Goal: Task Accomplishment & Management: Complete application form

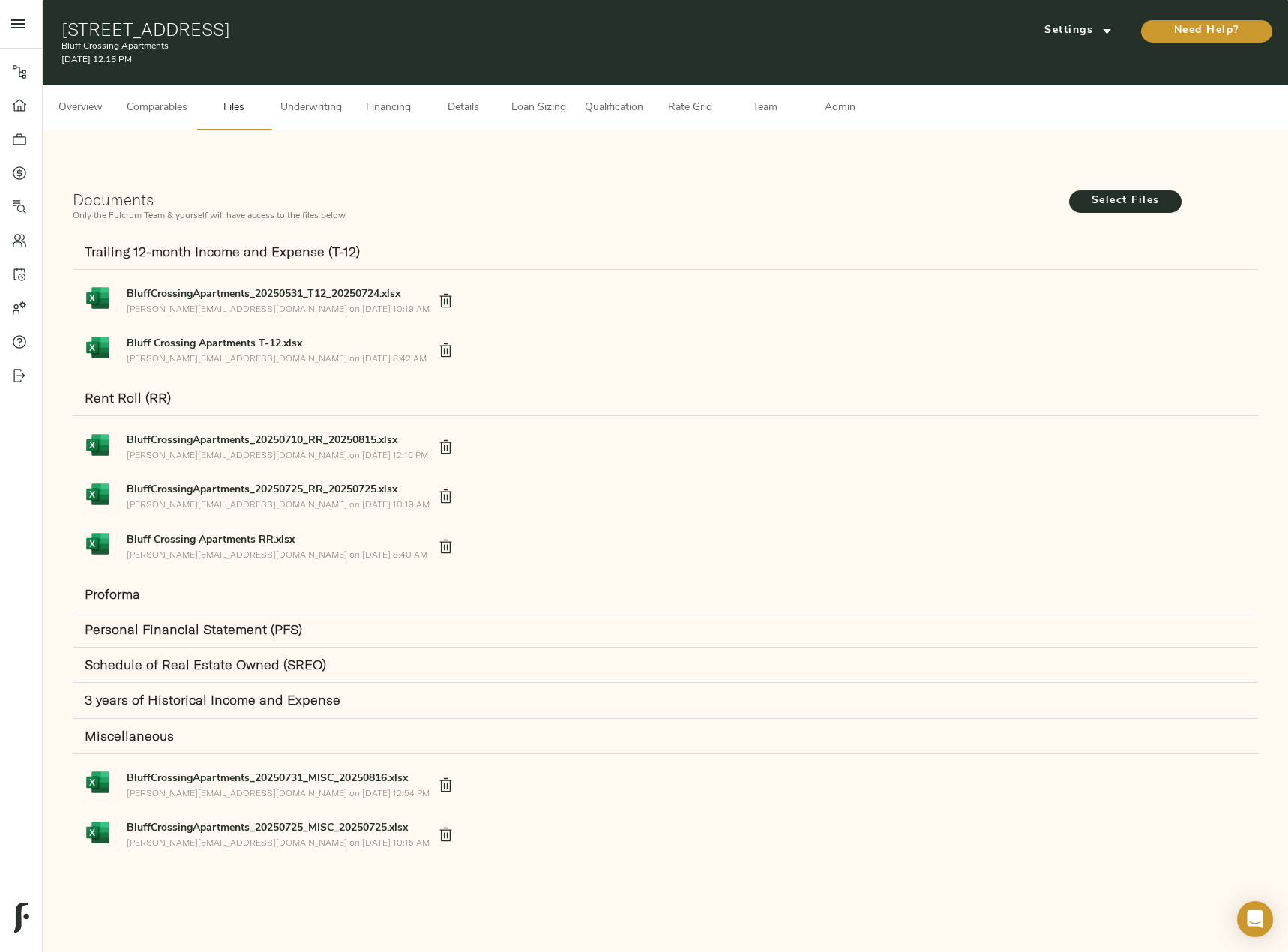
click at [332, 113] on span "Underwriting" at bounding box center [311, 108] width 61 height 19
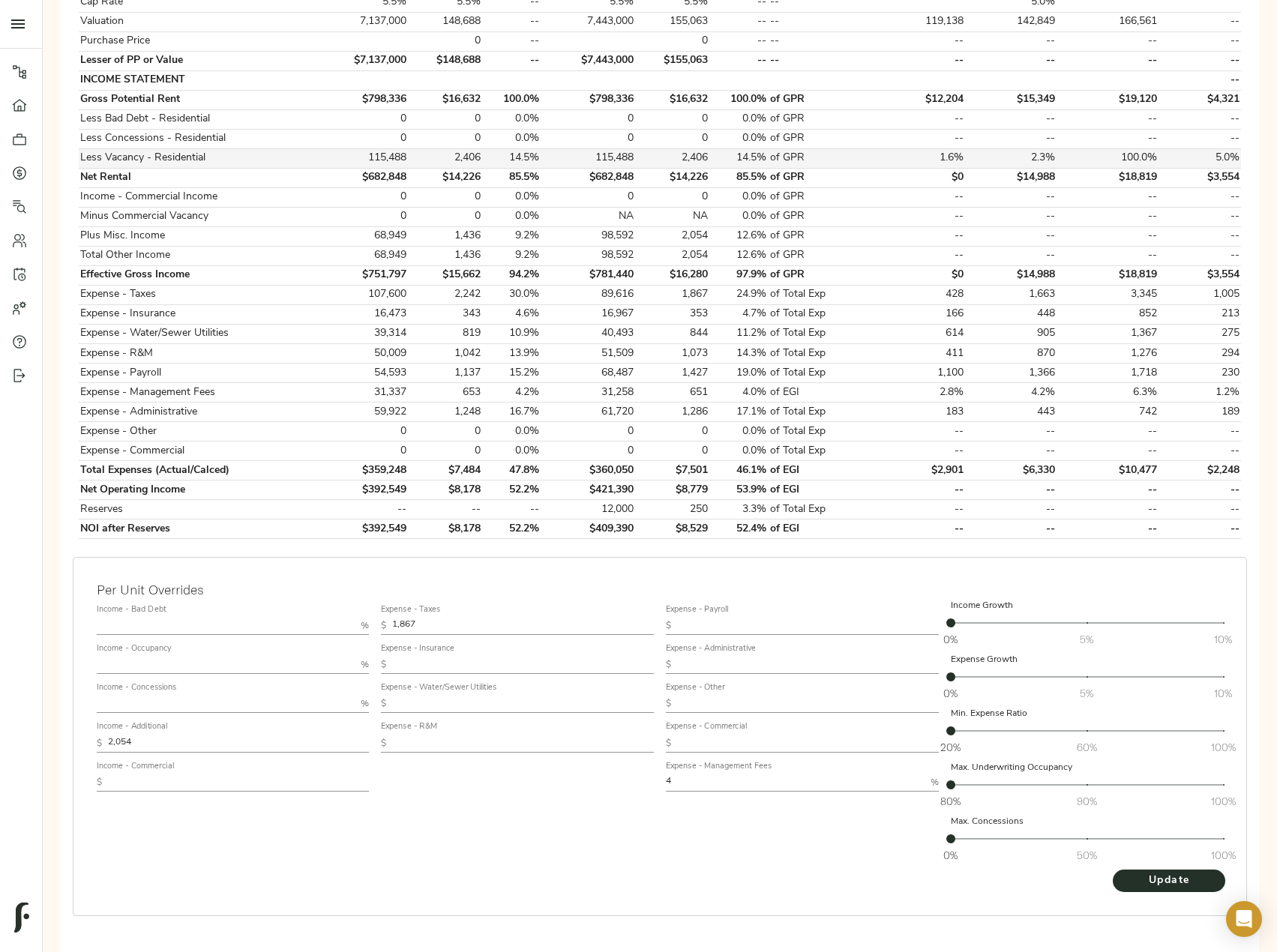
scroll to position [388, 0]
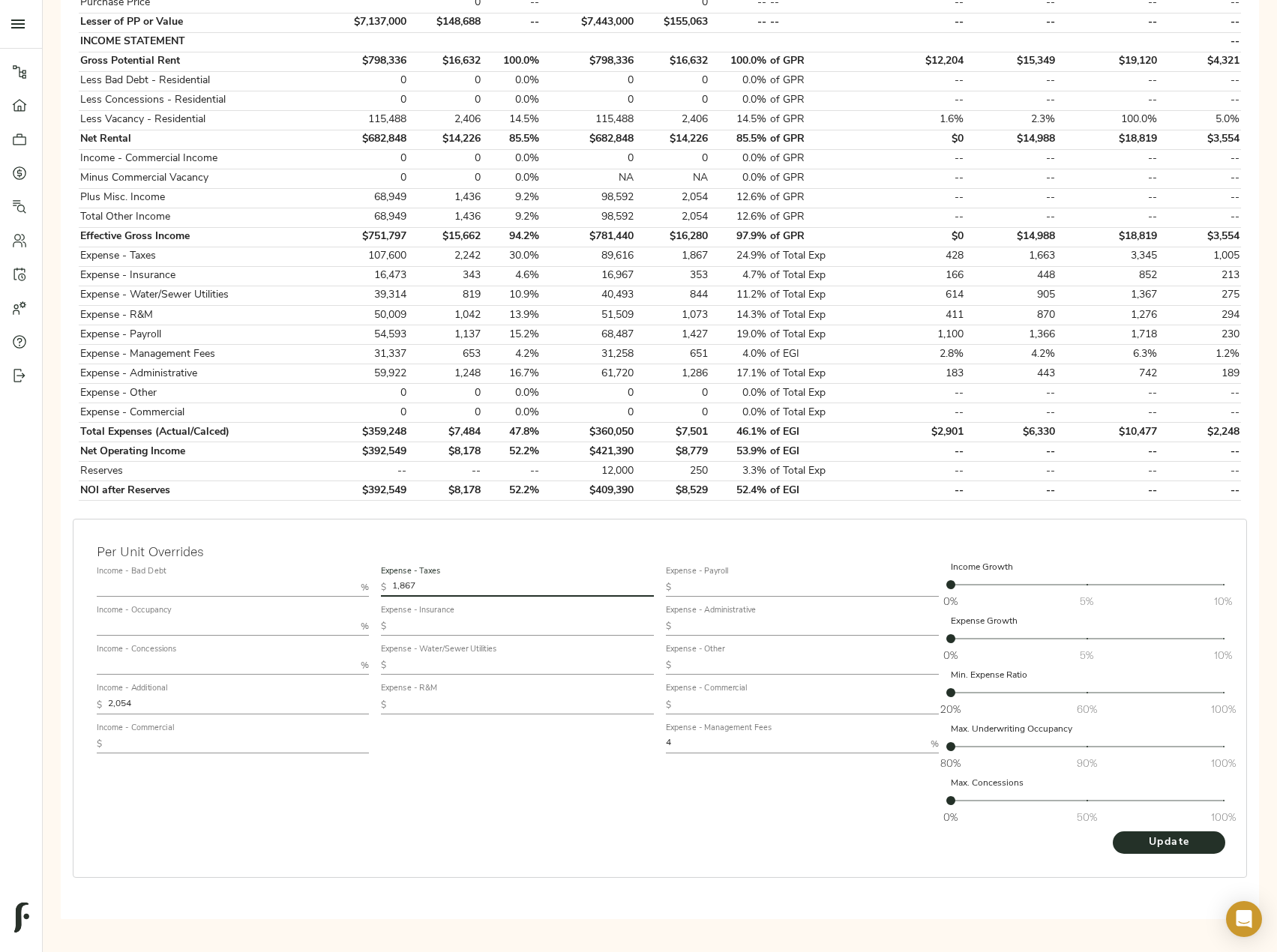
drag, startPoint x: 440, startPoint y: 589, endPoint x: 369, endPoint y: 587, distance: 71.0
click at [369, 587] on div "Income - Bad Debt % Income - Occupancy % Income - Concessions % Income - Additi…" at bounding box center [660, 695] width 1138 height 282
paste input "28"
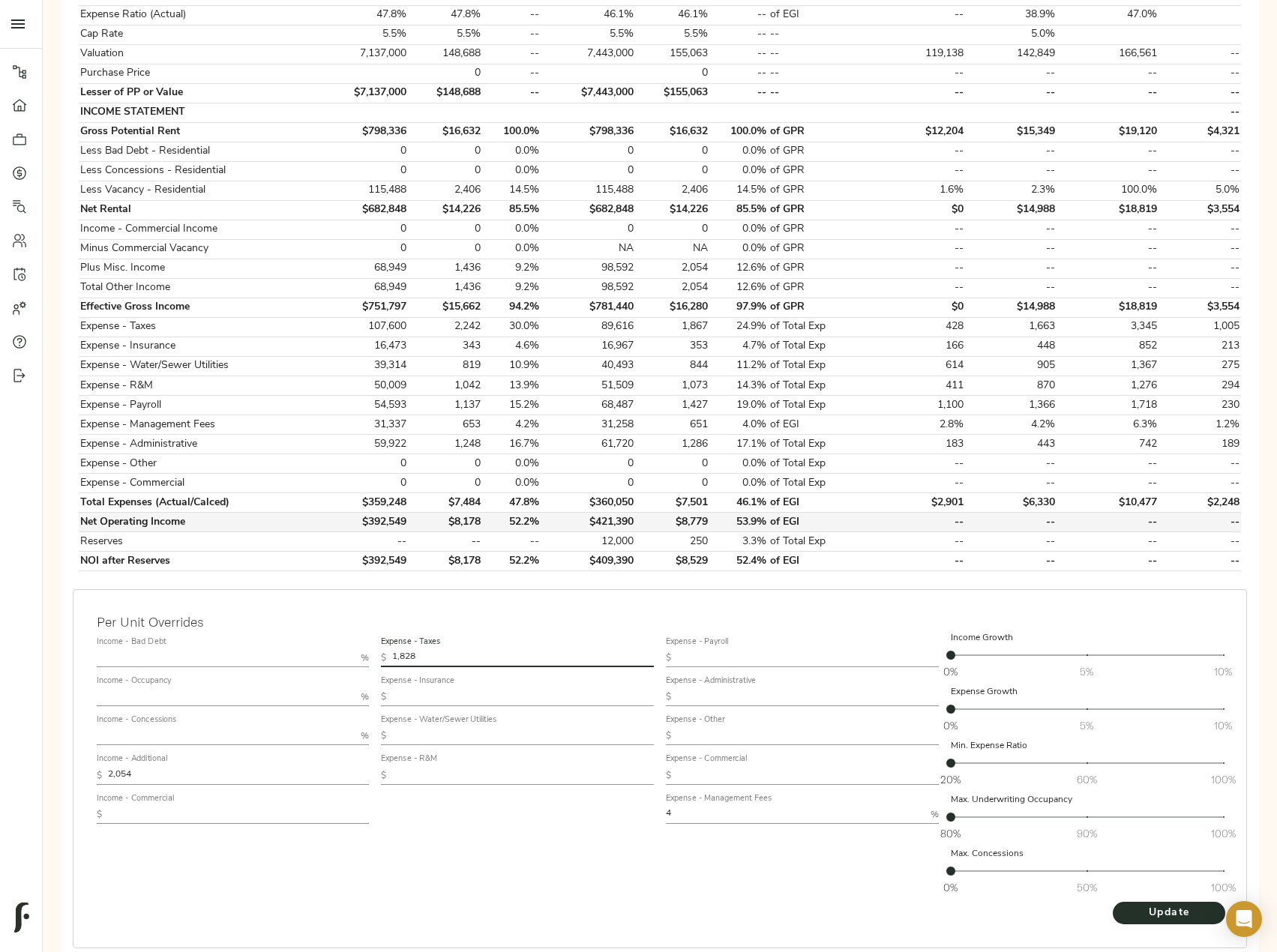
scroll to position [237, 0]
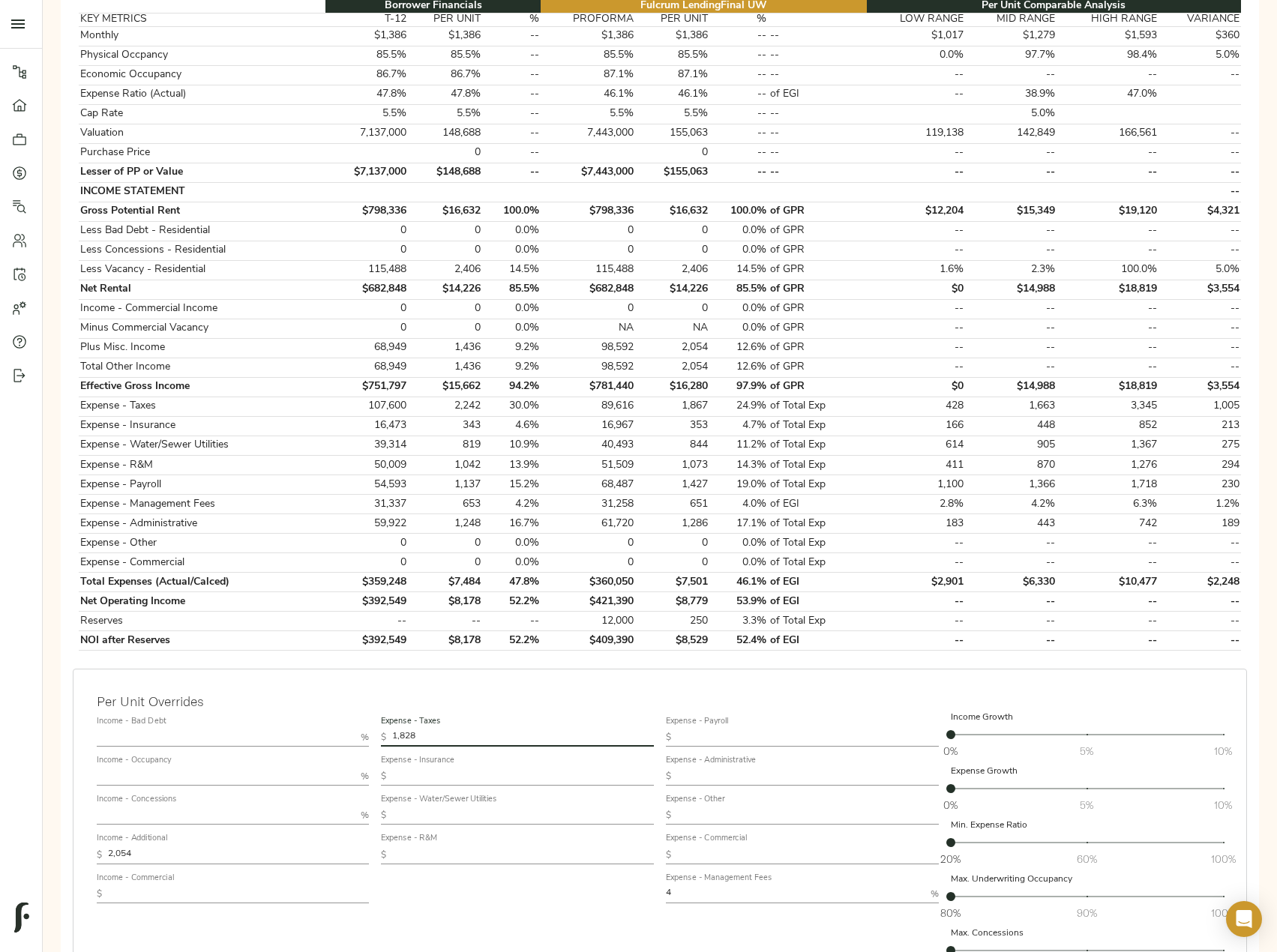
type input "1,828"
drag, startPoint x: 140, startPoint y: 853, endPoint x: 69, endPoint y: 850, distance: 71.1
click at [70, 850] on div "Per Unit Overrides Income - Bad Debt % Income - Occupancy % Income - Concession…" at bounding box center [659, 863] width 1186 height 401
paste input "1,663"
type input "1,663"
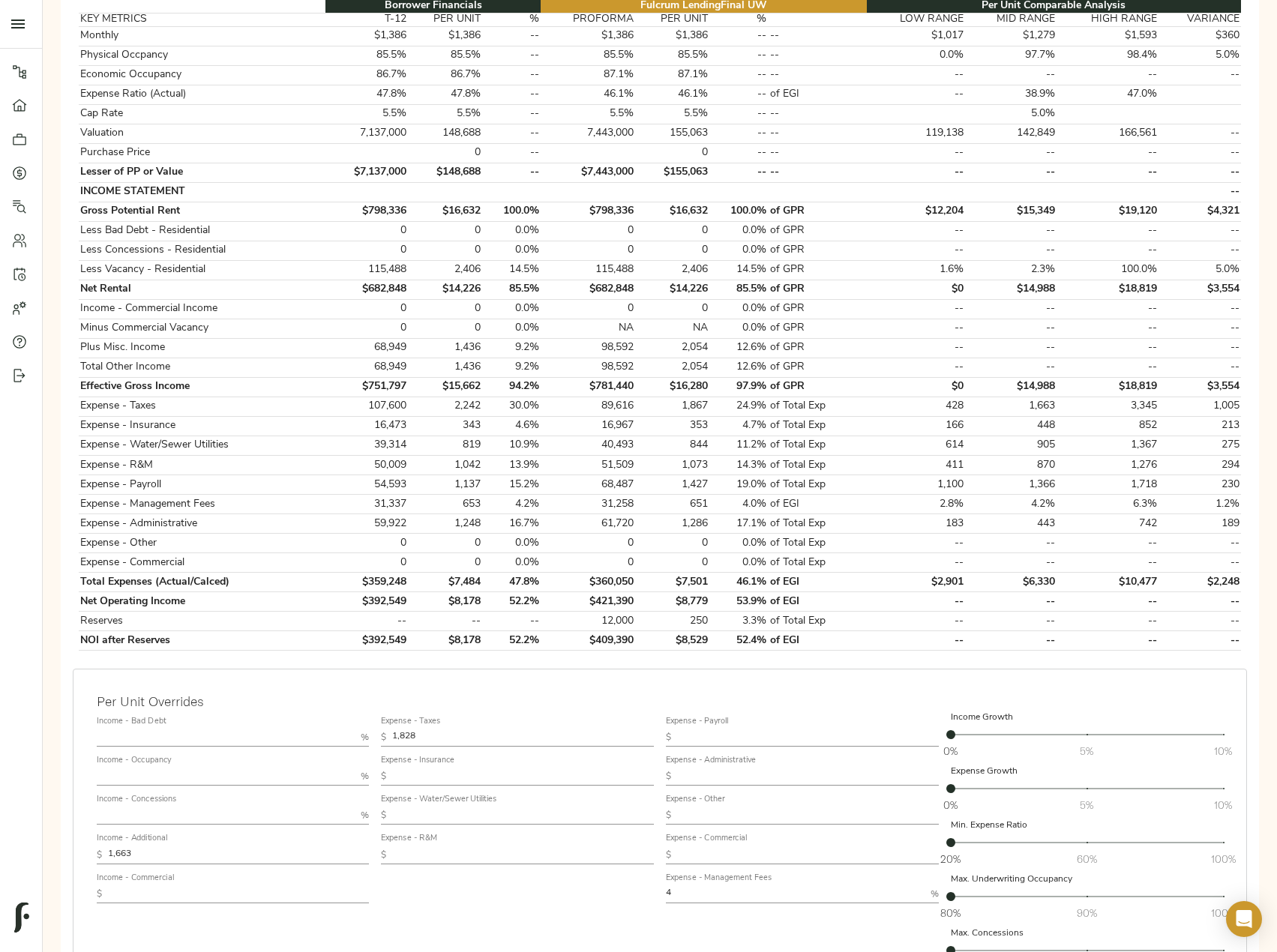
click at [419, 775] on input "text" at bounding box center [523, 776] width 262 height 18
paste input "420"
type input "420"
click at [722, 735] on input "text" at bounding box center [808, 738] width 262 height 18
paste input "1,171"
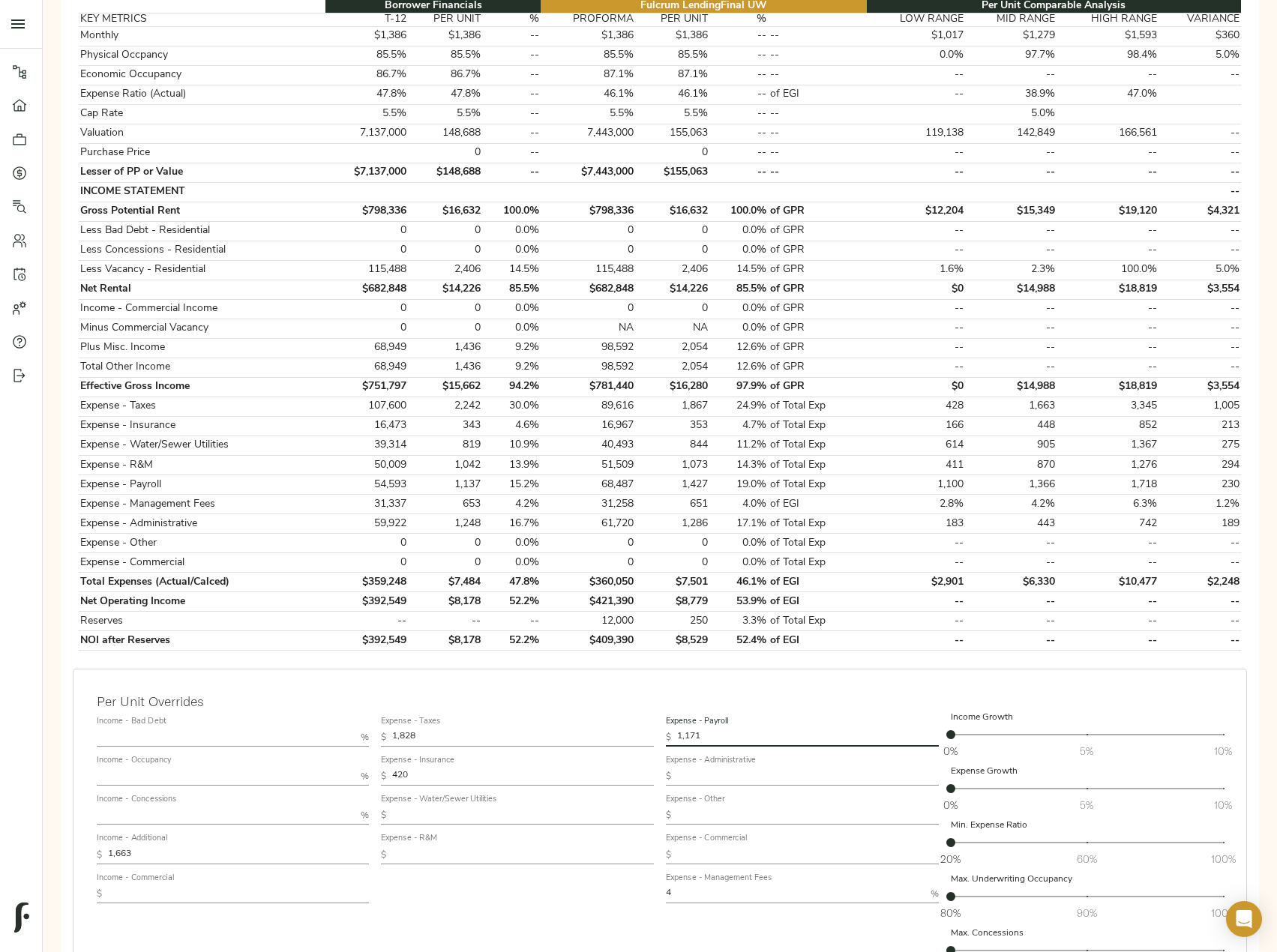
type input "1,171"
click at [702, 898] on input "4" at bounding box center [795, 894] width 259 height 18
type input "3"
click at [731, 772] on input "text" at bounding box center [808, 776] width 262 height 18
paste input "1,117"
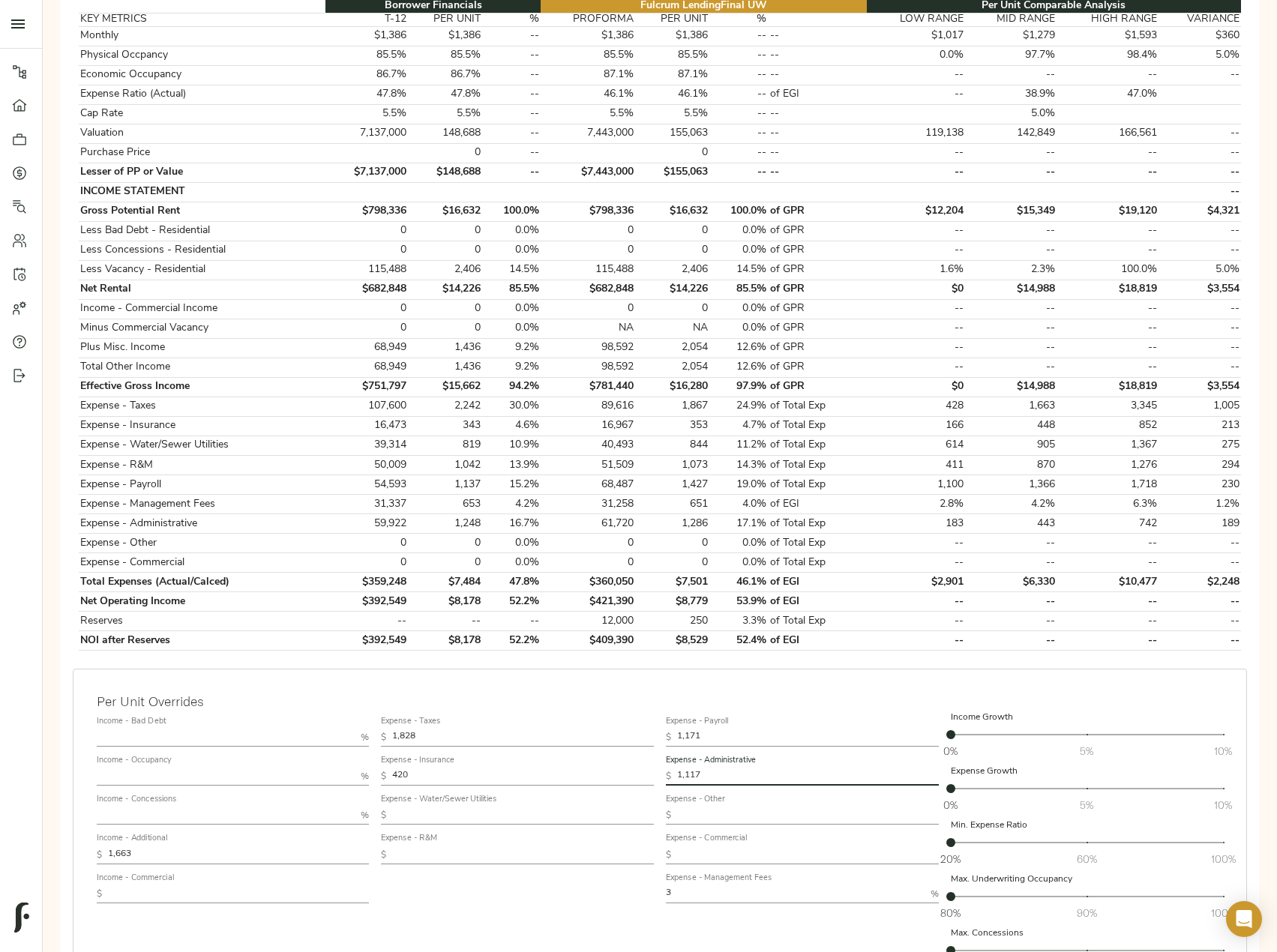
scroll to position [312, 0]
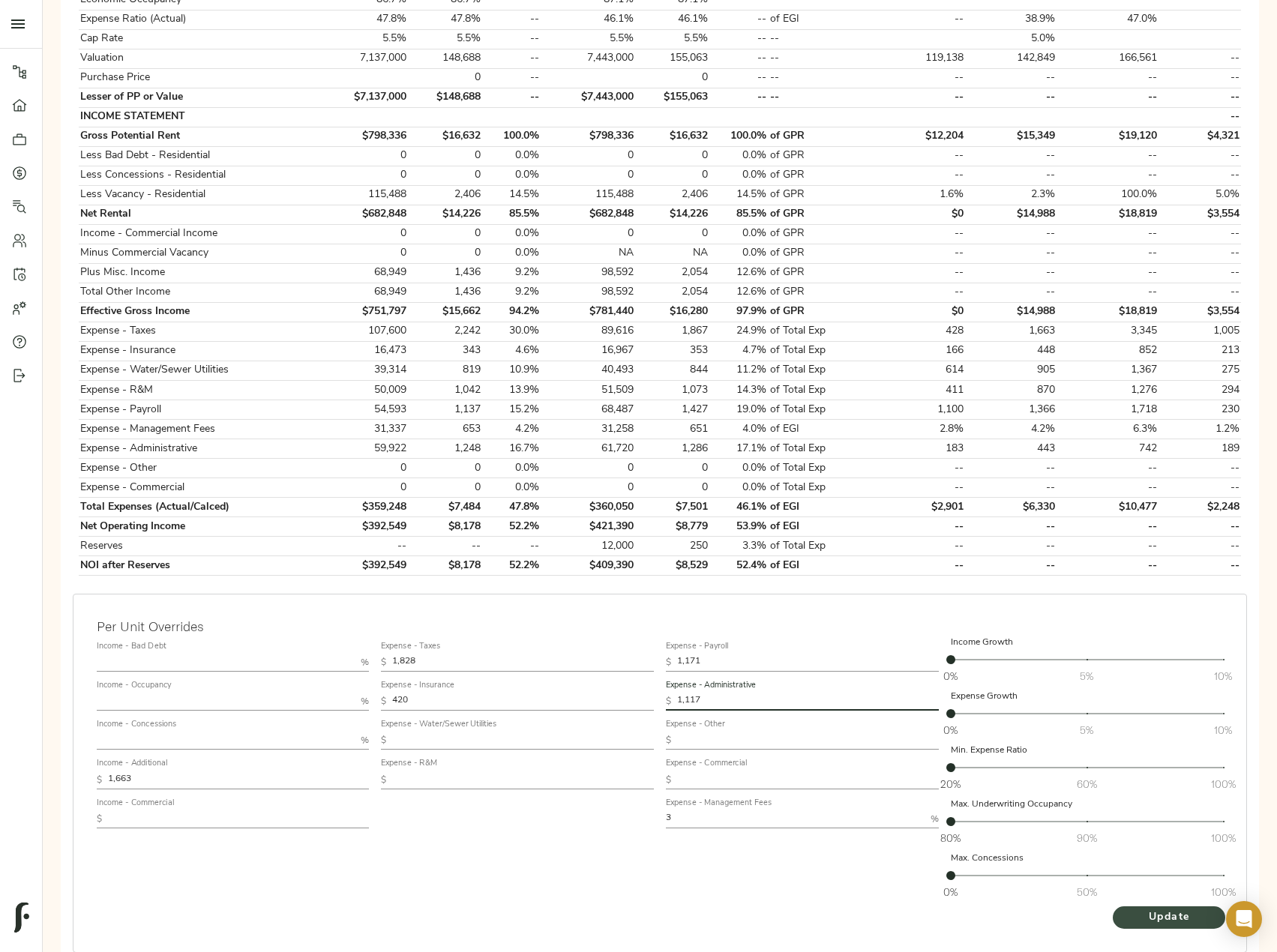
type input "1,117"
click at [1163, 915] on span "Update" at bounding box center [1168, 918] width 83 height 19
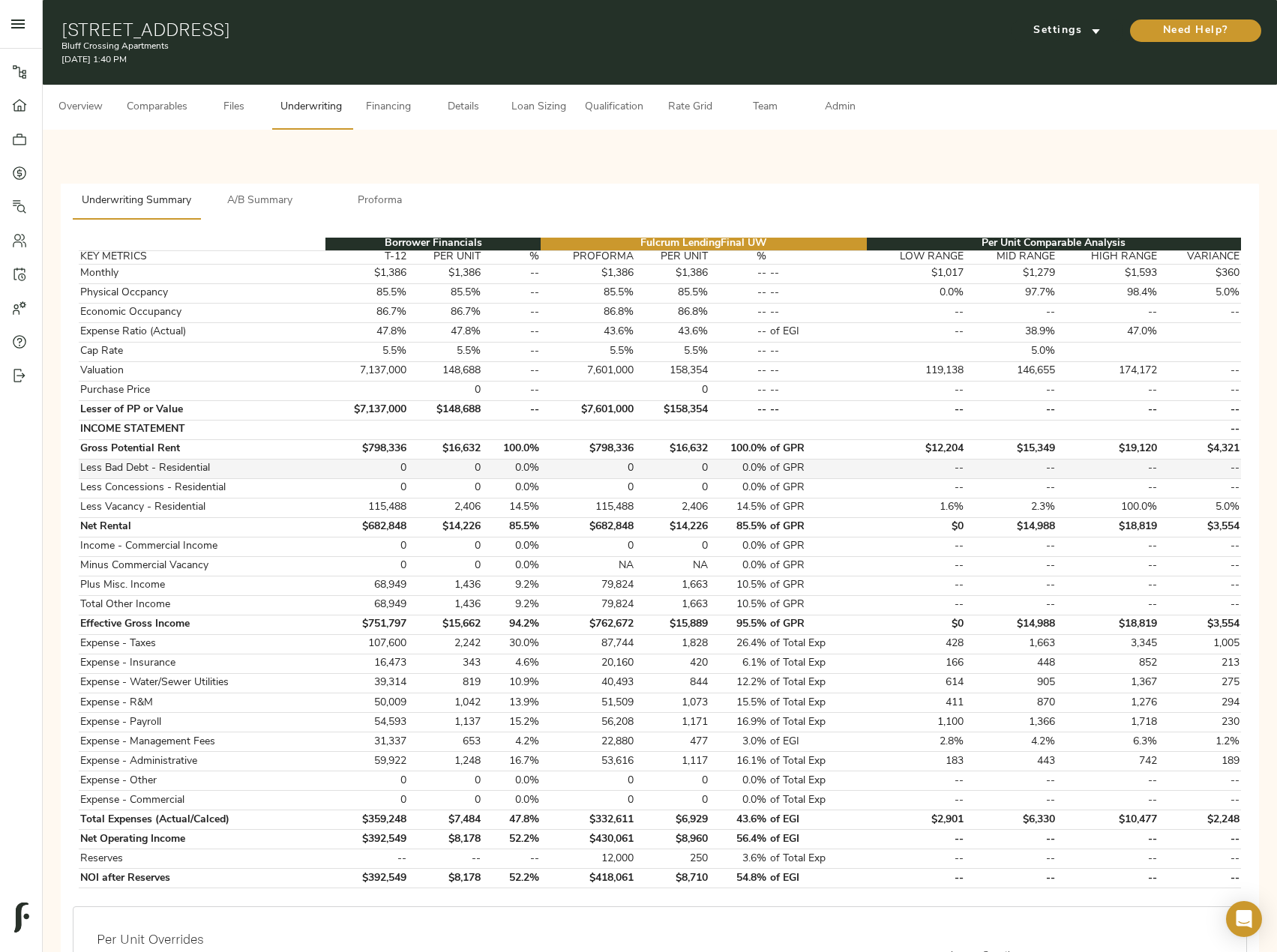
scroll to position [388, 0]
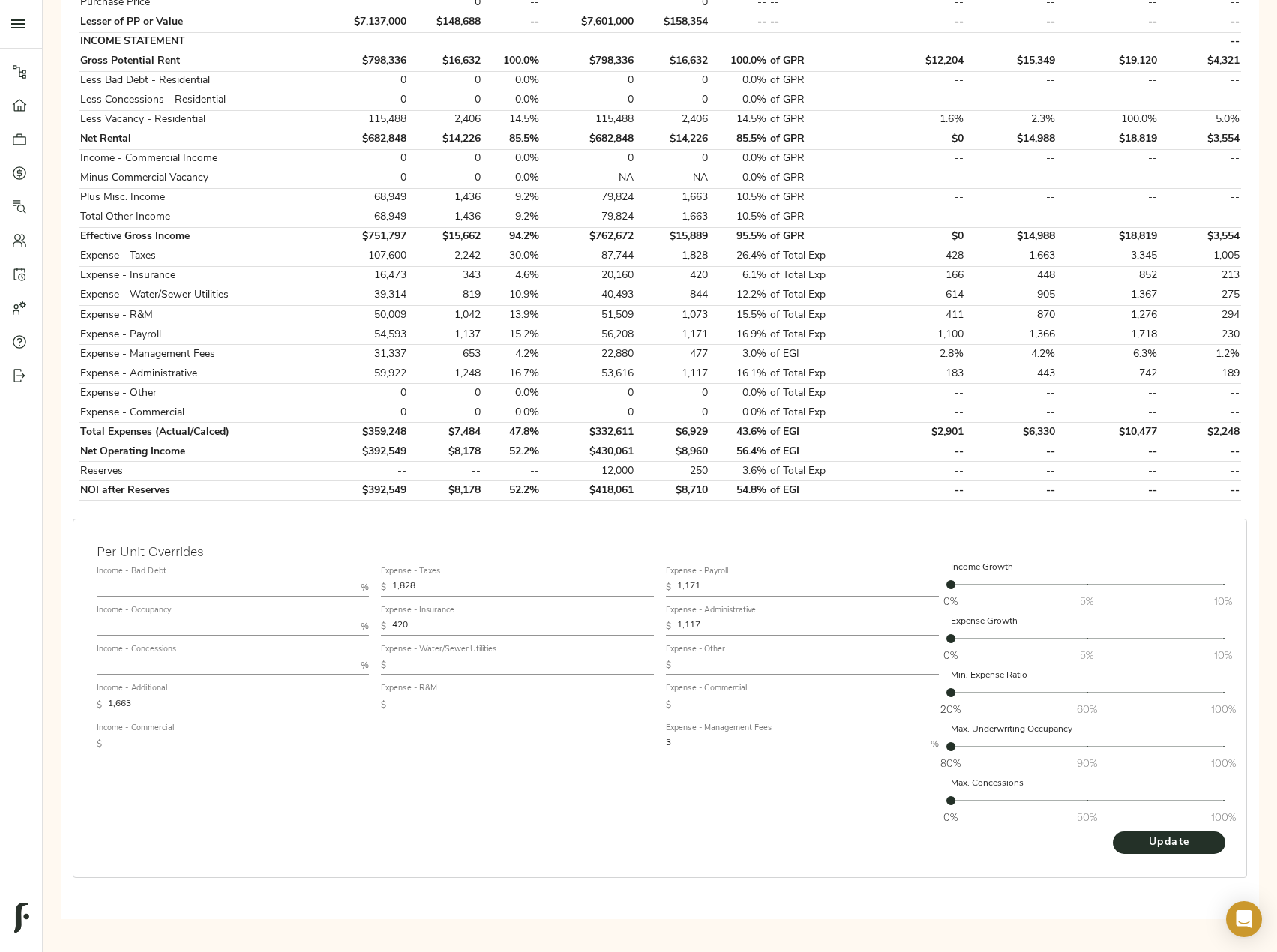
click at [169, 627] on input "text" at bounding box center [226, 626] width 259 height 18
type input "95"
click at [171, 582] on input "text" at bounding box center [226, 587] width 259 height 18
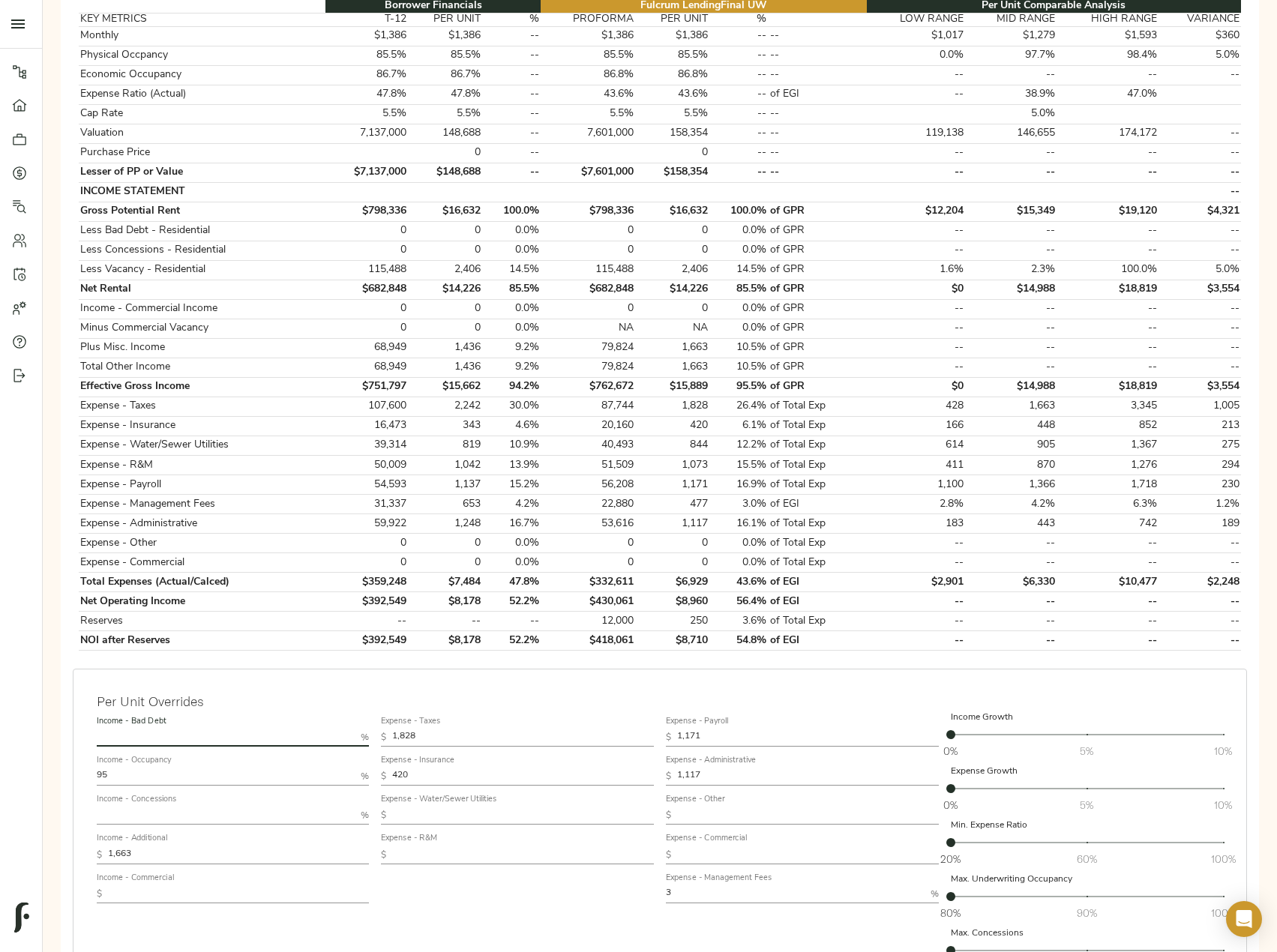
click at [161, 812] on input "text" at bounding box center [226, 815] width 259 height 18
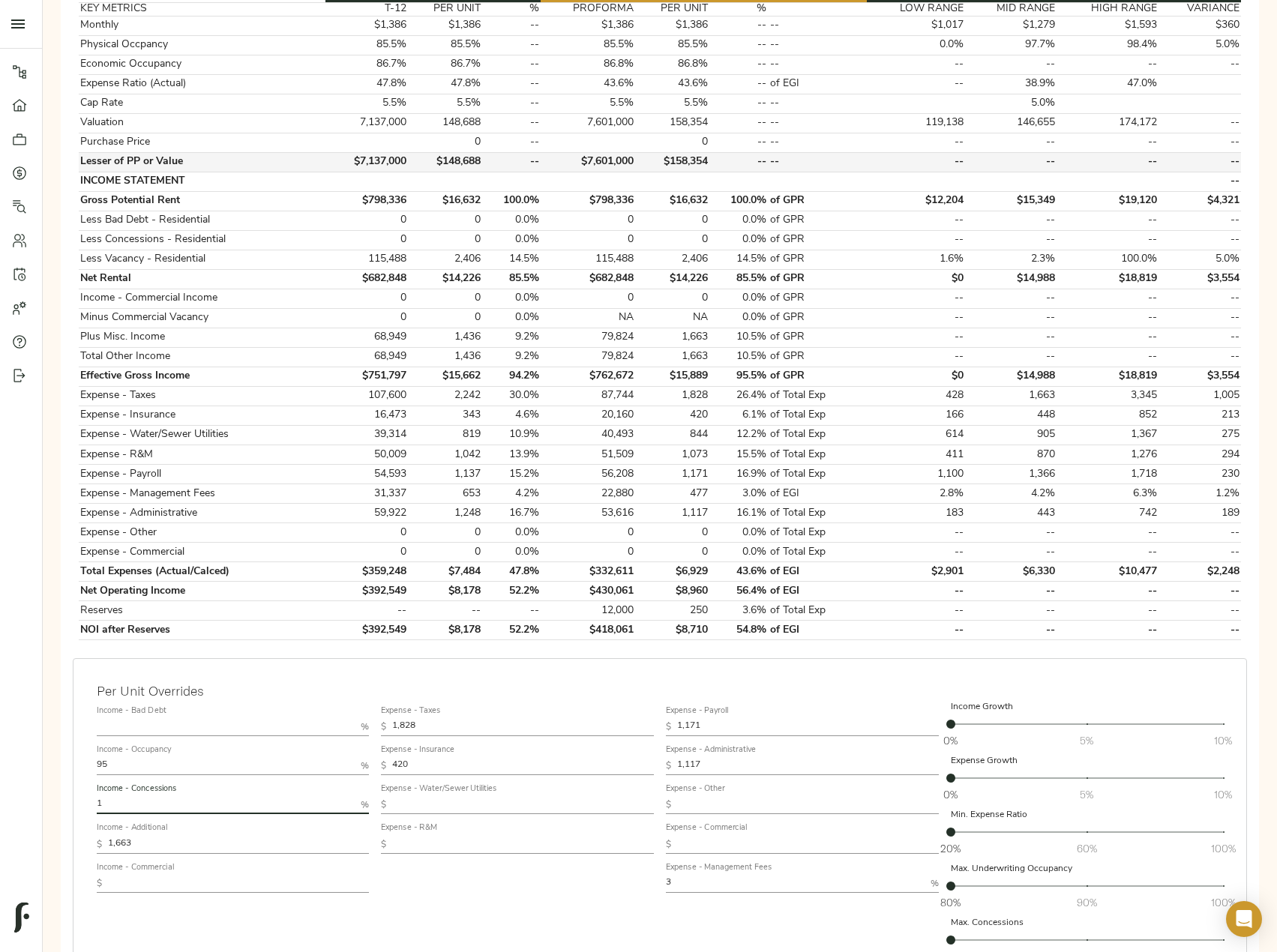
scroll to position [299, 0]
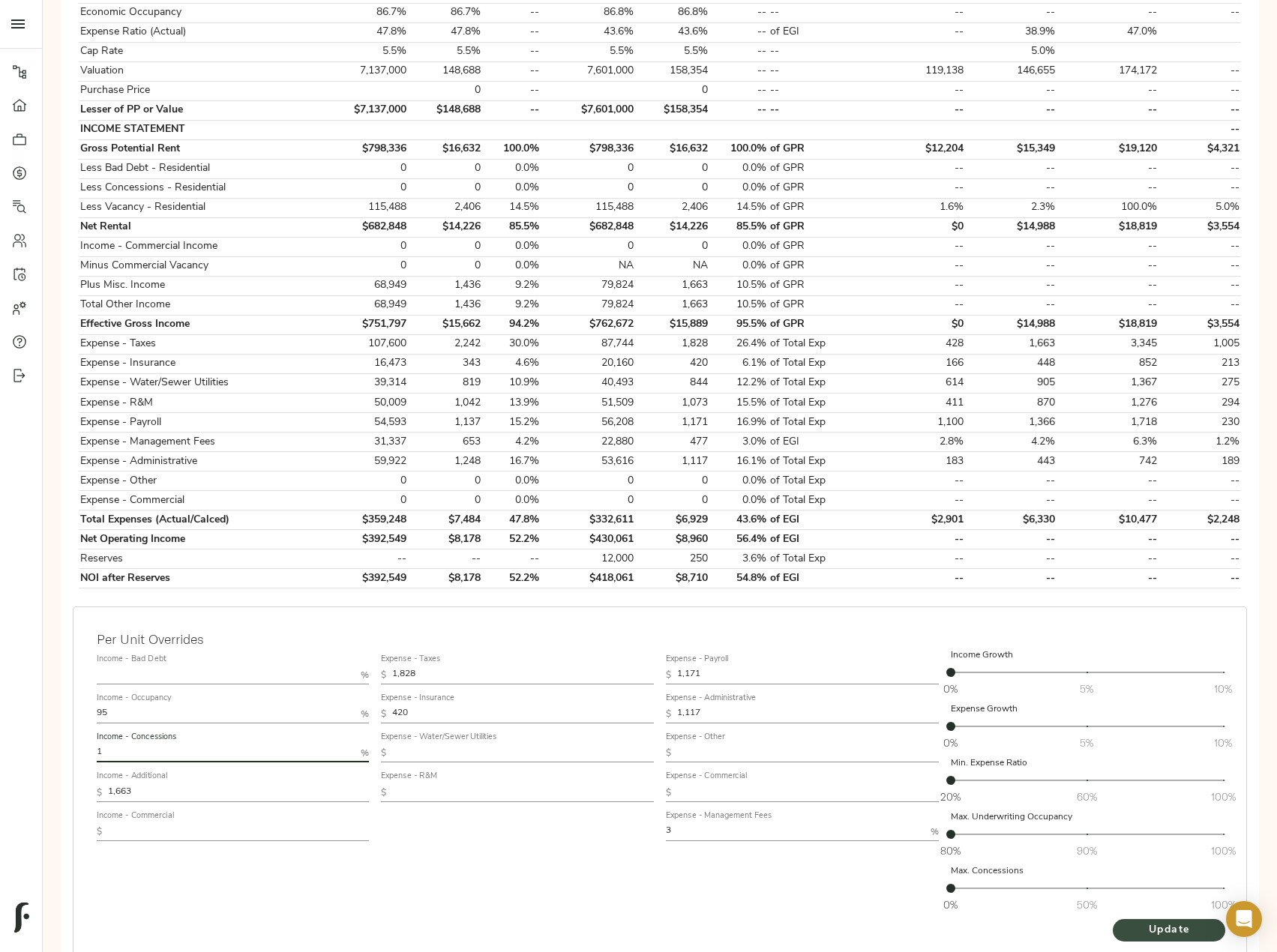
type input "1"
click at [1154, 925] on span "Update" at bounding box center [1168, 931] width 83 height 19
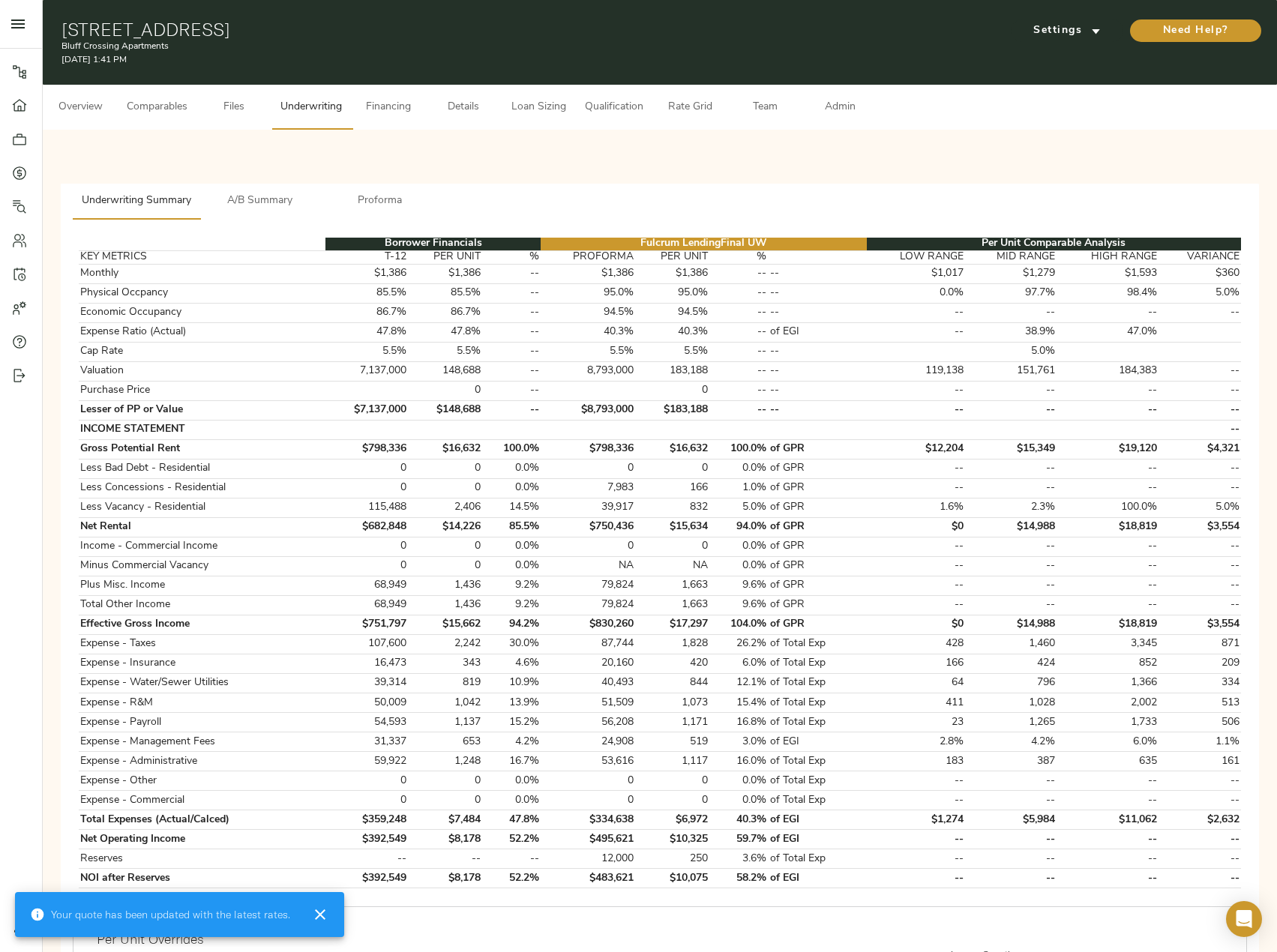
click at [159, 117] on span "Comparables" at bounding box center [157, 107] width 60 height 19
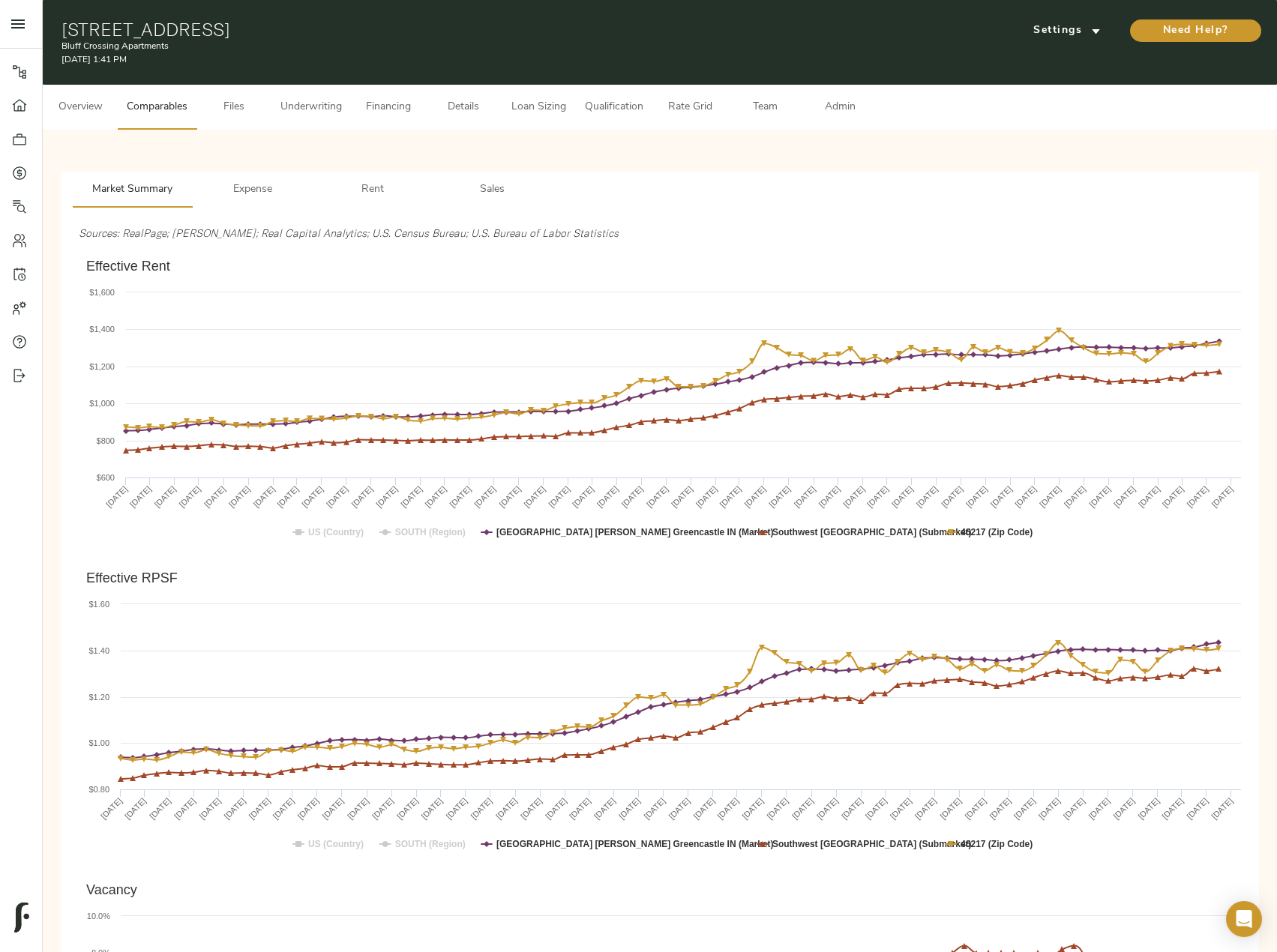
click at [355, 186] on span "Rent" at bounding box center [373, 190] width 102 height 19
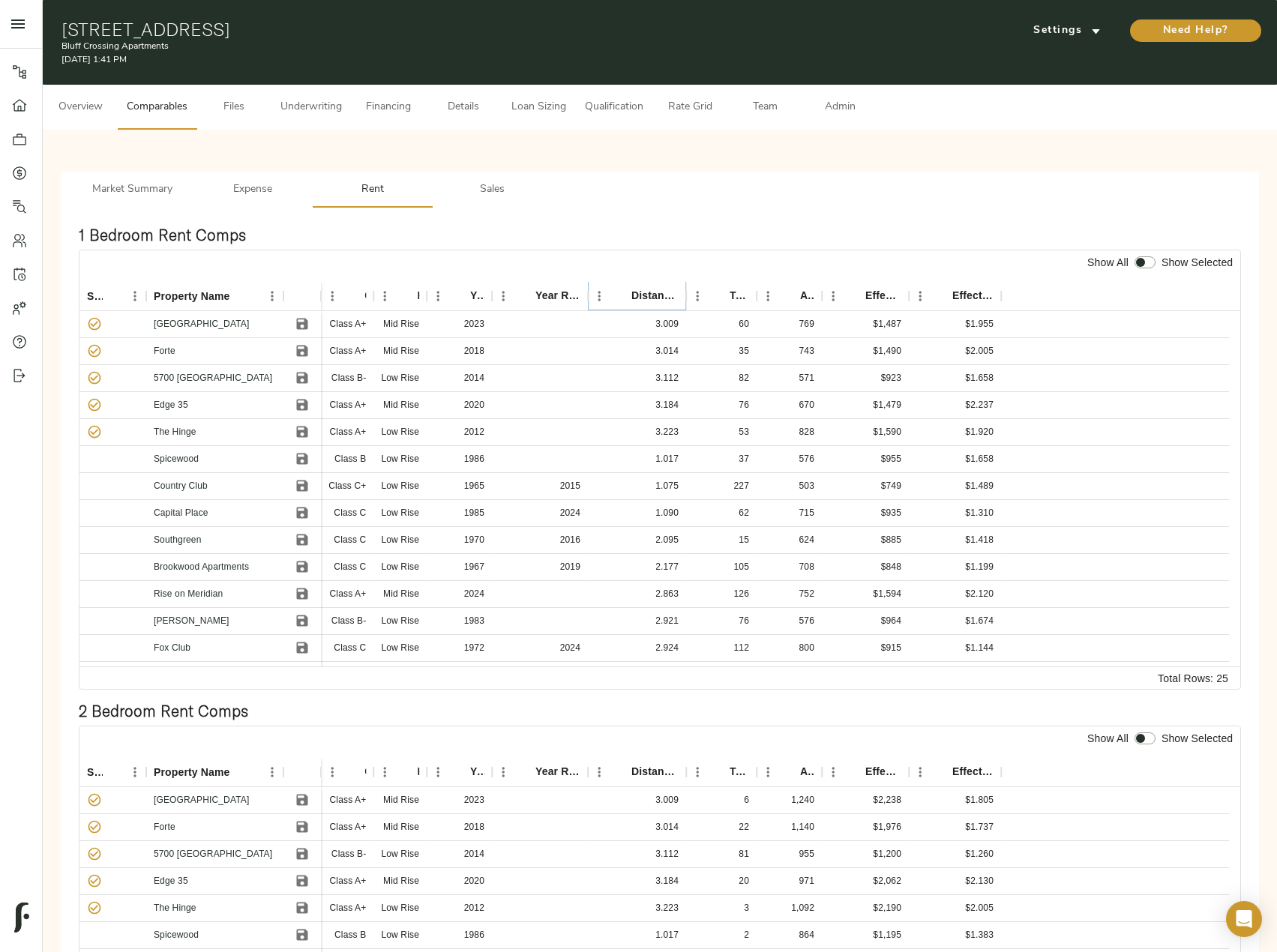
click at [624, 289] on icon "Sort" at bounding box center [621, 296] width 14 height 14
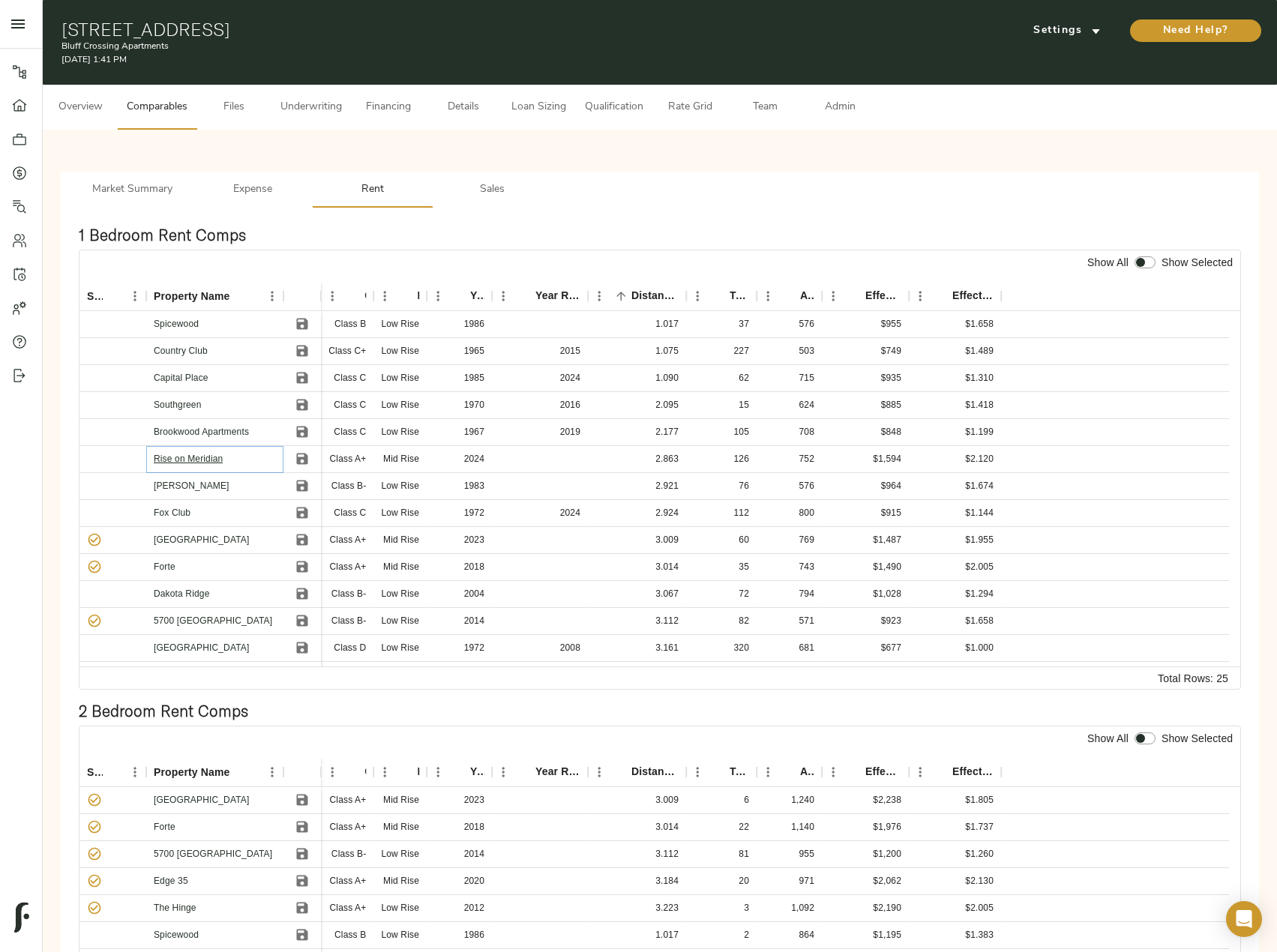
click at [185, 455] on link "Rise on Meridian" at bounding box center [188, 459] width 69 height 10
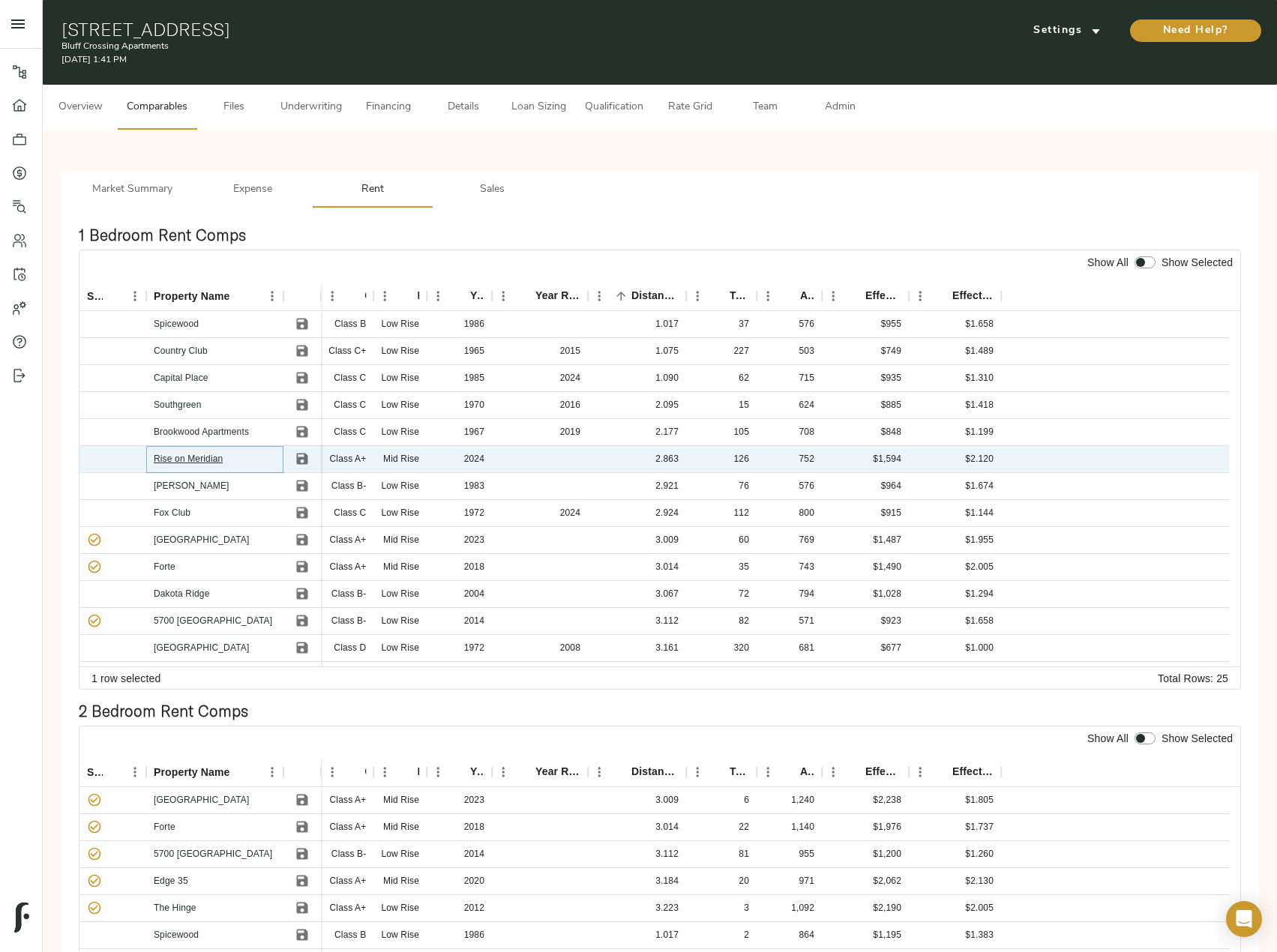
click at [202, 458] on link "Rise on Meridian" at bounding box center [188, 459] width 69 height 10
drag, startPoint x: 61, startPoint y: 28, endPoint x: 355, endPoint y: 16, distance: 294.2
click at [355, 16] on div "3506 Bluff Rd, Indianapolis, IN 46217 Bluff Crossing Apartments August 16, 2025…" at bounding box center [659, 43] width 1234 height 85
copy h1 "3506 Bluff Rd, Indianapolis, IN 4621"
click at [333, 106] on span "Underwriting" at bounding box center [311, 107] width 61 height 19
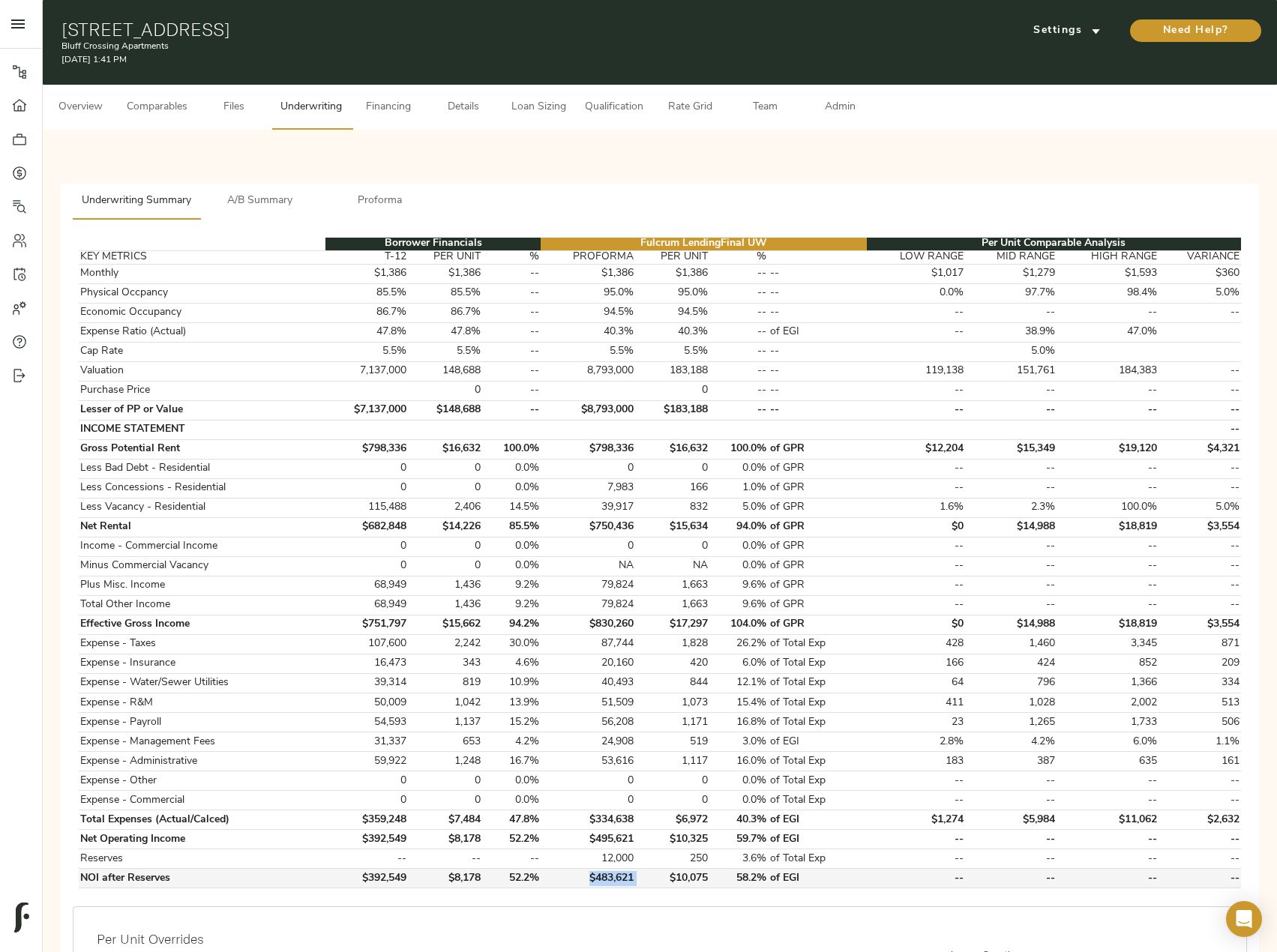
drag, startPoint x: 642, startPoint y: 881, endPoint x: 589, endPoint y: 881, distance: 53.0
click at [589, 881] on tr "NOI after Reserves $392,549 $8,178 52.2% $483,621 $10,075 58.2% of EGI -- -- --…" at bounding box center [660, 878] width 1162 height 20
copy td "$483,621"
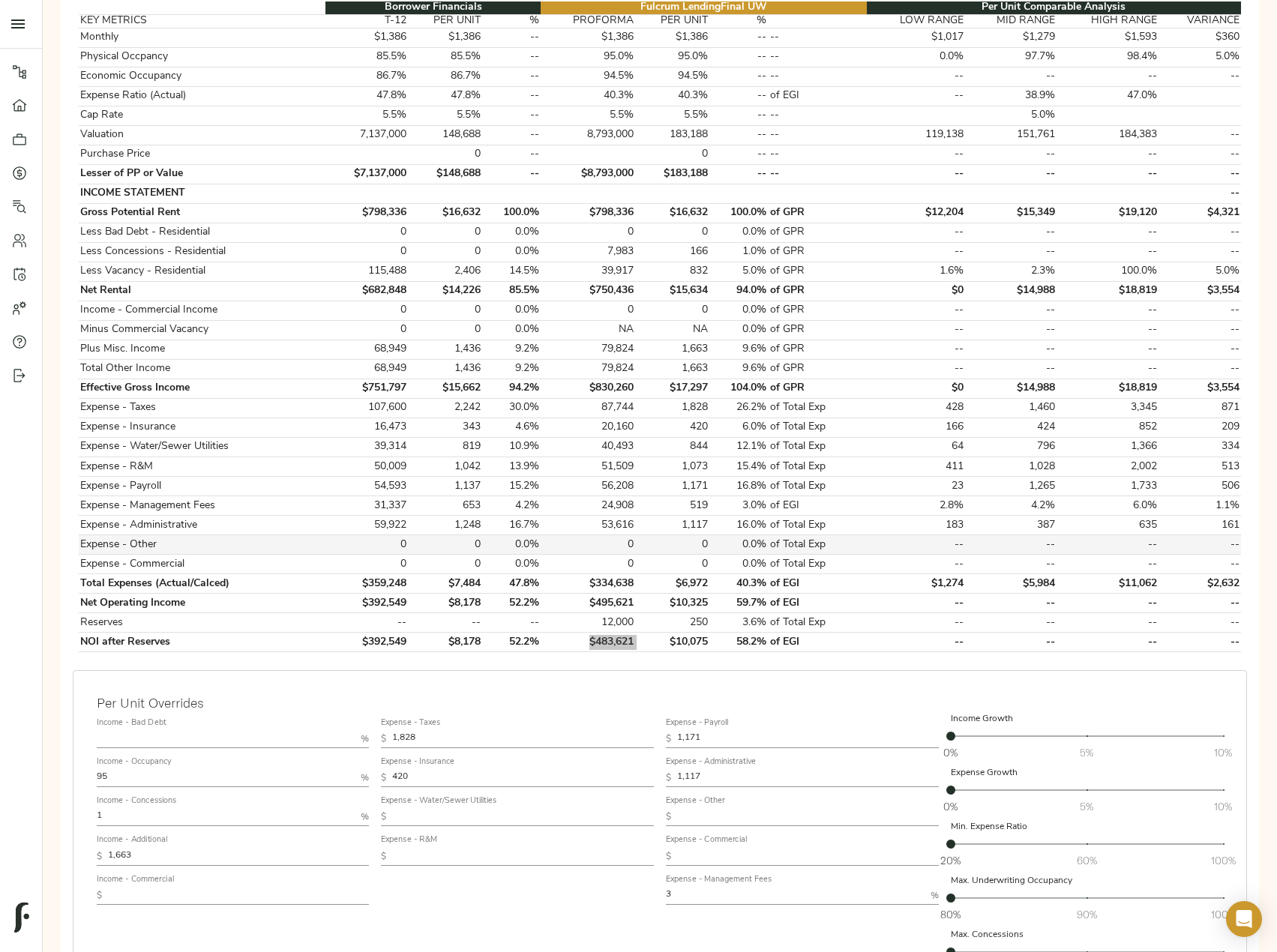
scroll to position [375, 0]
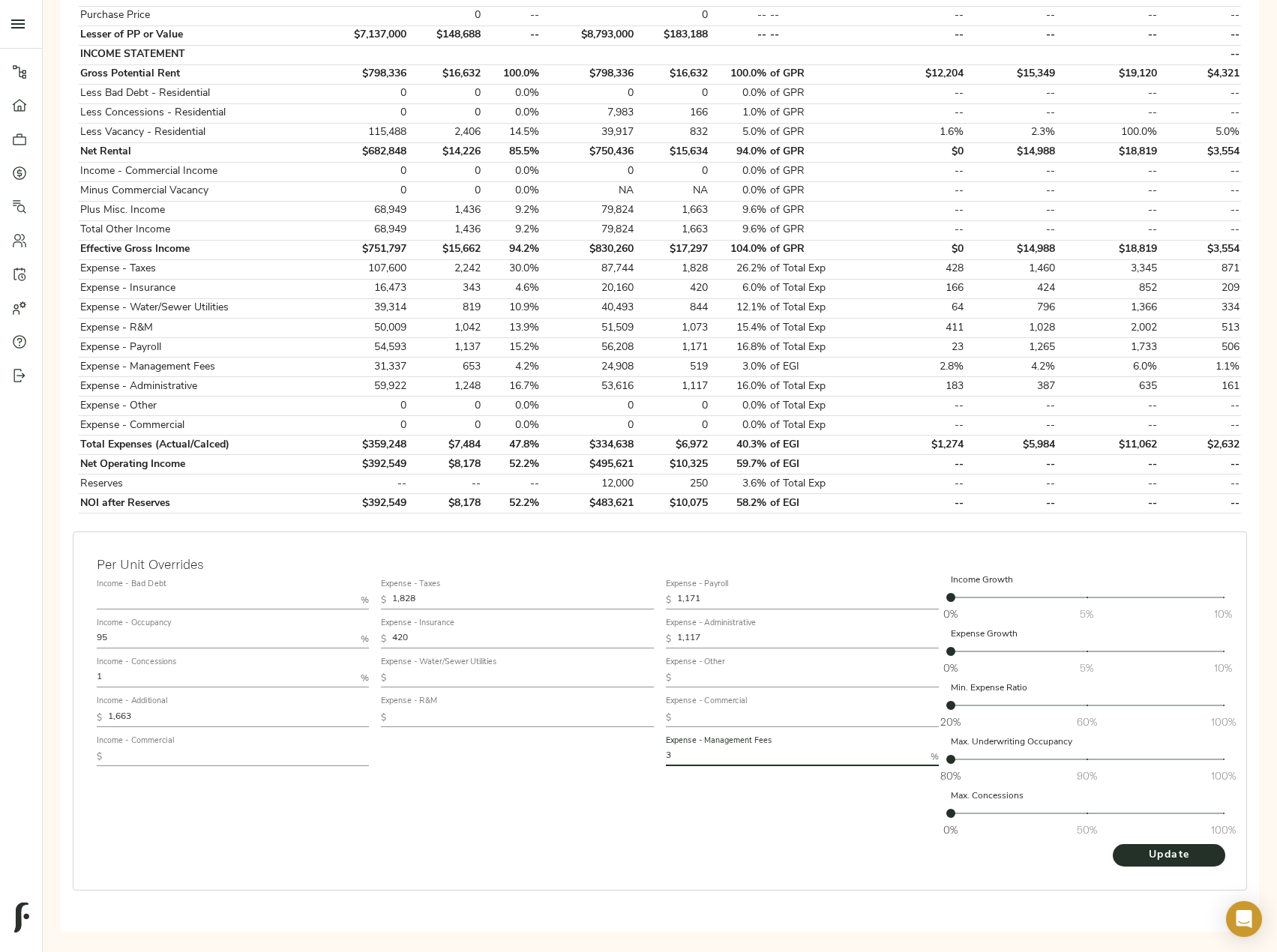
drag, startPoint x: 721, startPoint y: 756, endPoint x: 642, endPoint y: 760, distance: 79.1
click at [642, 760] on div "Income - Bad Debt % Income - Occupancy 95 % Income - Concessions 1 % Income - A…" at bounding box center [660, 708] width 1138 height 282
type input "4"
click at [1113, 844] on button "Update" at bounding box center [1169, 855] width 112 height 22
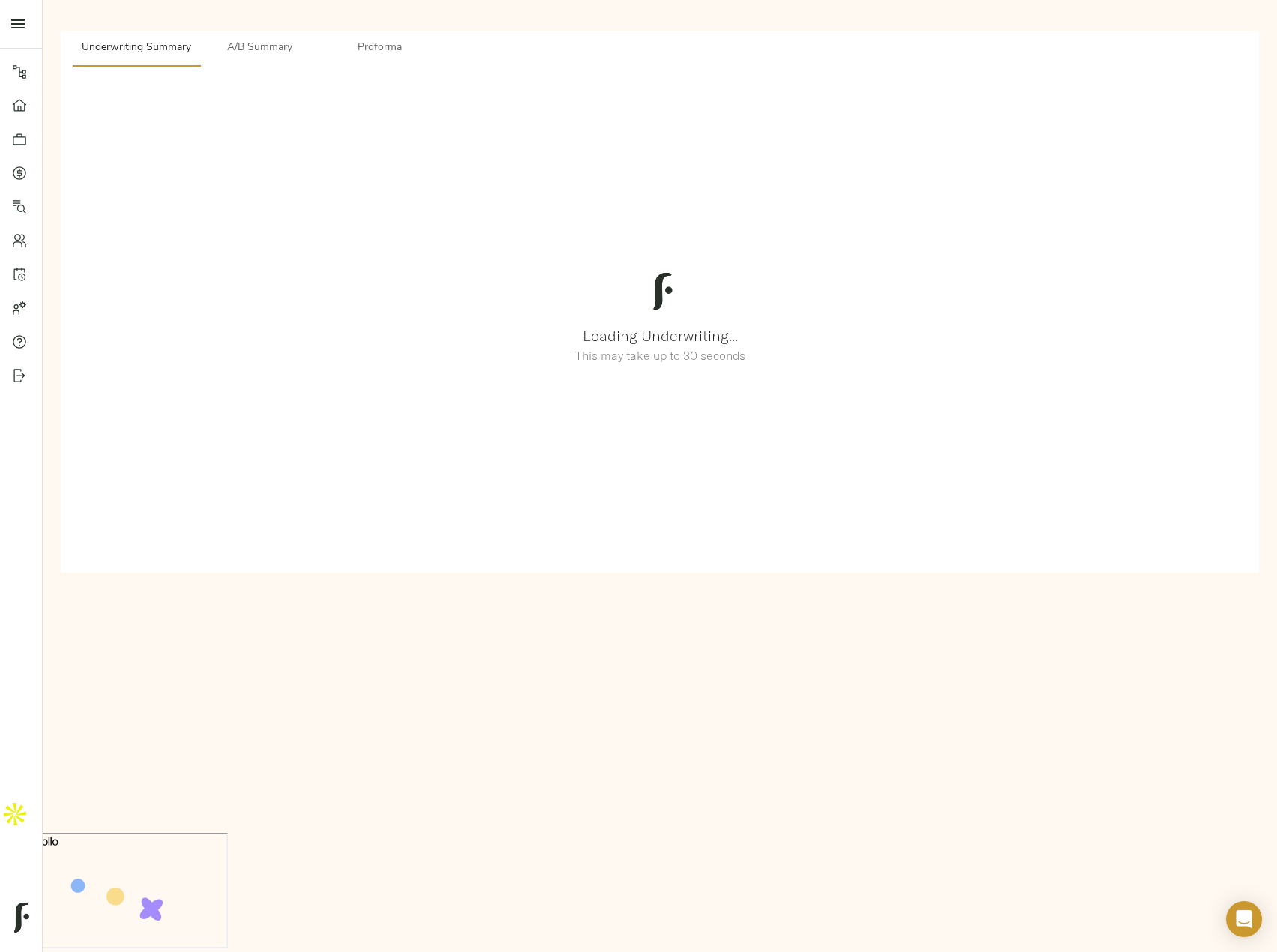
scroll to position [0, 0]
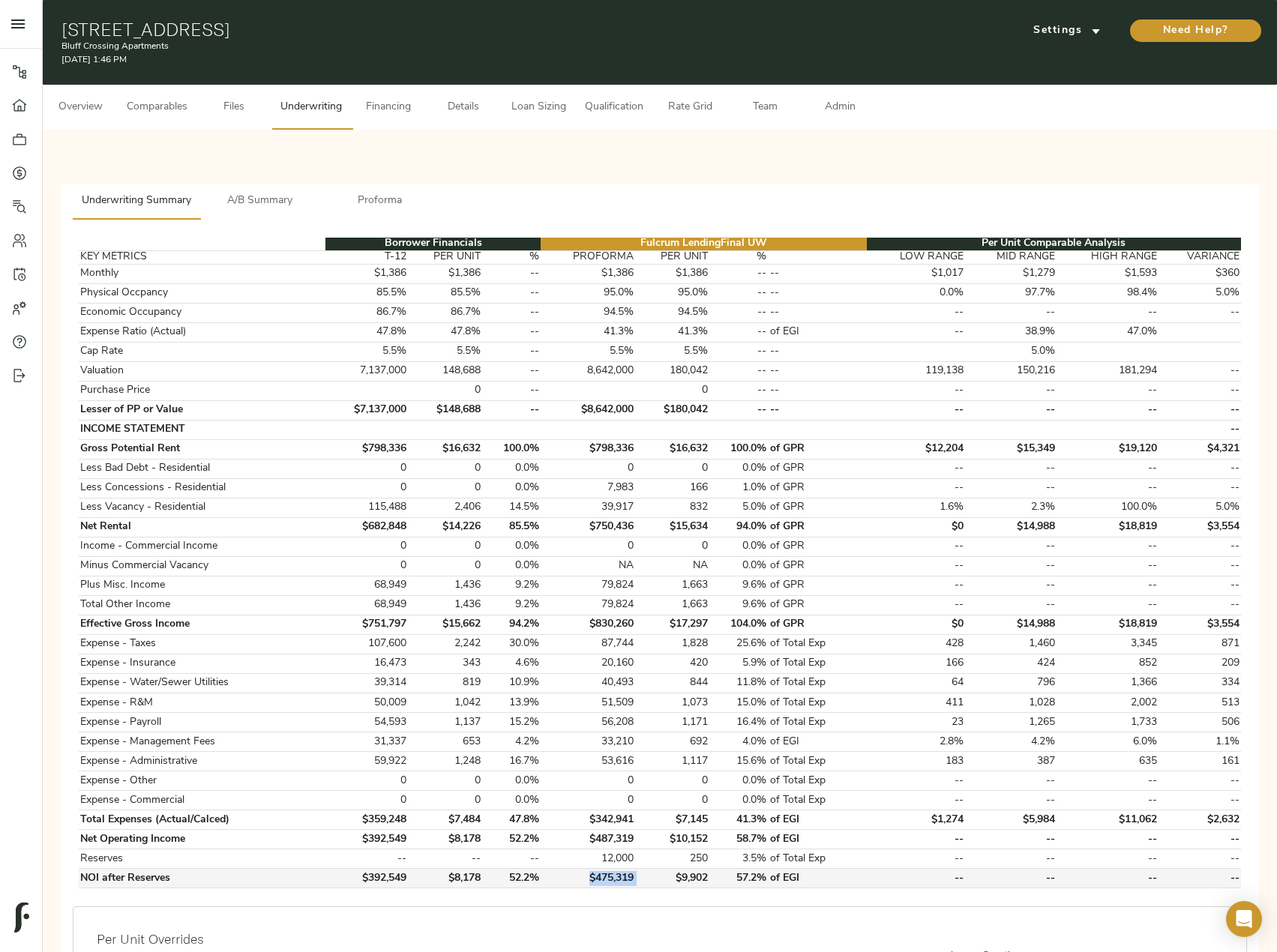
drag, startPoint x: 637, startPoint y: 878, endPoint x: 591, endPoint y: 880, distance: 46.0
click at [591, 880] on tr "NOI after Reserves $392,549 $8,178 52.2% $475,319 $9,902 57.2% of EGI -- -- -- …" at bounding box center [660, 878] width 1162 height 20
copy td "$475,319"
click at [268, 191] on button "A/B Summary" at bounding box center [259, 202] width 120 height 36
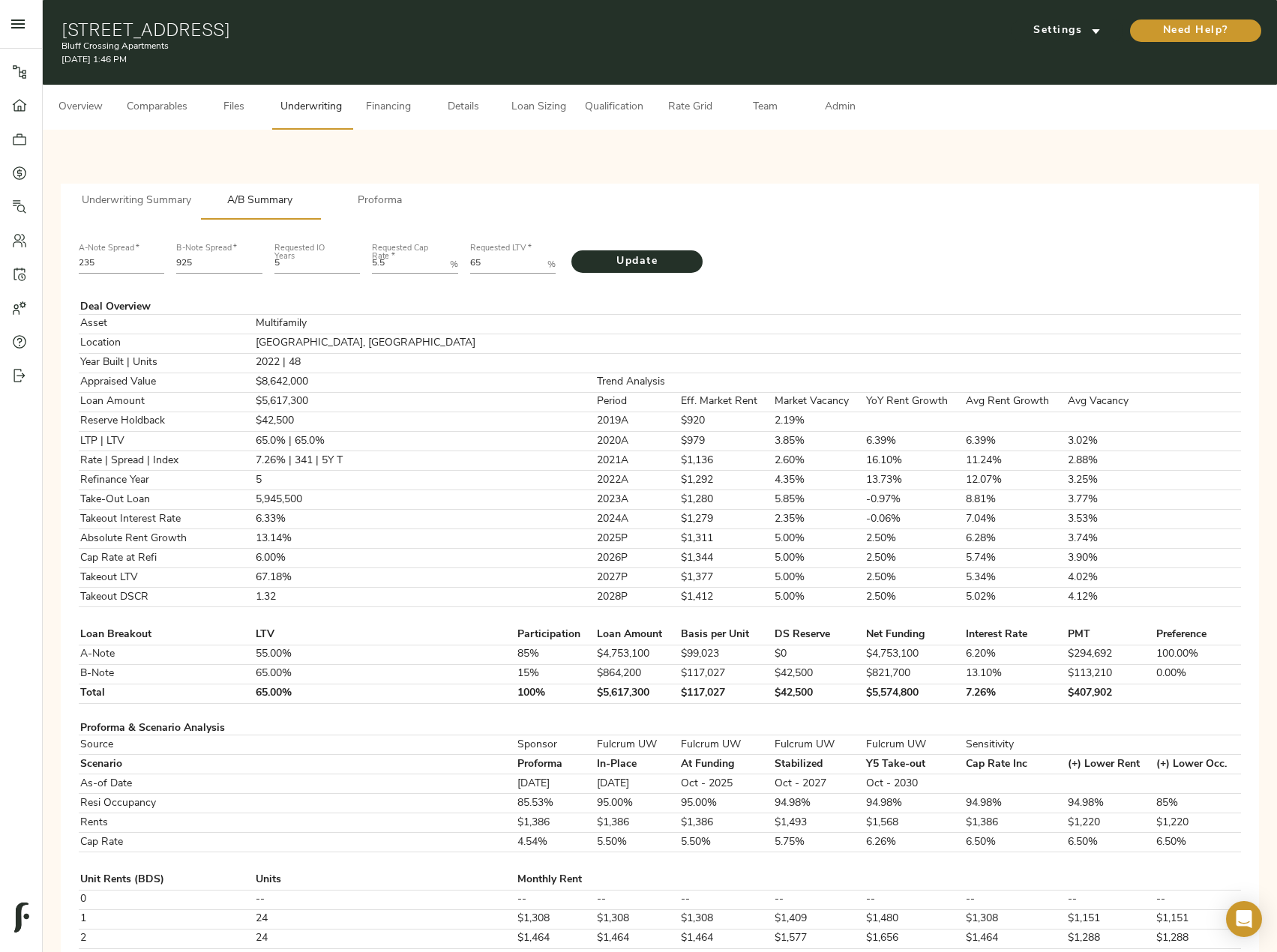
click at [352, 194] on span "Proforma" at bounding box center [380, 202] width 102 height 19
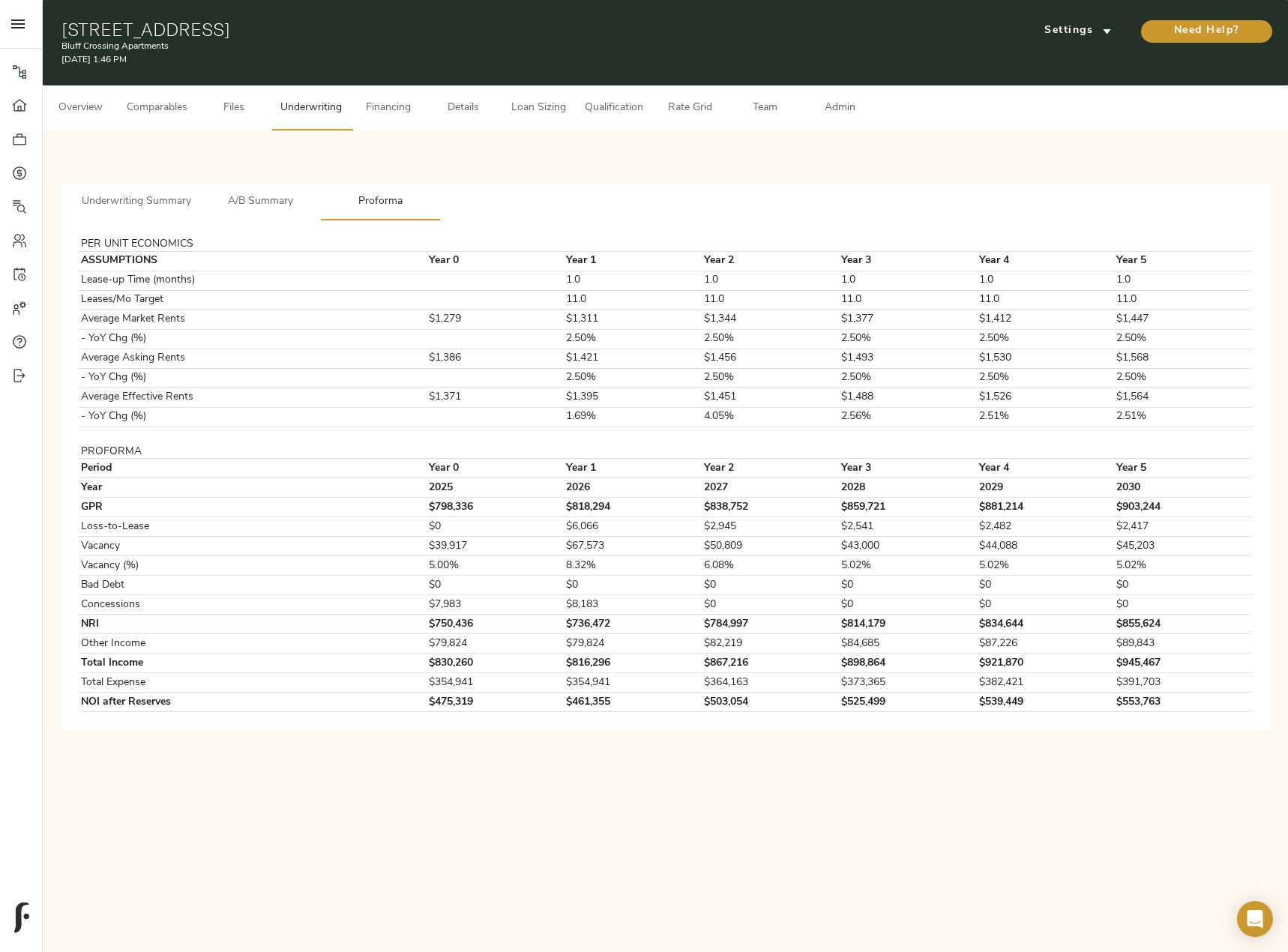
click at [151, 198] on span "Underwriting Summary" at bounding box center [136, 202] width 110 height 19
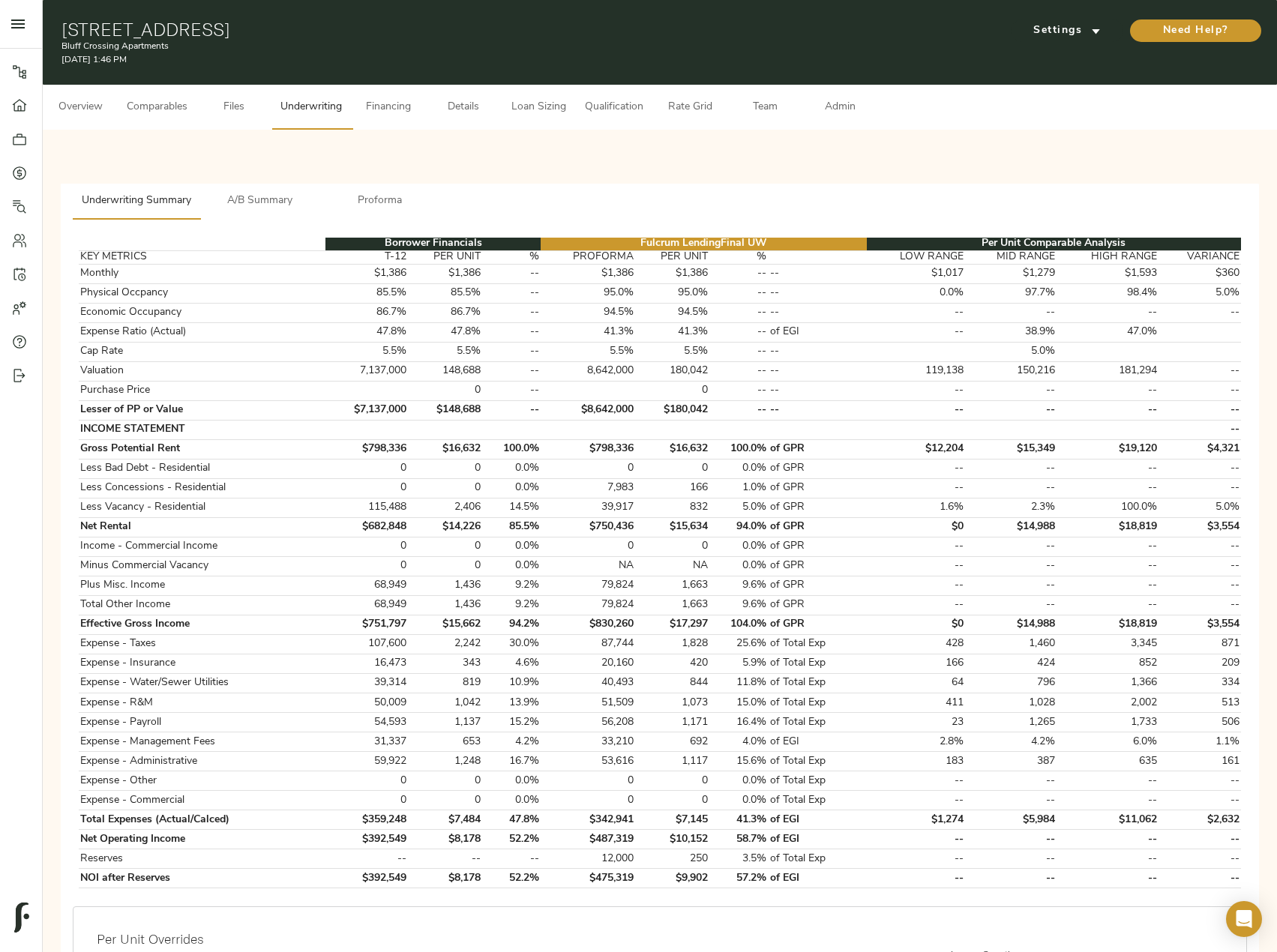
click at [263, 200] on span "A/B Summary" at bounding box center [260, 202] width 102 height 19
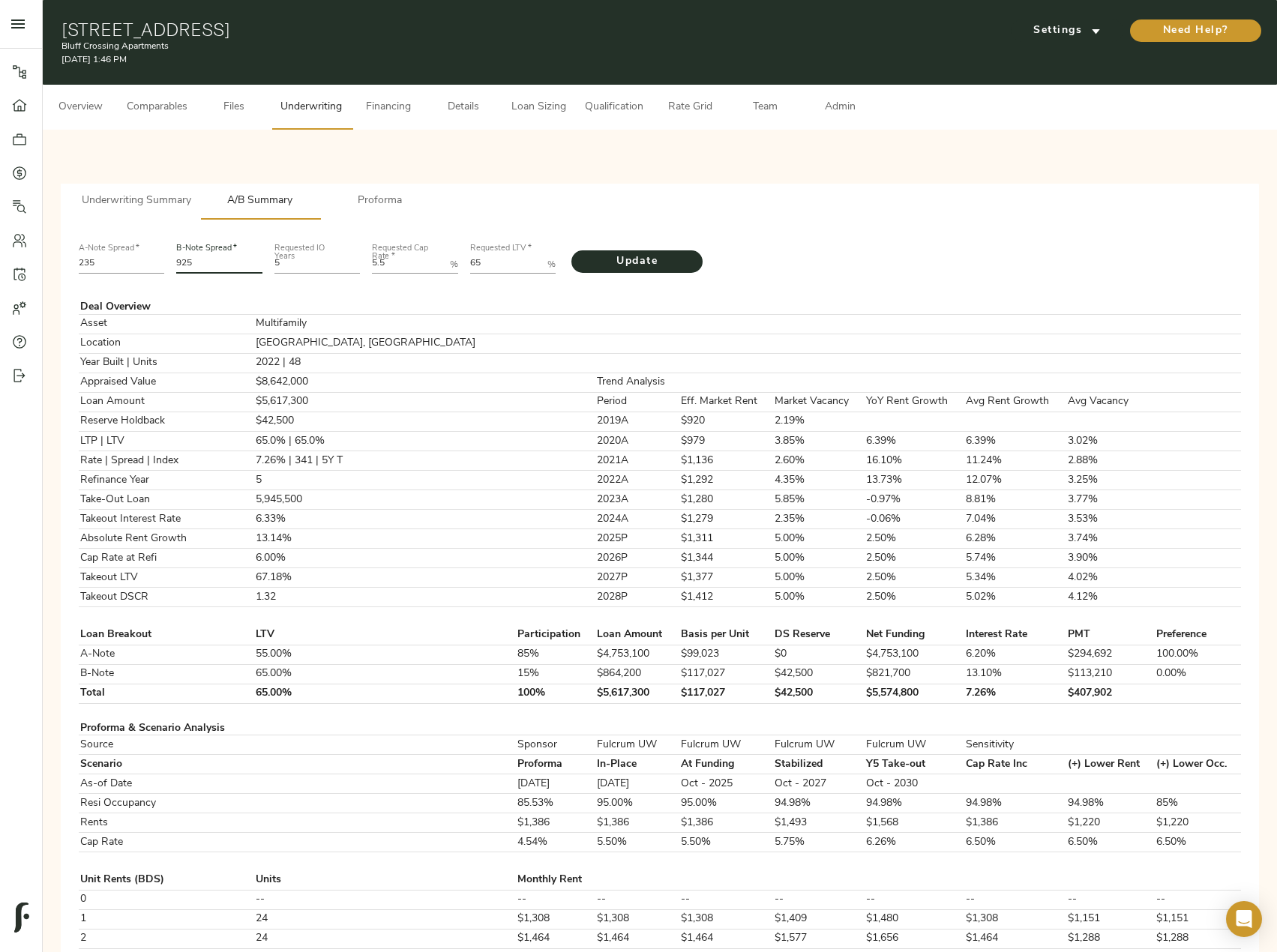
drag, startPoint x: 231, startPoint y: 260, endPoint x: 162, endPoint y: 262, distance: 69.0
click at [162, 262] on div "A-Note Spread   * 235 B-Note Spread   * 925 Requested IO Years 5 Requested Cap …" at bounding box center [659, 257] width 1174 height 51
type input "554"
drag, startPoint x: 491, startPoint y: 263, endPoint x: 436, endPoint y: 260, distance: 55.1
click at [436, 260] on div "A-Note Spread   * 235 B-Note Spread   * 554 Requested IO Years 5 Requested Cap …" at bounding box center [659, 257] width 1174 height 51
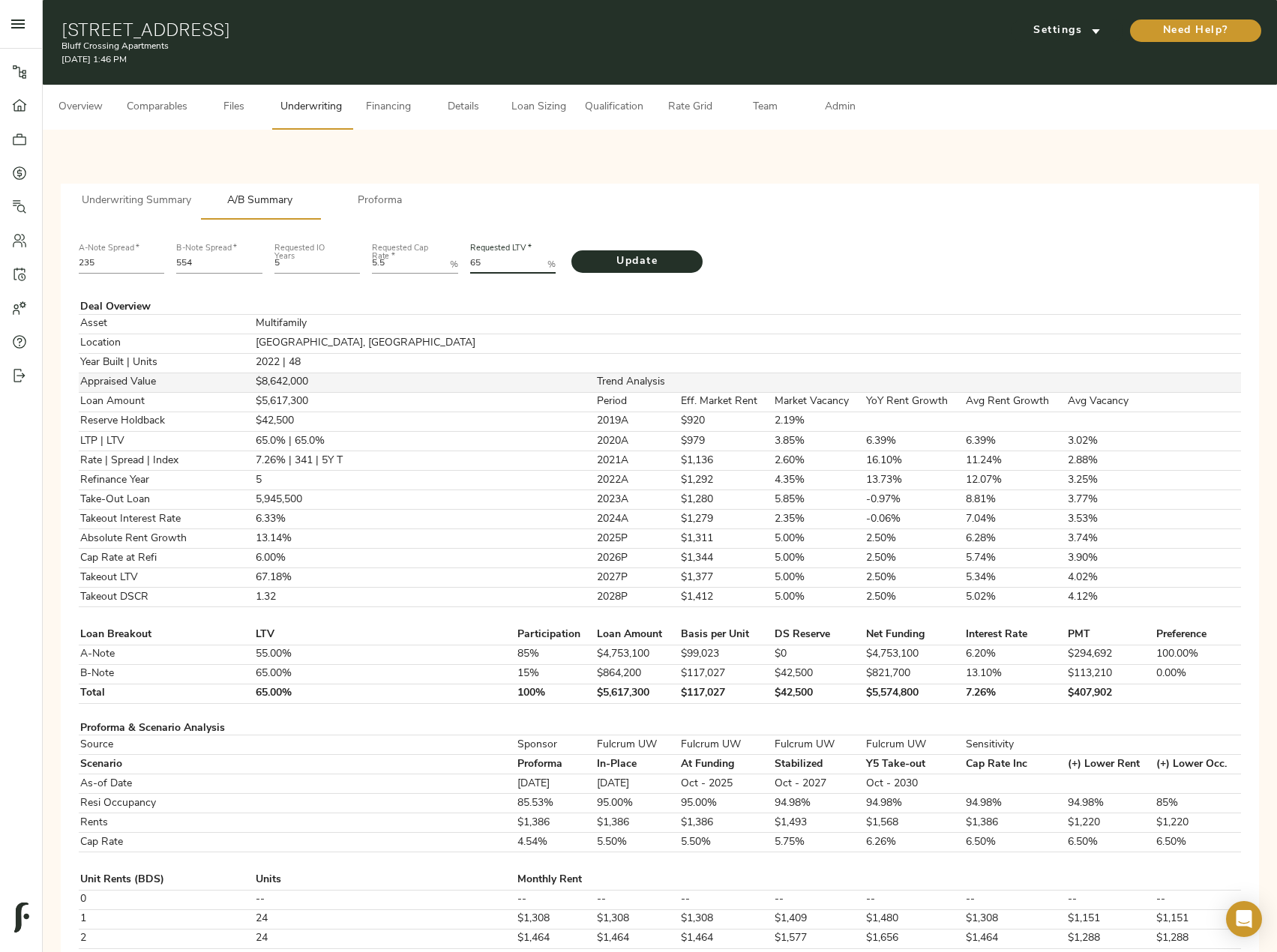
paste LTV "77.2484"
type LTV "77.2484"
click at [623, 267] on span "Update" at bounding box center [636, 262] width 101 height 19
drag, startPoint x: 201, startPoint y: 264, endPoint x: 177, endPoint y: 284, distance: 31.2
click at [171, 264] on div "B-Note Spread   * 554" at bounding box center [219, 257] width 98 height 51
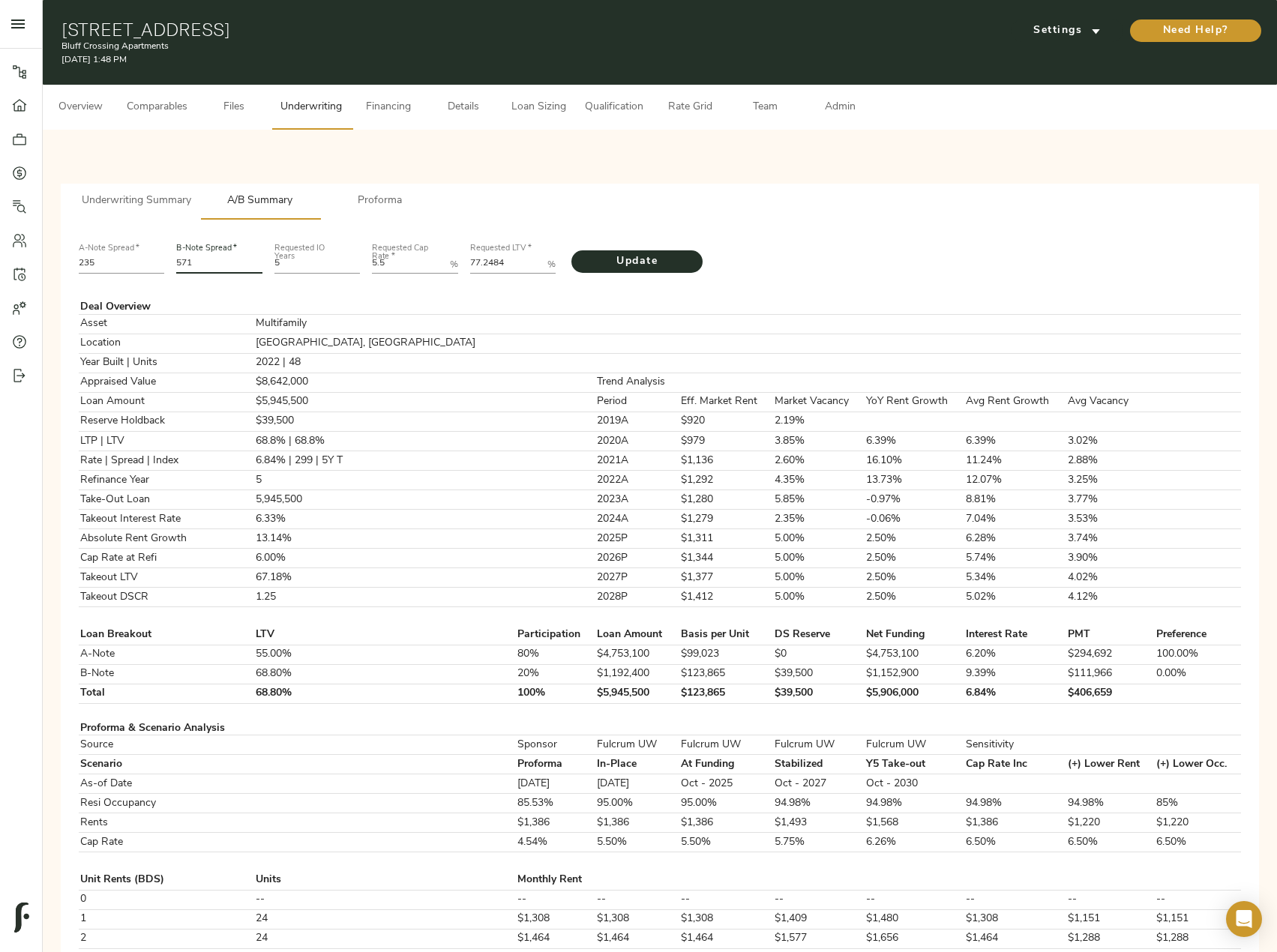
type input "571"
drag, startPoint x: 523, startPoint y: 262, endPoint x: 467, endPoint y: 268, distance: 56.3
click at [471, 268] on LTV "77.2484" at bounding box center [506, 264] width 72 height 18
paste LTV "6.3068"
type LTV "76.3068"
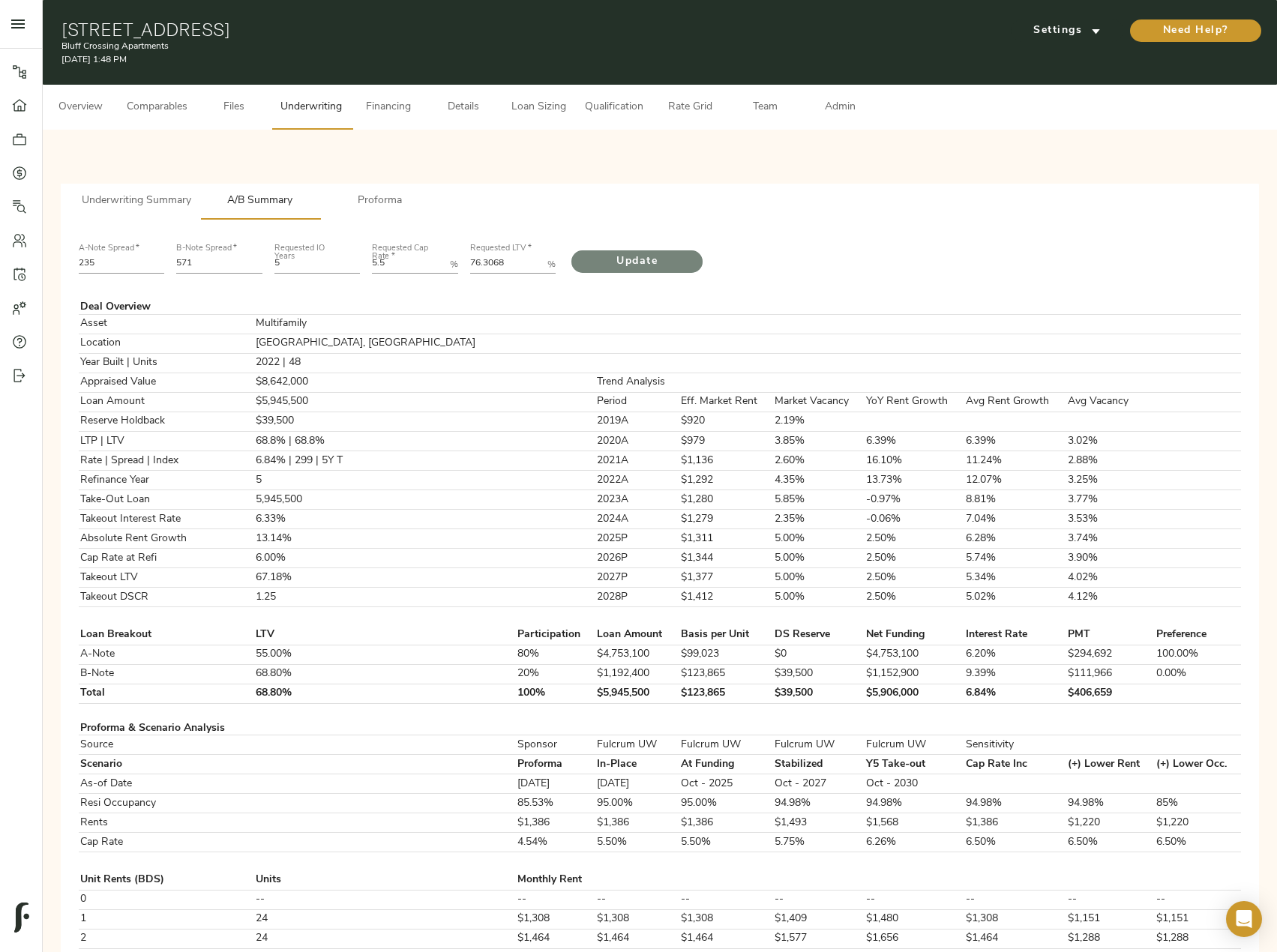
click at [624, 265] on span "Update" at bounding box center [636, 262] width 101 height 19
click at [163, 208] on span "Underwriting Summary" at bounding box center [136, 202] width 110 height 19
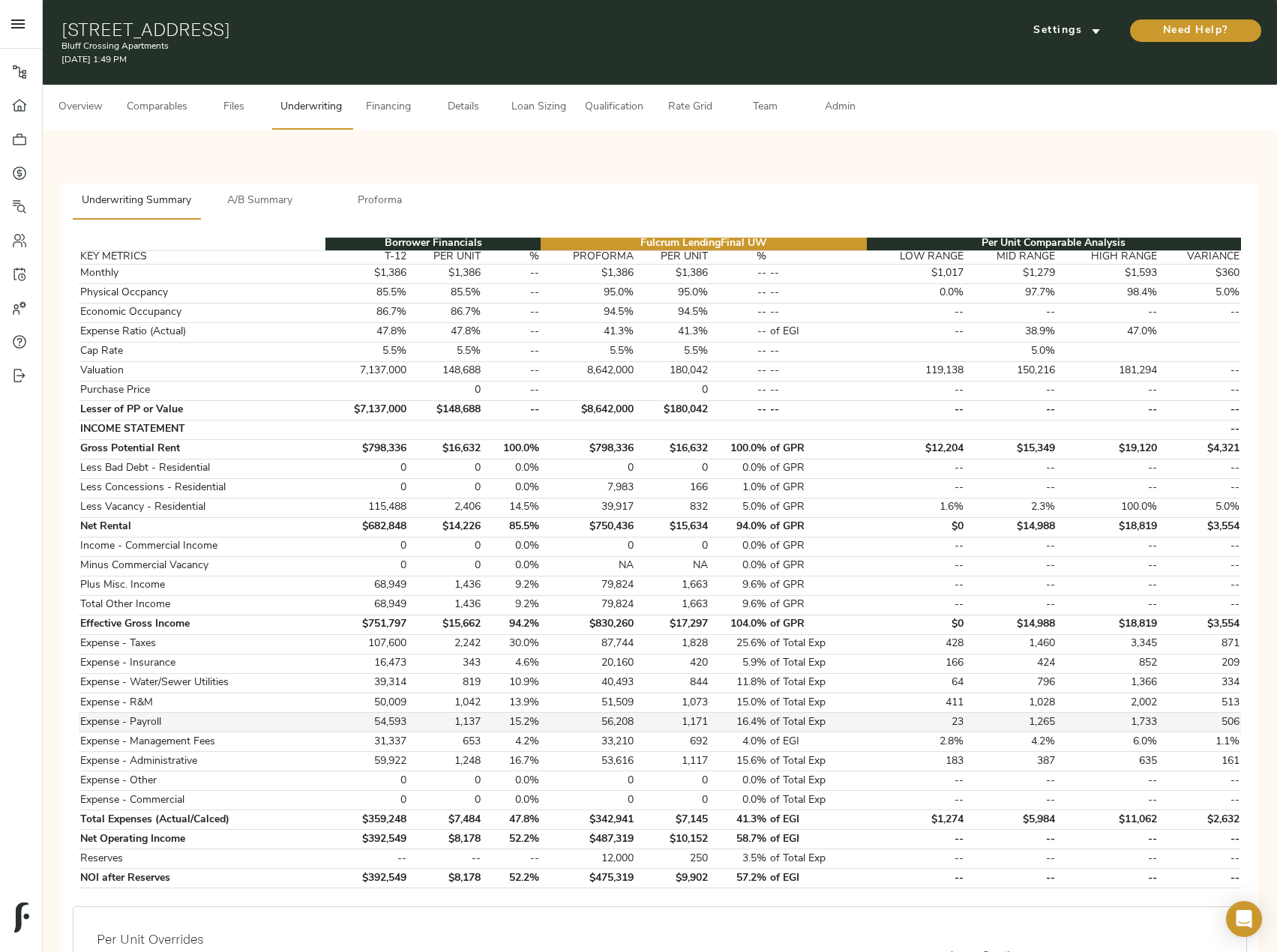
scroll to position [225, 0]
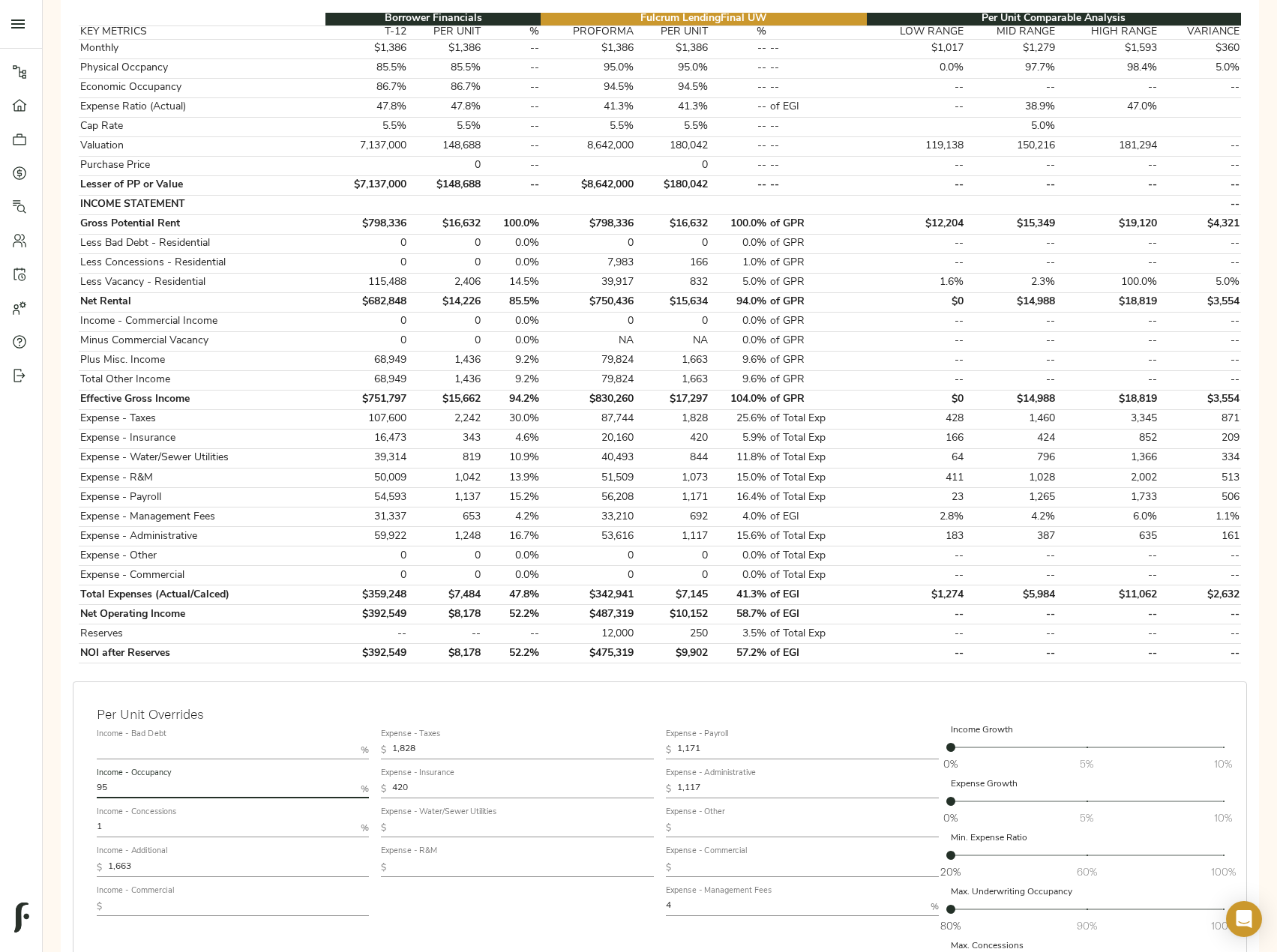
drag, startPoint x: 126, startPoint y: 782, endPoint x: 46, endPoint y: 788, distance: 80.2
click at [50, 788] on div "Underwriting Summary A/B Summary Proforma Borrower Financials Fulcrum Lending F…" at bounding box center [659, 502] width 1234 height 1195
drag, startPoint x: 162, startPoint y: 830, endPoint x: 55, endPoint y: 833, distance: 107.0
click at [103, 830] on input "1" at bounding box center [226, 828] width 259 height 18
click at [505, 906] on div "Expense - Taxes $ 1,828 Expense - Insurance $ 420 Expense - Water/Sewer Utiliti…" at bounding box center [517, 858] width 285 height 282
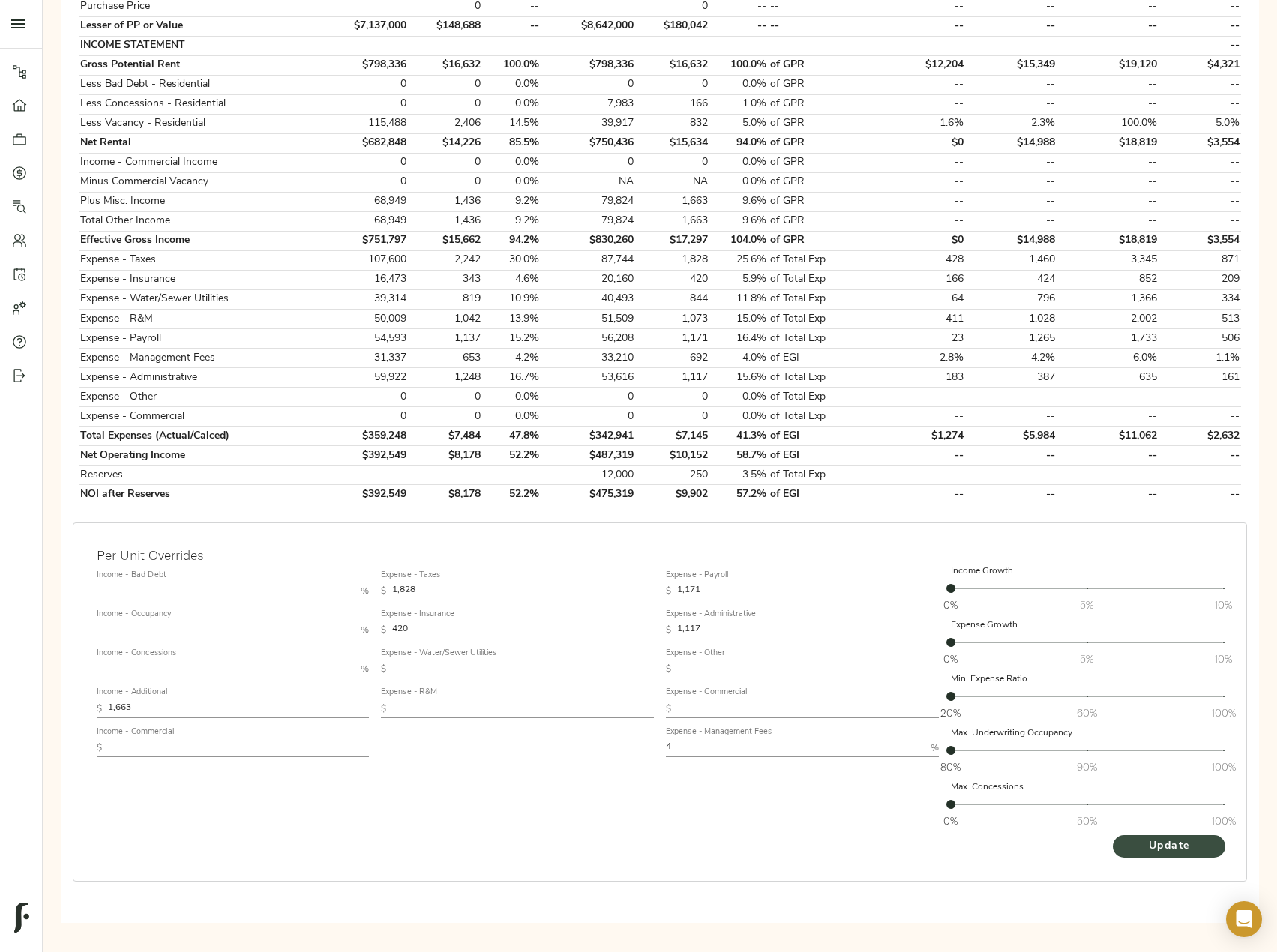
scroll to position [388, 0]
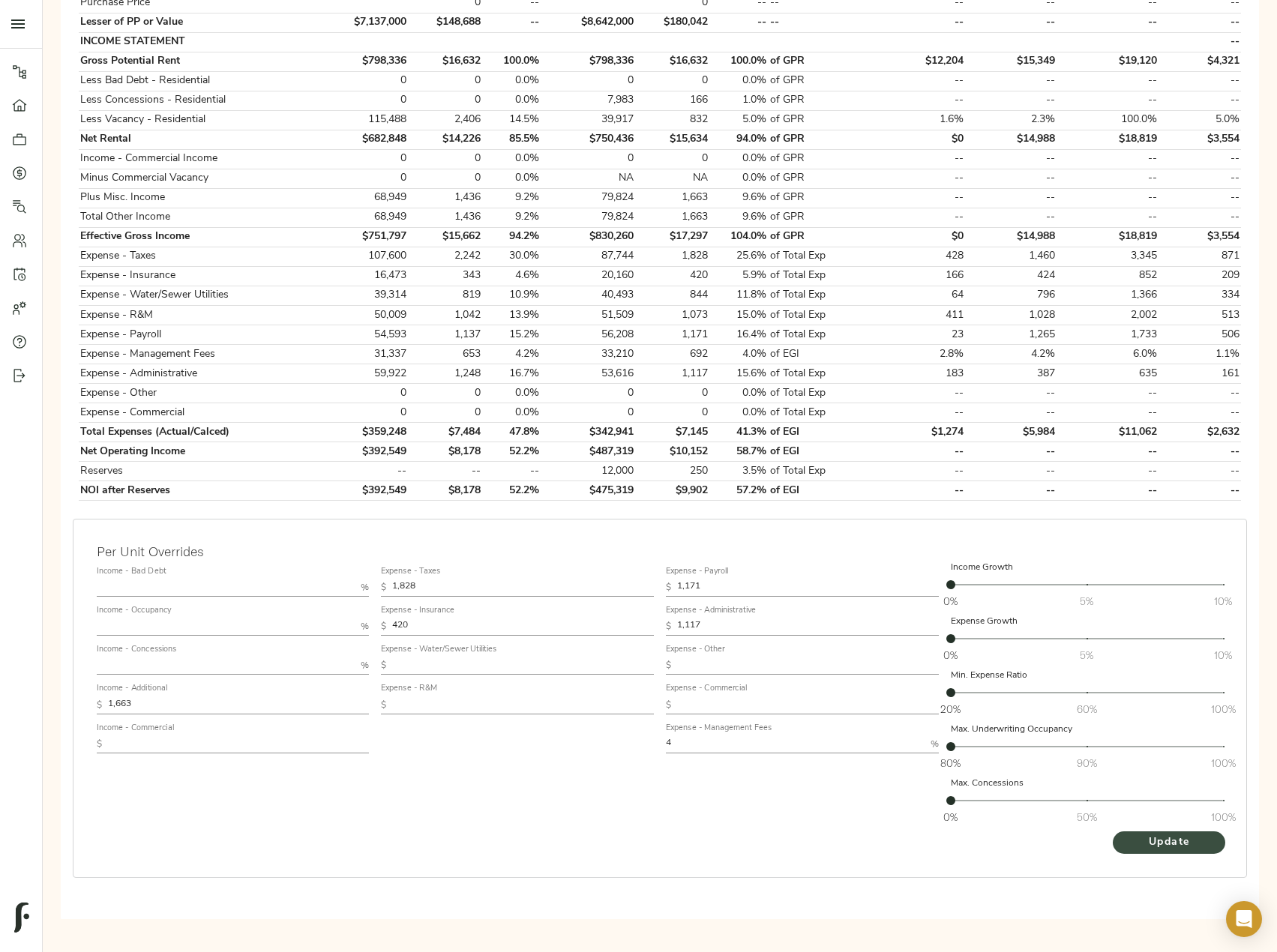
click at [1209, 847] on span "Update" at bounding box center [1168, 843] width 83 height 19
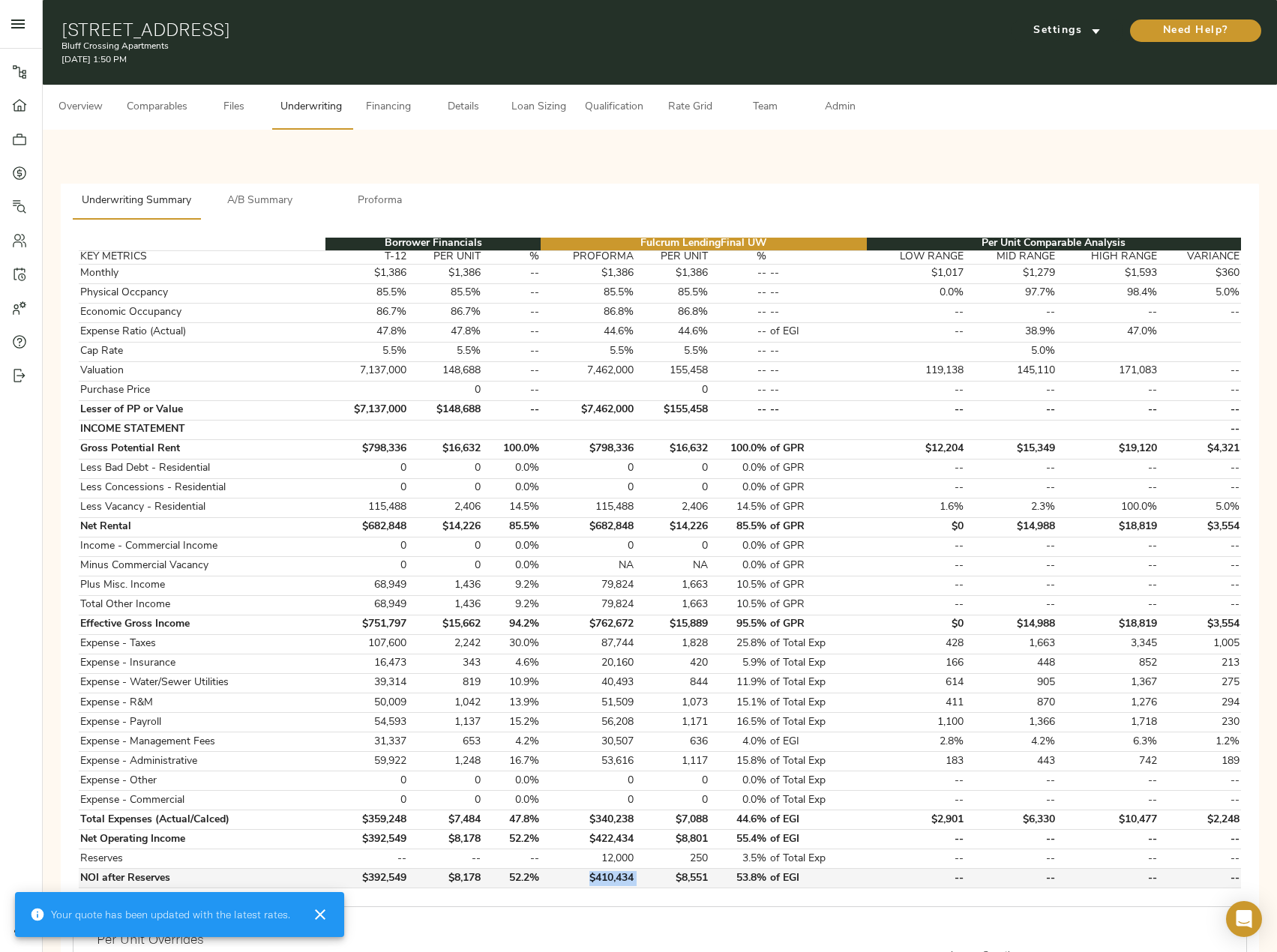
drag, startPoint x: 647, startPoint y: 878, endPoint x: 585, endPoint y: 876, distance: 62.0
click at [585, 876] on tr "NOI after Reserves $392,549 $8,178 52.2% $410,434 $8,551 53.8% of EGI -- -- -- …" at bounding box center [660, 878] width 1162 height 20
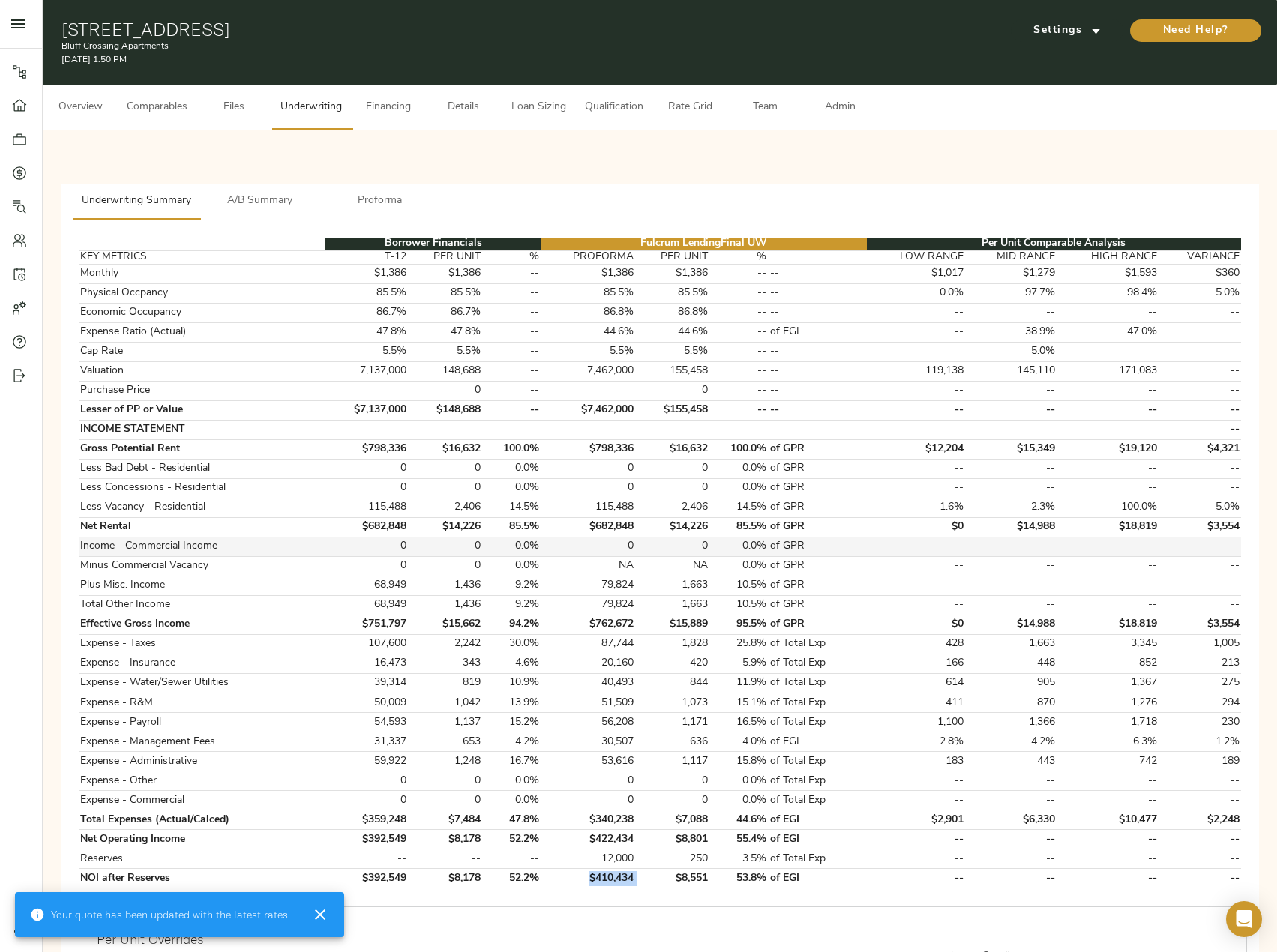
copy td "$410,434"
click at [270, 200] on span "A/B Summary" at bounding box center [260, 202] width 102 height 19
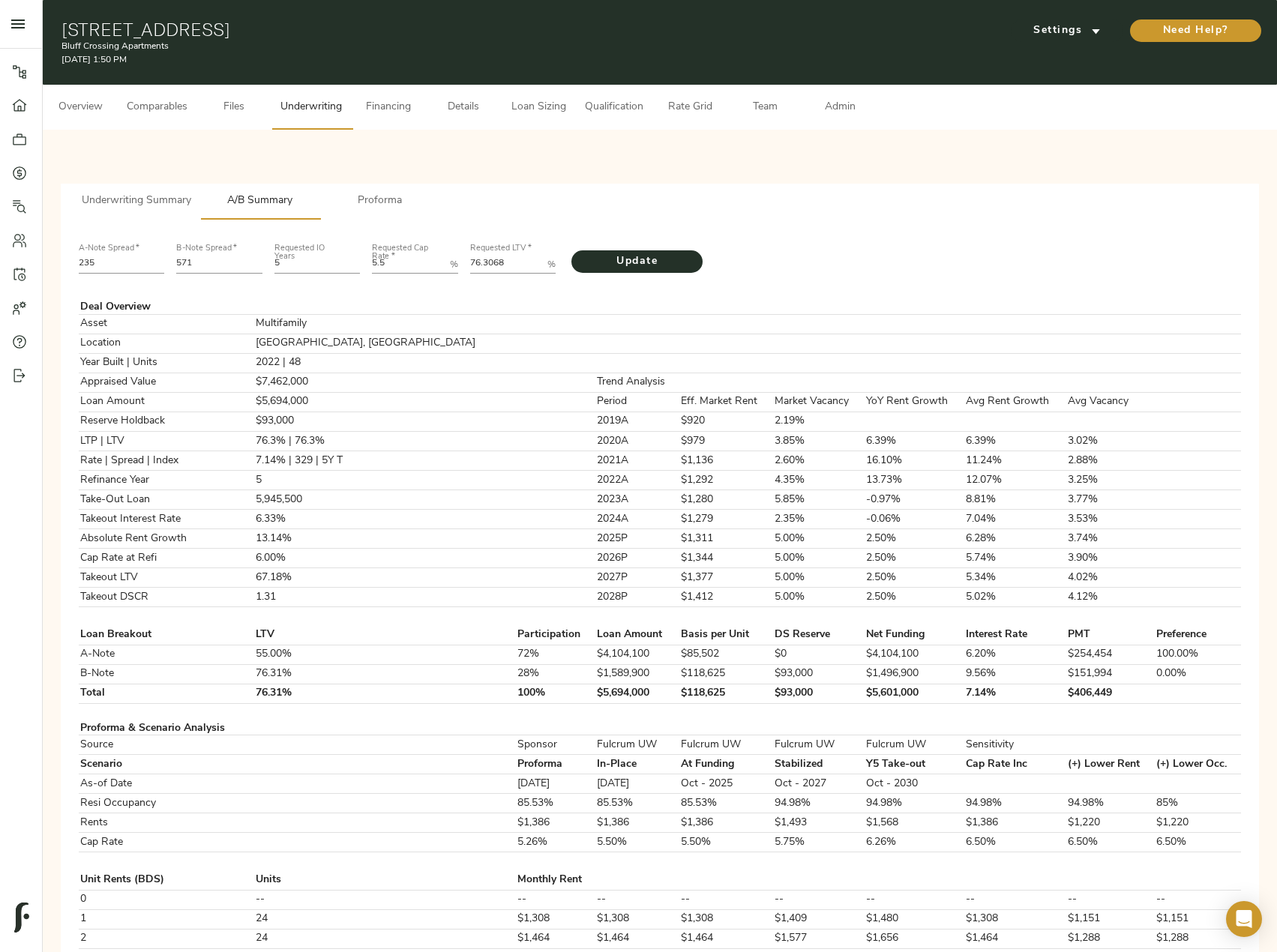
click at [133, 193] on span "Underwriting Summary" at bounding box center [136, 202] width 110 height 19
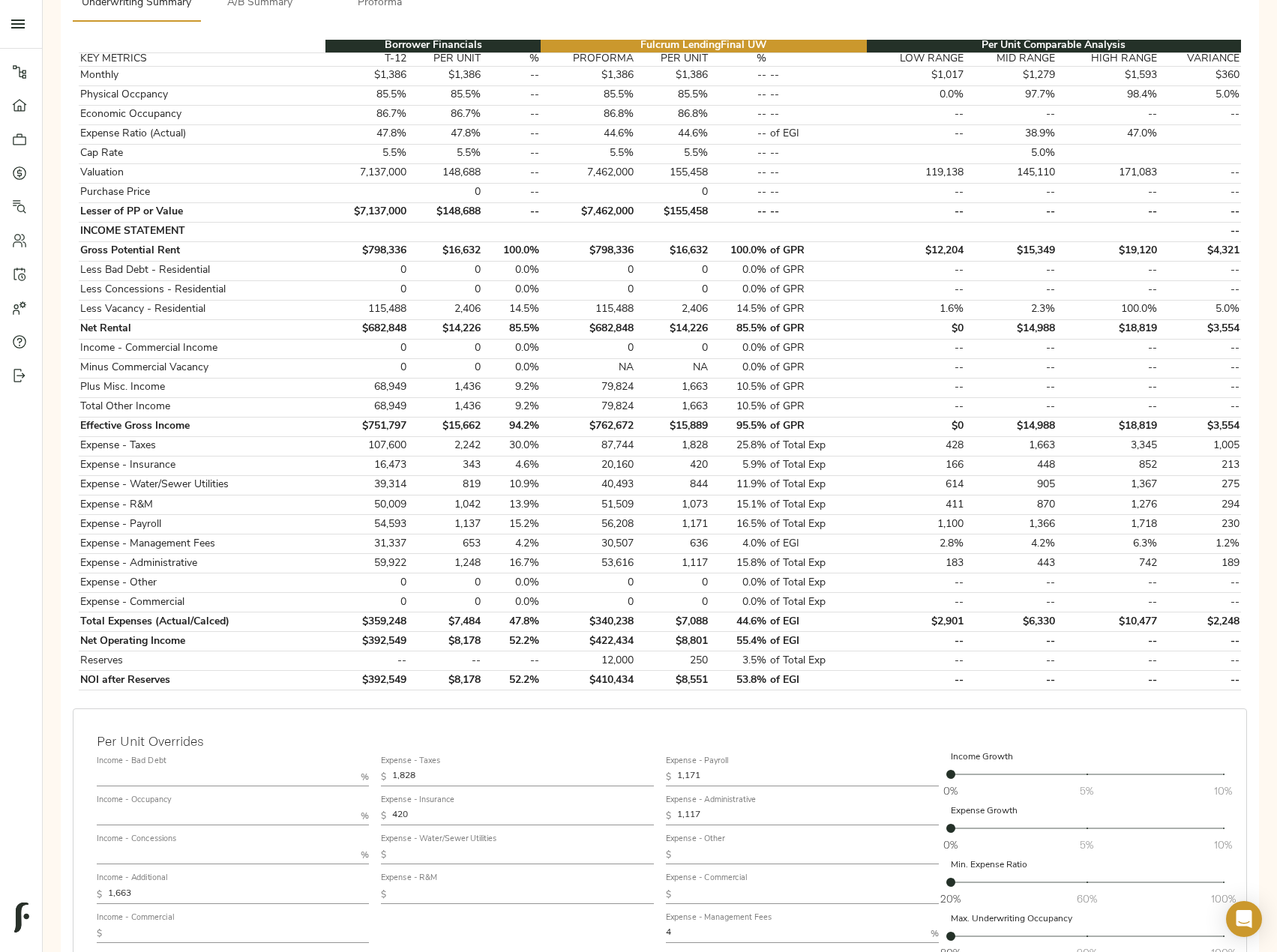
scroll to position [225, 0]
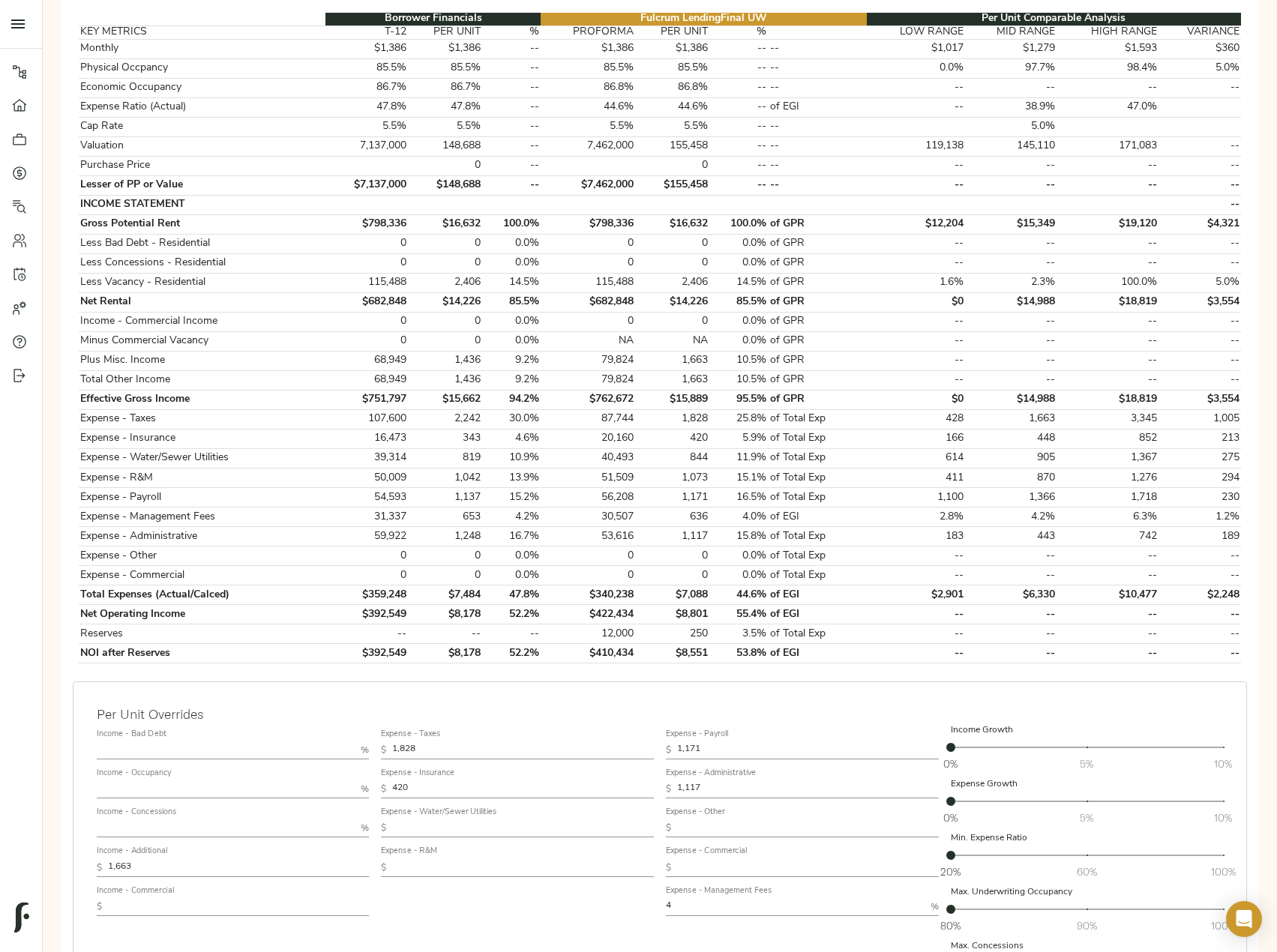
click at [161, 783] on input "text" at bounding box center [226, 789] width 259 height 18
type input "95"
click at [140, 826] on input "text" at bounding box center [226, 828] width 259 height 18
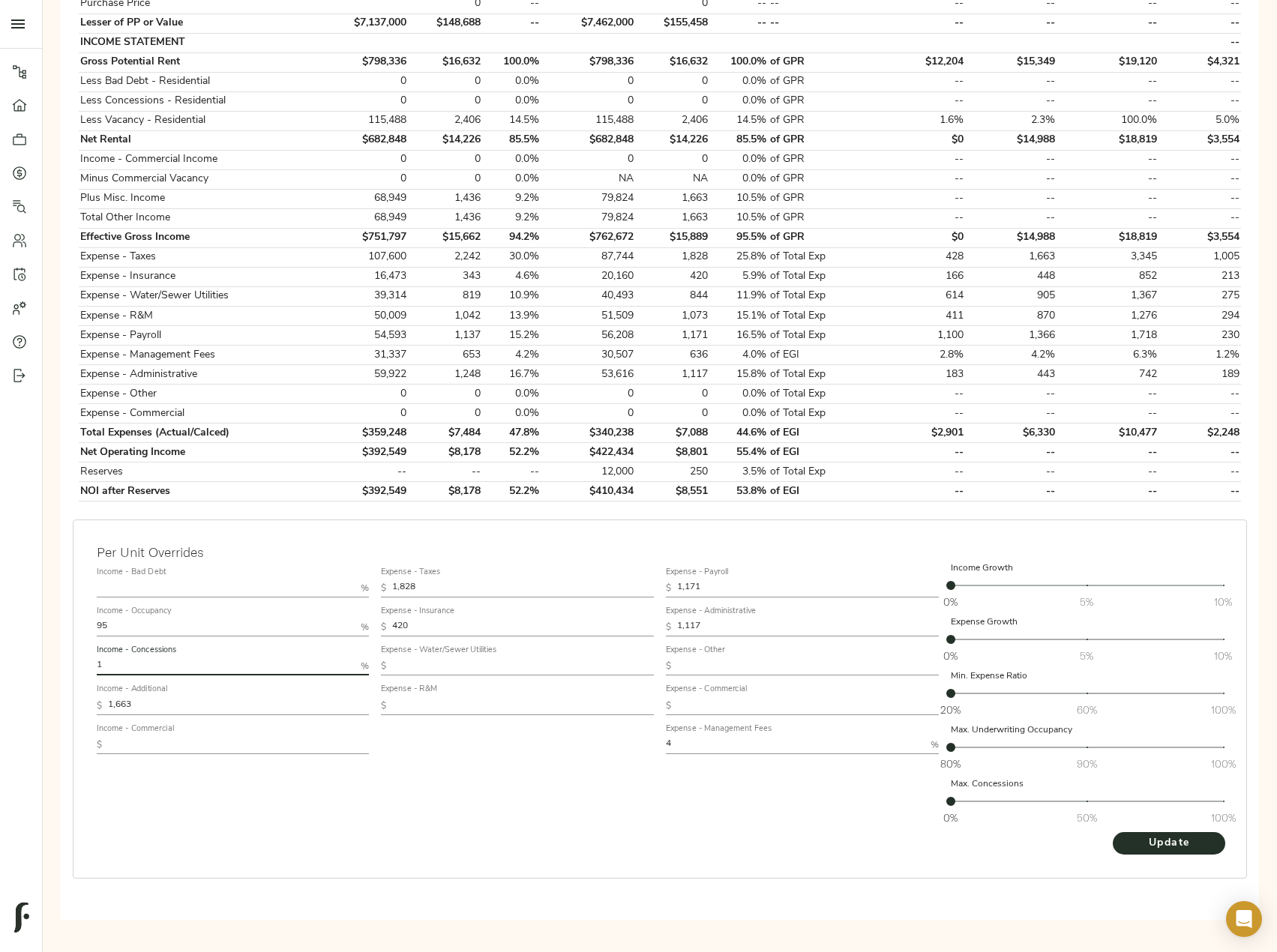
scroll to position [388, 0]
type input "1"
click at [1185, 847] on span "Update" at bounding box center [1168, 843] width 83 height 19
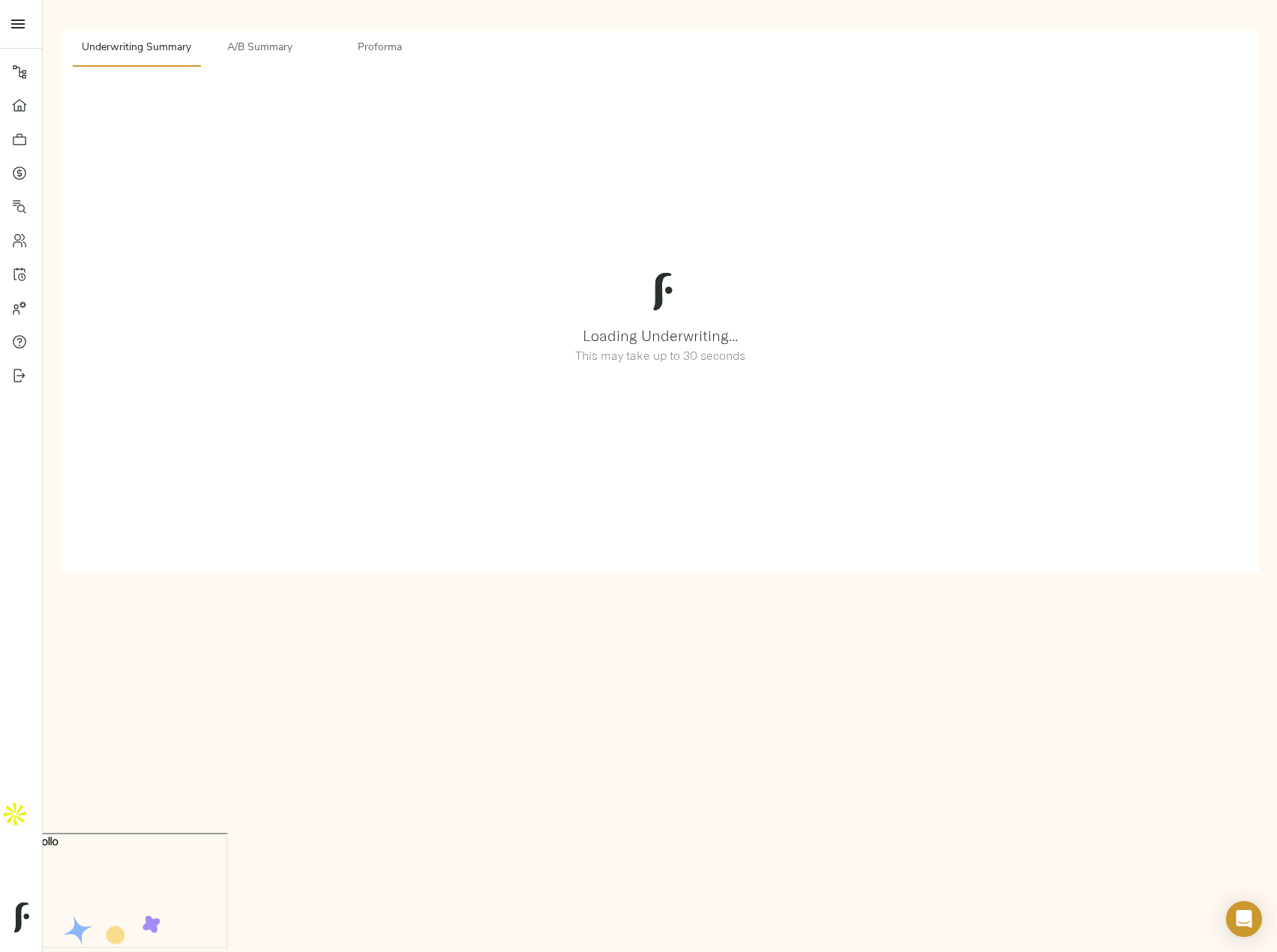
scroll to position [0, 0]
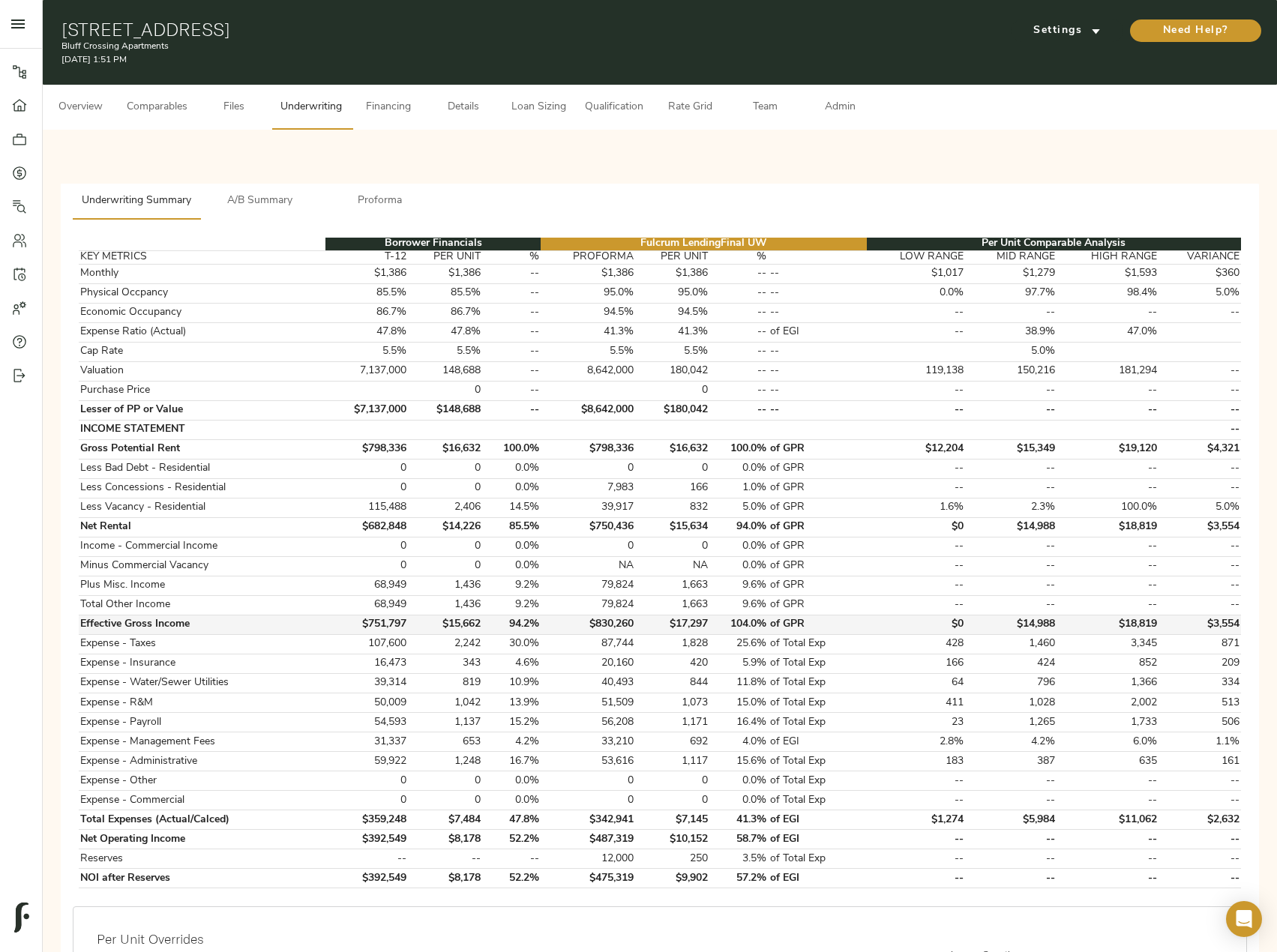
click at [511, 626] on td "94.2%" at bounding box center [512, 624] width 59 height 20
click at [264, 197] on span "A/B Summary" at bounding box center [260, 202] width 102 height 19
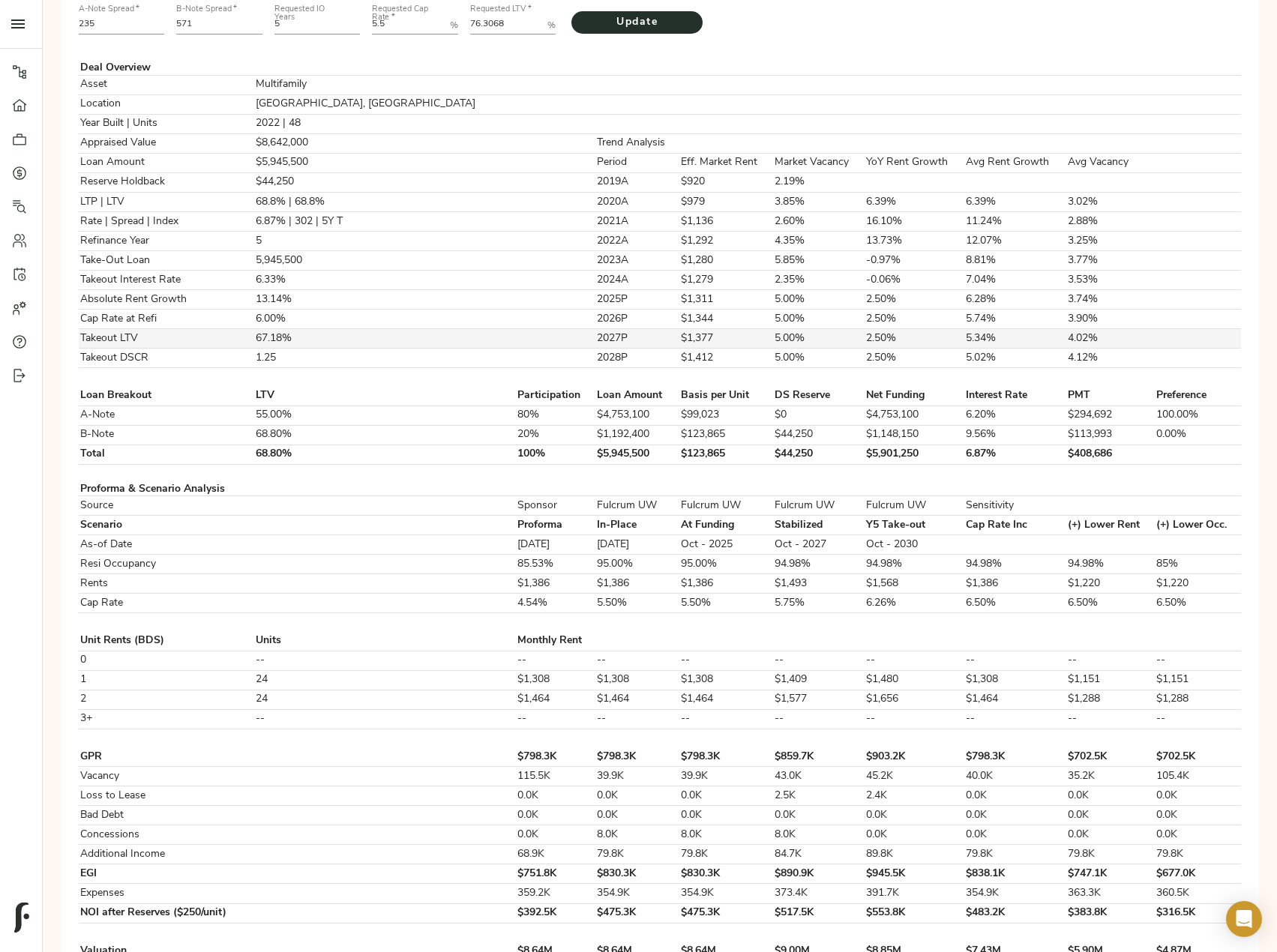
scroll to position [75, 0]
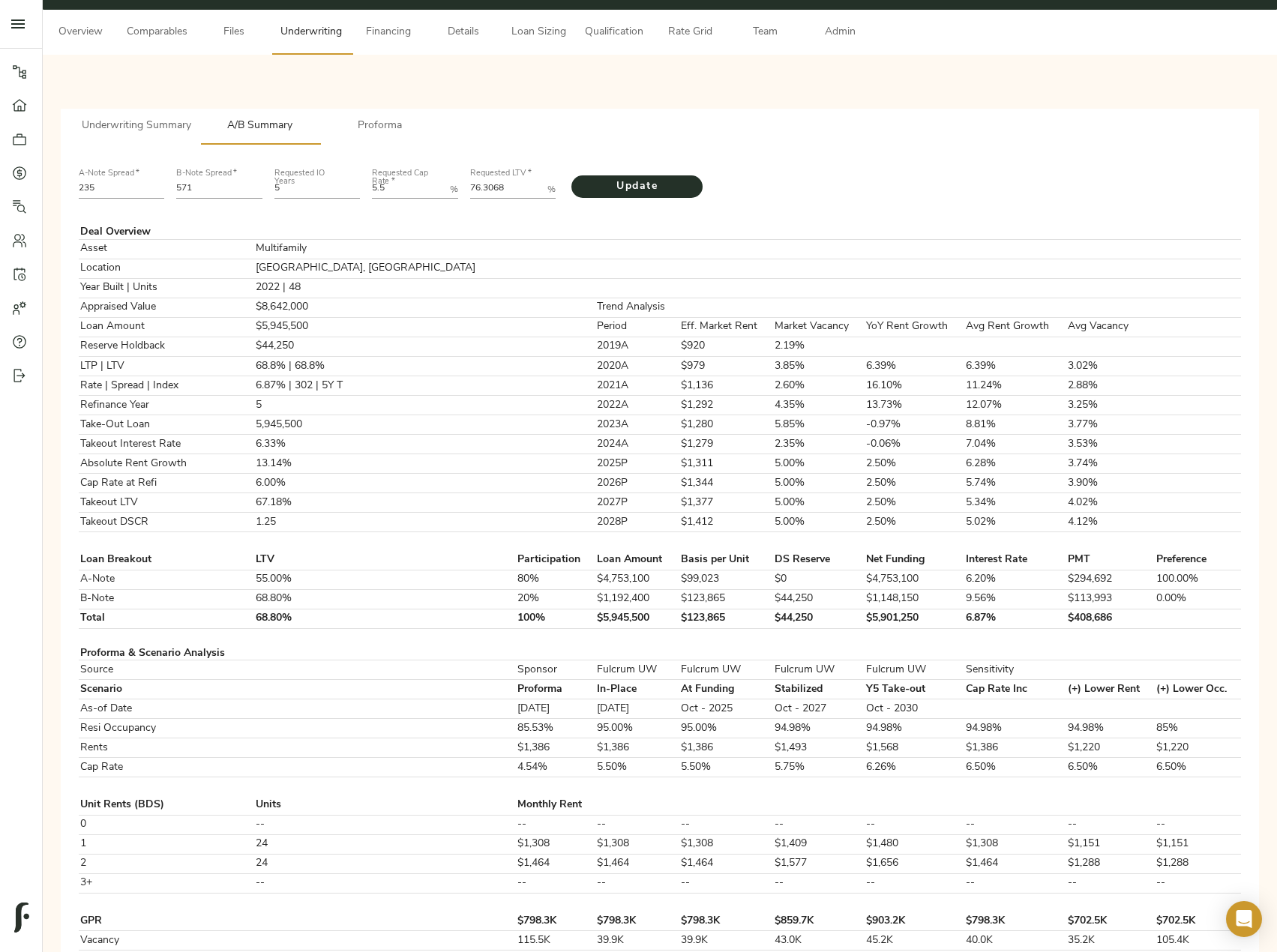
click at [118, 118] on span "Underwriting Summary" at bounding box center [136, 126] width 110 height 19
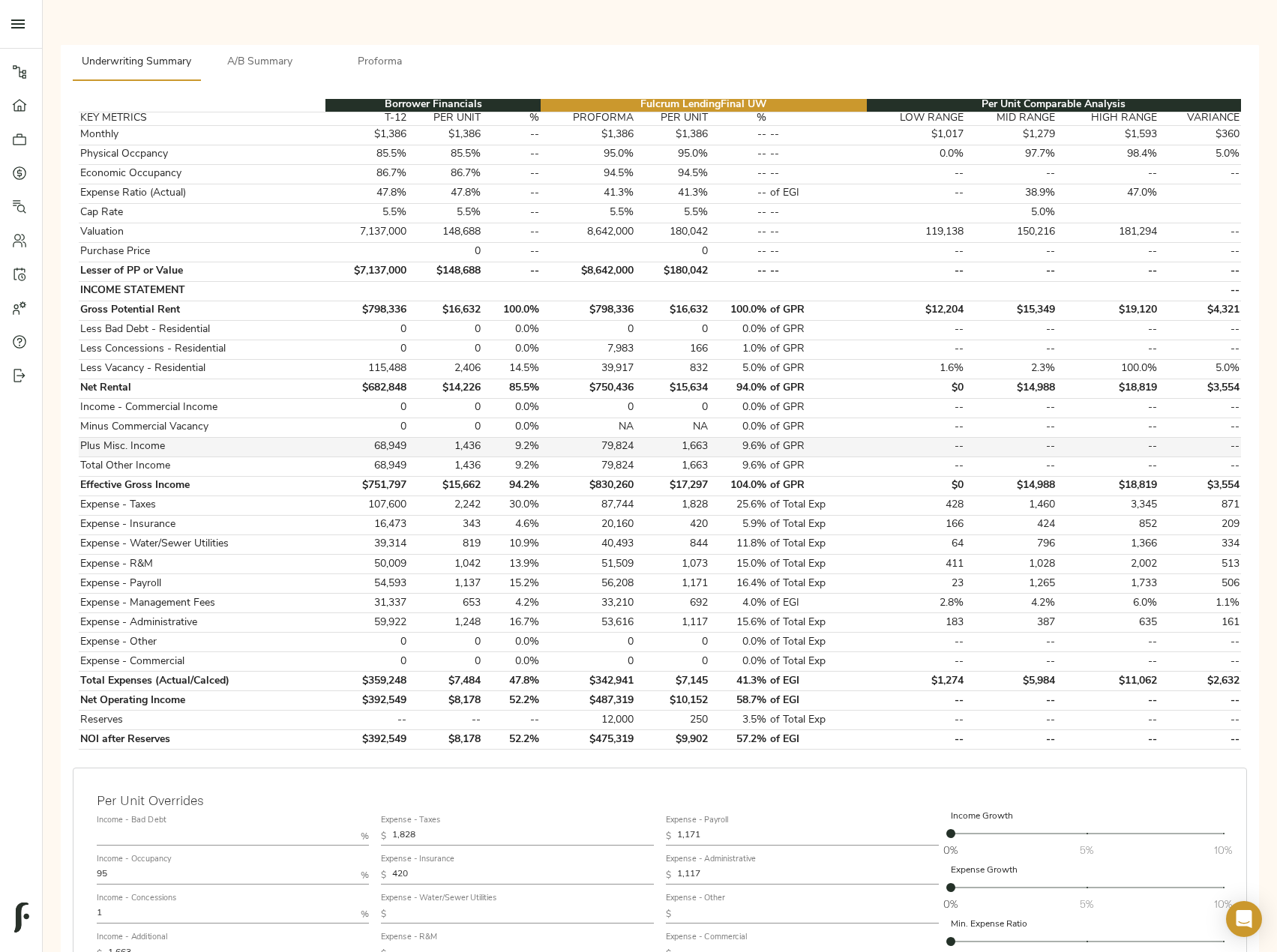
scroll to position [299, 0]
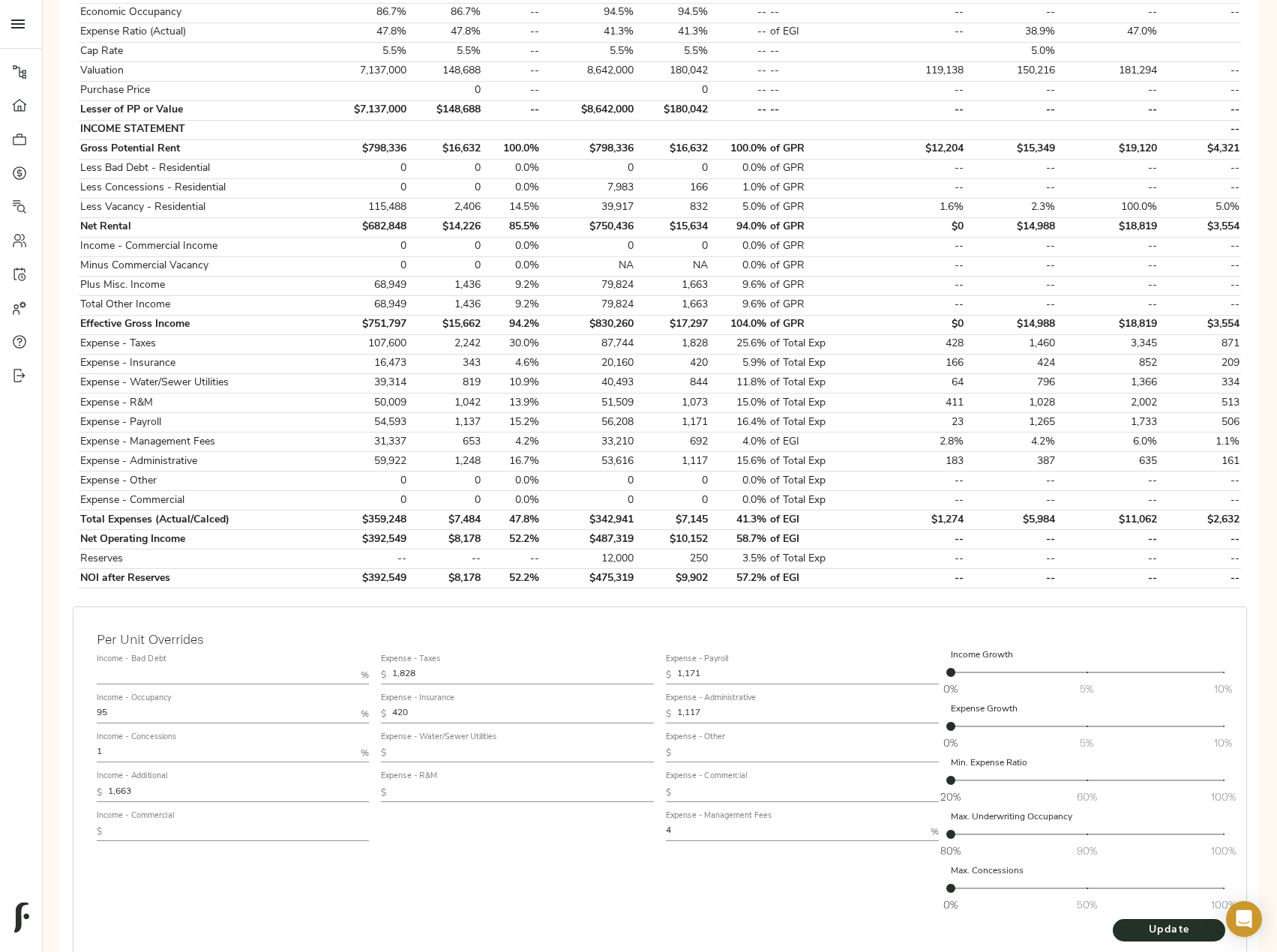
click at [112, 754] on input "1" at bounding box center [226, 753] width 259 height 18
type input "1"
click at [649, 892] on div "Expense - Taxes $ 1,828 Expense - Insurance $ 420 Expense - Water/Sewer Utiliti…" at bounding box center [517, 783] width 285 height 282
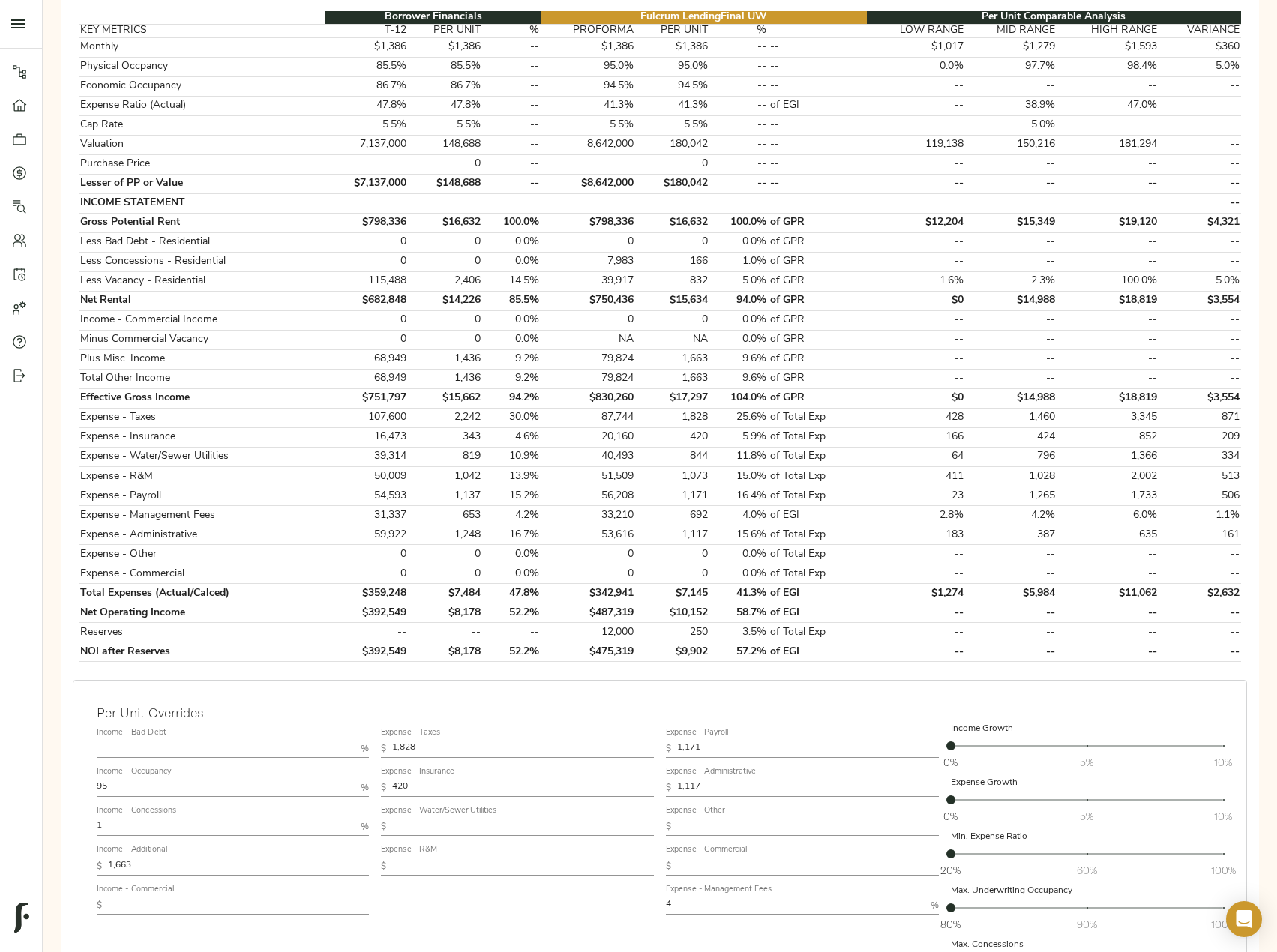
scroll to position [150, 0]
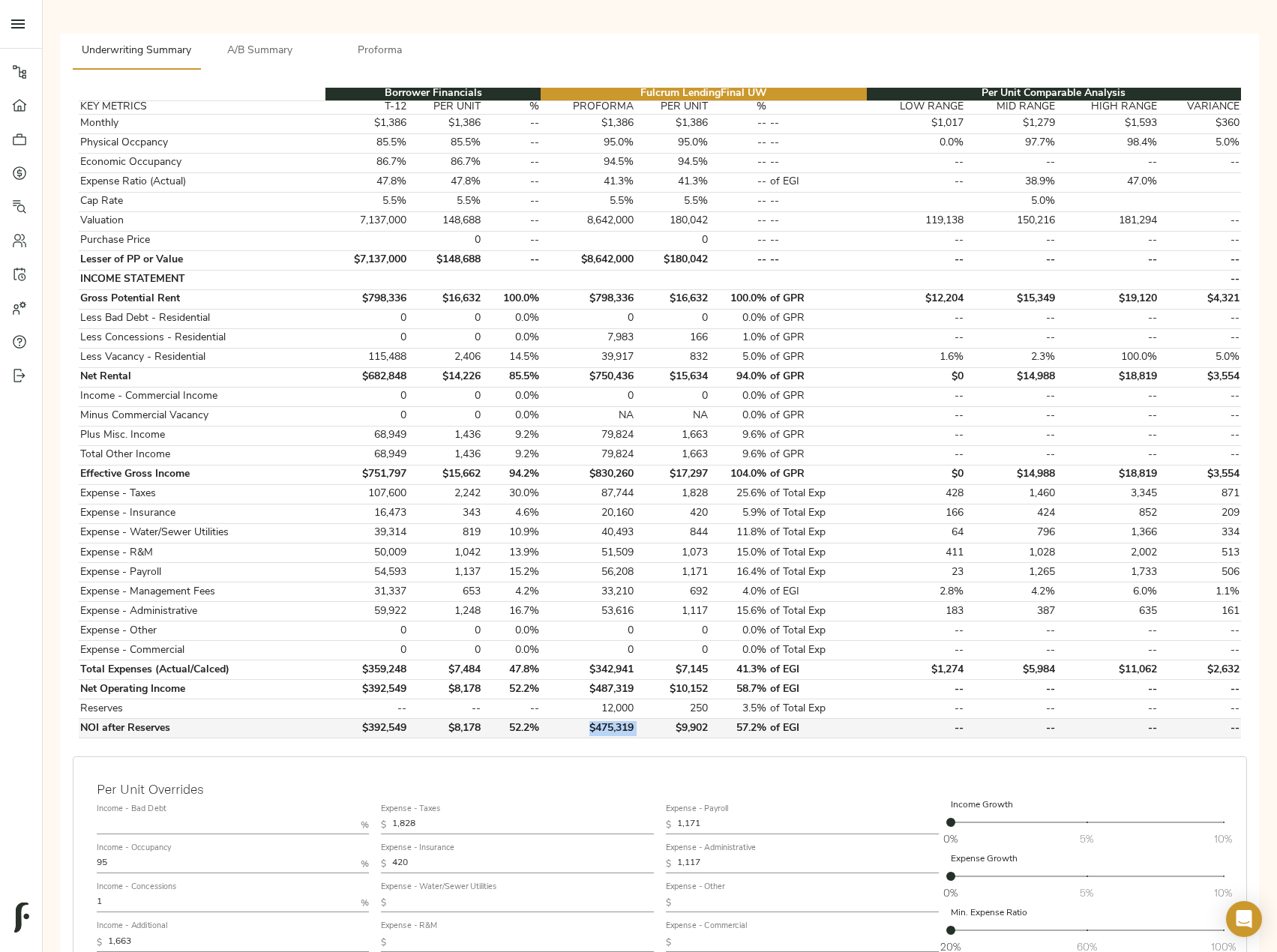
drag, startPoint x: 642, startPoint y: 730, endPoint x: 591, endPoint y: 727, distance: 51.1
click at [591, 727] on tr "NOI after Reserves $392,549 $8,178 52.2% $475,319 $9,902 57.2% of EGI -- -- -- …" at bounding box center [660, 728] width 1162 height 20
copy td "$475,319"
click at [408, 72] on div "Borrower Financials Fulcrum Lending Final UW Per Unit Comparable Analysis KEY M…" at bounding box center [659, 613] width 1198 height 1087
click at [386, 37] on button "Proforma" at bounding box center [379, 52] width 120 height 36
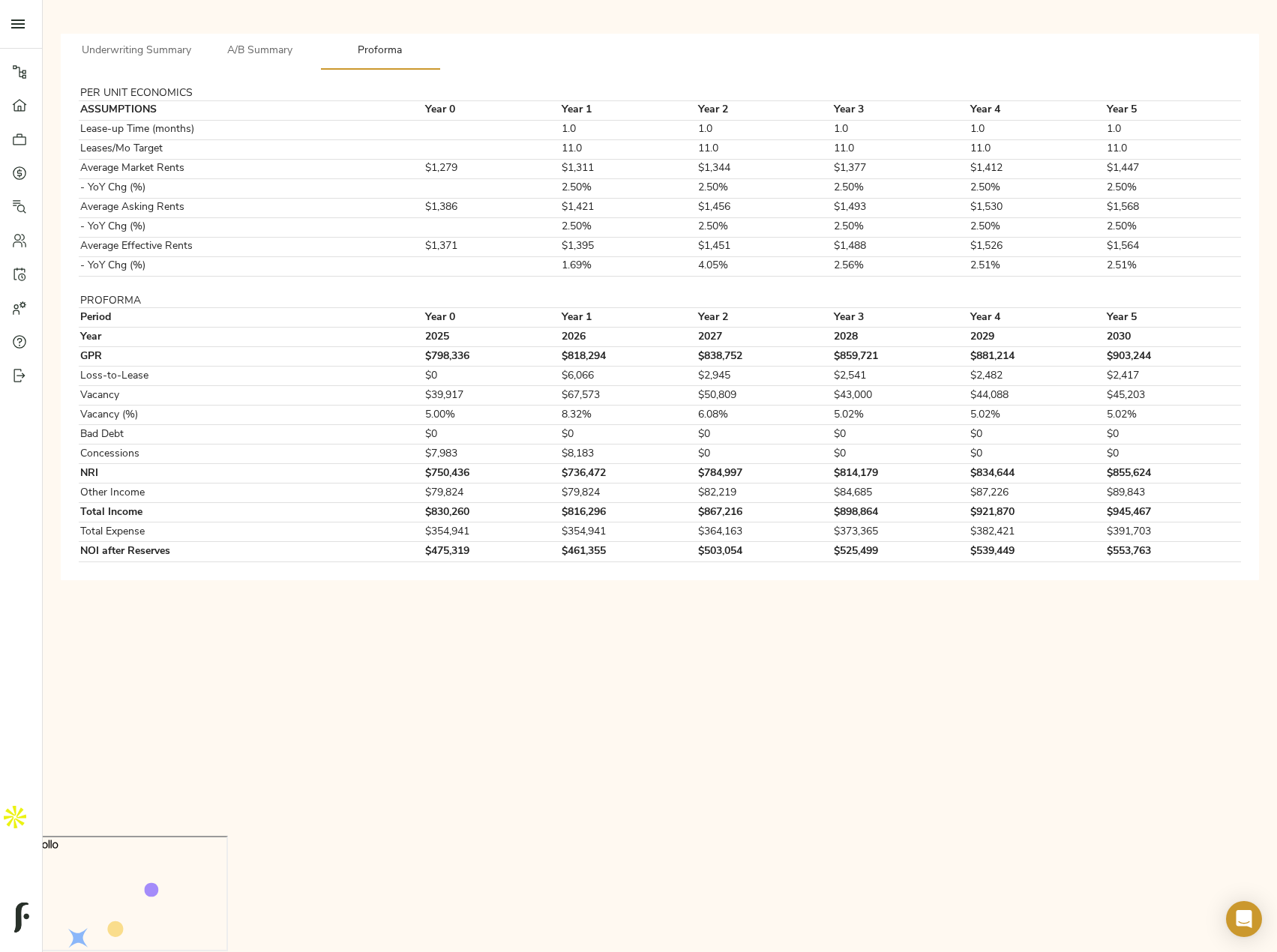
scroll to position [0, 0]
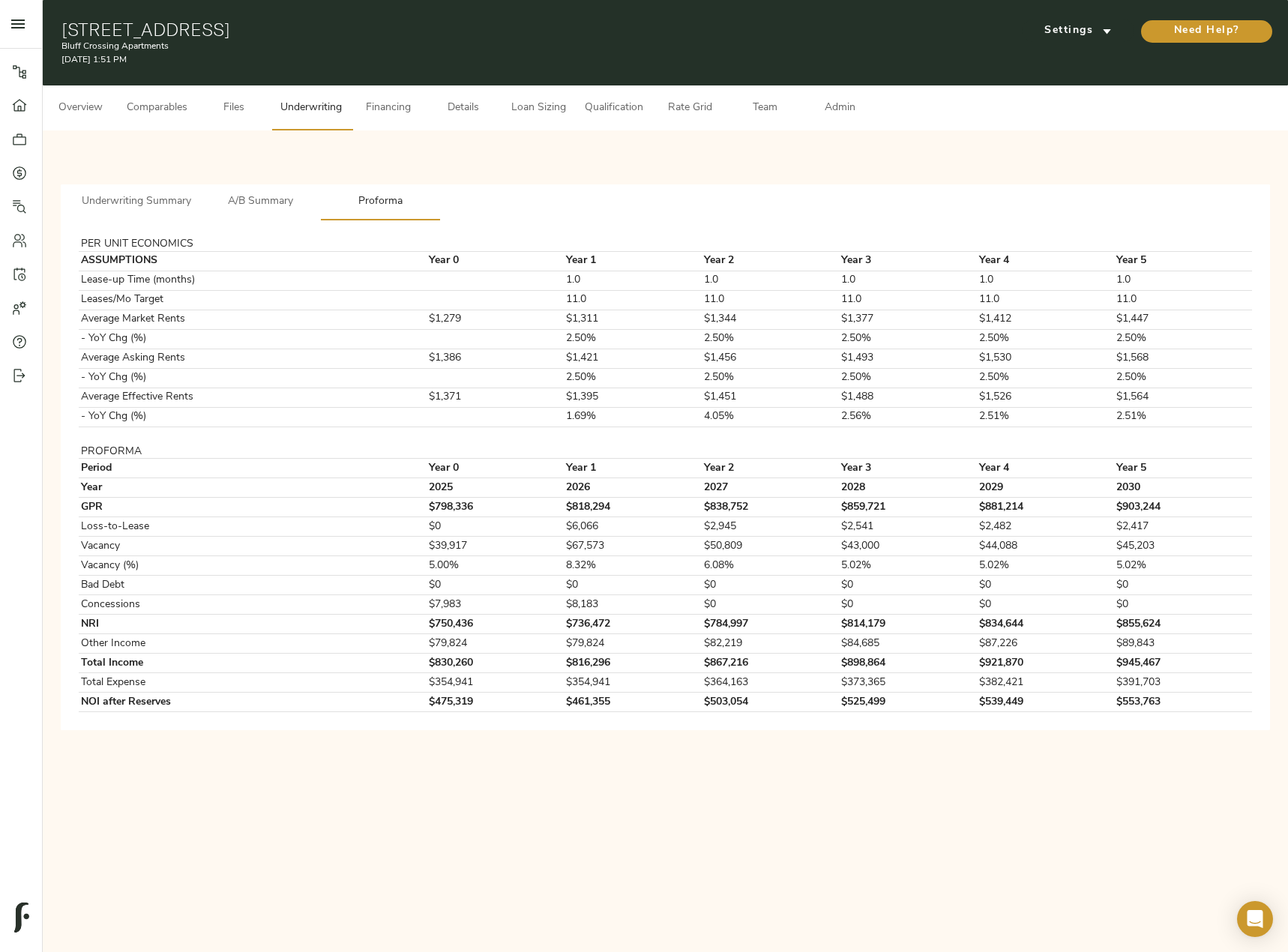
click at [319, 180] on div at bounding box center [664, 173] width 1197 height 36
click at [262, 205] on span "A/B Summary" at bounding box center [260, 202] width 102 height 19
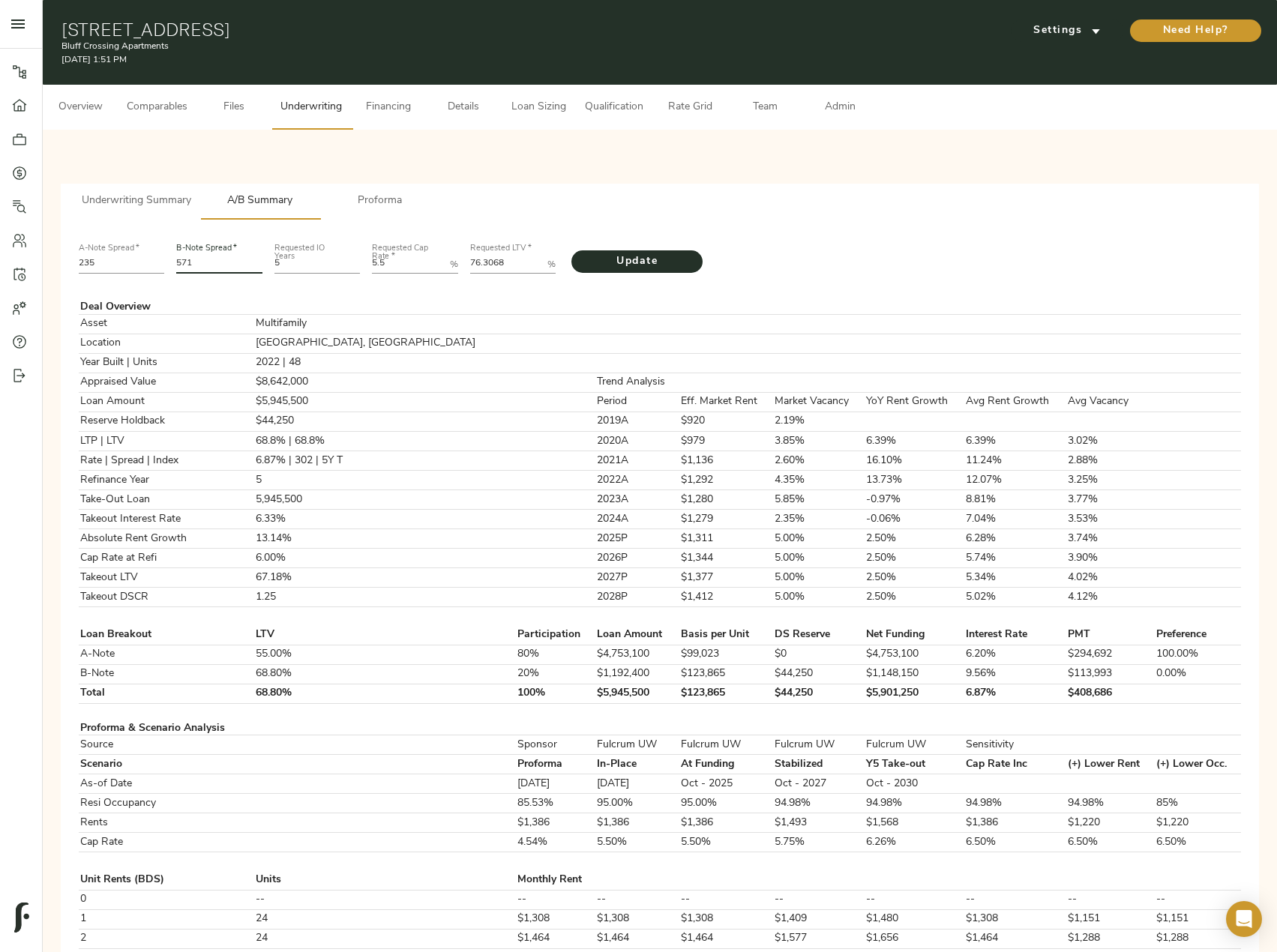
drag, startPoint x: 213, startPoint y: 264, endPoint x: 163, endPoint y: 260, distance: 50.2
click at [163, 260] on div "A-Note Spread   * 235 B-Note Spread   * 571 Requested IO Years 5 Requested Cap …" at bounding box center [659, 257] width 1174 height 51
type input "631"
drag, startPoint x: 508, startPoint y: 261, endPoint x: 460, endPoint y: 260, distance: 48.0
click at [461, 260] on div "A-Note Spread   * 235 B-Note Spread   * 631 Requested IO Years 5 Requested Cap …" at bounding box center [659, 257] width 1174 height 51
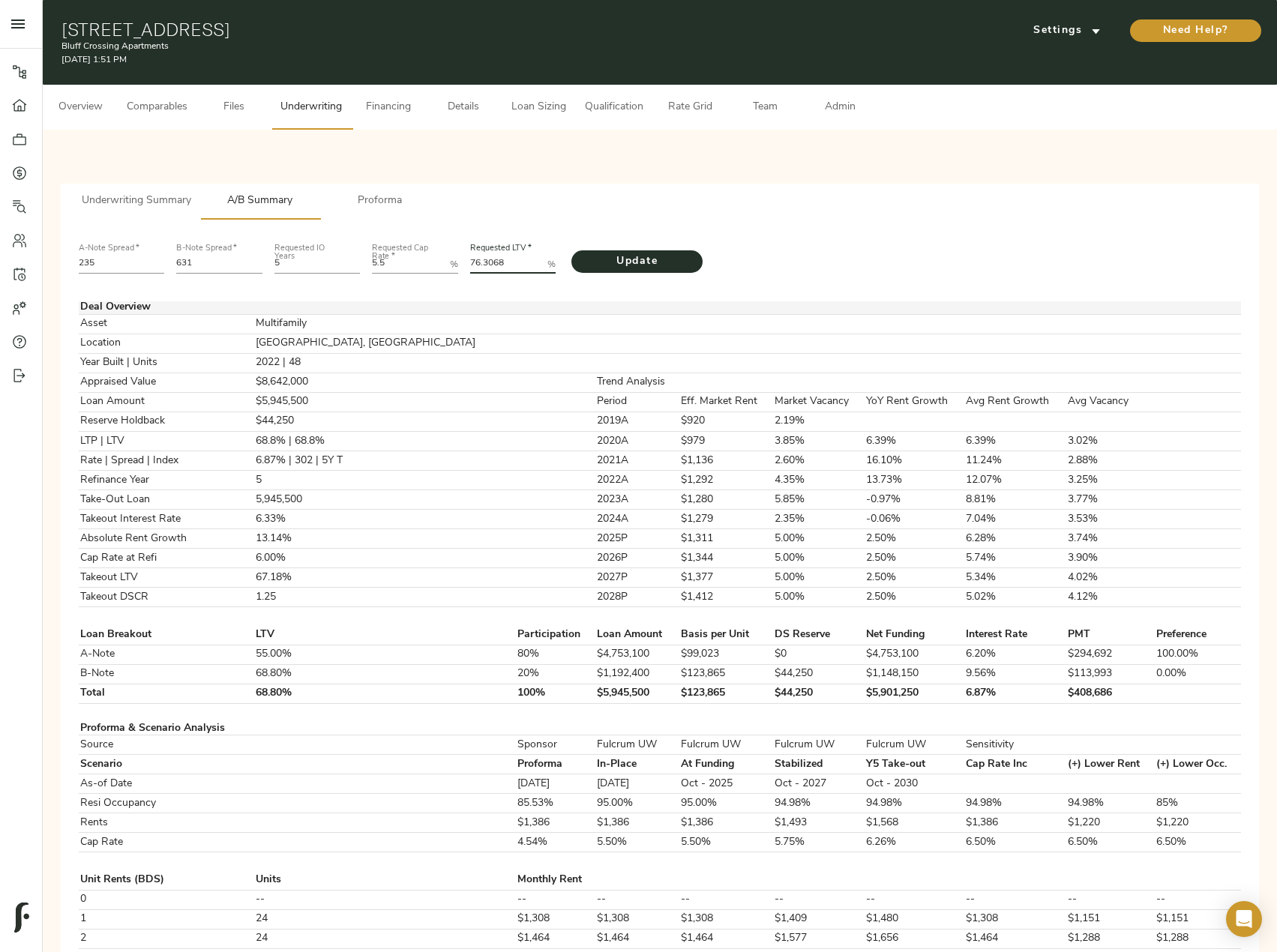
paste LTV "0.0535"
type LTV "70.0535"
click at [158, 199] on span "Underwriting Summary" at bounding box center [136, 202] width 110 height 19
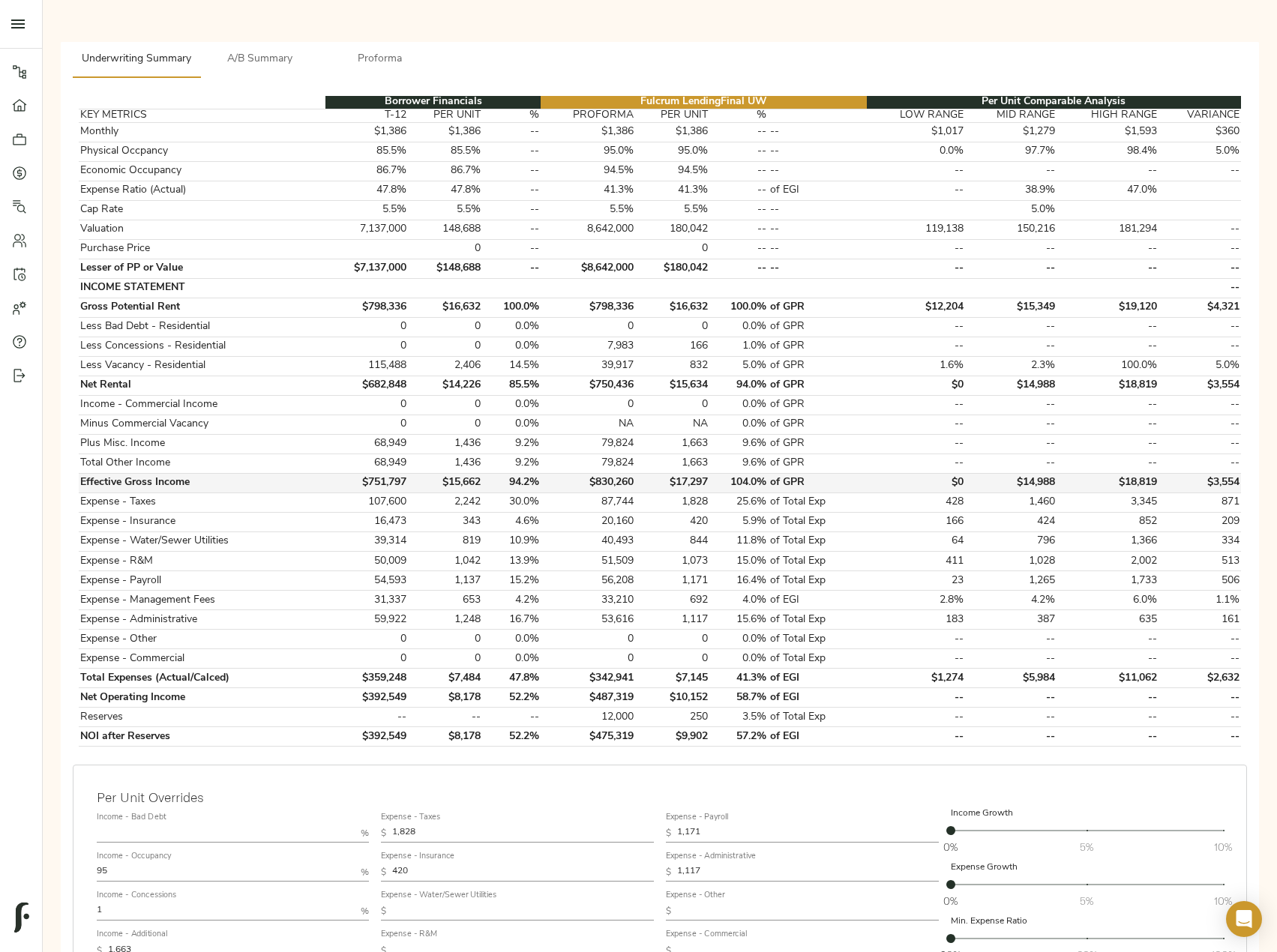
scroll to position [388, 0]
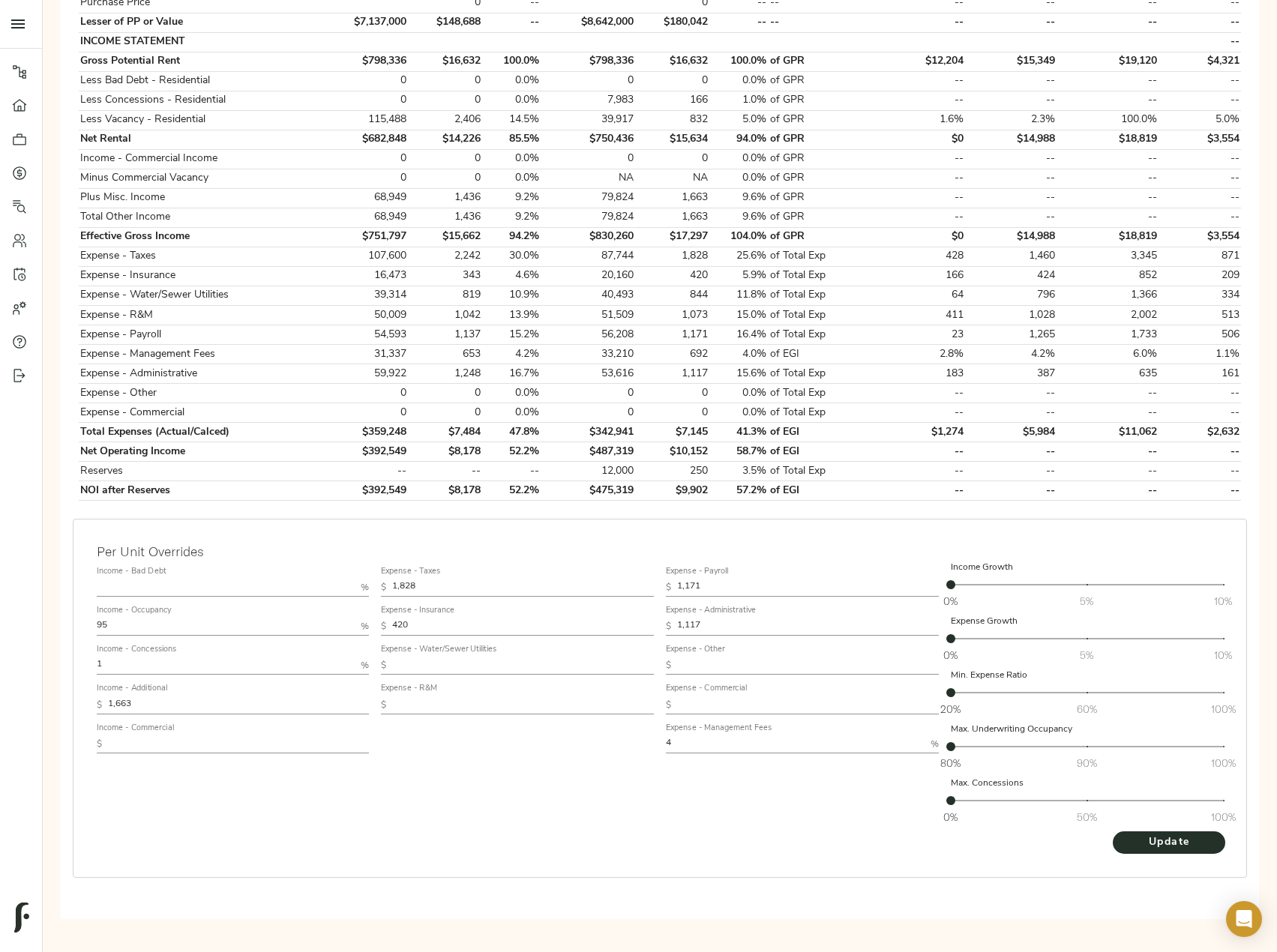
drag, startPoint x: 138, startPoint y: 663, endPoint x: 8, endPoint y: 658, distance: 130.1
click at [36, 659] on div "Pipeline Dashboard Portfolio Quotes Search Users Activity Account Help Sign Out…" at bounding box center [638, 274] width 1277 height 1325
click at [1113, 831] on button "Update" at bounding box center [1169, 842] width 112 height 22
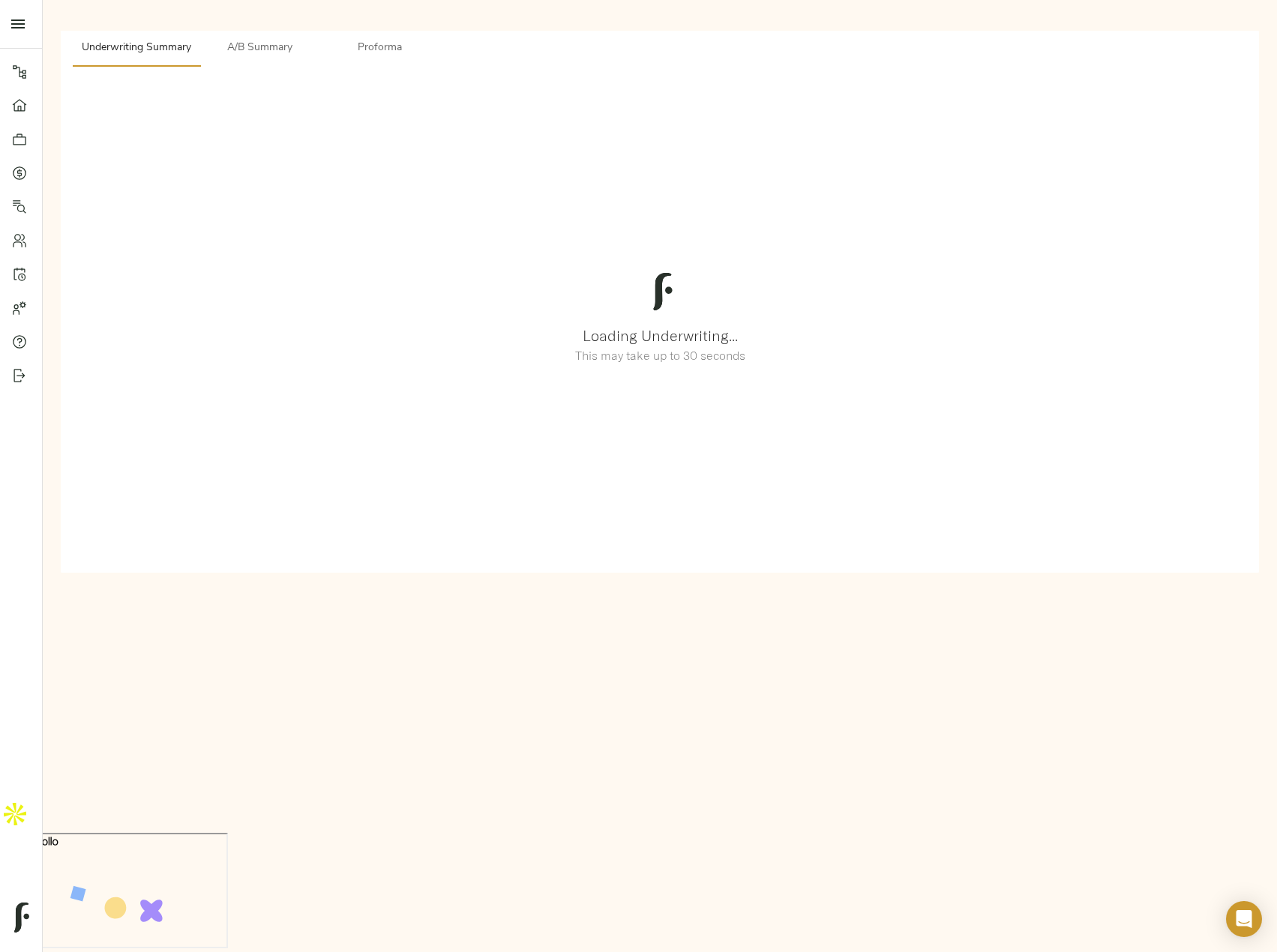
scroll to position [0, 0]
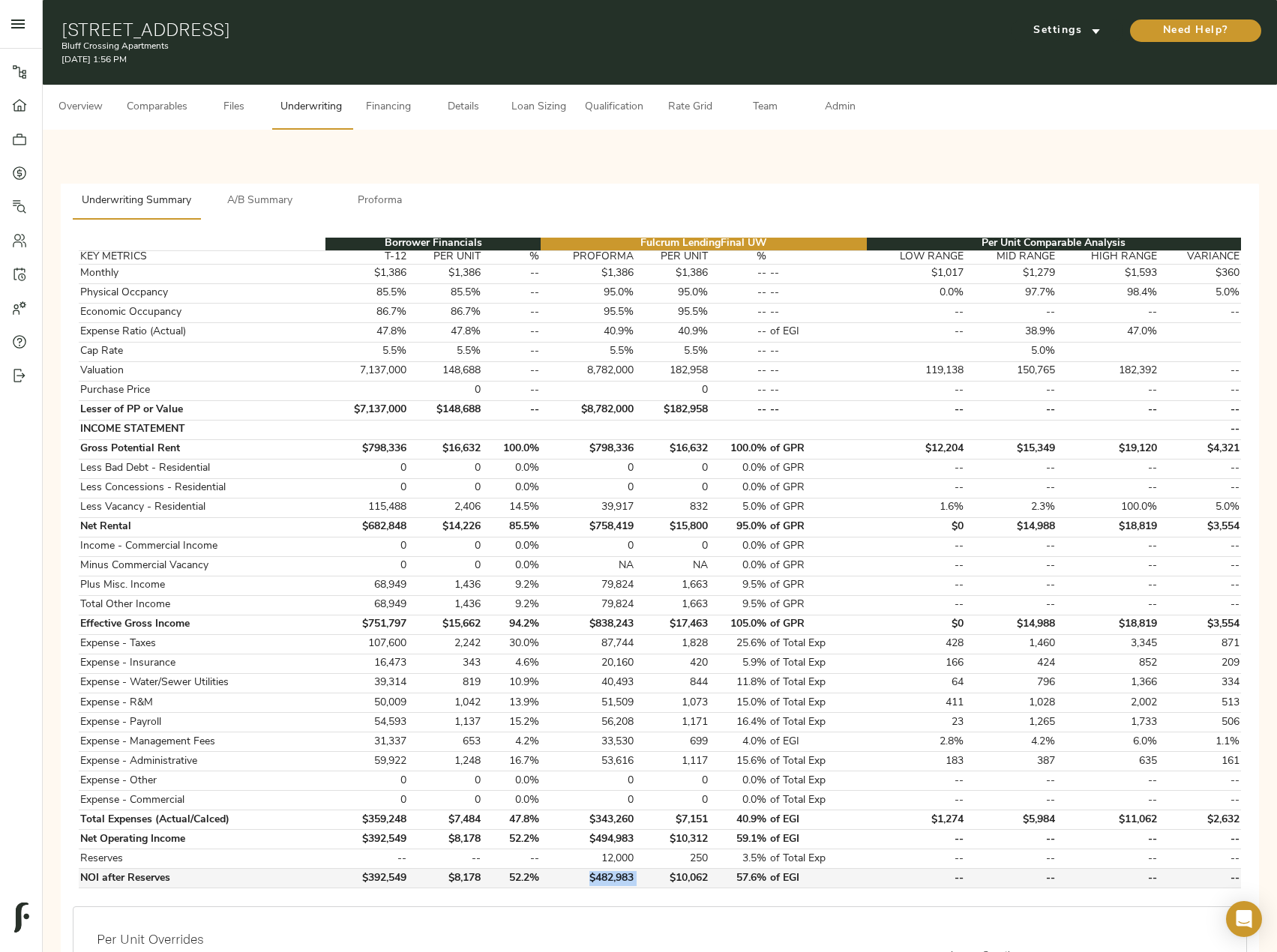
drag, startPoint x: 648, startPoint y: 877, endPoint x: 586, endPoint y: 881, distance: 62.1
click at [586, 881] on tr "NOI after Reserves $392,549 $8,178 52.2% $482,983 $10,062 57.6% of EGI -- -- --…" at bounding box center [660, 878] width 1162 height 20
copy td "$482,983"
click at [284, 197] on span "A/B Summary" at bounding box center [260, 202] width 102 height 19
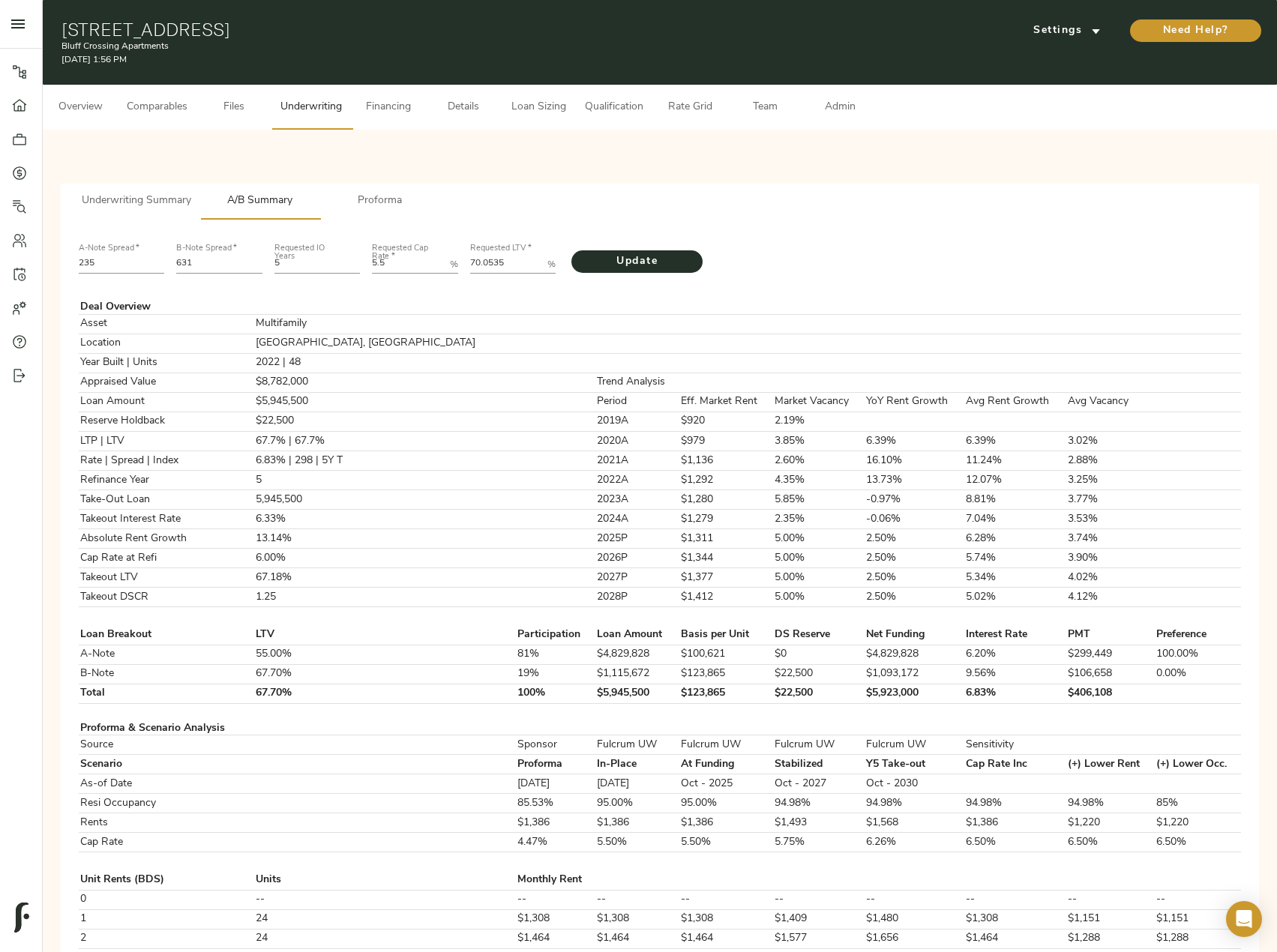
click at [143, 185] on button "Underwriting Summary" at bounding box center [136, 202] width 128 height 36
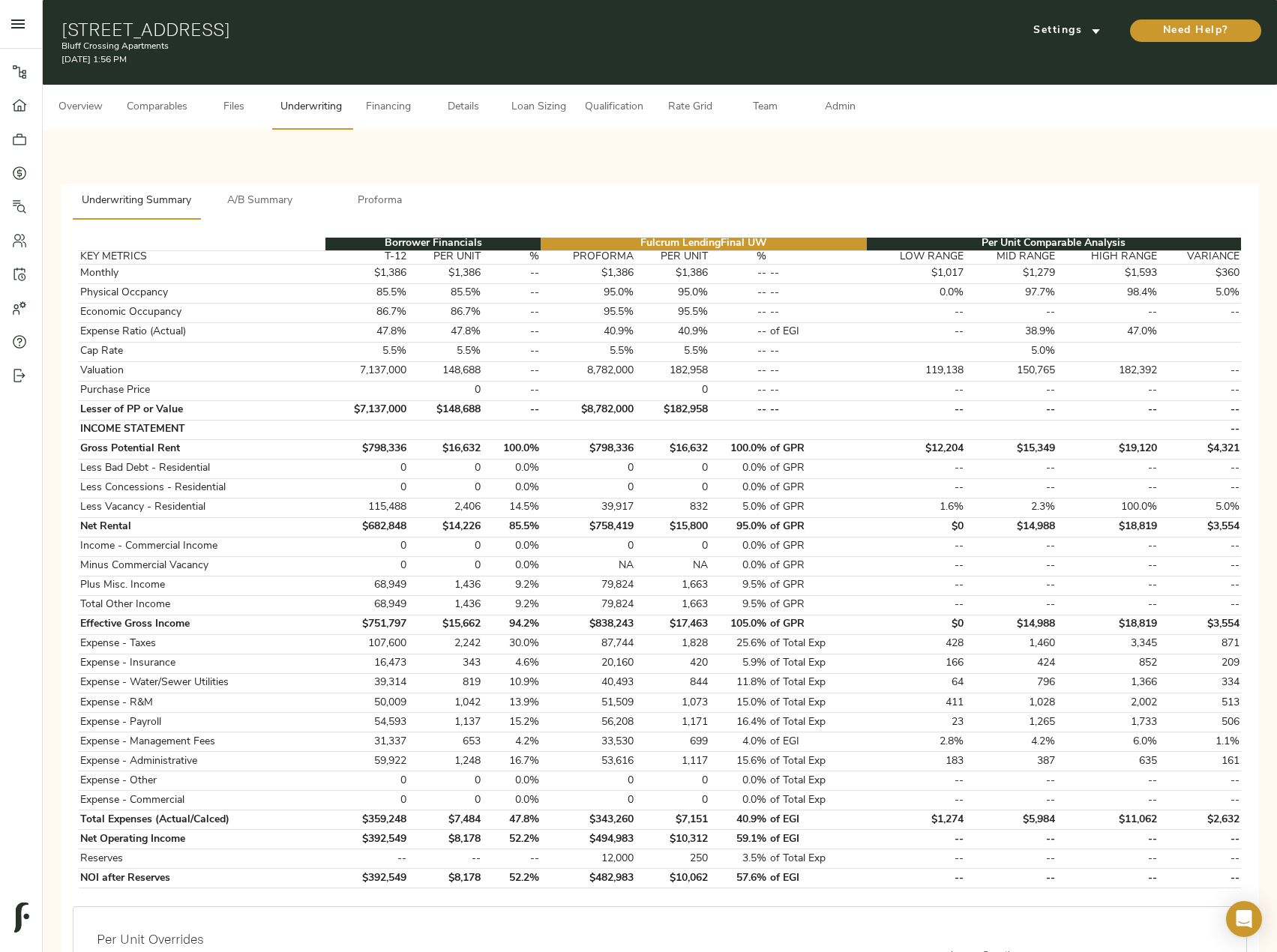
click at [288, 191] on button "A/B Summary" at bounding box center [259, 202] width 120 height 36
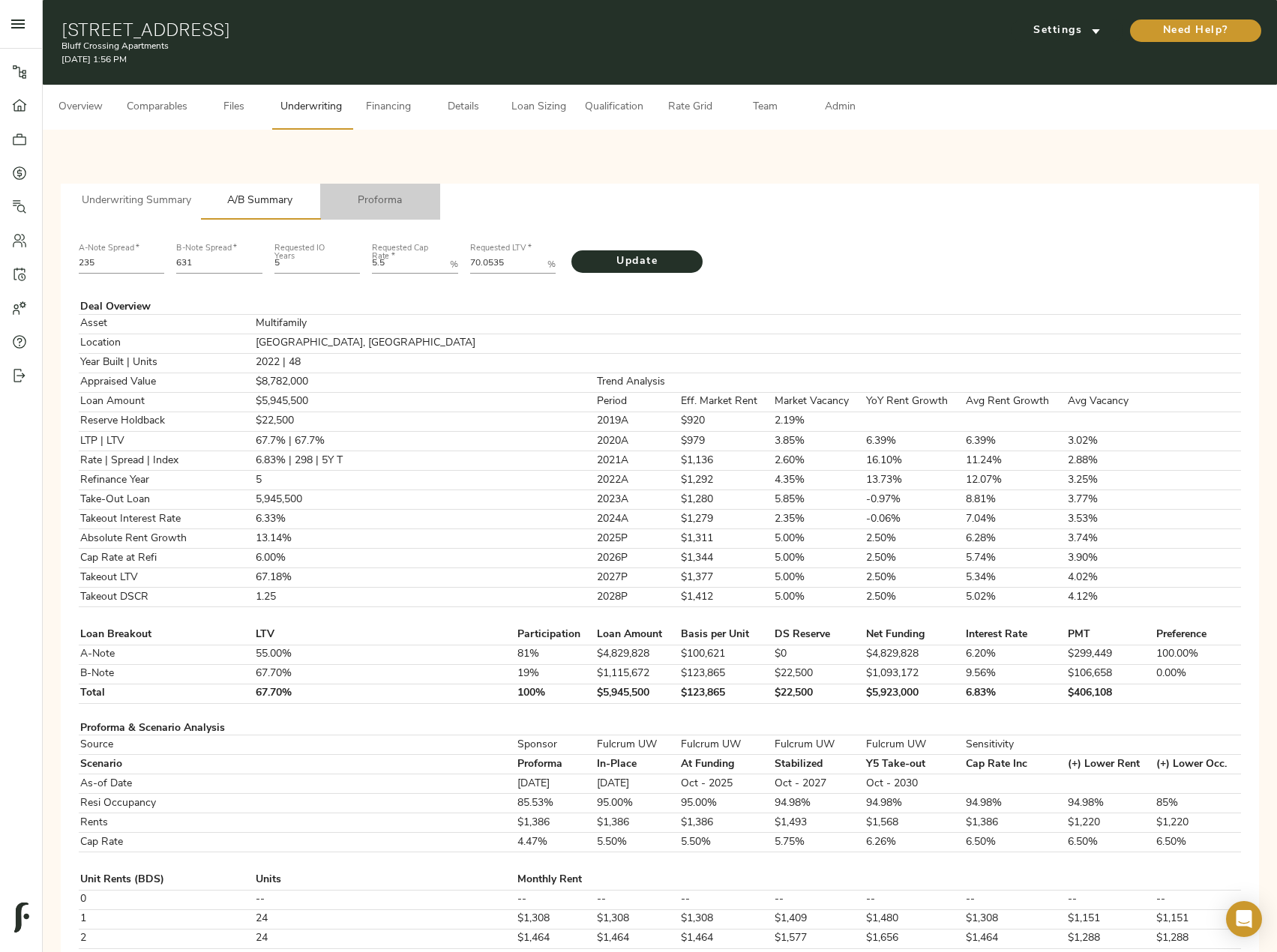
click at [389, 192] on span "Proforma" at bounding box center [380, 202] width 102 height 19
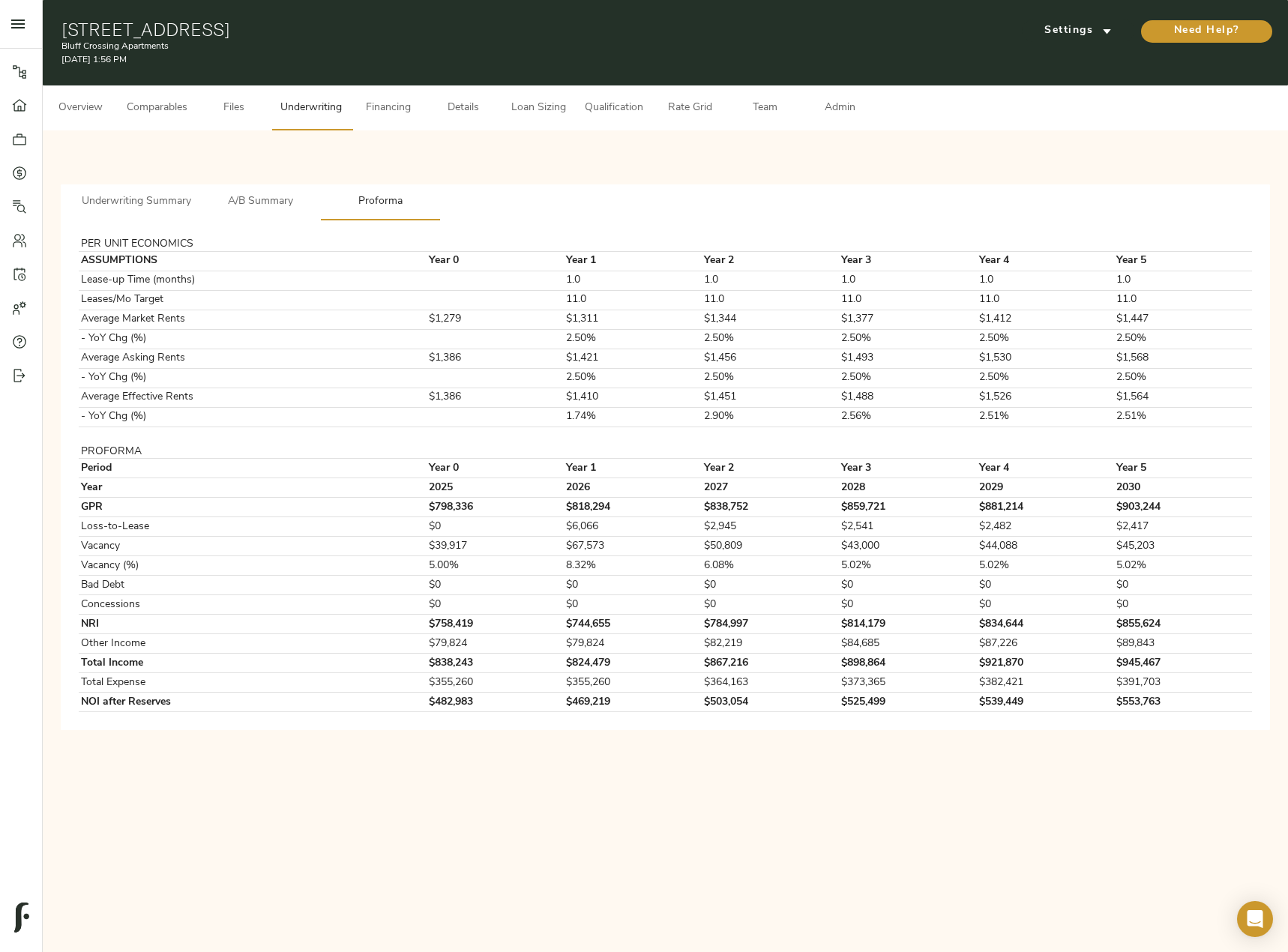
click at [169, 110] on span "Comparables" at bounding box center [157, 108] width 60 height 19
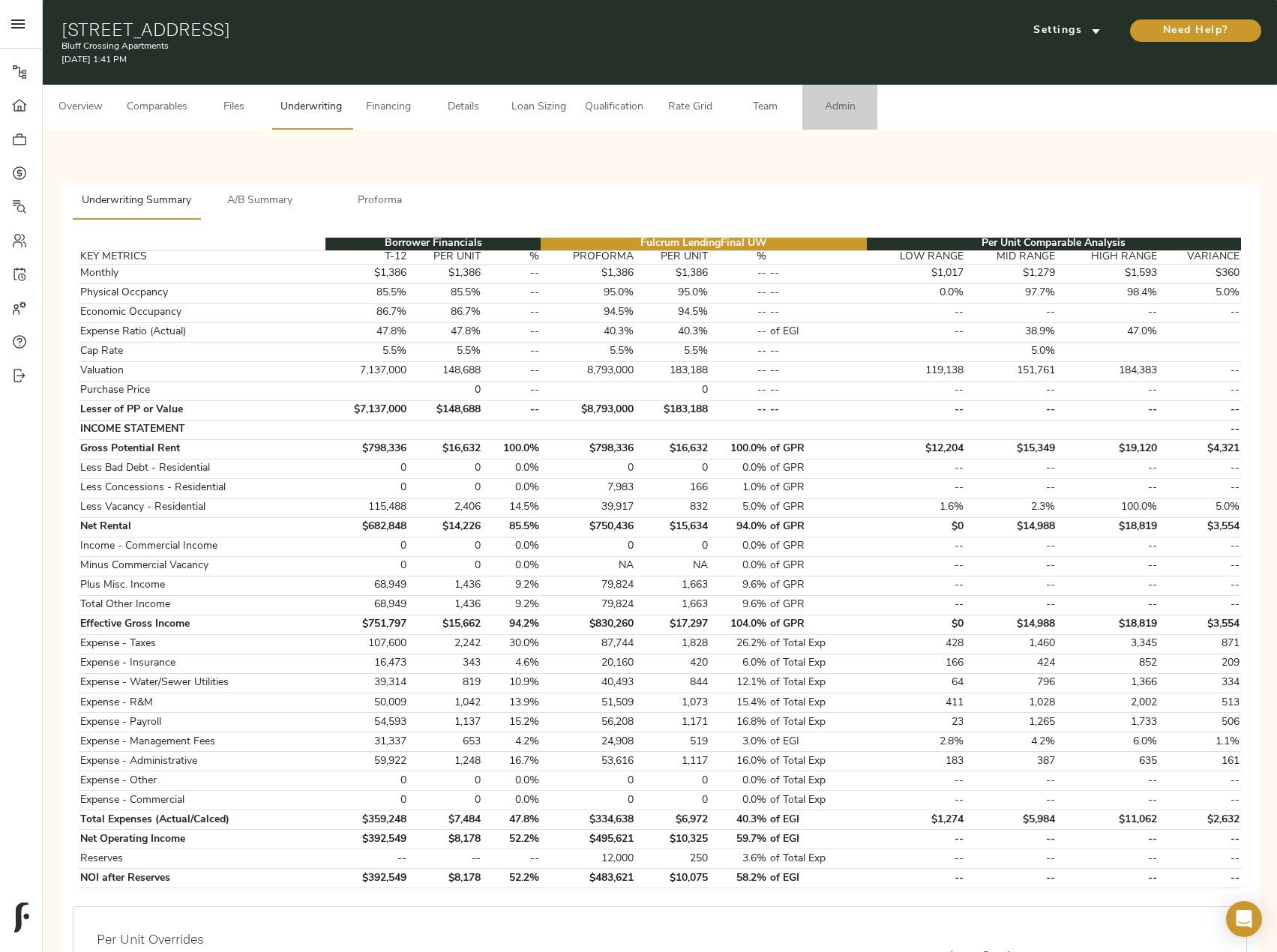
click at [851, 98] on span "Admin" at bounding box center [839, 107] width 57 height 19
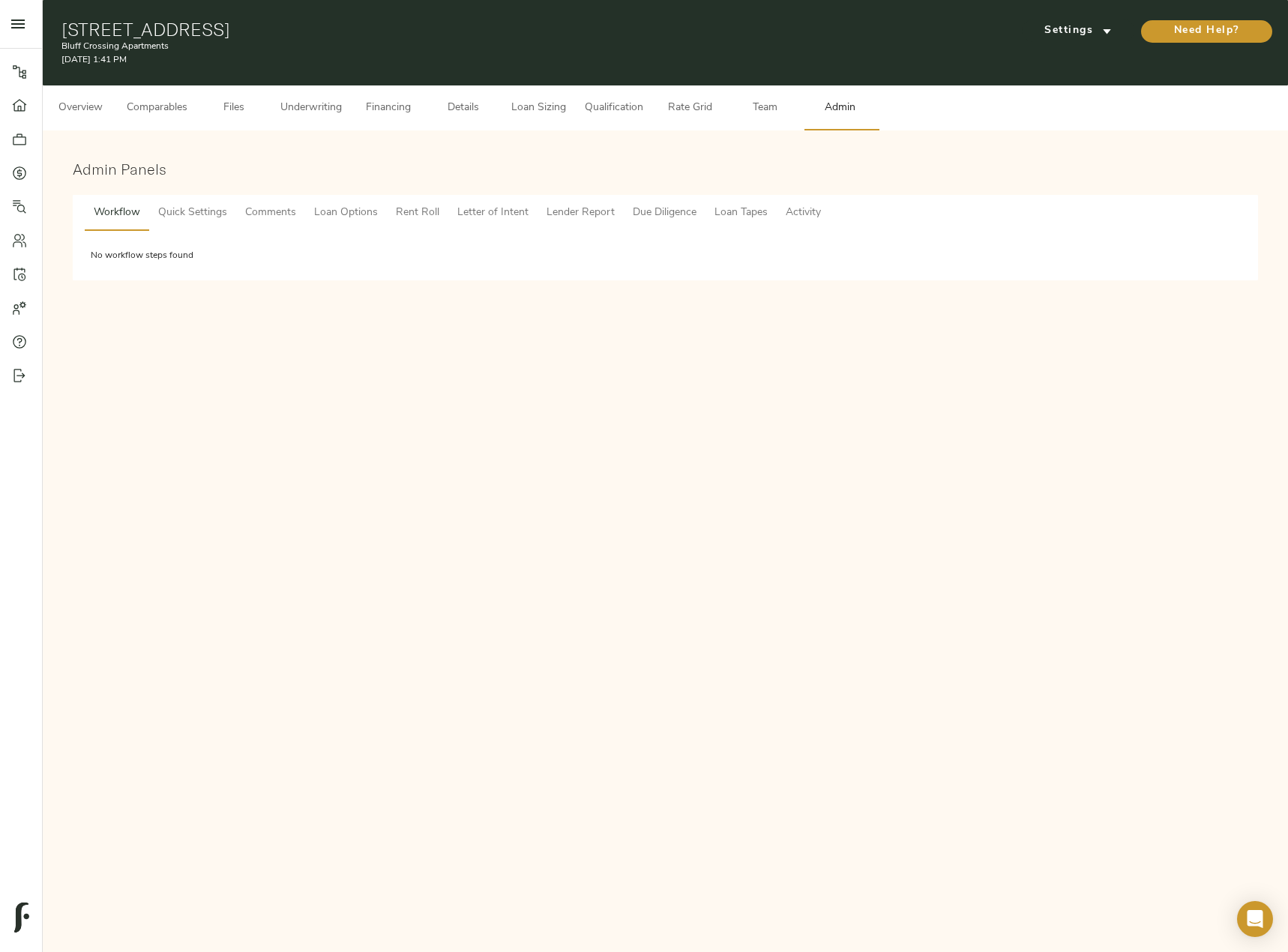
click at [270, 202] on button "Comments" at bounding box center [271, 213] width 69 height 36
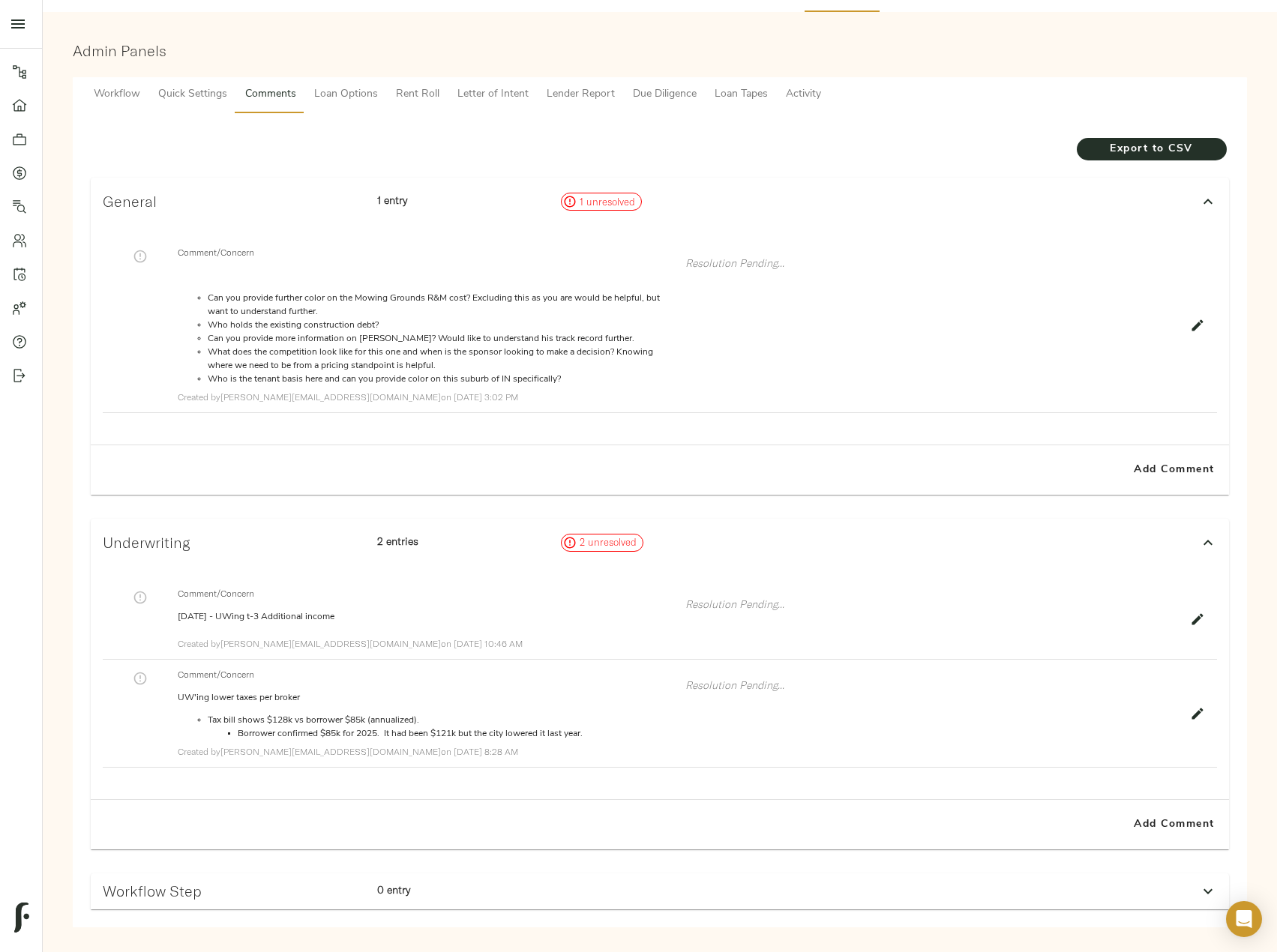
scroll to position [138, 0]
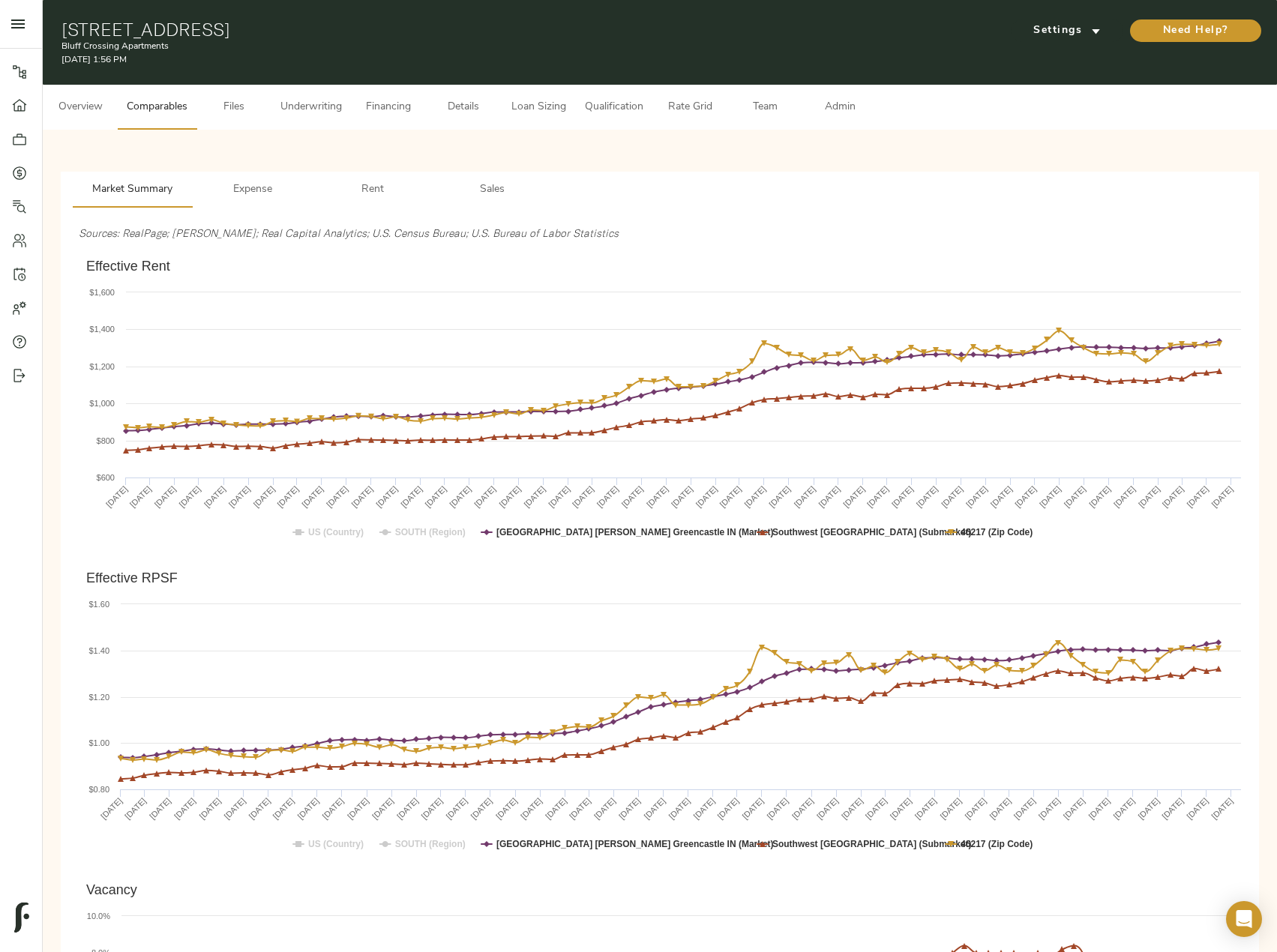
click at [379, 184] on span "Rent" at bounding box center [373, 190] width 102 height 19
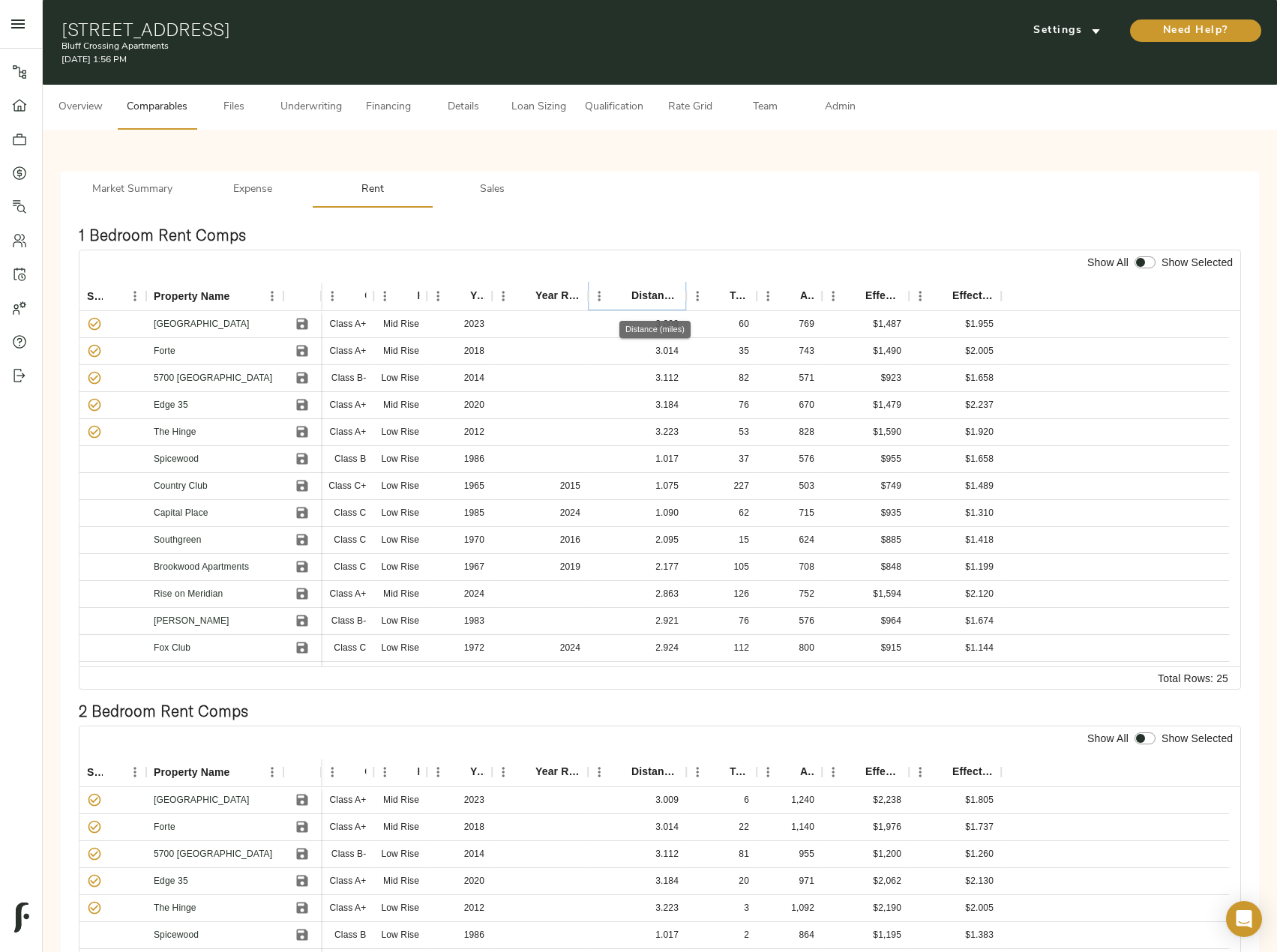
click at [629, 291] on button "Sort" at bounding box center [620, 296] width 21 height 21
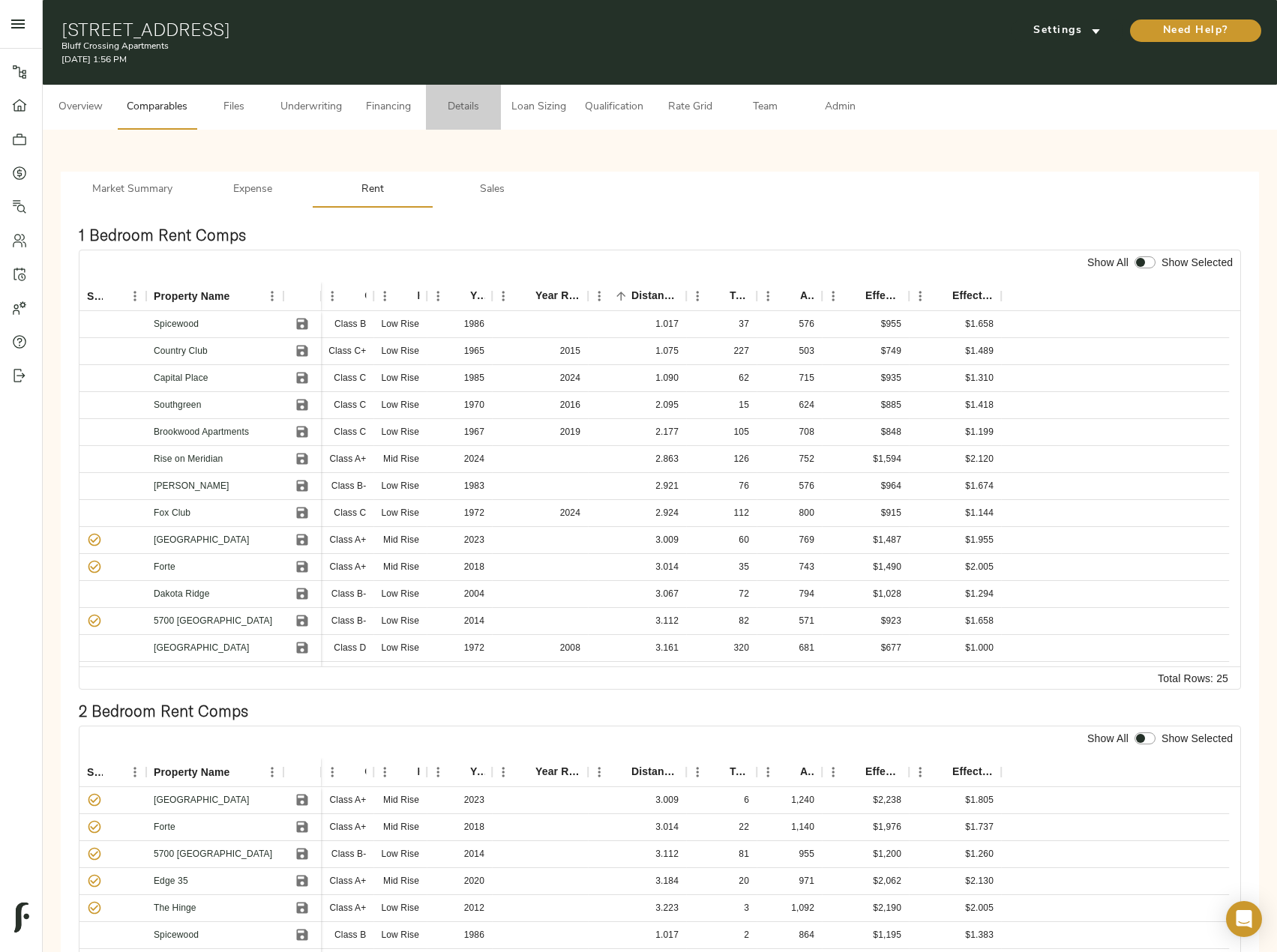
click at [491, 105] on span "Details" at bounding box center [463, 107] width 57 height 19
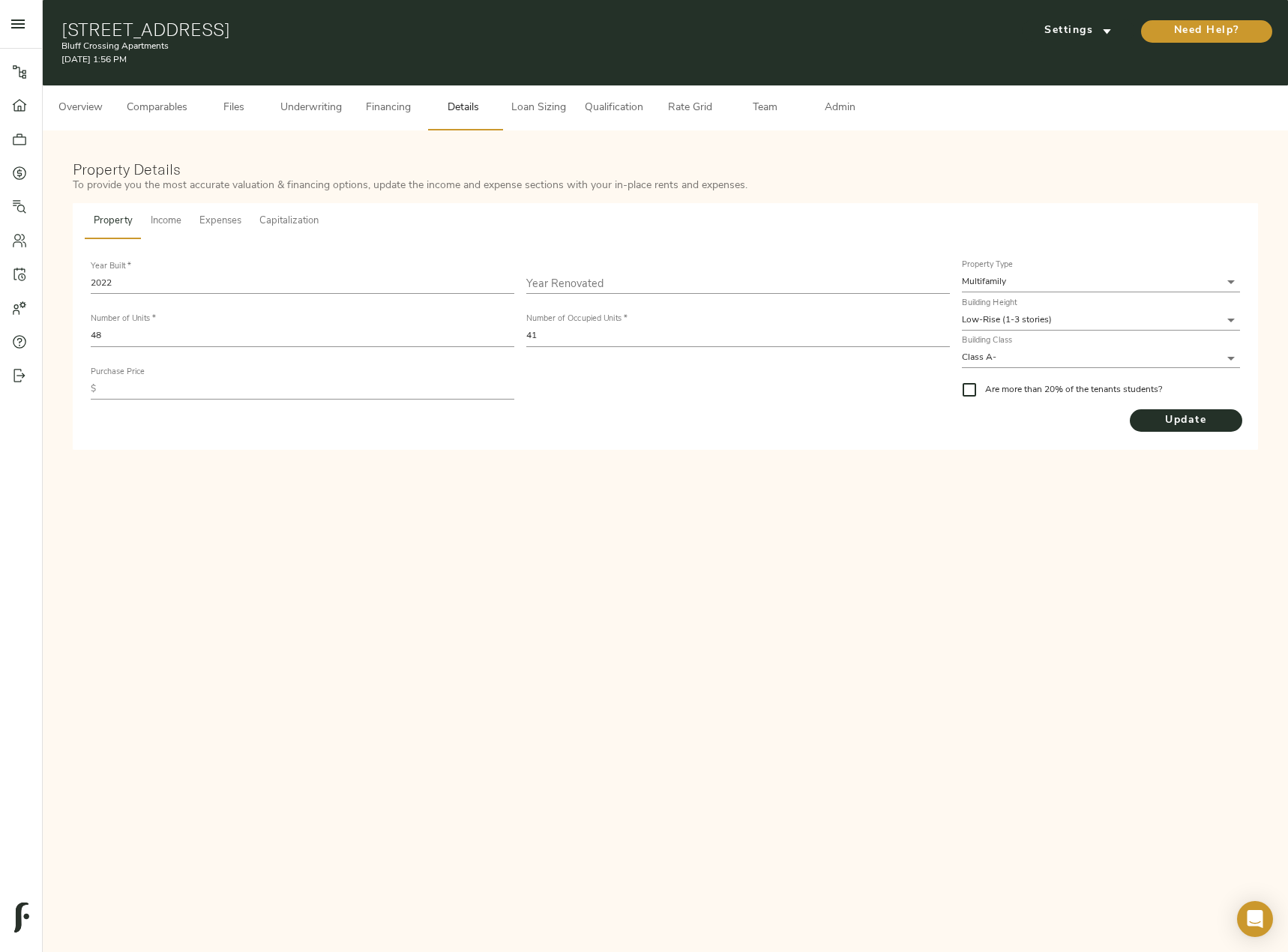
click at [177, 98] on button "Comparables" at bounding box center [157, 107] width 79 height 45
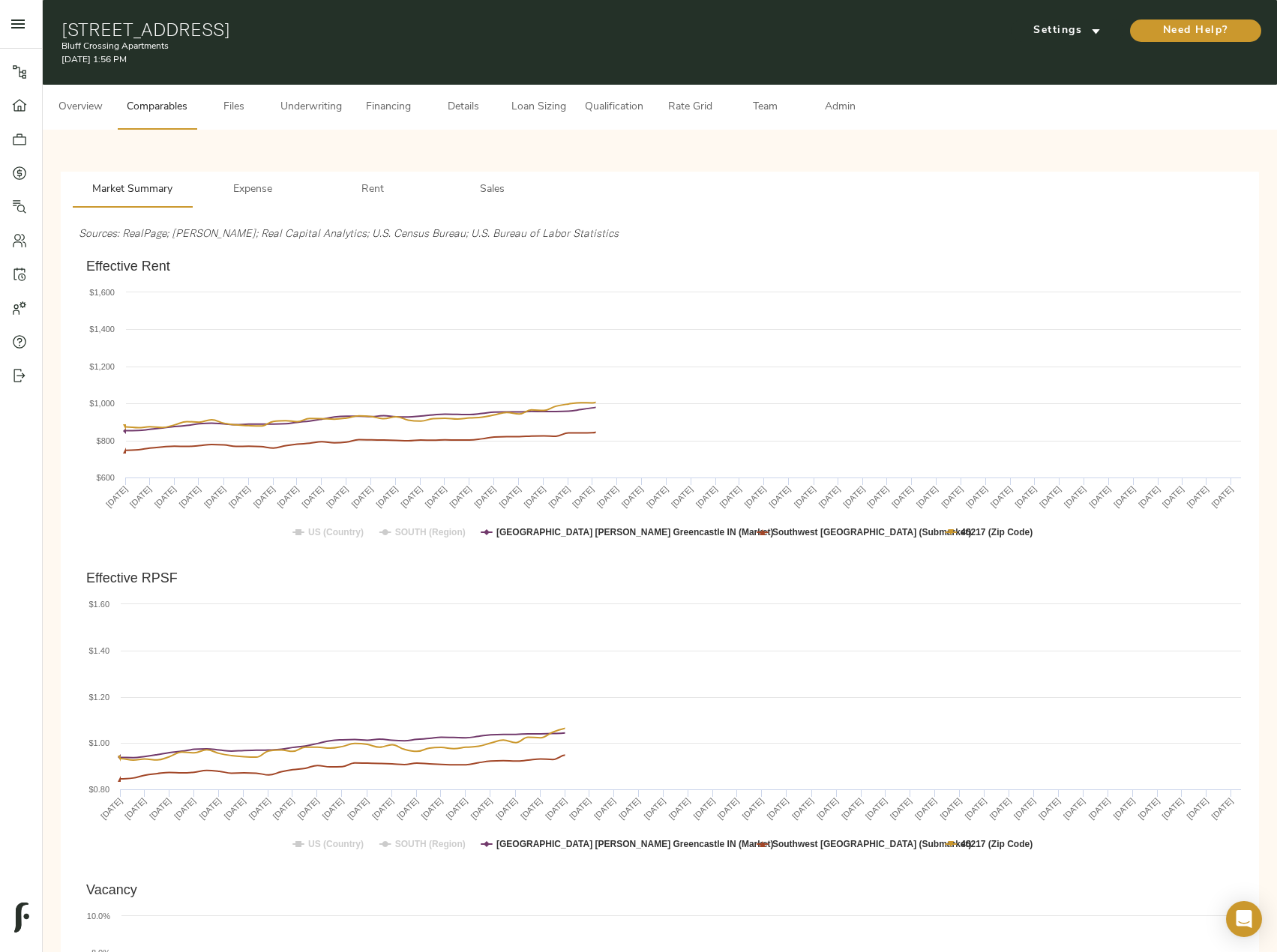
click at [356, 186] on span "Rent" at bounding box center [373, 190] width 102 height 19
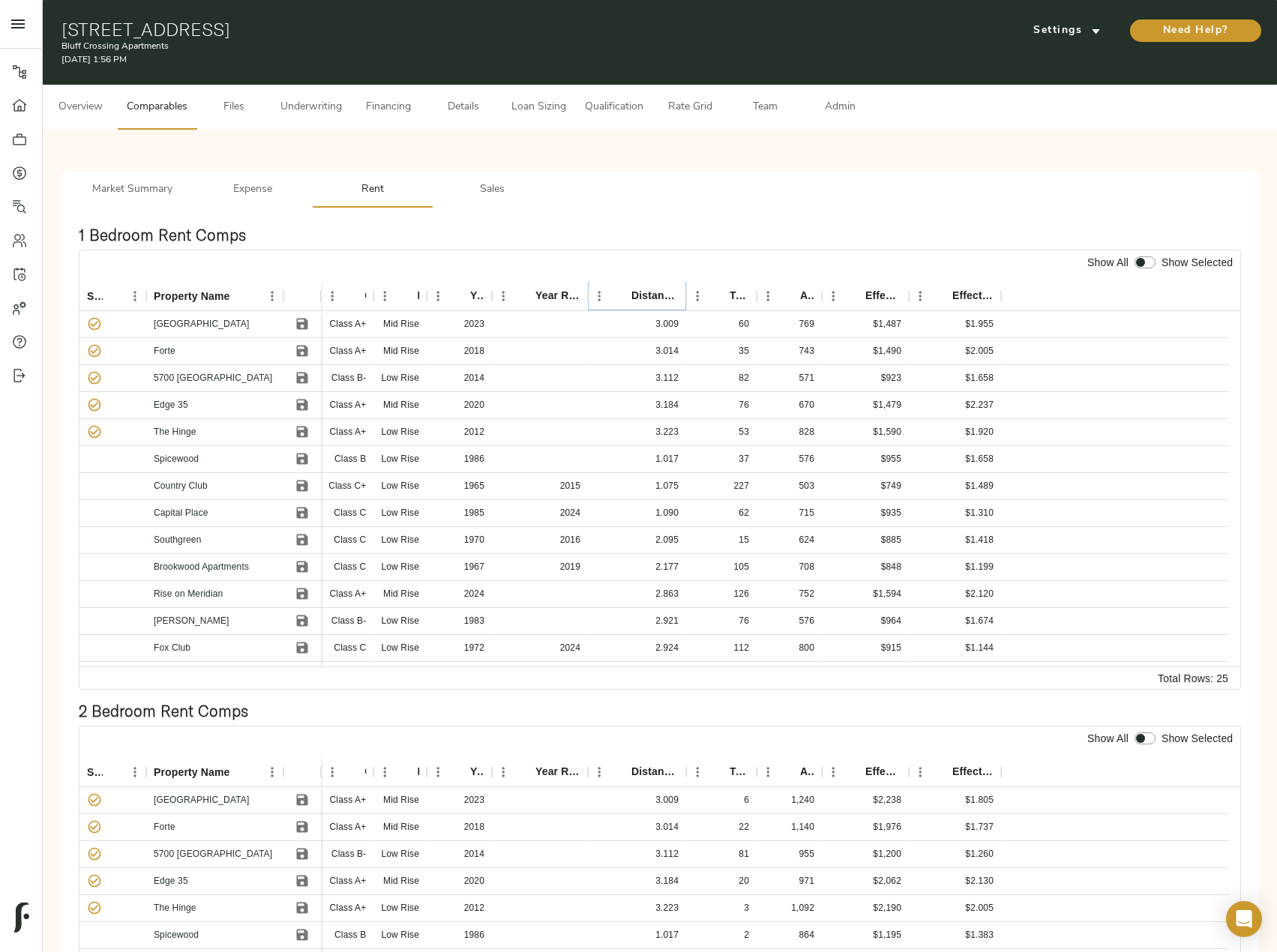
click at [630, 299] on button "Sort" at bounding box center [620, 296] width 21 height 21
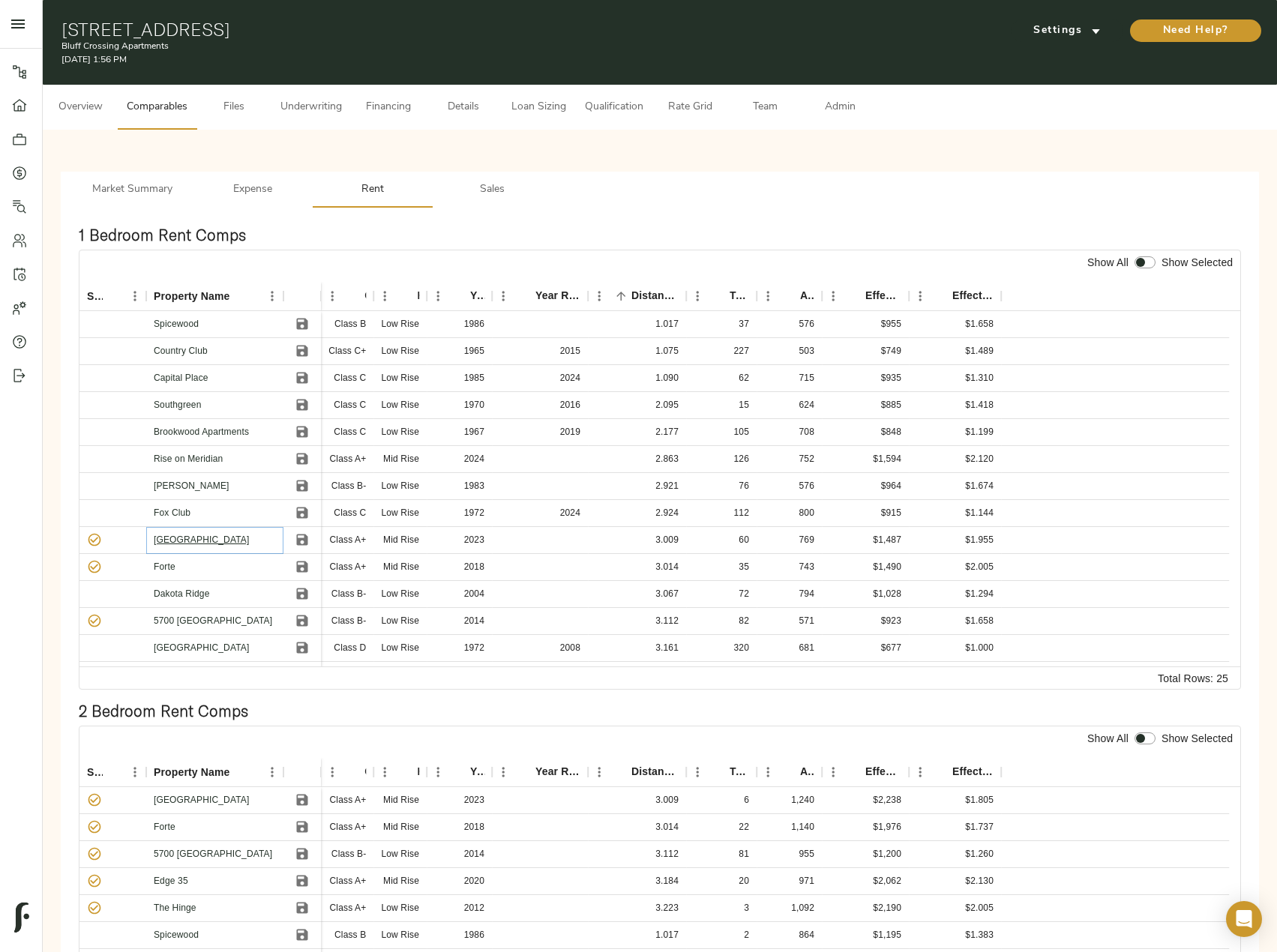
click at [167, 535] on link "Union Square" at bounding box center [202, 539] width 95 height 10
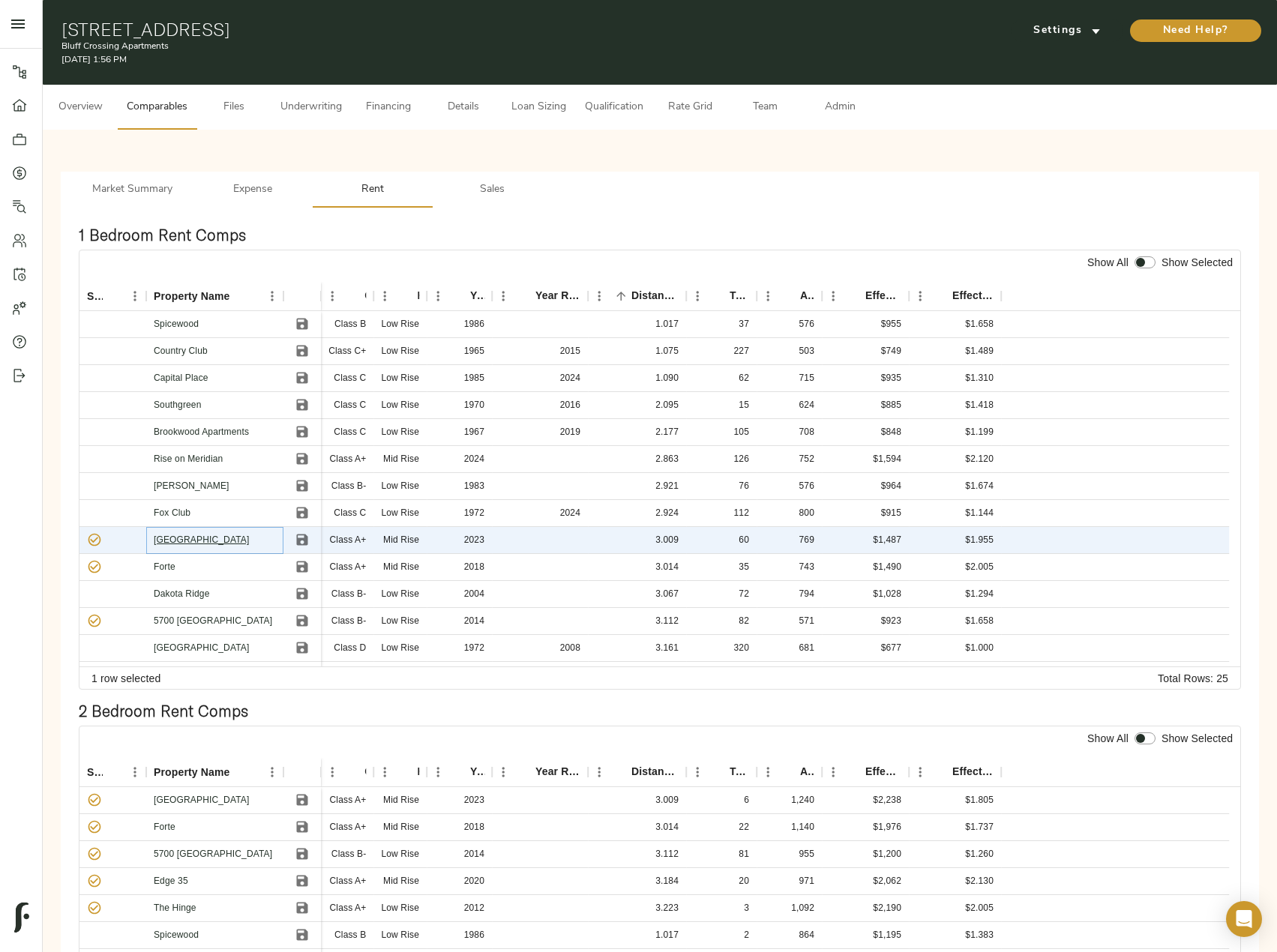
click at [195, 537] on link "Union Square" at bounding box center [202, 539] width 95 height 10
click at [162, 563] on link "Forte" at bounding box center [165, 567] width 22 height 10
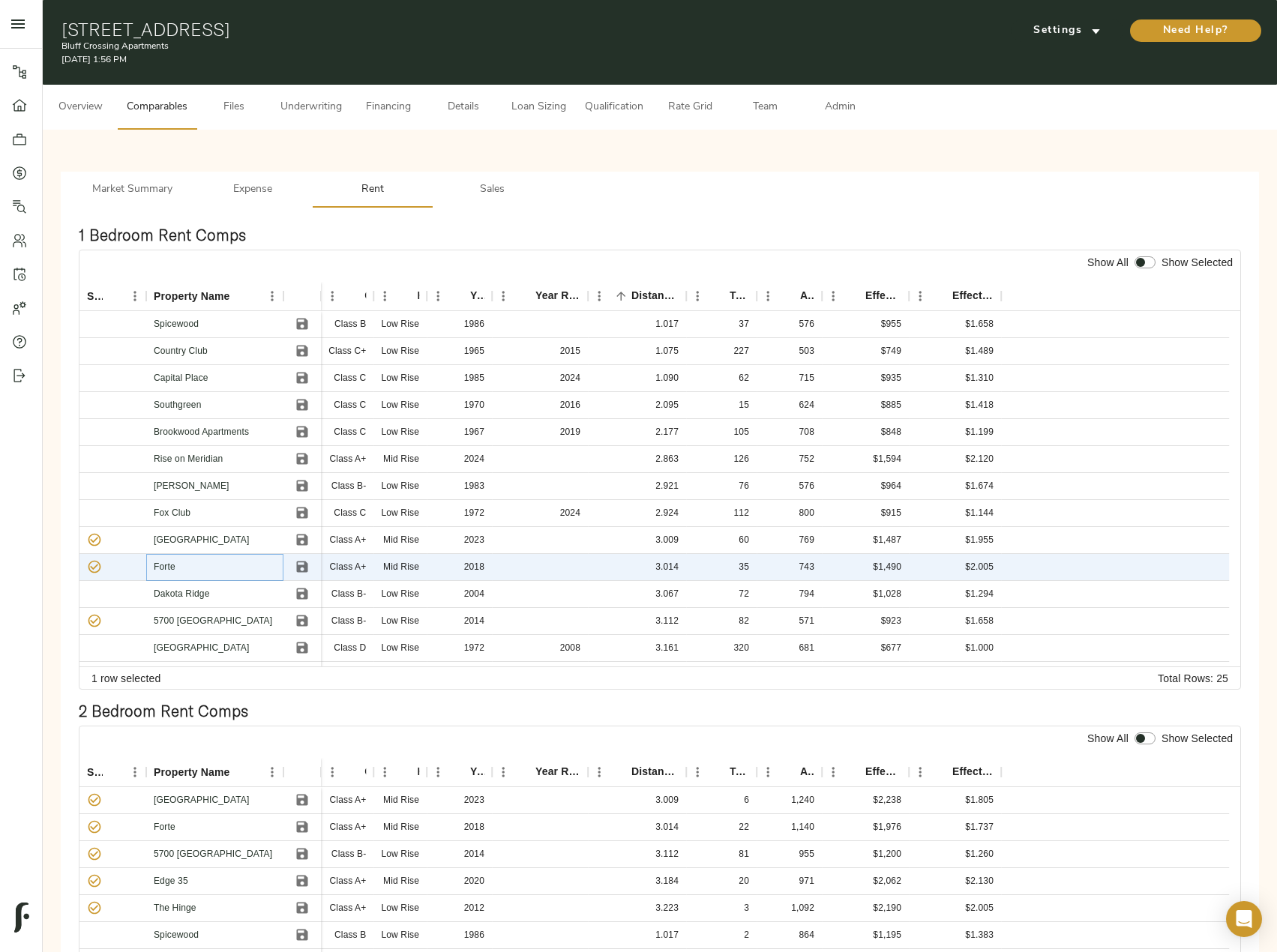
scroll to position [150, 0]
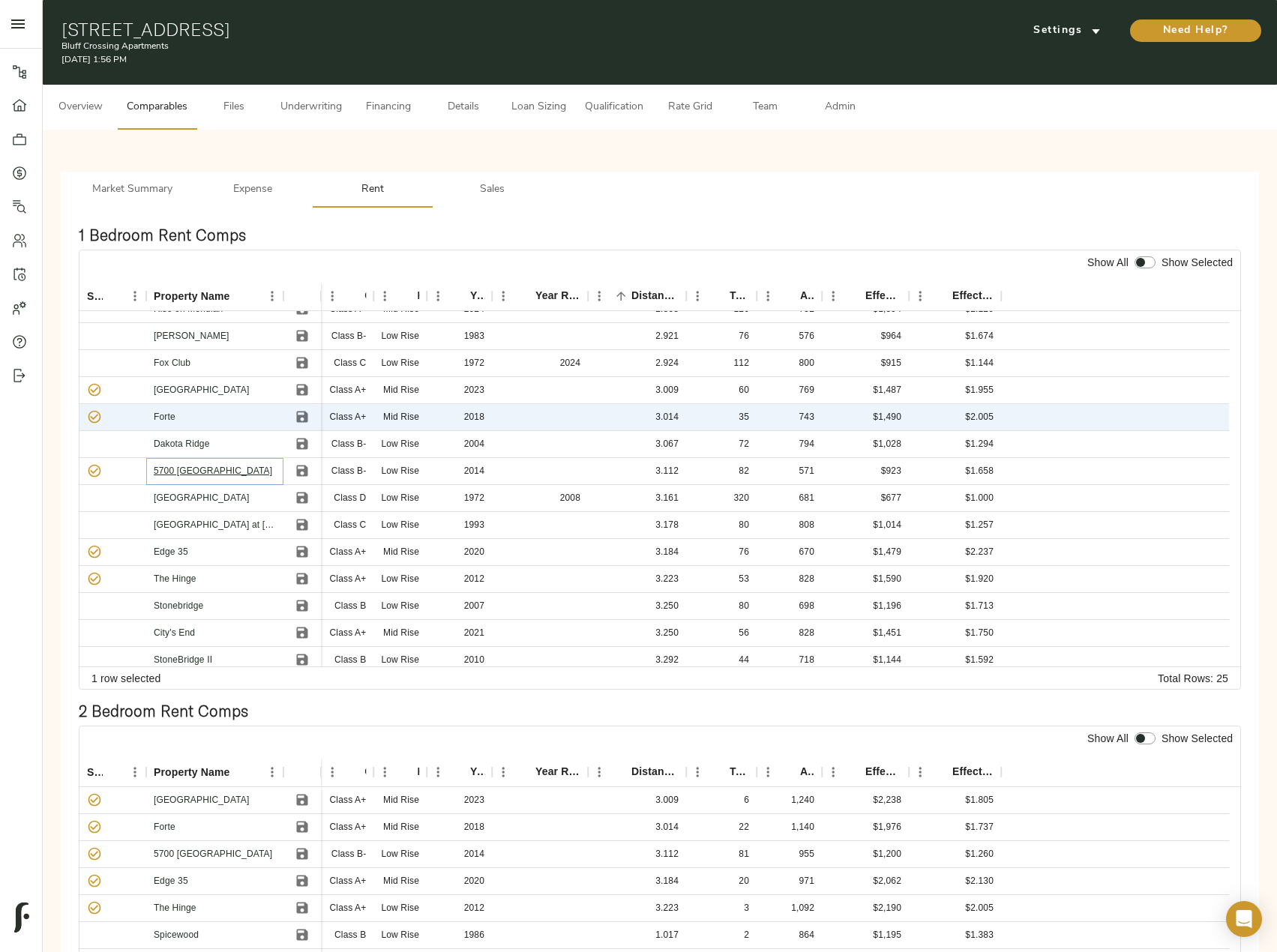
click at [199, 474] on link "5700 Madison" at bounding box center [213, 470] width 118 height 10
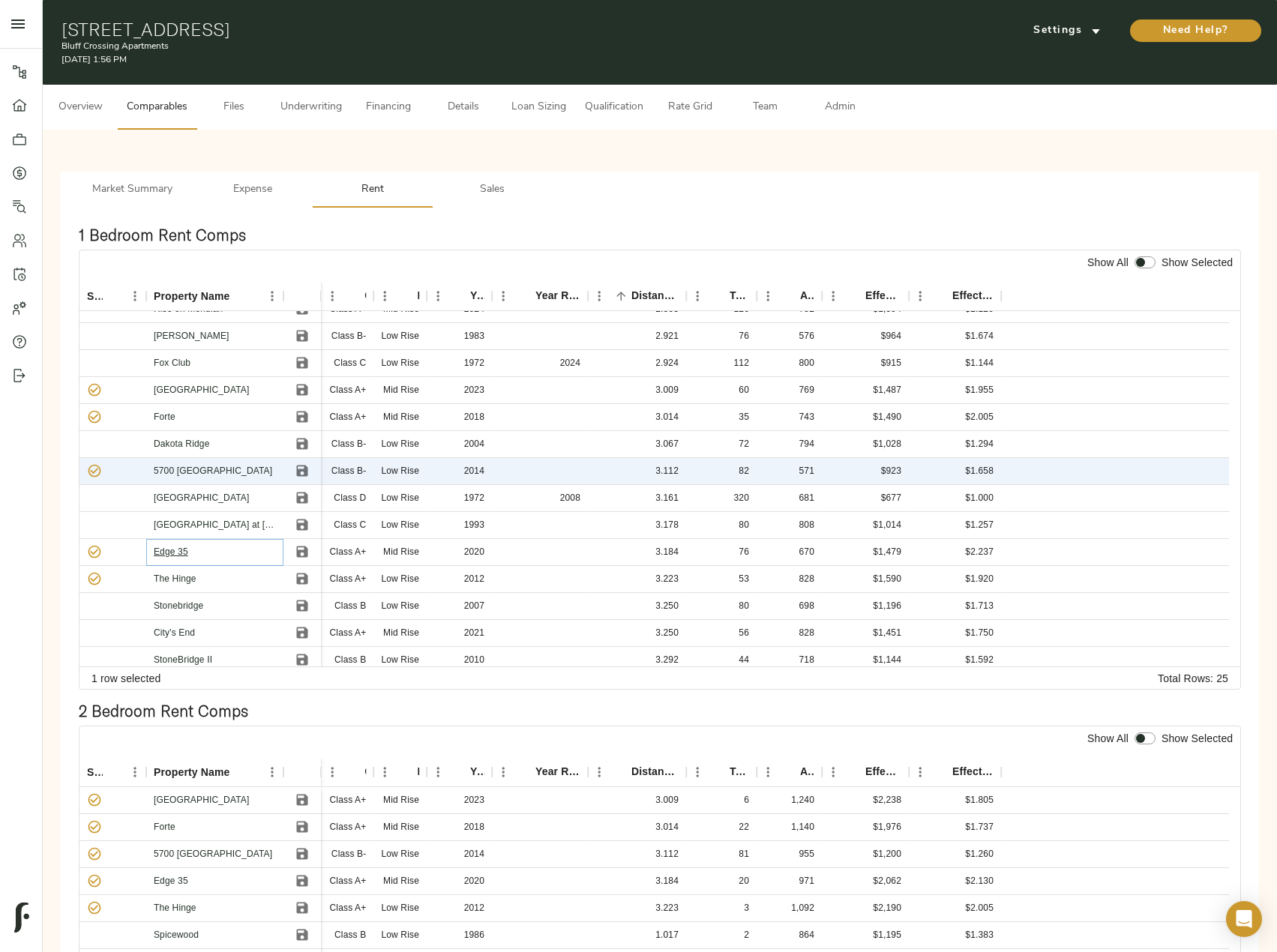
click at [182, 548] on link "Edge 35" at bounding box center [171, 551] width 35 height 10
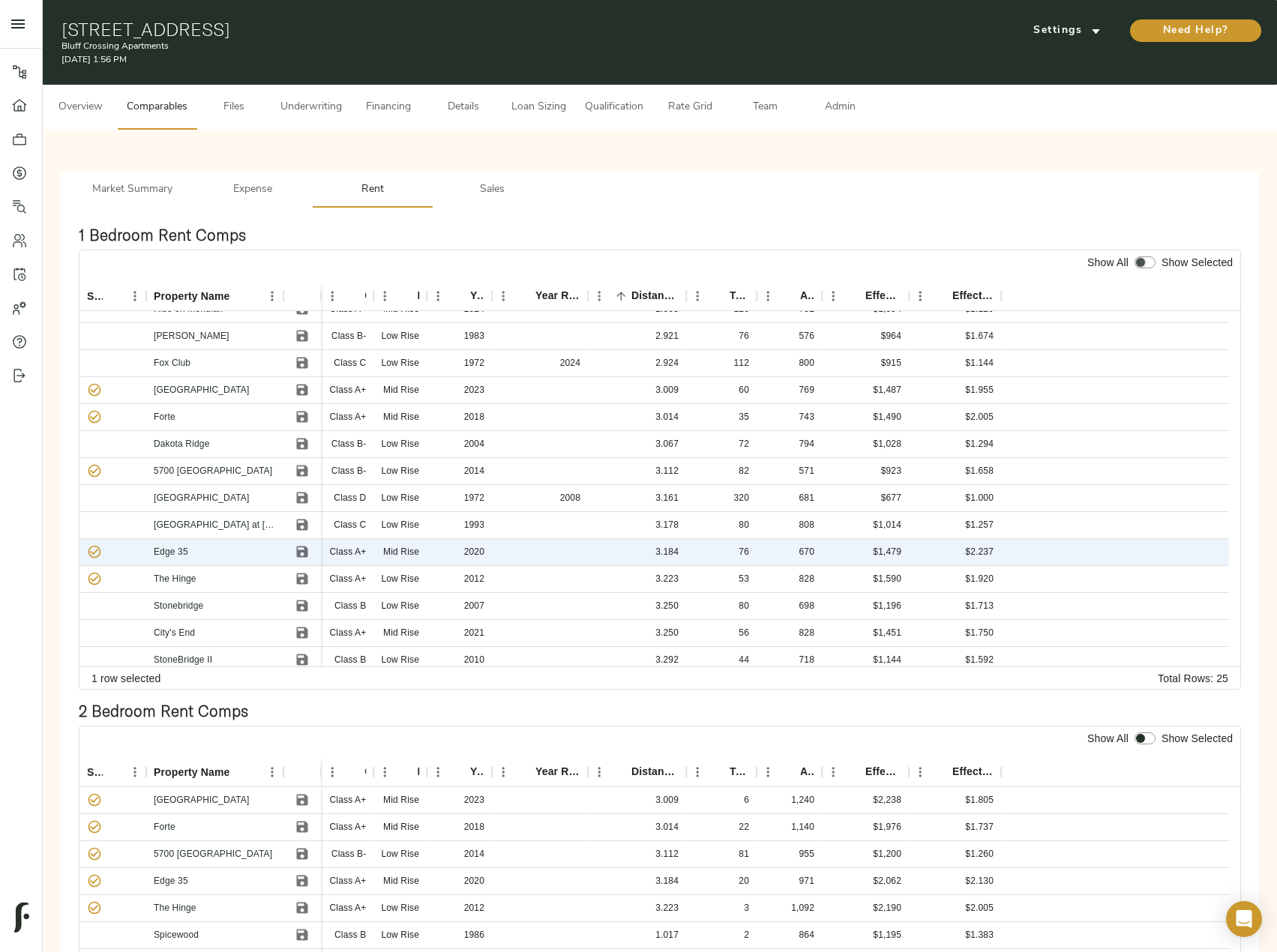
click at [1146, 262] on input "checkbox" at bounding box center [1140, 262] width 36 height 12
checkbox input "true"
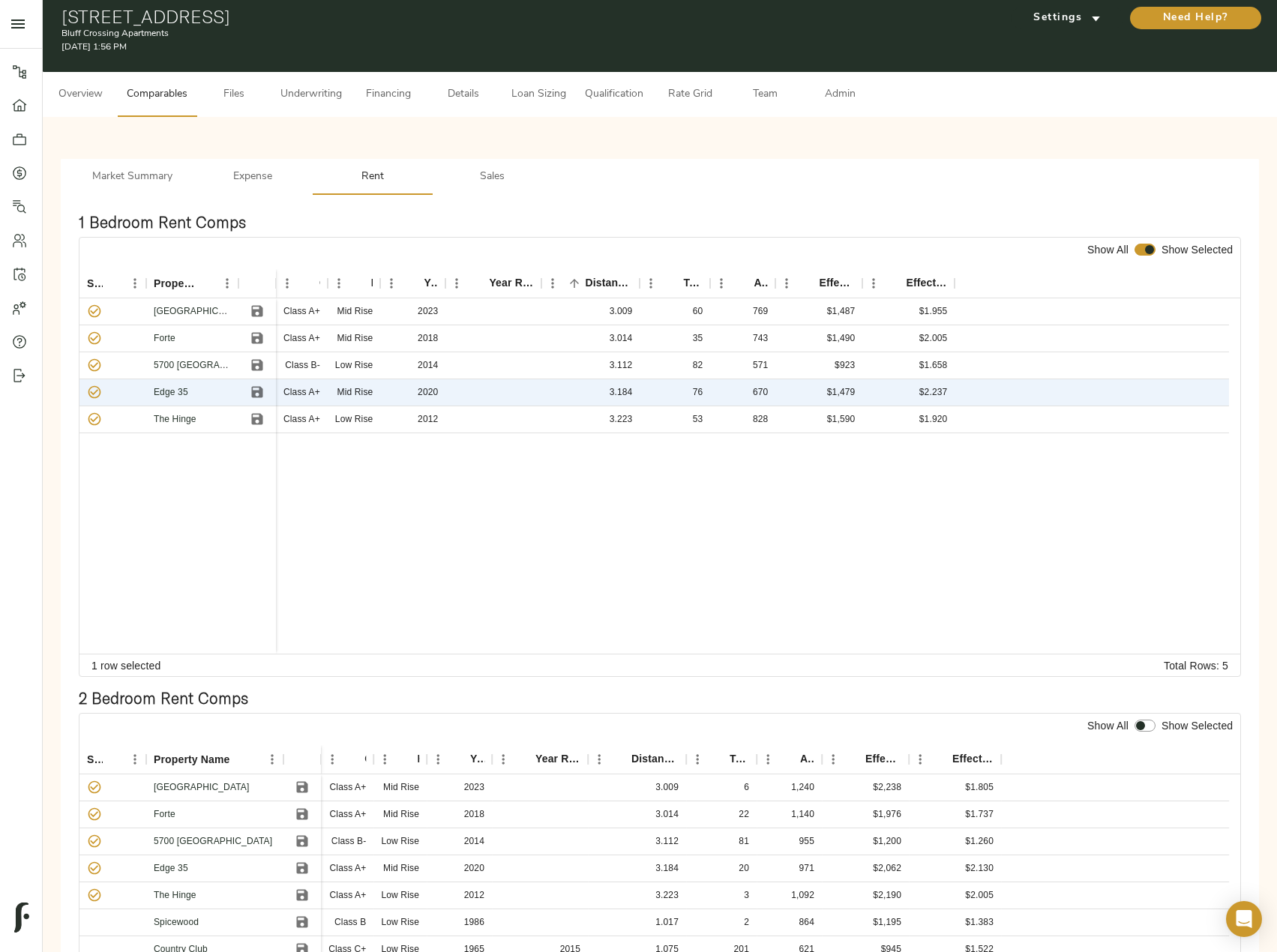
scroll to position [0, 0]
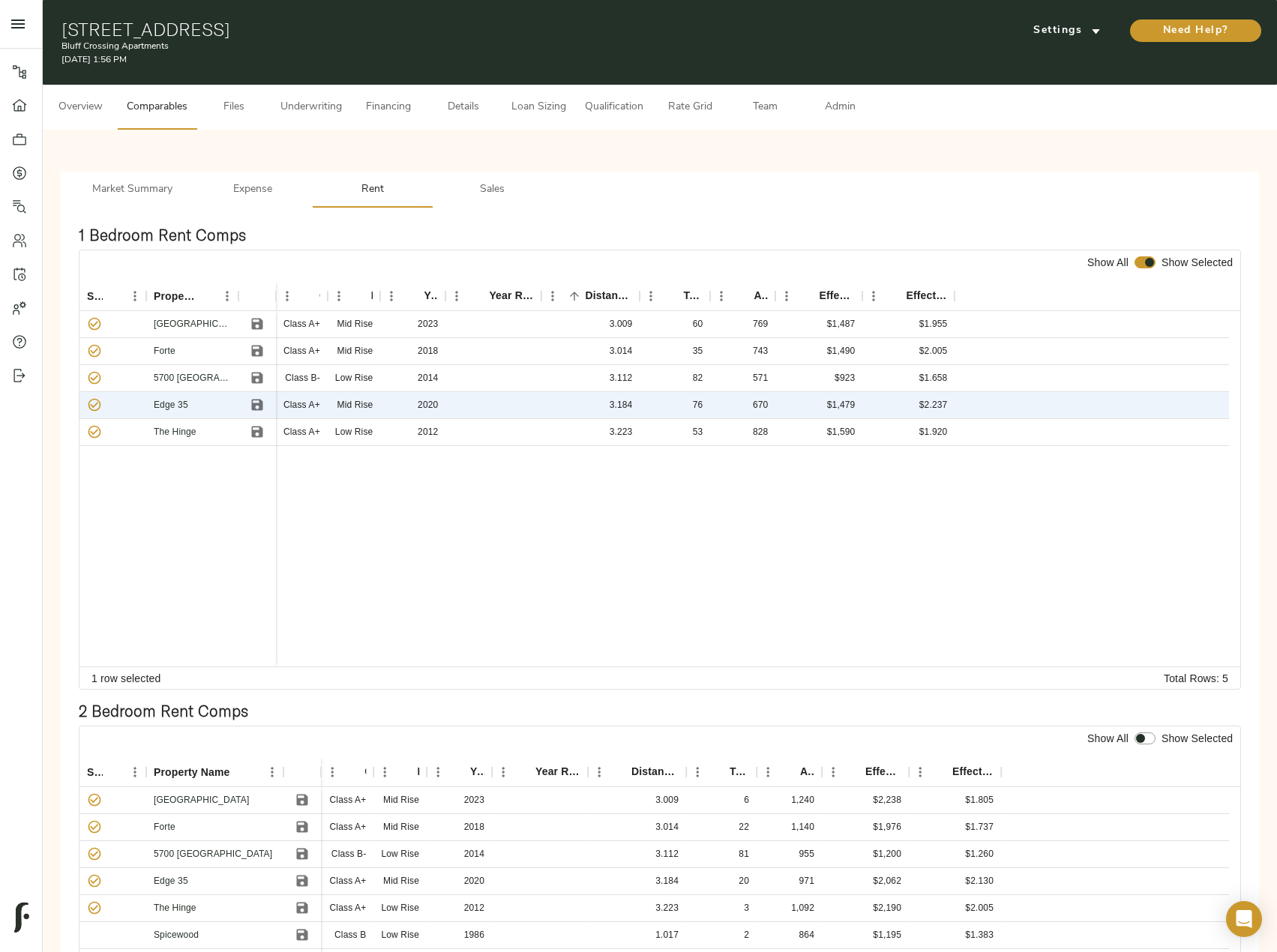
click at [499, 189] on span "Sales" at bounding box center [493, 190] width 102 height 19
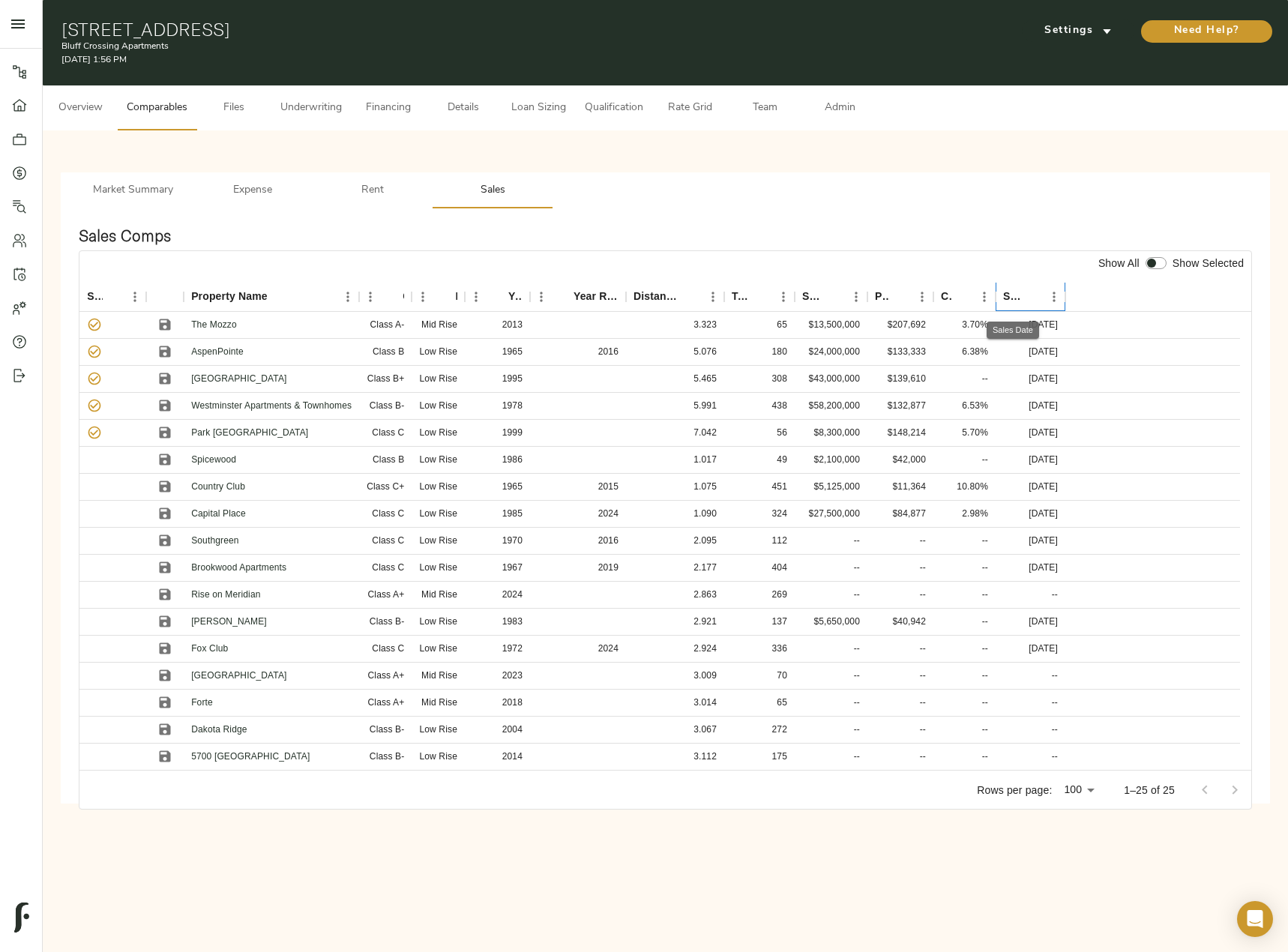
click at [1019, 295] on div "Sales Date" at bounding box center [1012, 296] width 19 height 29
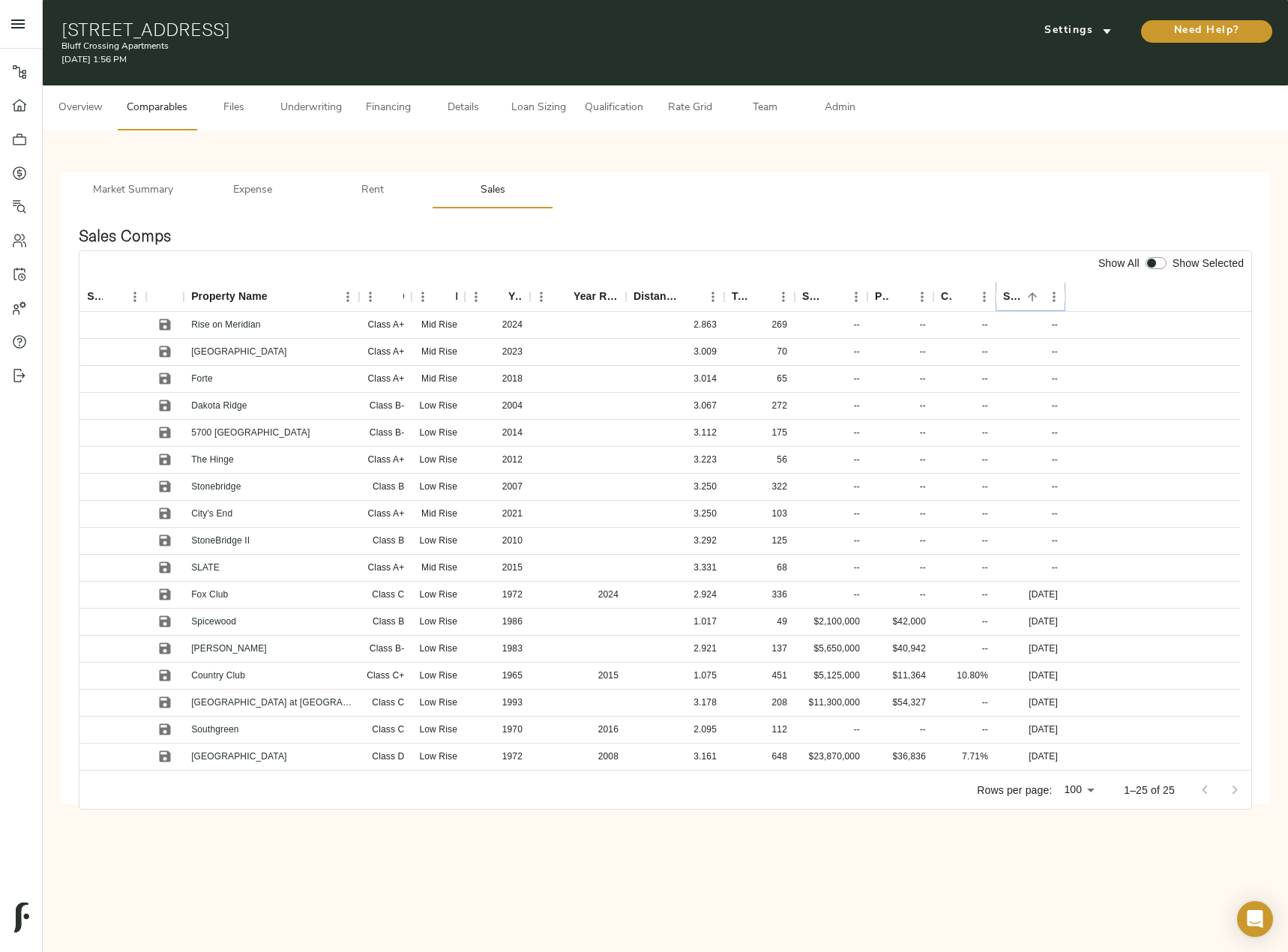
click at [1026, 297] on icon "Sort" at bounding box center [1033, 297] width 14 height 14
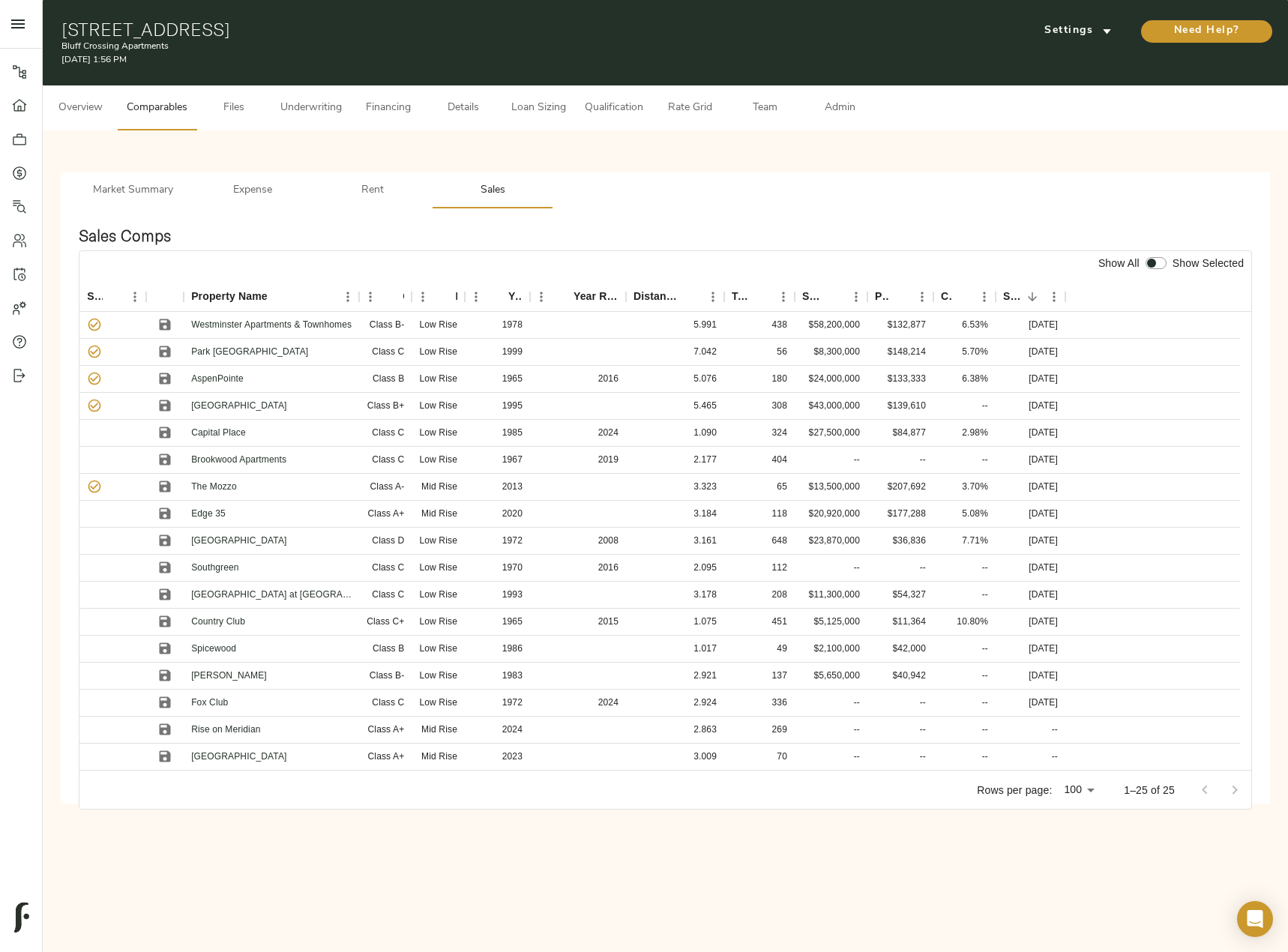
click at [1149, 270] on div at bounding box center [1156, 264] width 27 height 20
click at [1152, 263] on input "checkbox" at bounding box center [1151, 263] width 36 height 12
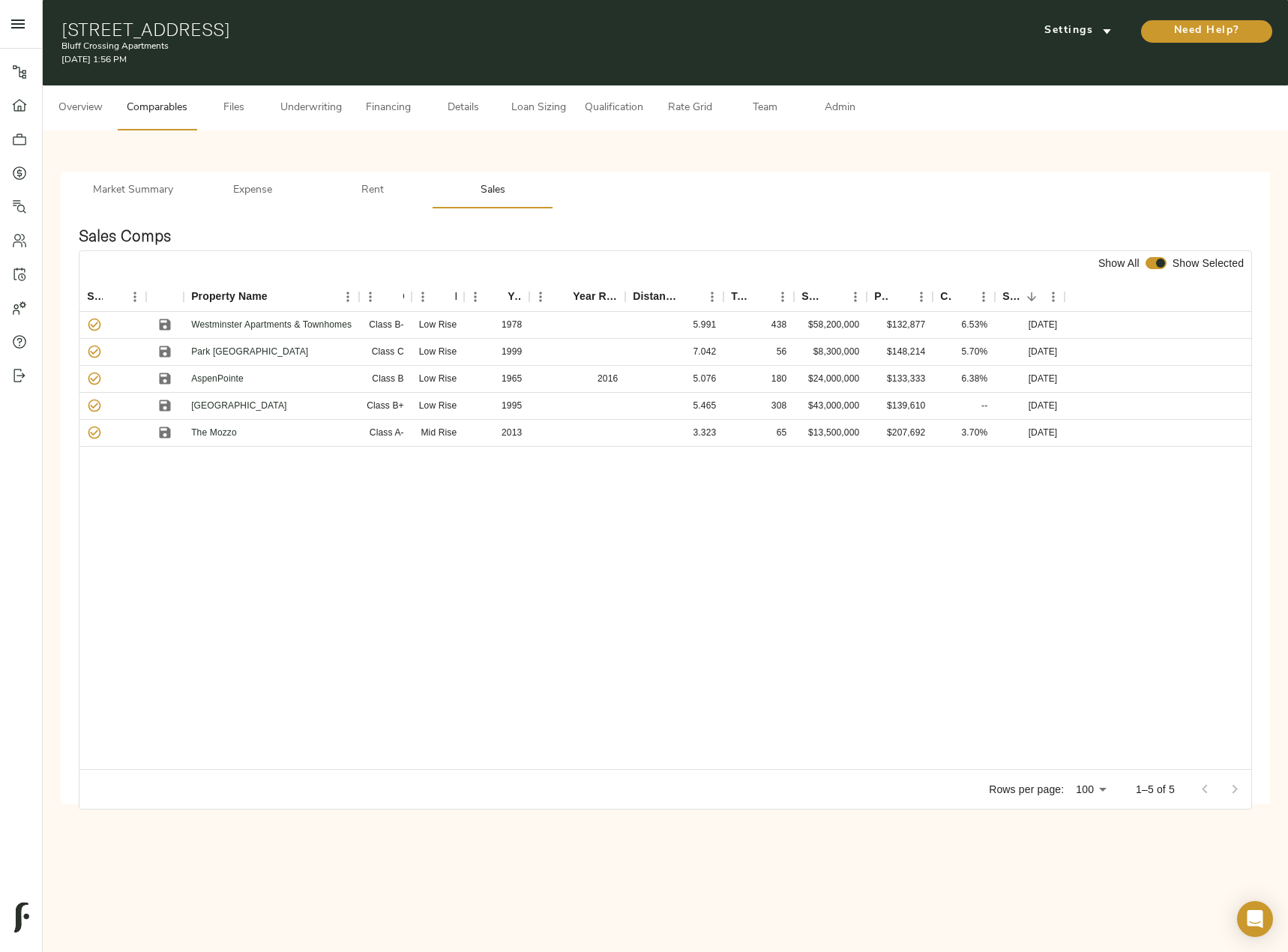
click at [1152, 263] on input "checkbox" at bounding box center [1160, 263] width 36 height 12
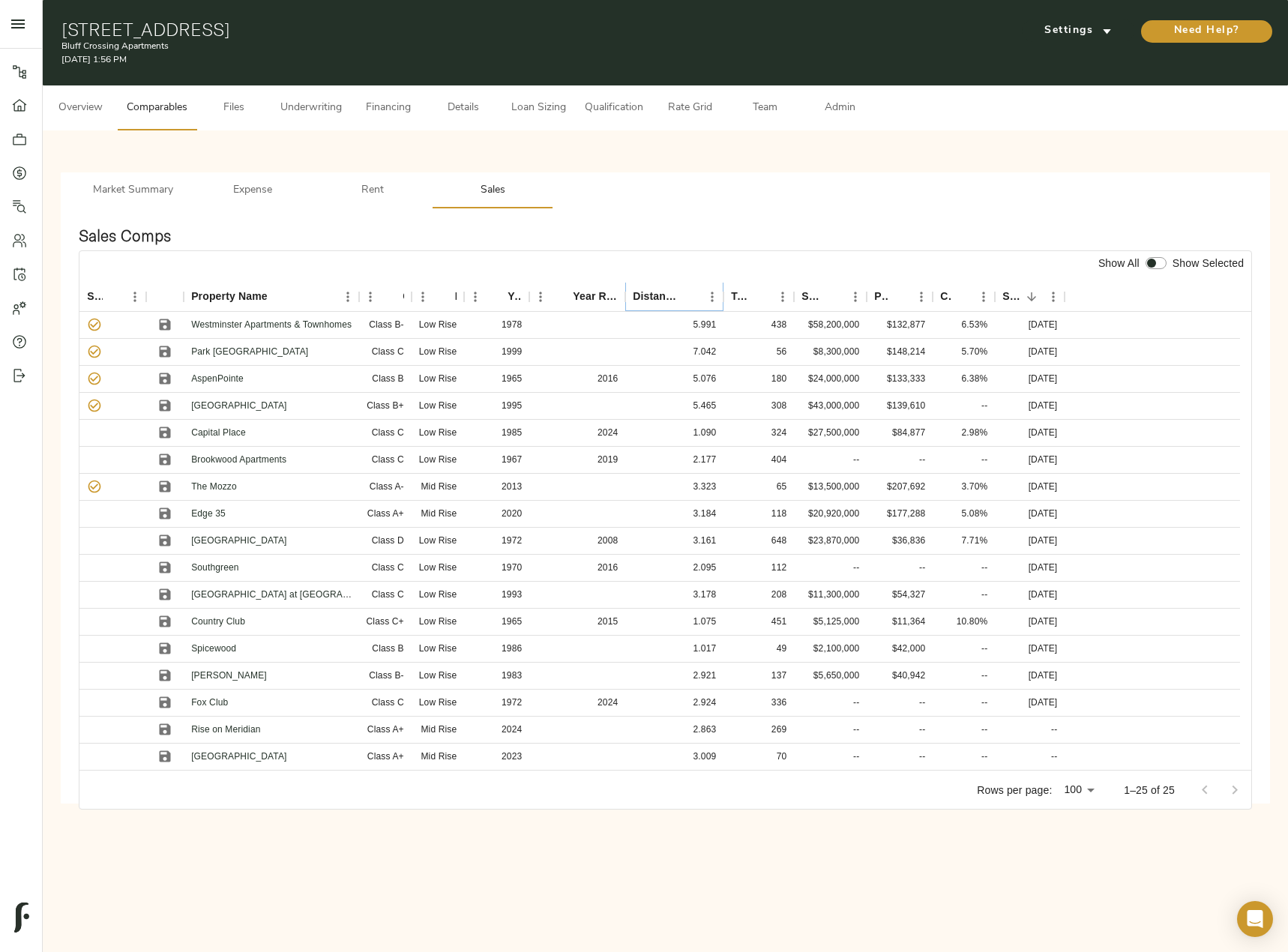
click at [698, 295] on button "Sort" at bounding box center [690, 297] width 21 height 21
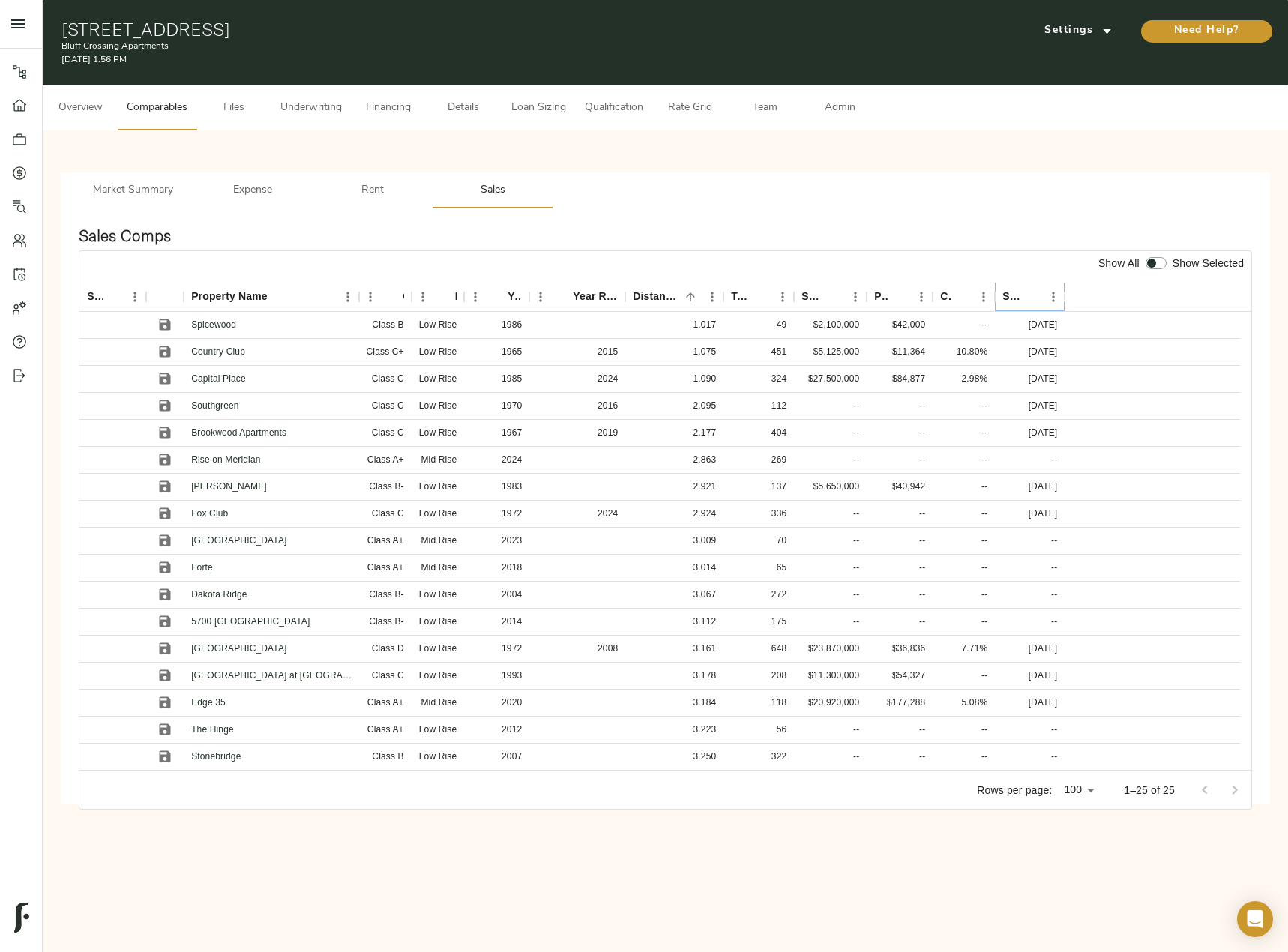
click at [1022, 294] on button "Sort" at bounding box center [1031, 297] width 21 height 21
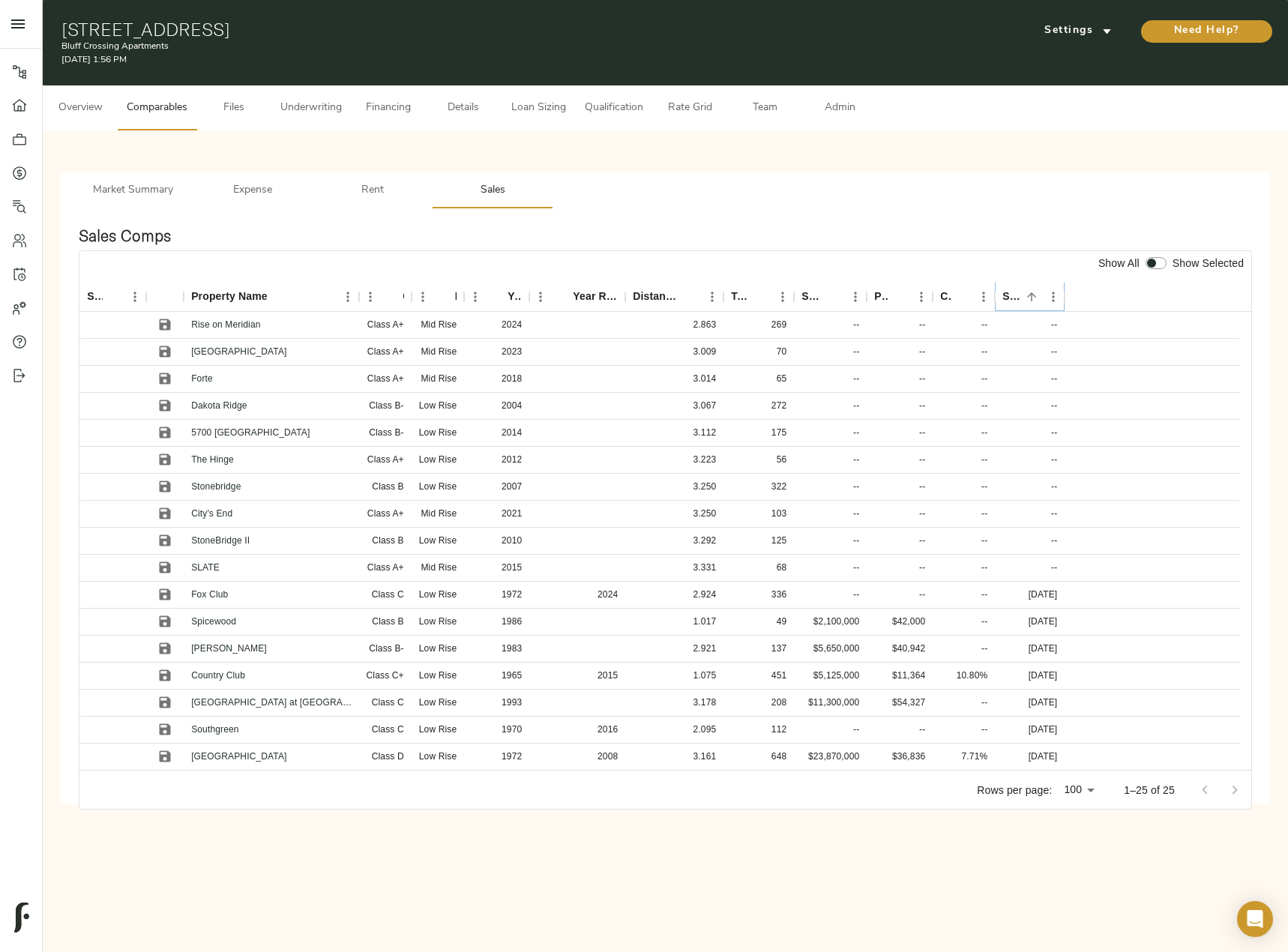
click at [1022, 294] on button "Sort" at bounding box center [1031, 297] width 21 height 21
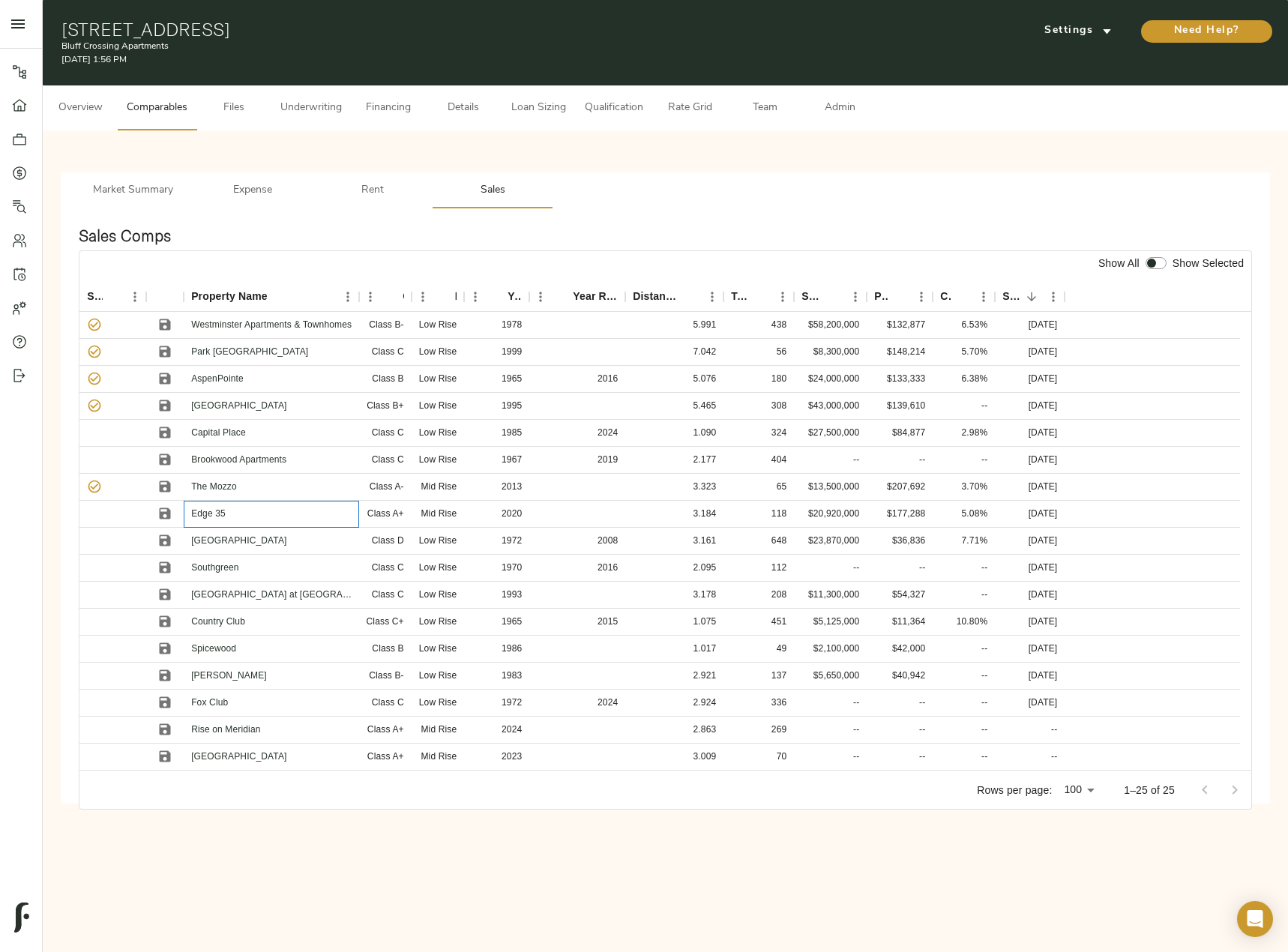
click at [197, 508] on p "Edge 35" at bounding box center [208, 514] width 35 height 14
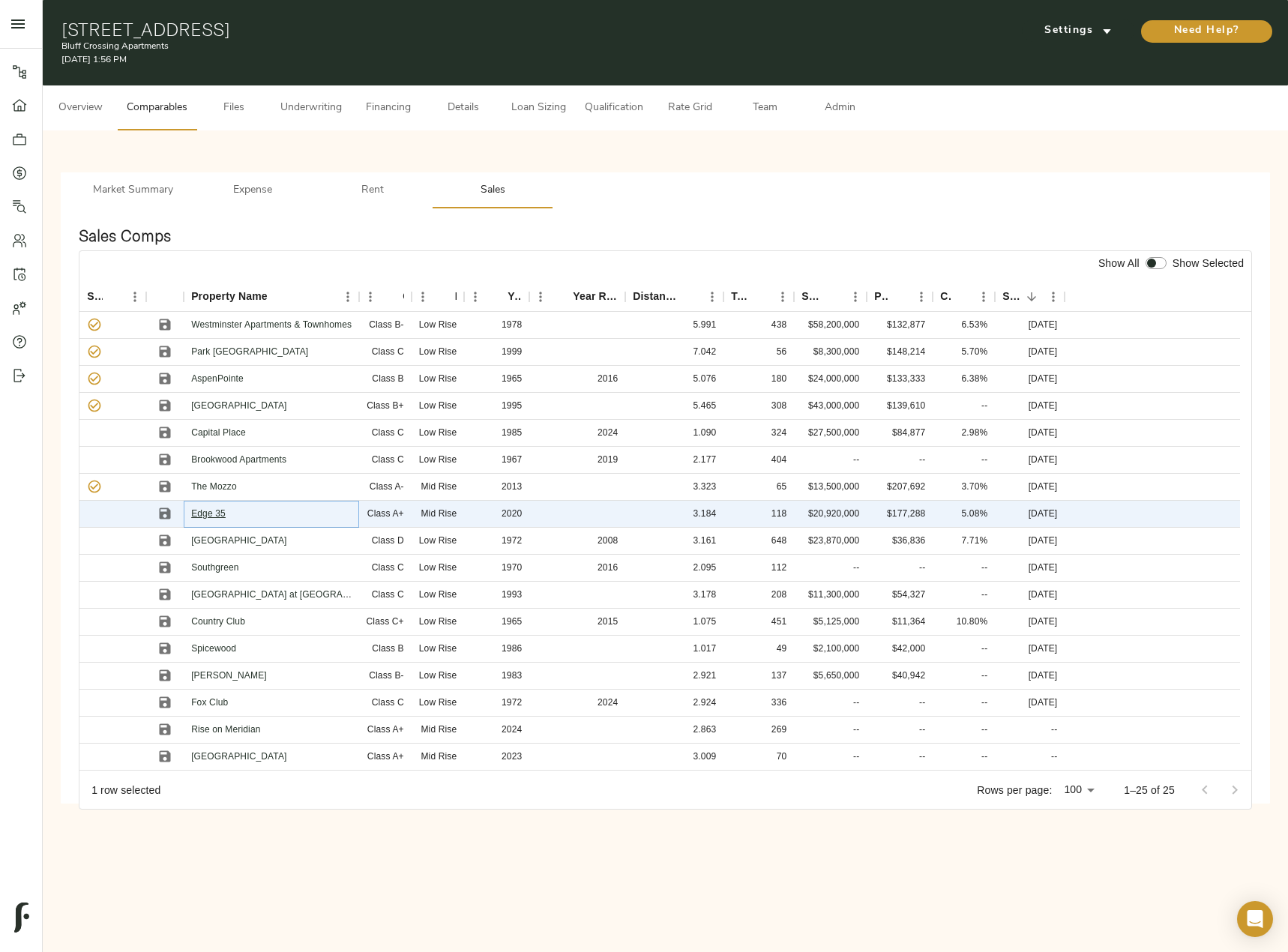
click at [205, 515] on link "Edge 35" at bounding box center [208, 513] width 35 height 10
click at [167, 482] on icon "Save" at bounding box center [165, 487] width 11 height 11
click at [168, 520] on icon "Save" at bounding box center [165, 514] width 15 height 15
click at [212, 485] on link "The Mozzo" at bounding box center [214, 487] width 46 height 10
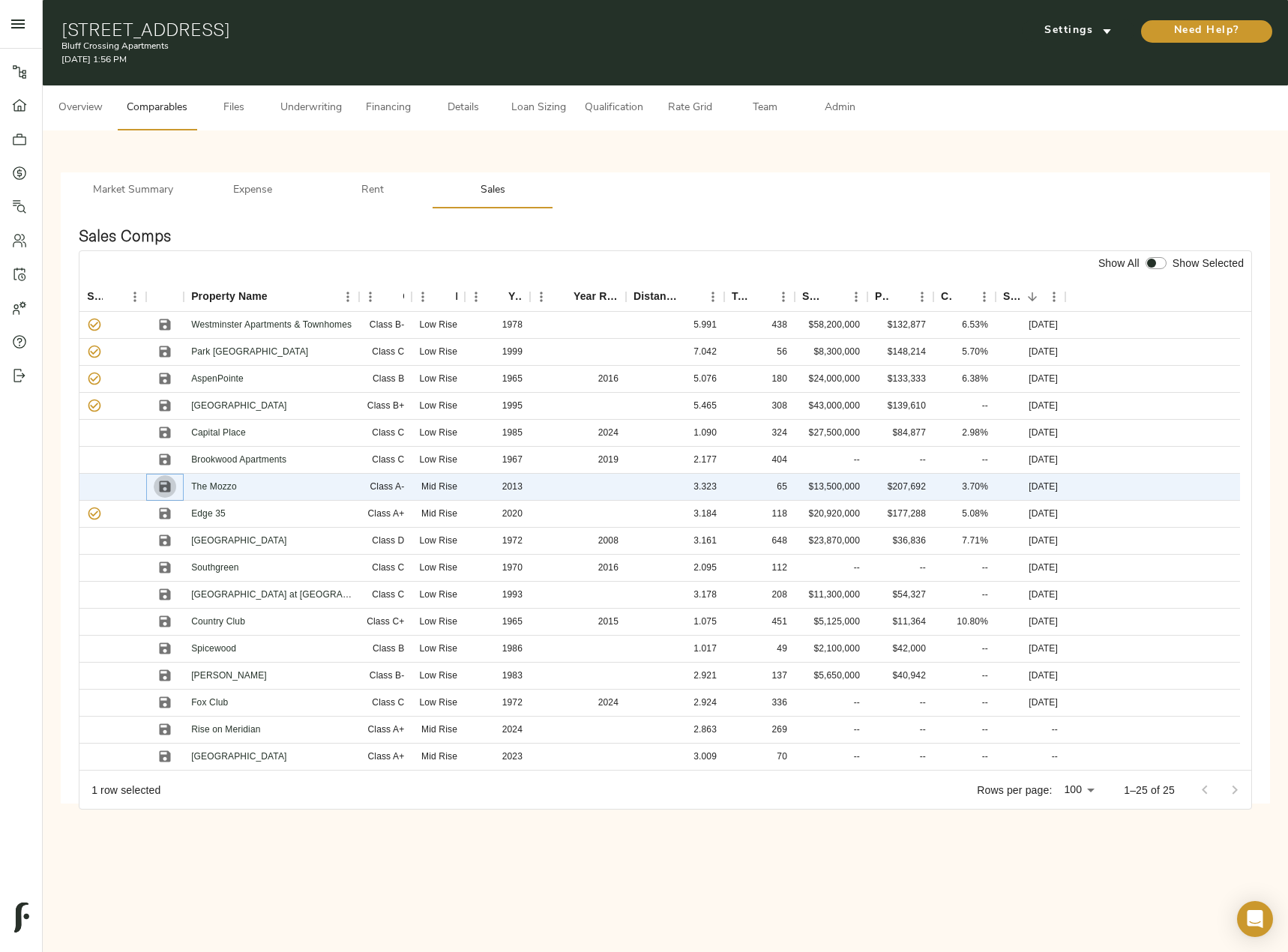
click at [163, 482] on icon "Save" at bounding box center [165, 487] width 11 height 11
click at [163, 517] on icon "Save" at bounding box center [165, 513] width 11 height 11
click at [1143, 263] on div at bounding box center [1156, 264] width 27 height 20
click at [1148, 263] on input "checkbox" at bounding box center [1151, 263] width 36 height 12
checkbox input "true"
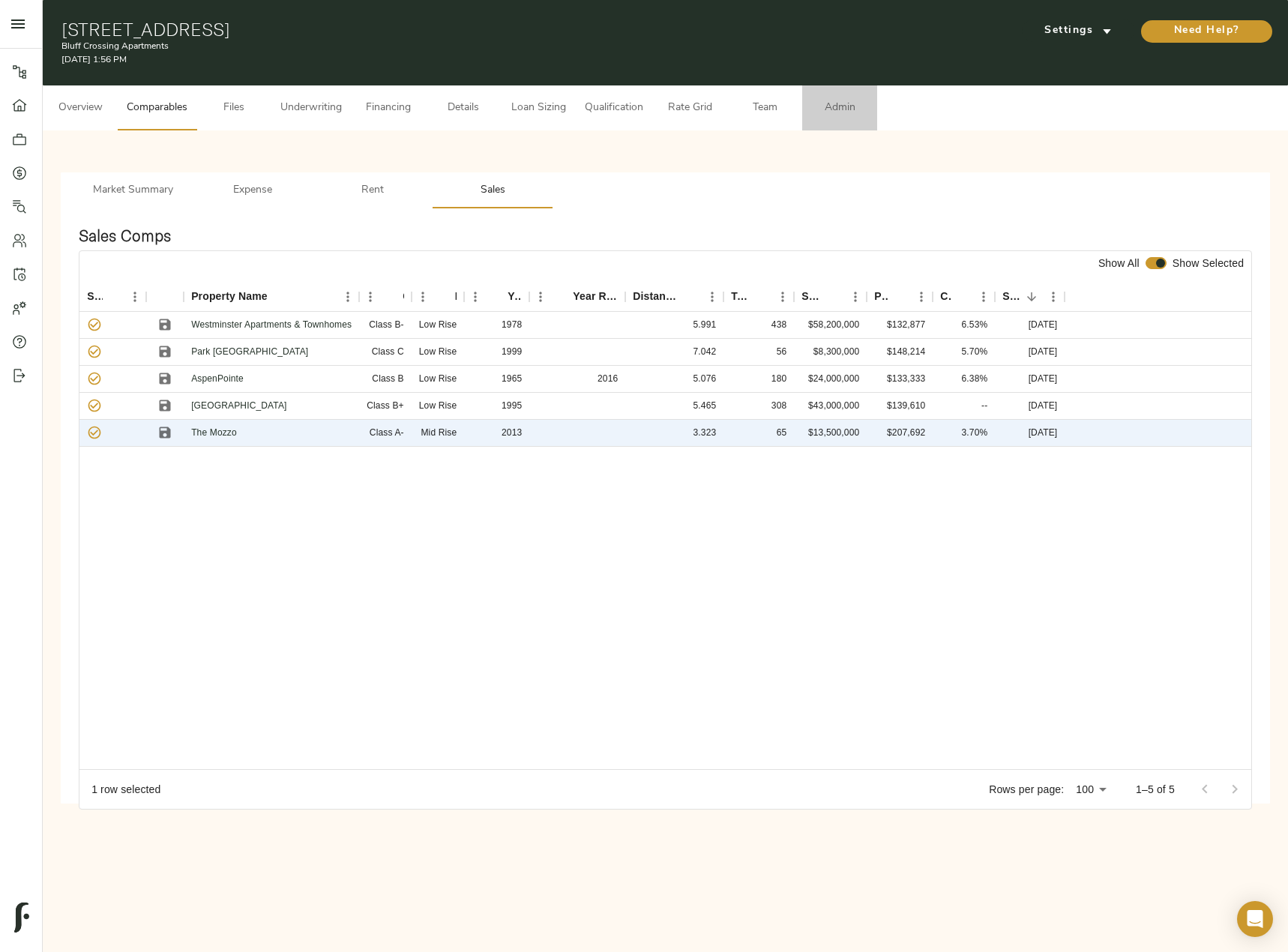
click at [822, 107] on span "Admin" at bounding box center [839, 108] width 57 height 19
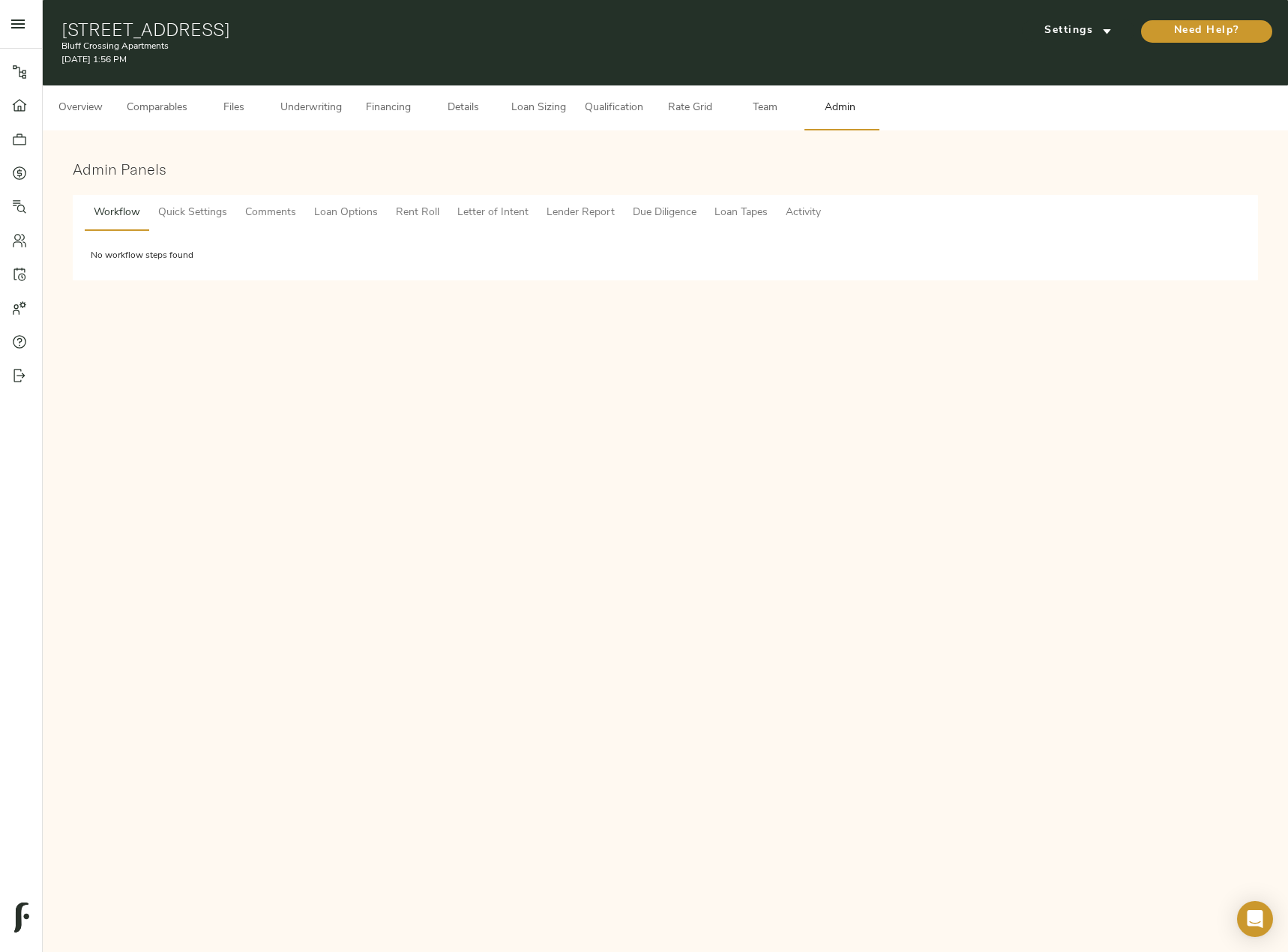
click at [596, 207] on span "Lender Report" at bounding box center [580, 214] width 68 height 19
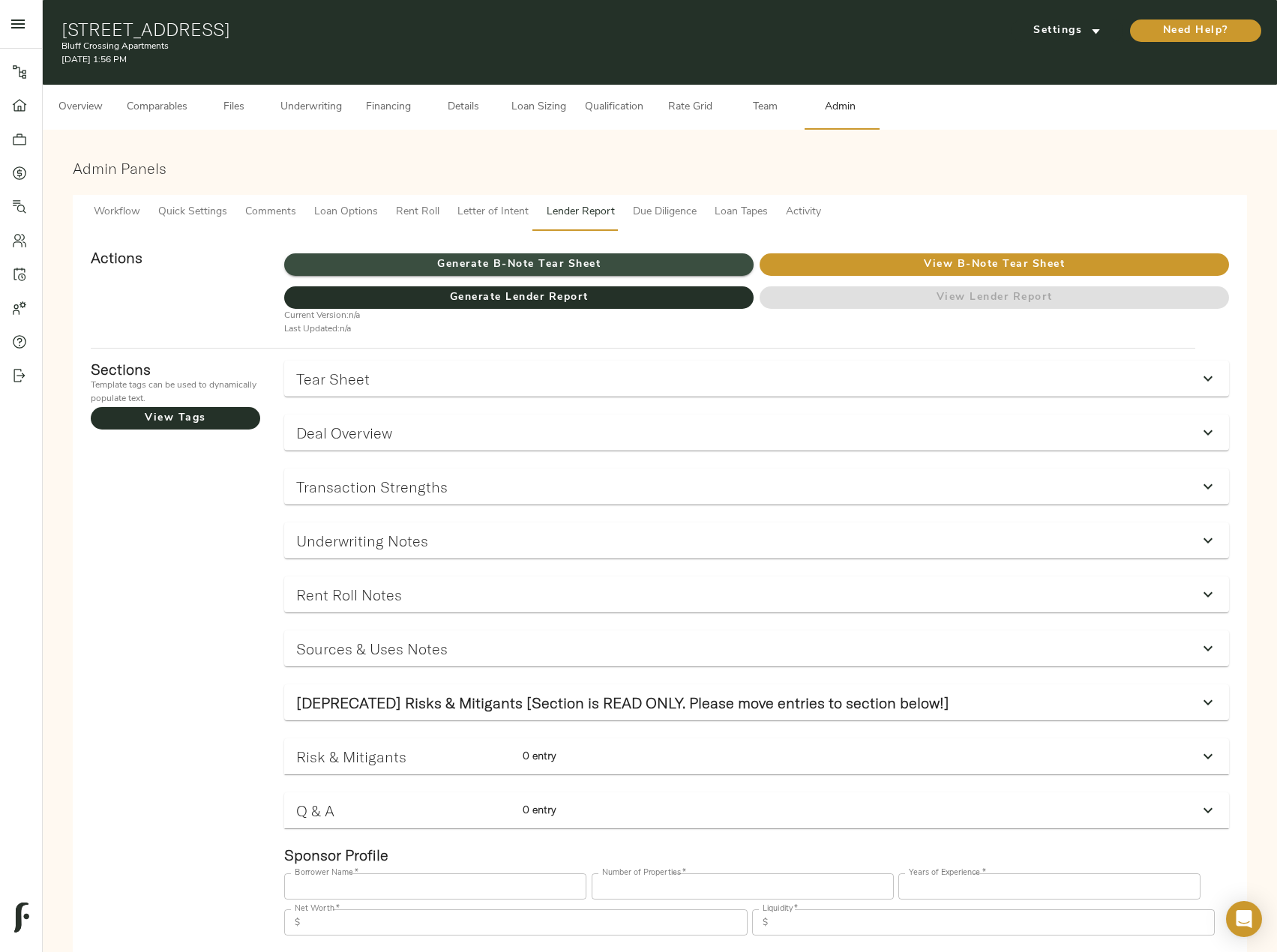
click at [522, 261] on span "Generate B-Note Tear Sheet" at bounding box center [519, 265] width 470 height 19
click at [185, 108] on span "Comparables" at bounding box center [157, 107] width 60 height 19
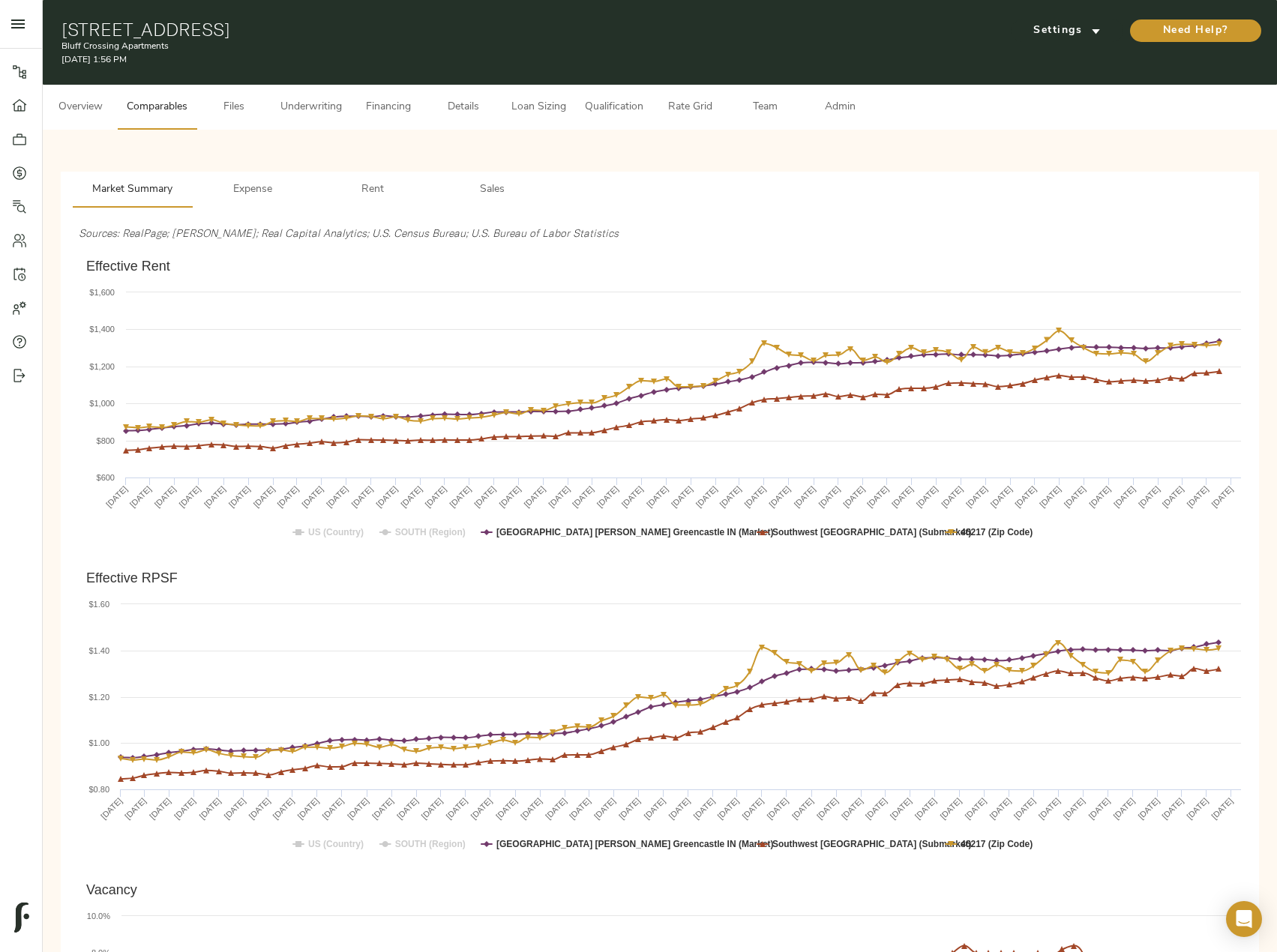
click at [299, 104] on span "Underwriting" at bounding box center [311, 107] width 61 height 19
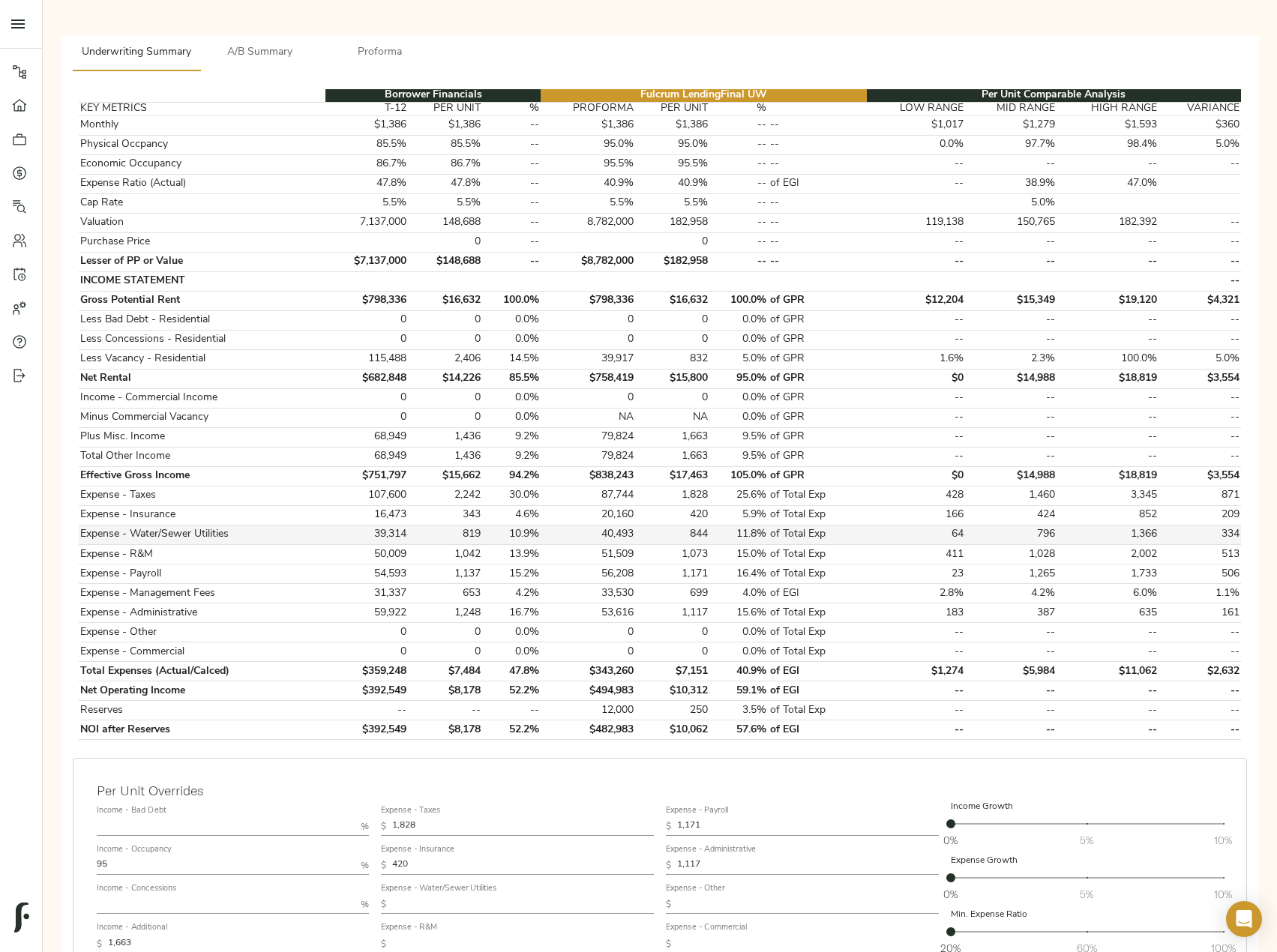
scroll to position [375, 0]
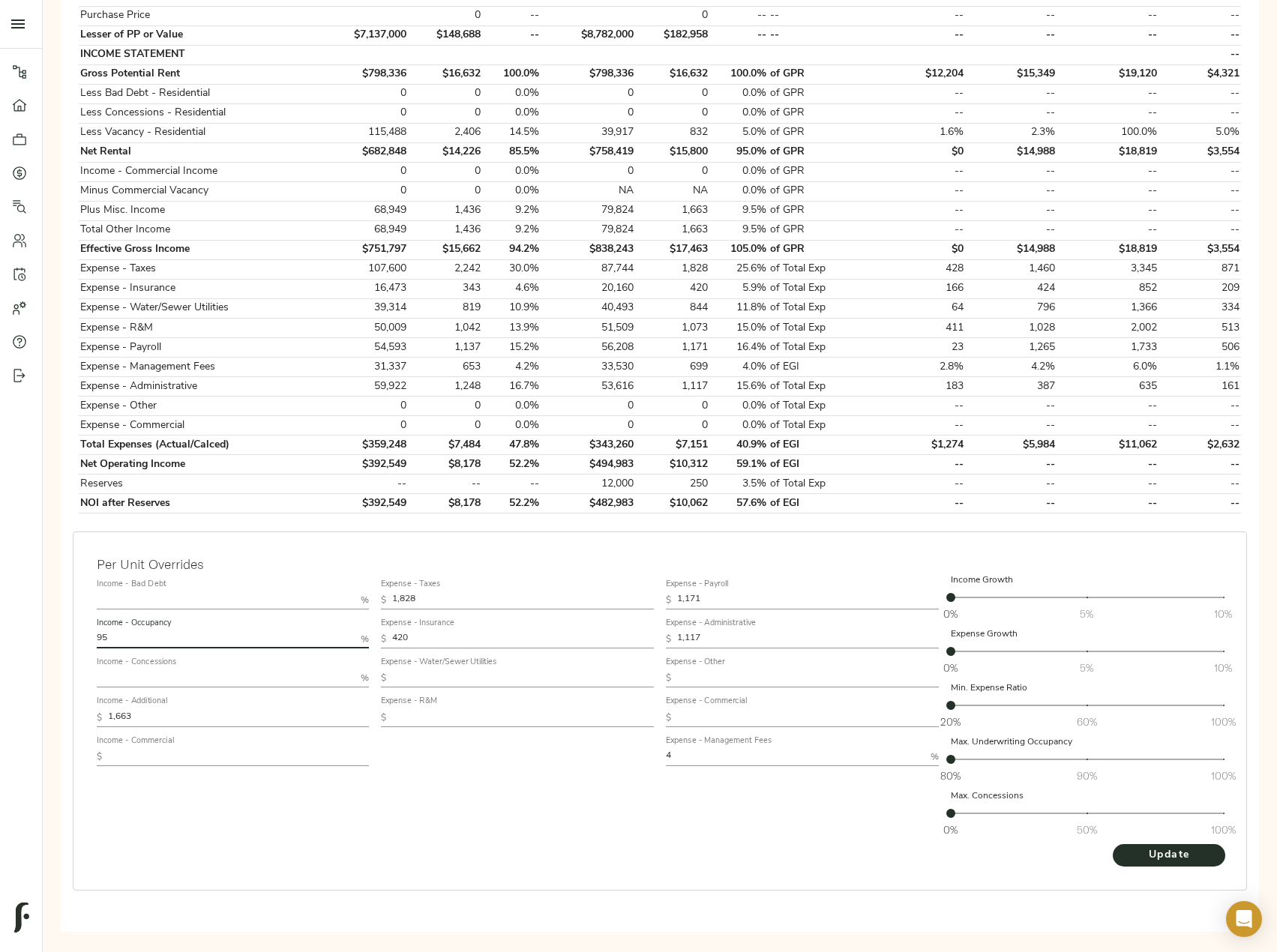
drag, startPoint x: 124, startPoint y: 641, endPoint x: 77, endPoint y: 641, distance: 47.0
click at [77, 641] on div "Per Unit Overrides Income - Bad Debt % Income - Occupancy 95 % Income - Concess…" at bounding box center [659, 711] width 1174 height 359
click at [1113, 844] on button "Update" at bounding box center [1169, 855] width 112 height 22
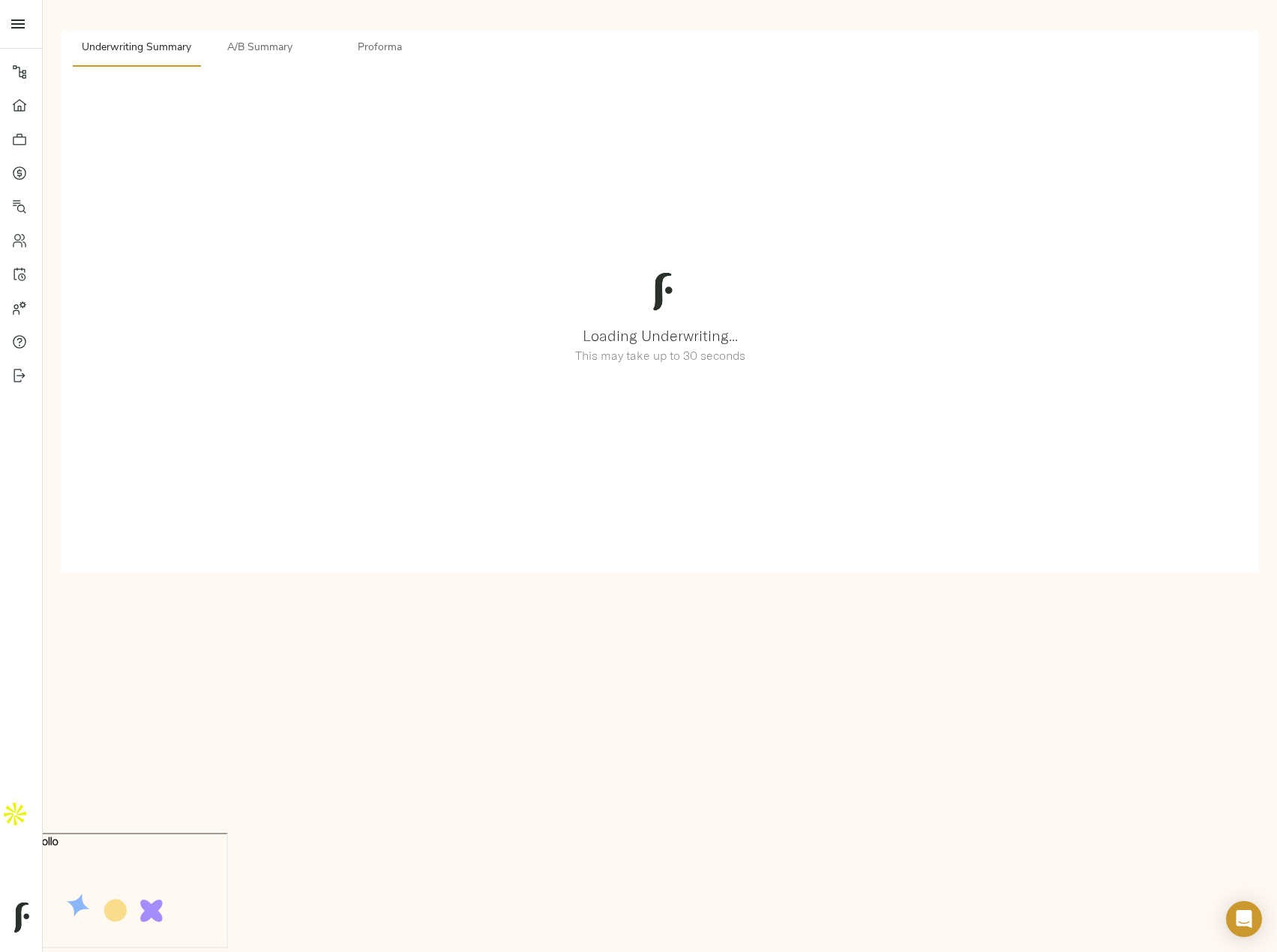
scroll to position [0, 0]
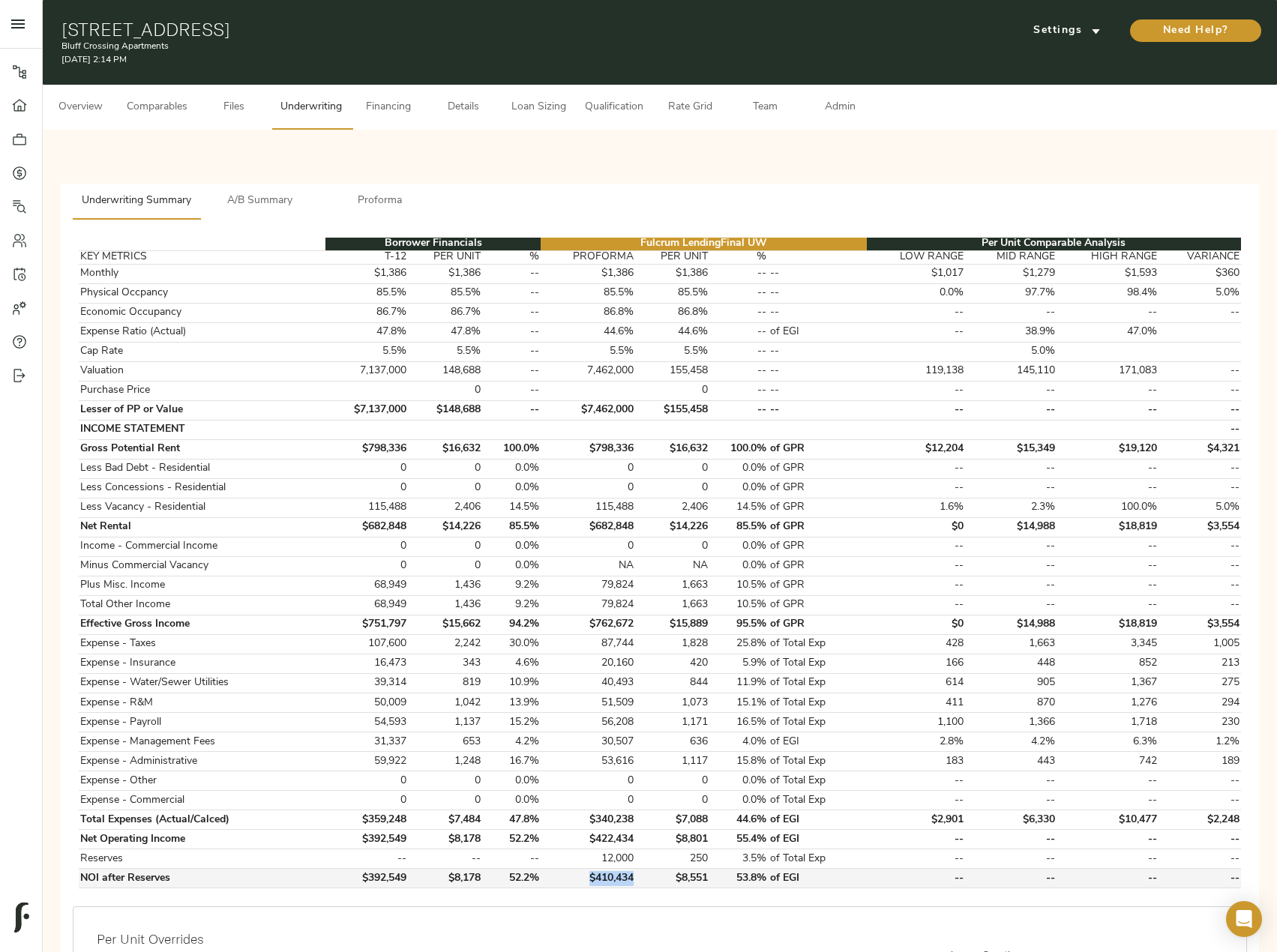
drag, startPoint x: 634, startPoint y: 880, endPoint x: 588, endPoint y: 881, distance: 46.0
click at [588, 881] on td "$410,434" at bounding box center [587, 878] width 94 height 20
copy td "$410,434"
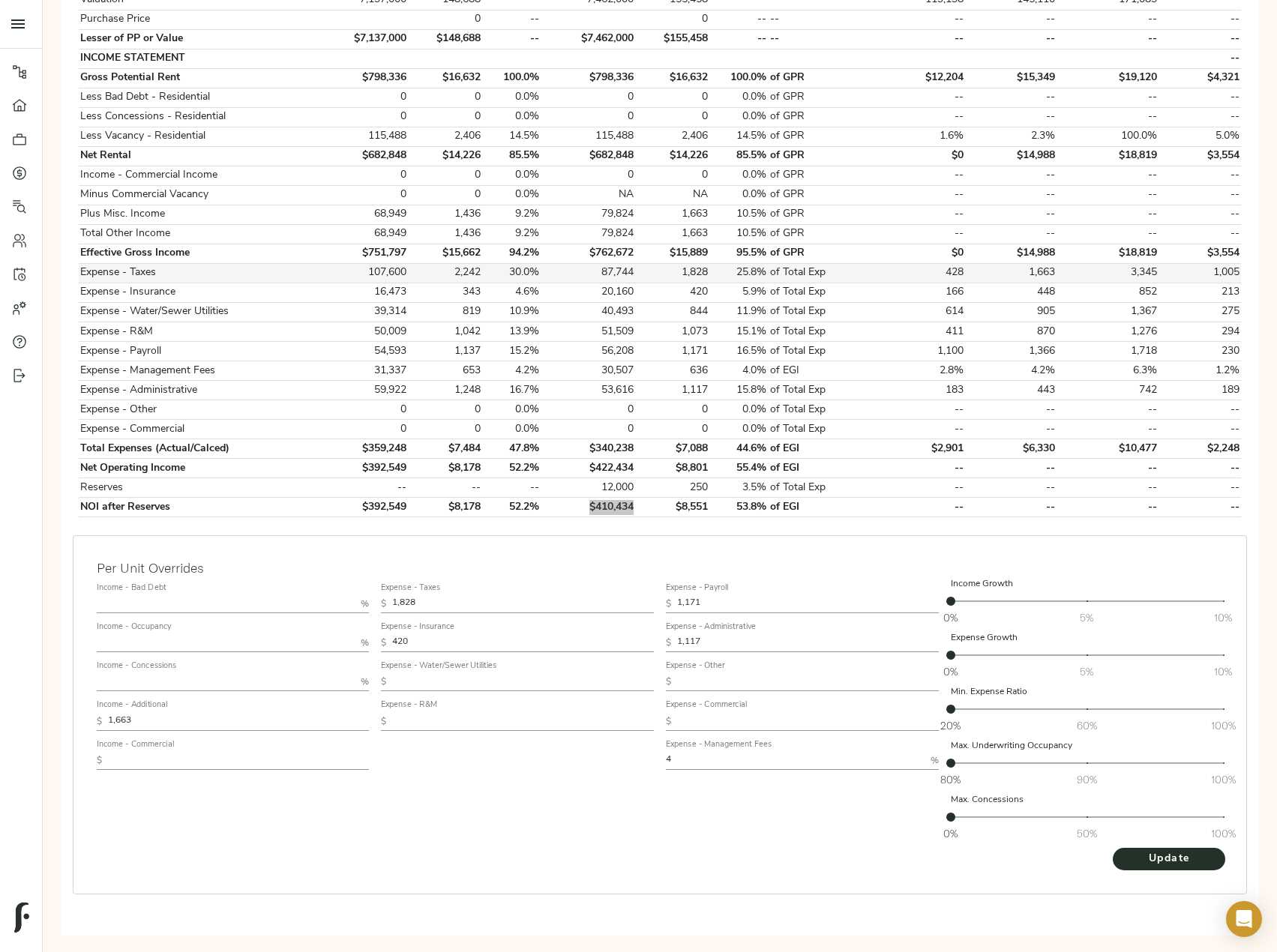
scroll to position [375, 0]
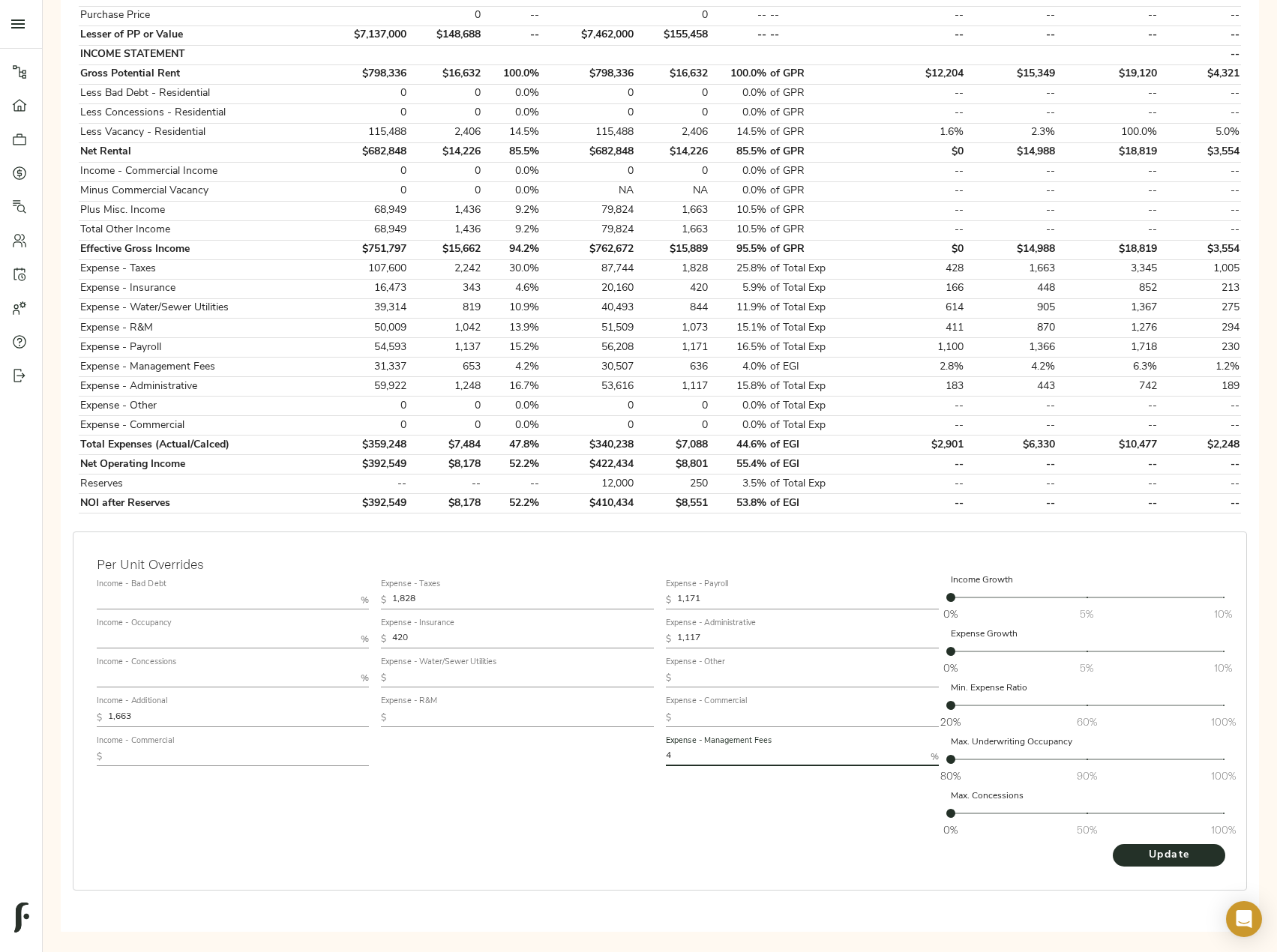
drag, startPoint x: 704, startPoint y: 755, endPoint x: 675, endPoint y: 755, distance: 29.0
click at [675, 755] on input "4" at bounding box center [795, 756] width 259 height 18
type input "3"
click at [1113, 844] on button "Update" at bounding box center [1169, 855] width 112 height 22
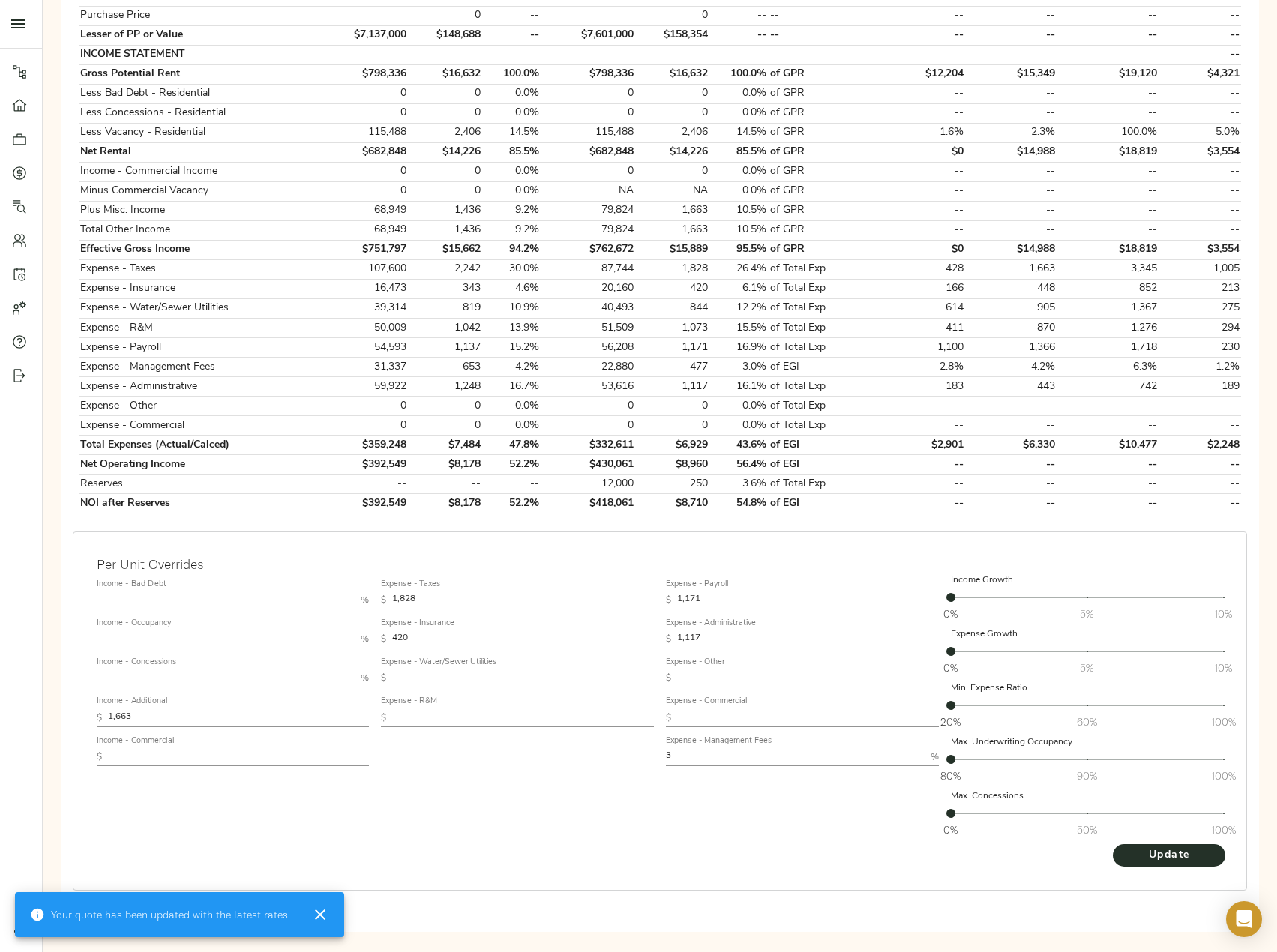
click at [165, 637] on input "text" at bounding box center [226, 639] width 259 height 18
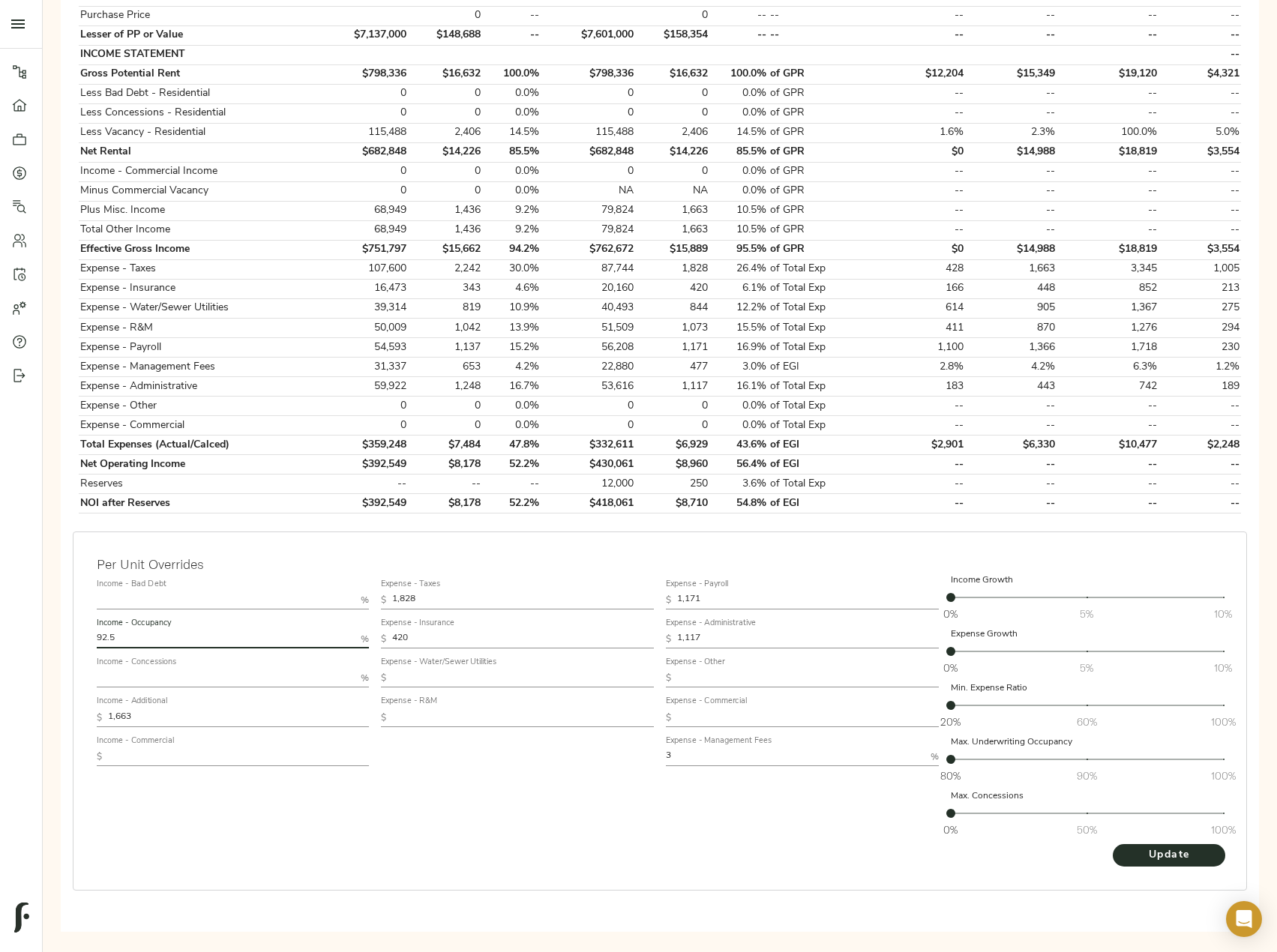
type input "92.5"
click at [1113, 844] on button "Update" at bounding box center [1169, 855] width 112 height 22
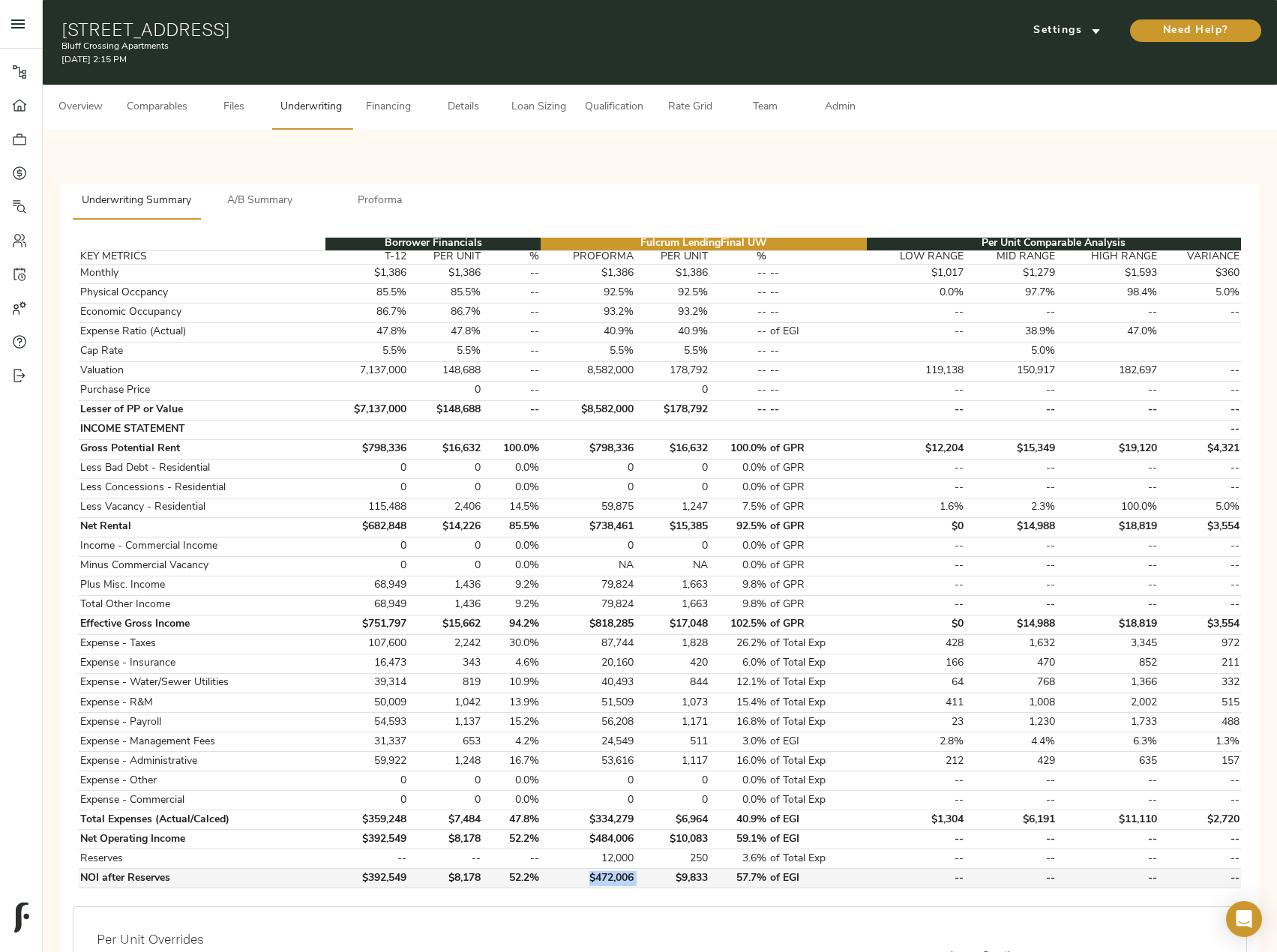
drag, startPoint x: 640, startPoint y: 880, endPoint x: 590, endPoint y: 876, distance: 50.2
click at [590, 876] on tr "NOI after Reserves $392,549 $8,178 52.2% $472,006 $9,833 57.7% of EGI -- -- -- …" at bounding box center [660, 878] width 1162 height 20
copy td "$472,006"
click at [837, 98] on button "Admin" at bounding box center [840, 107] width 75 height 45
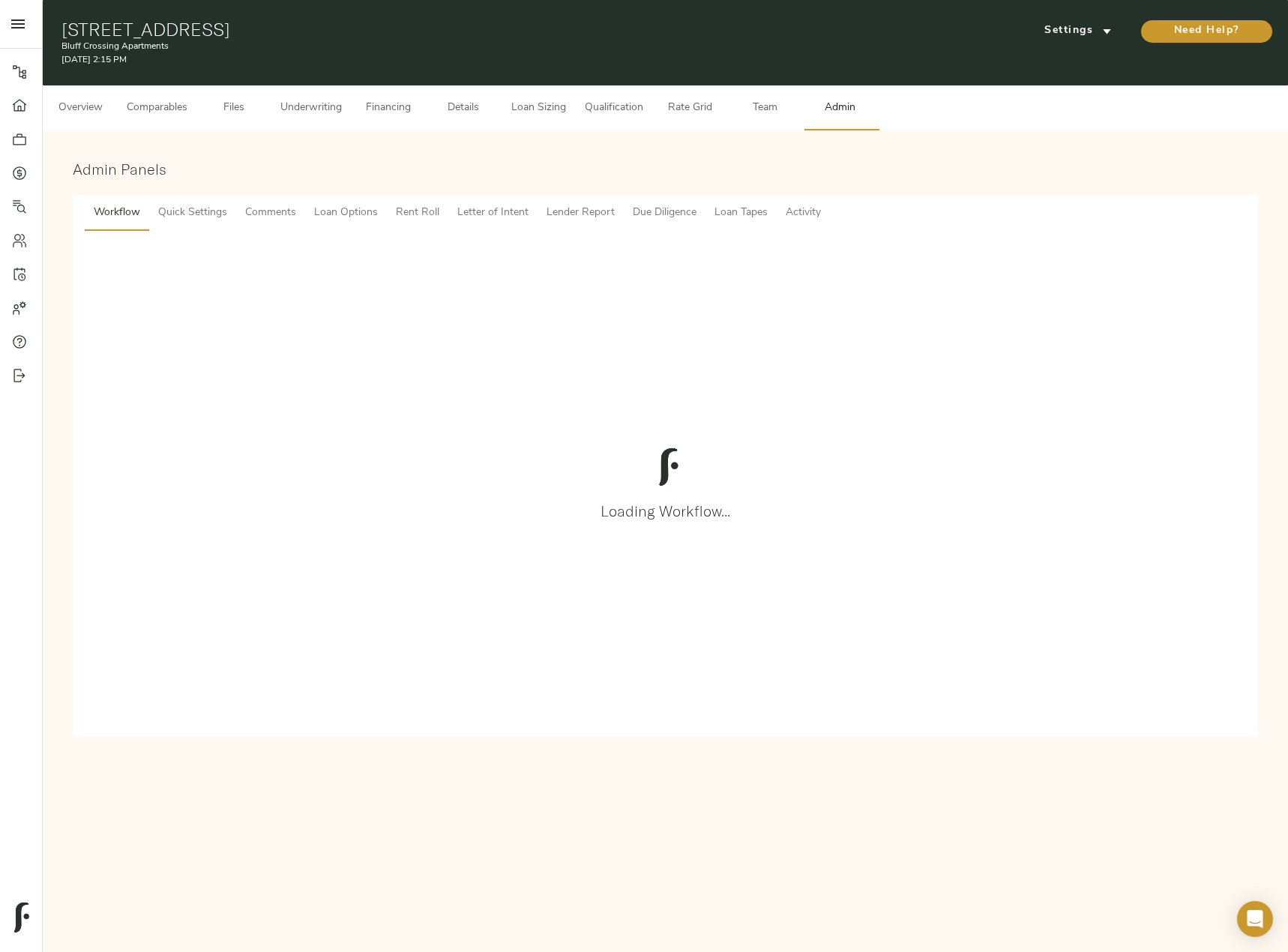
click at [262, 209] on span "Comments" at bounding box center [271, 214] width 51 height 19
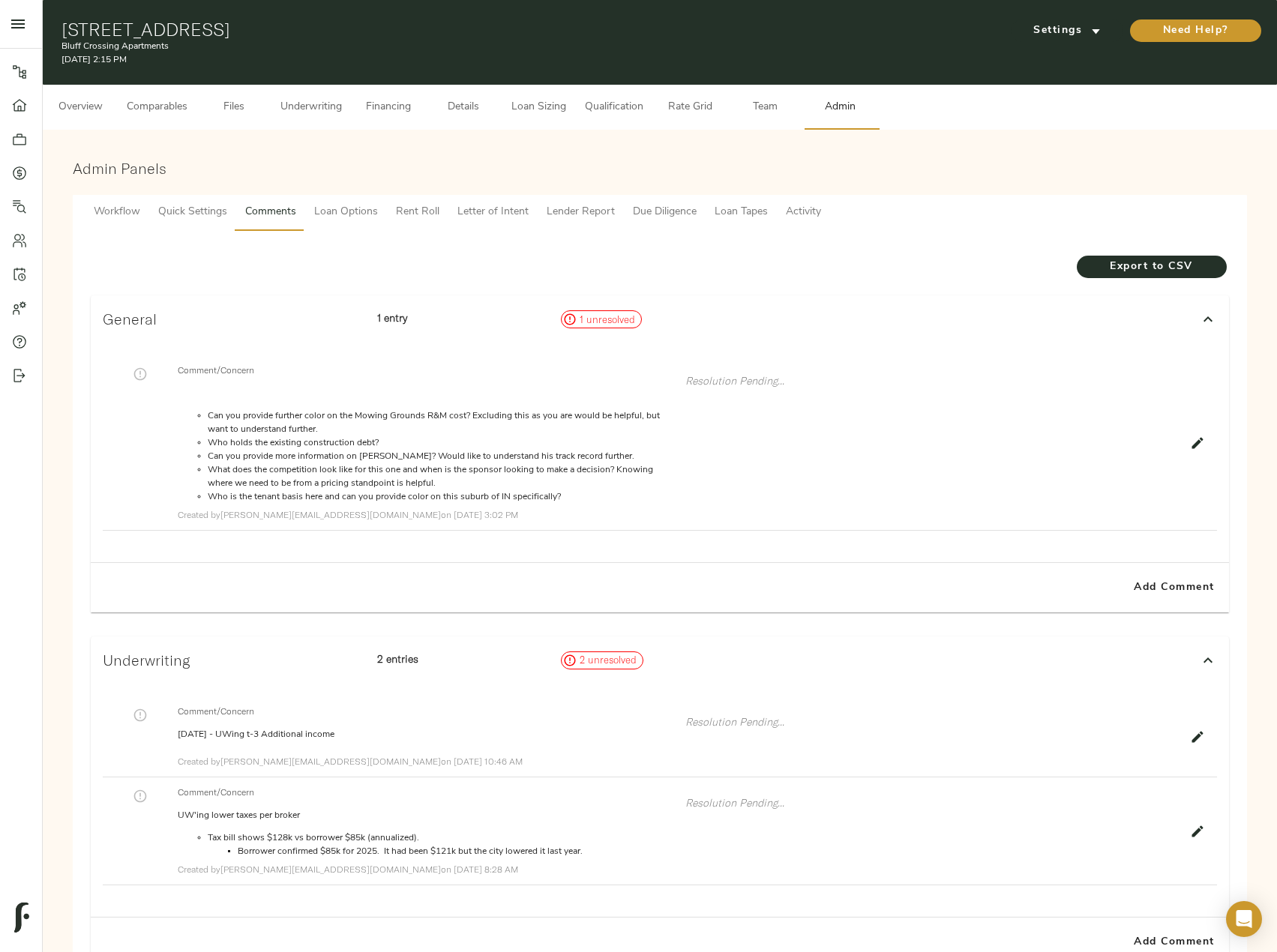
scroll to position [138, 0]
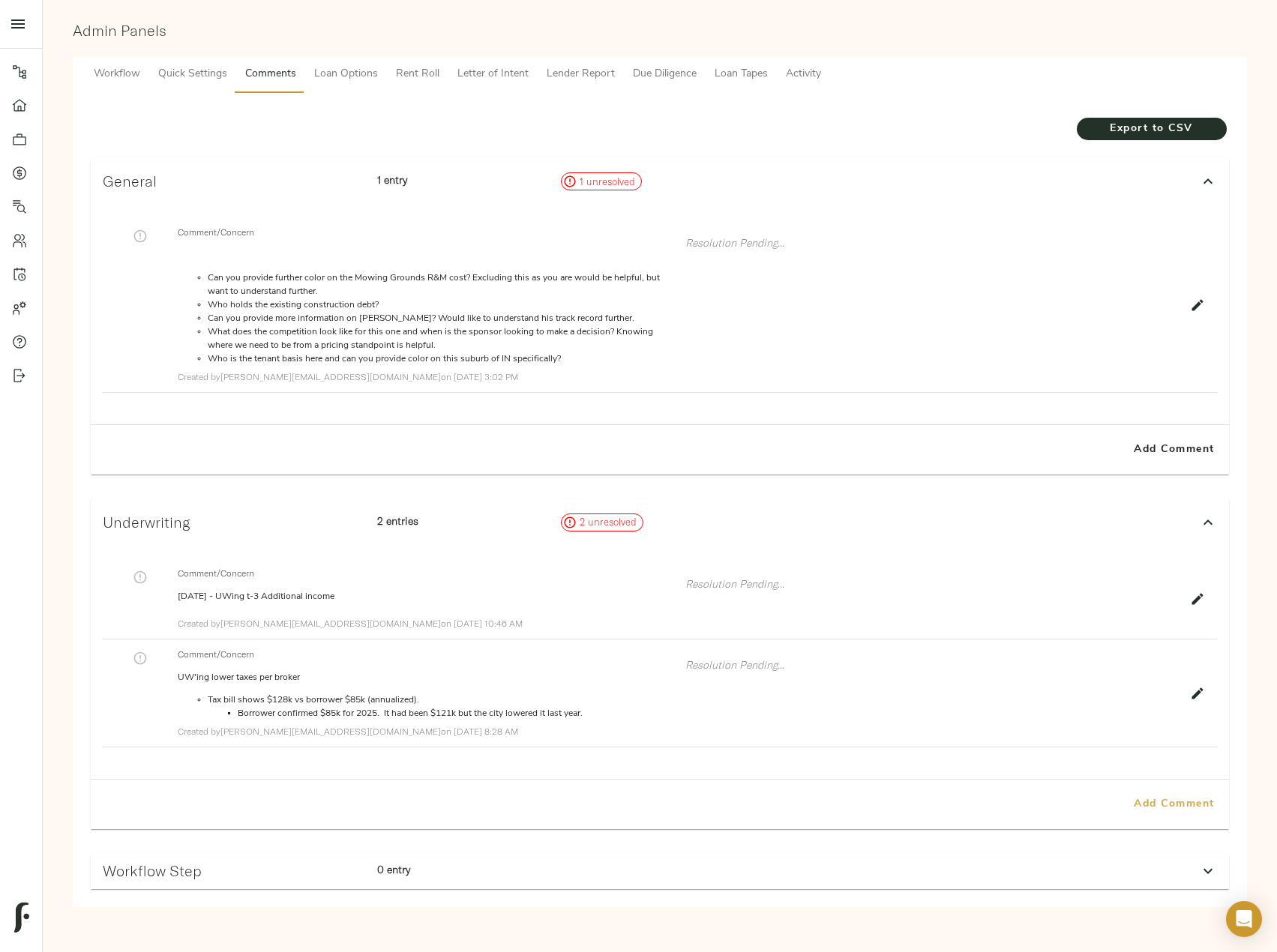
click at [1189, 795] on span "Add Comment" at bounding box center [1174, 805] width 85 height 19
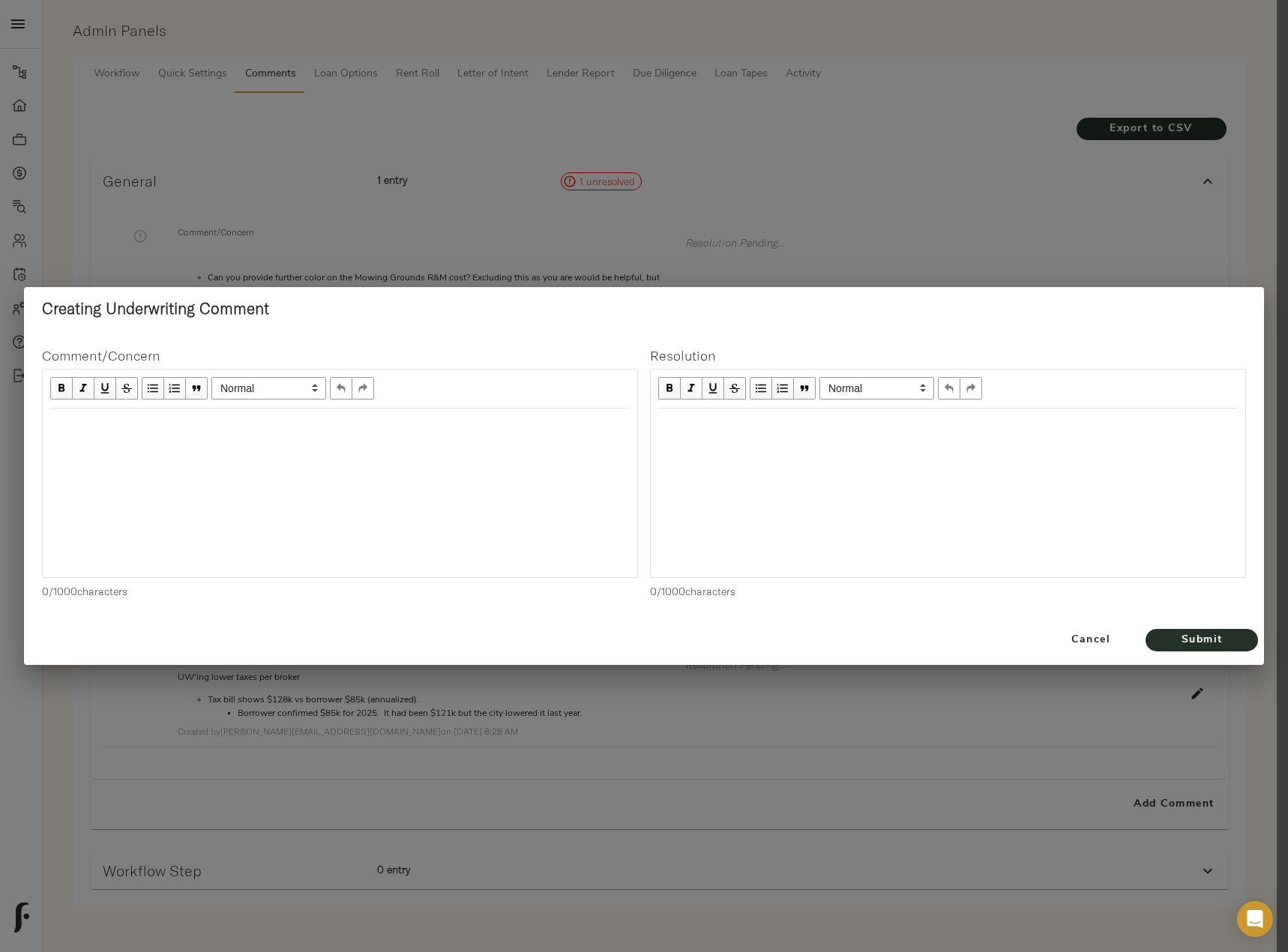
click at [136, 425] on div "Edit text" at bounding box center [339, 425] width 579 height 17
click at [1197, 641] on span "Submit" at bounding box center [1201, 641] width 83 height 19
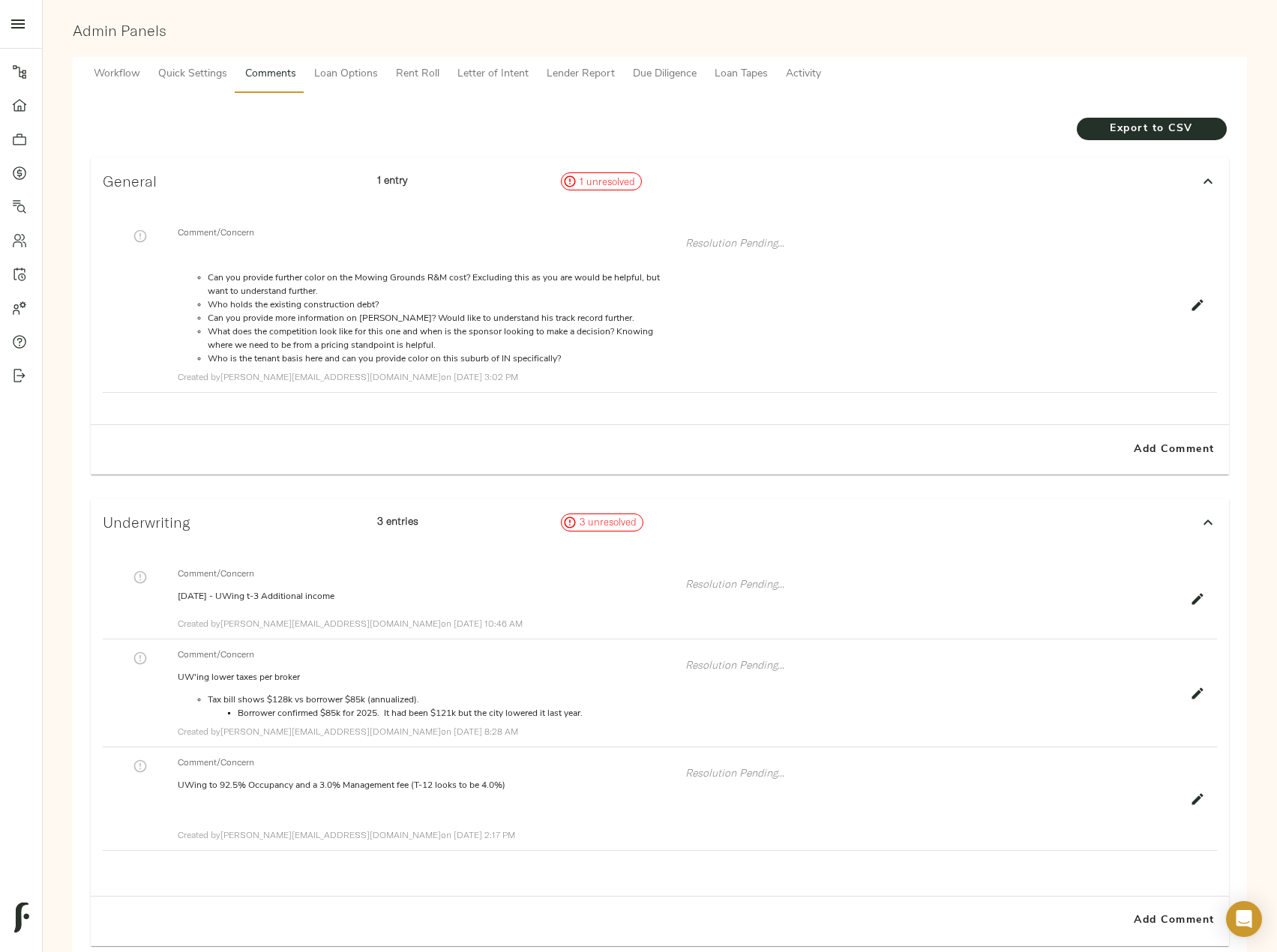
scroll to position [0, 0]
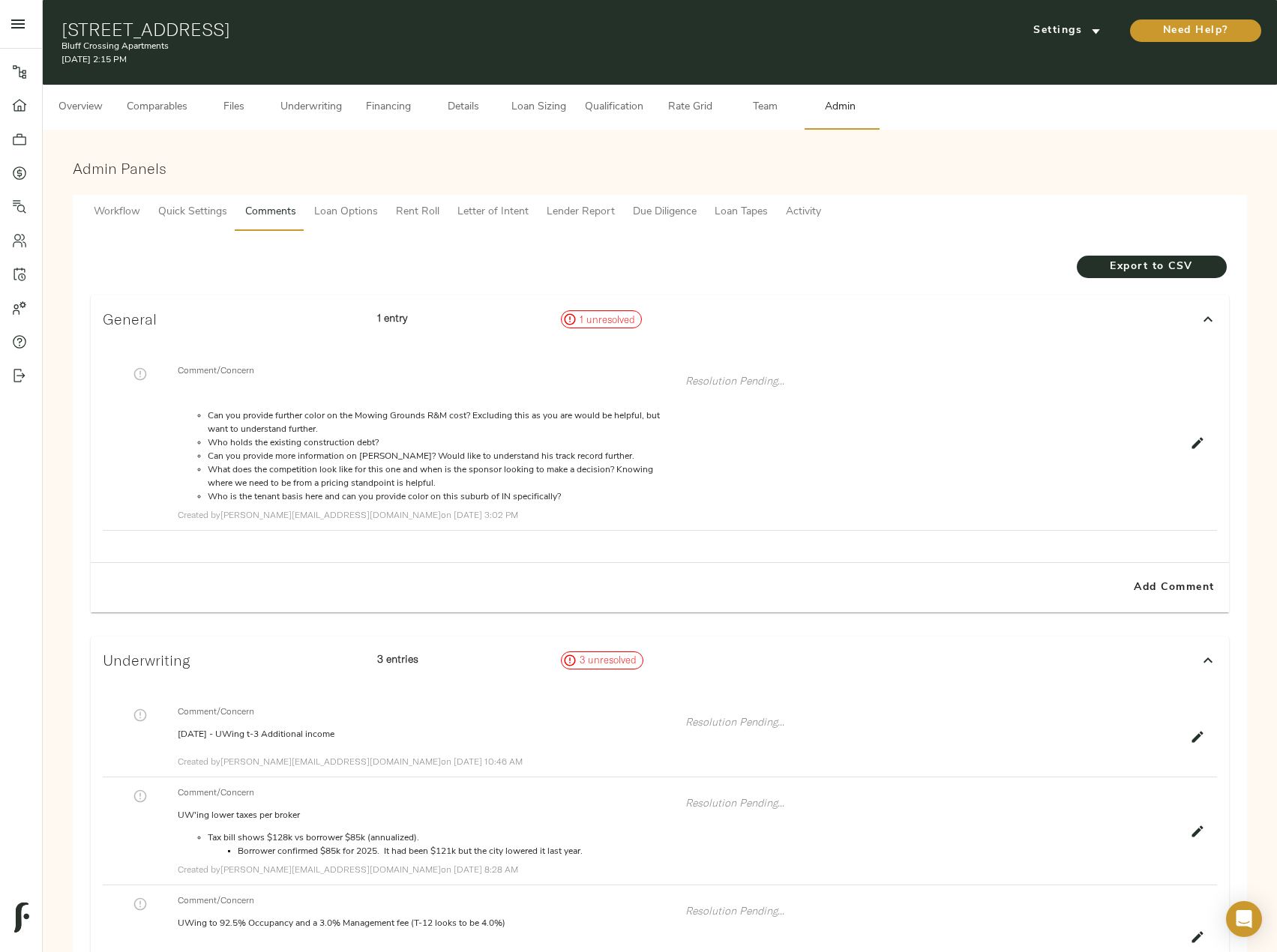
click at [326, 109] on span "Underwriting" at bounding box center [311, 107] width 61 height 19
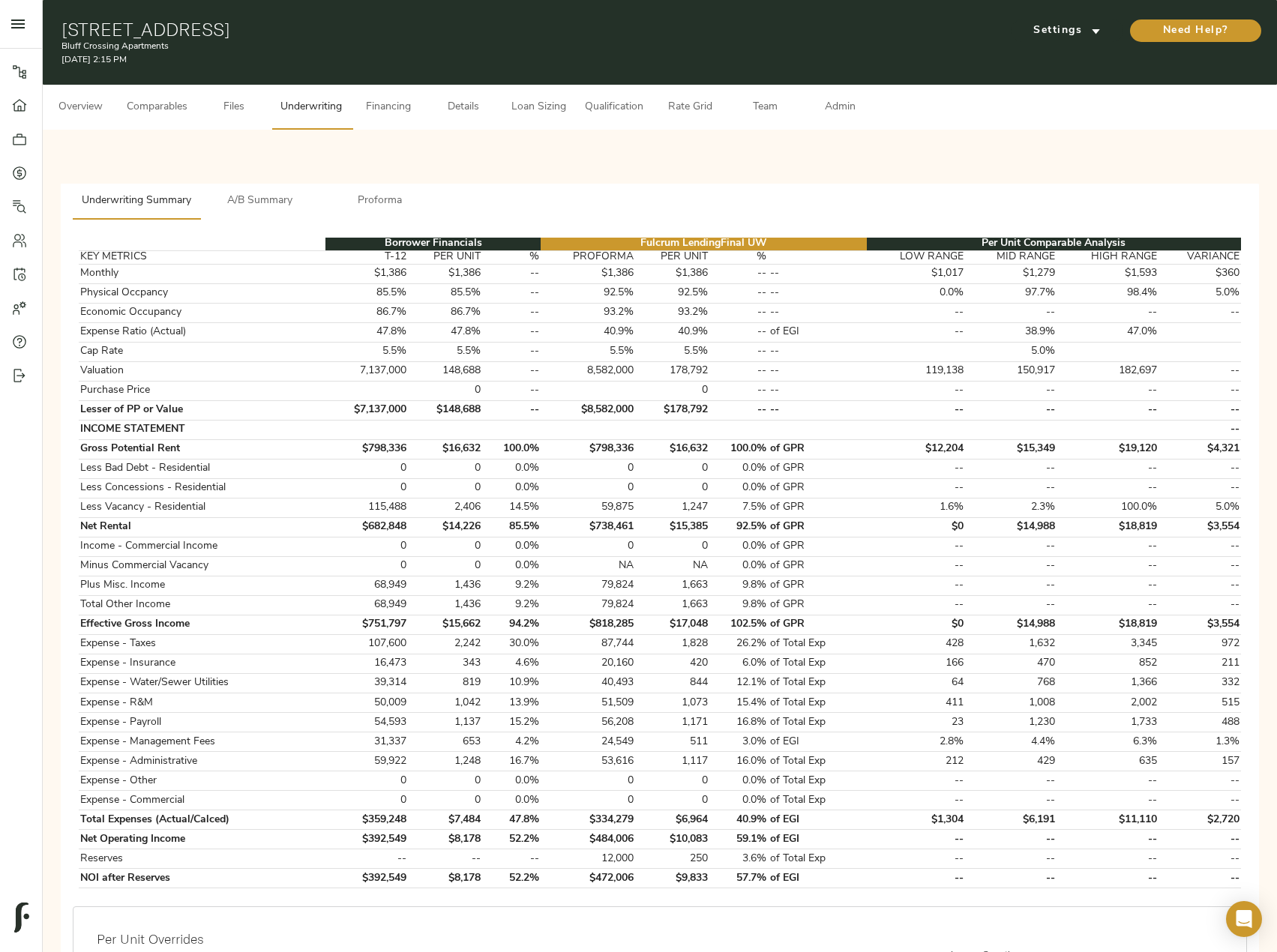
click at [281, 201] on span "A/B Summary" at bounding box center [260, 202] width 102 height 19
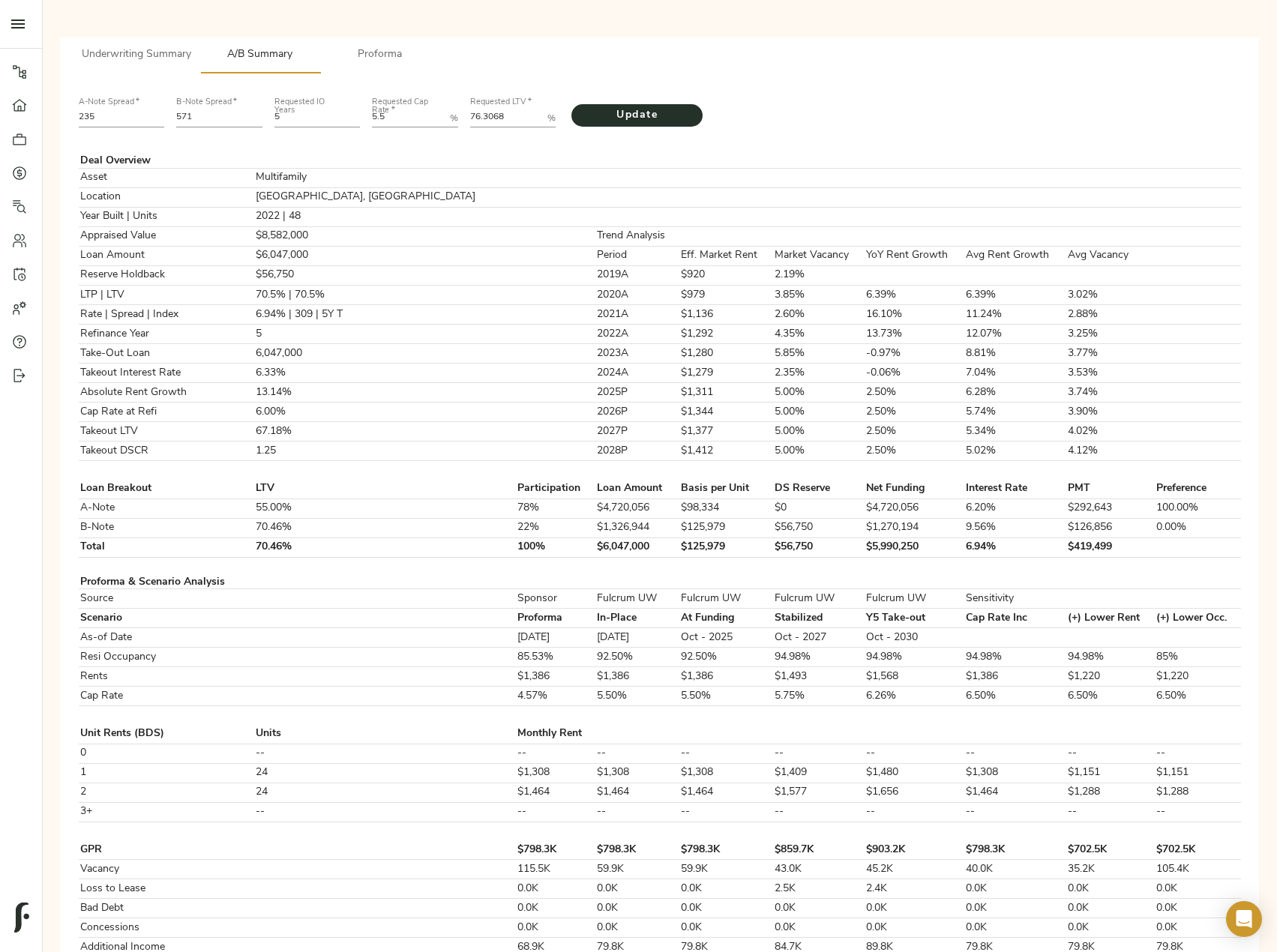
scroll to position [150, 0]
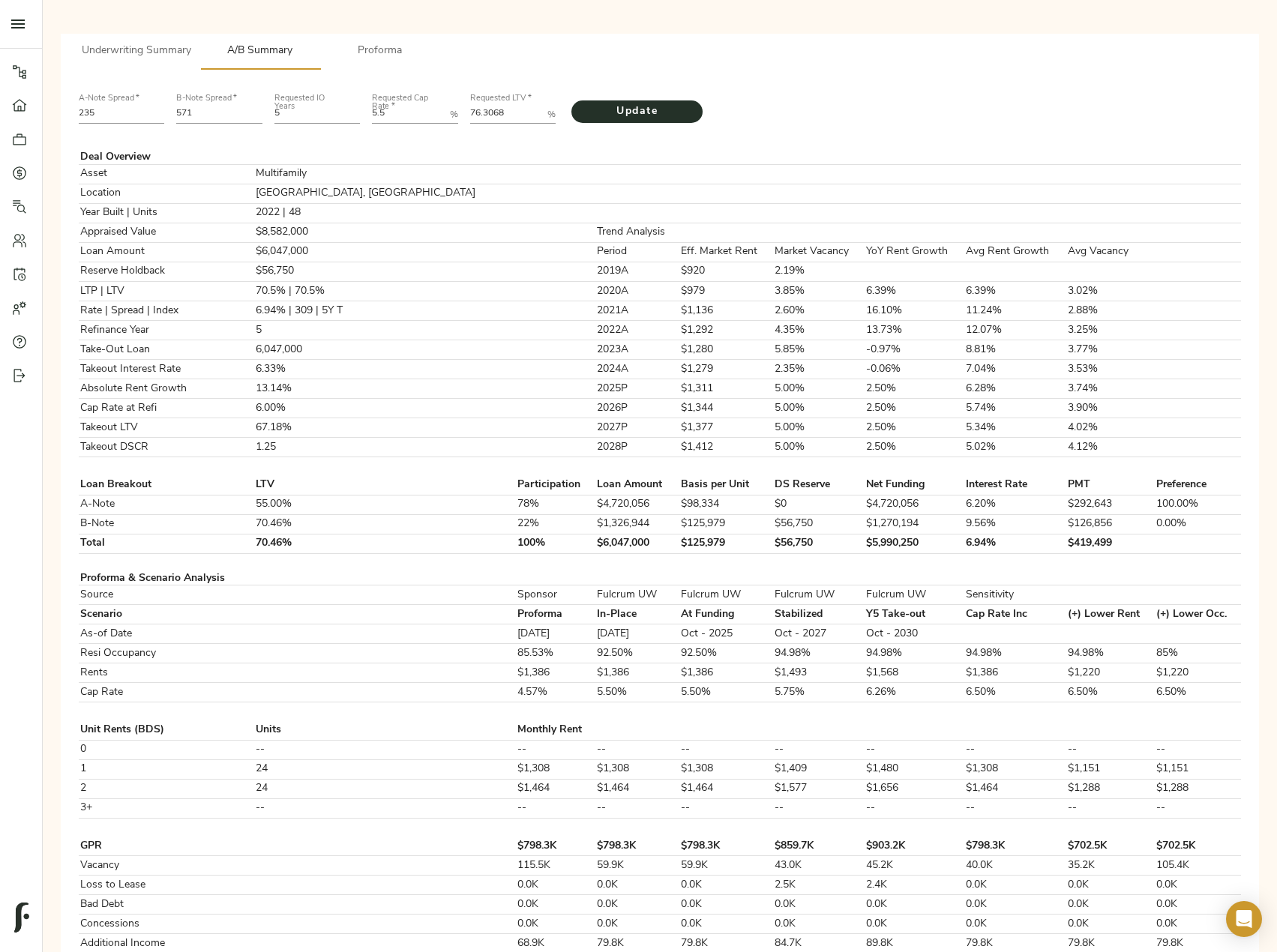
click at [149, 57] on span "Underwriting Summary" at bounding box center [136, 51] width 110 height 19
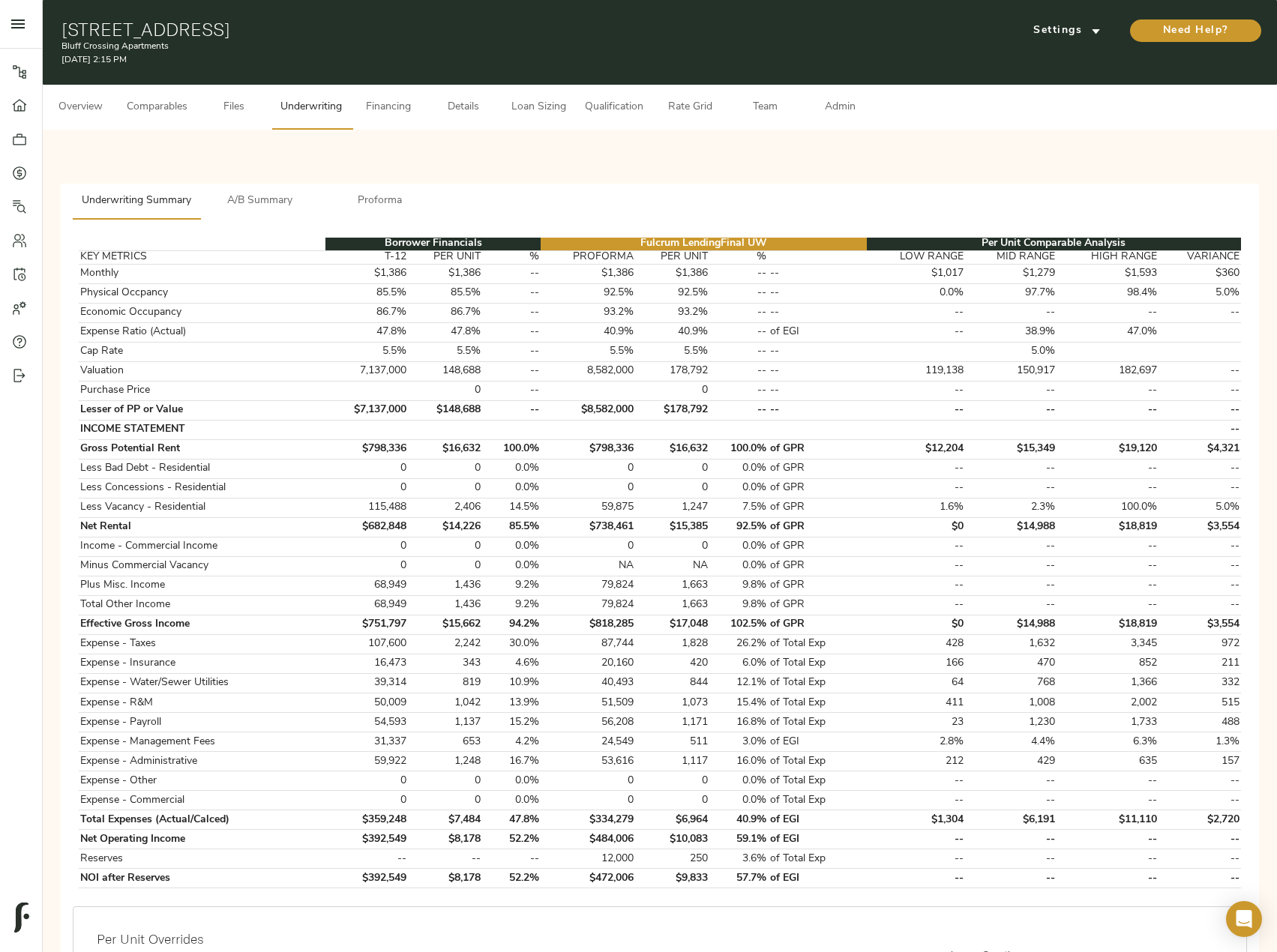
click at [262, 207] on span "A/B Summary" at bounding box center [260, 202] width 102 height 19
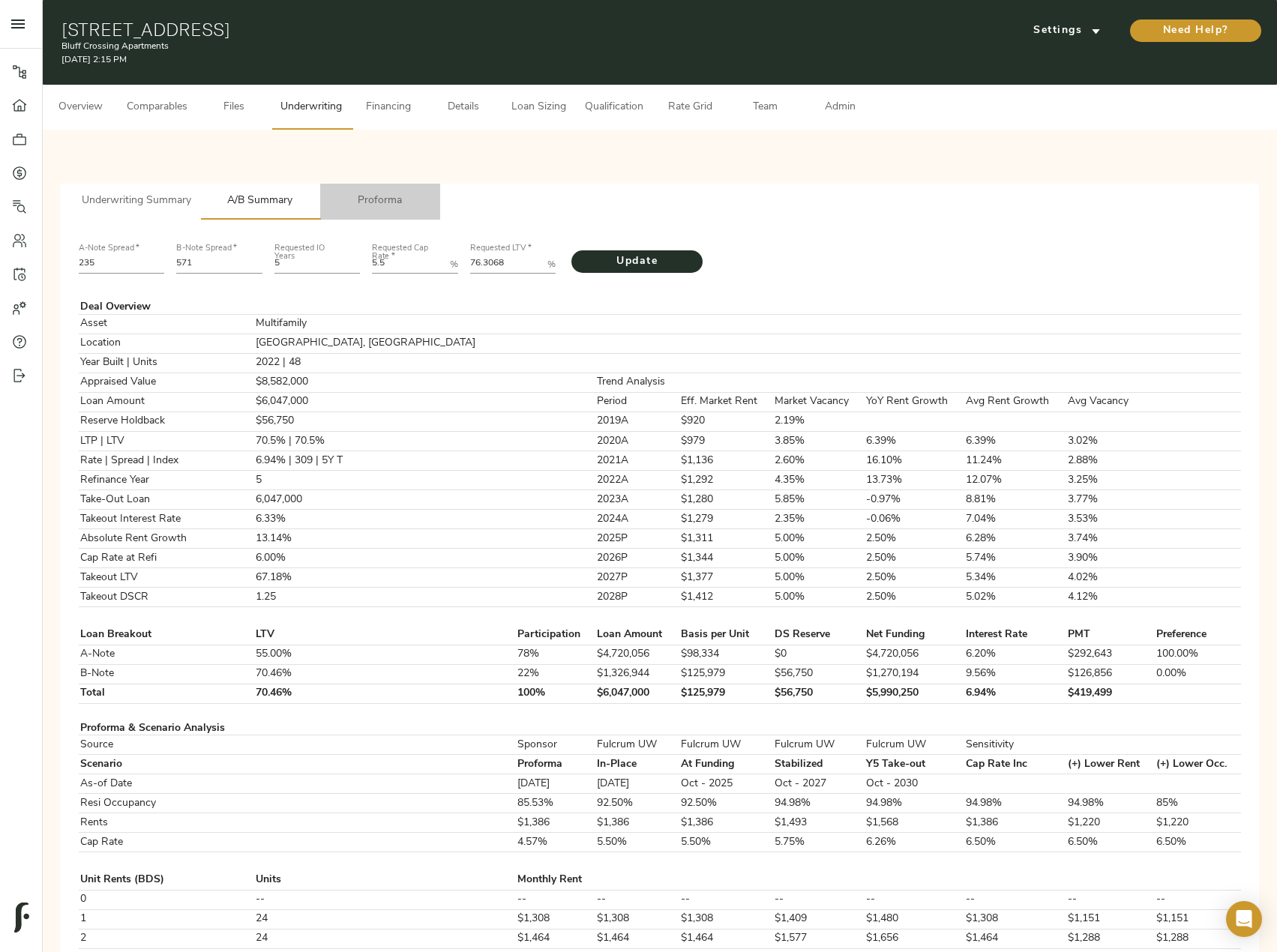
click at [373, 205] on span "Proforma" at bounding box center [380, 202] width 102 height 19
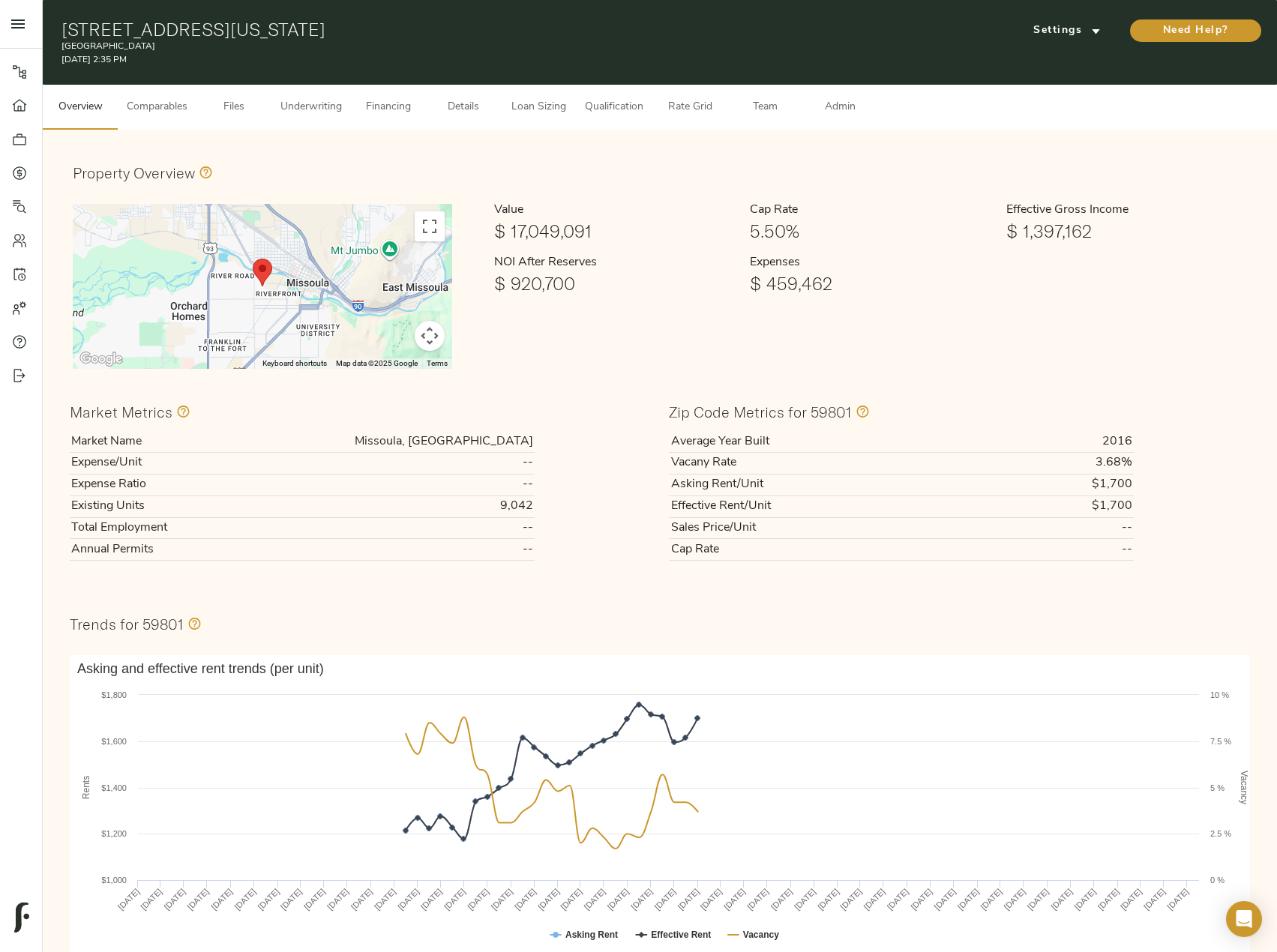
click at [363, 98] on button "Financing" at bounding box center [388, 107] width 75 height 45
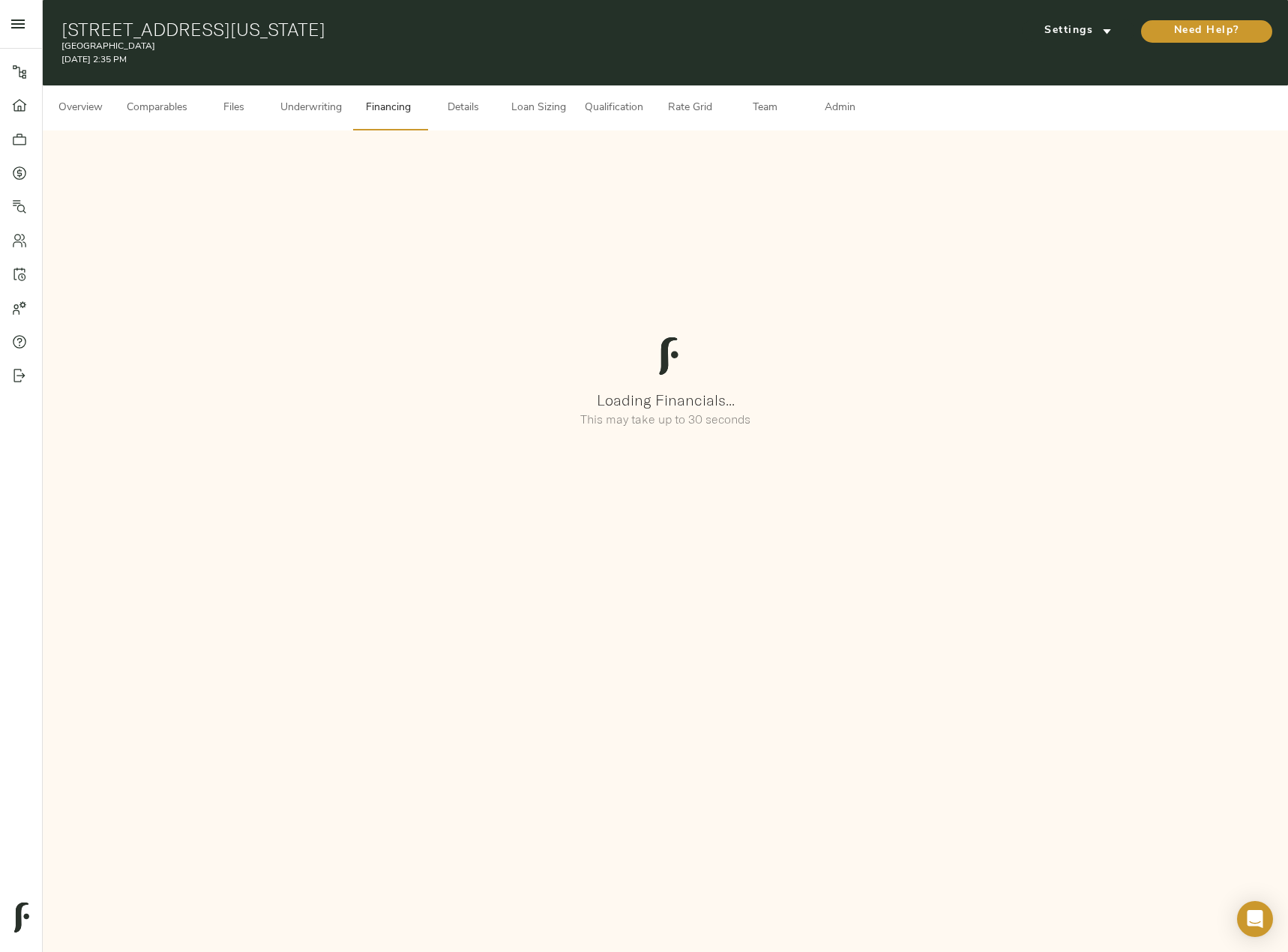
click at [307, 106] on span "Underwriting" at bounding box center [311, 108] width 61 height 19
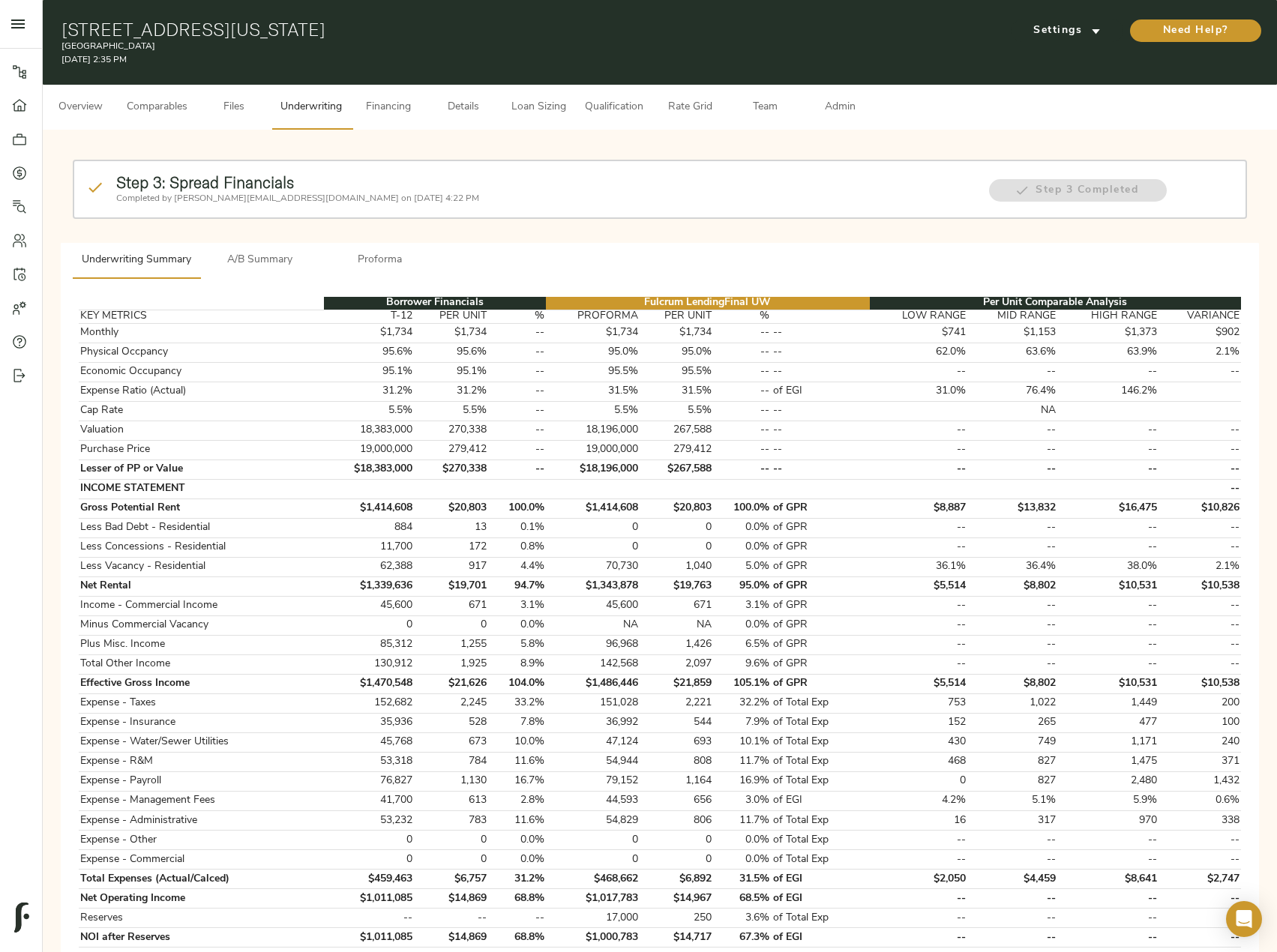
click at [275, 265] on span "A/B Summary" at bounding box center [260, 260] width 102 height 19
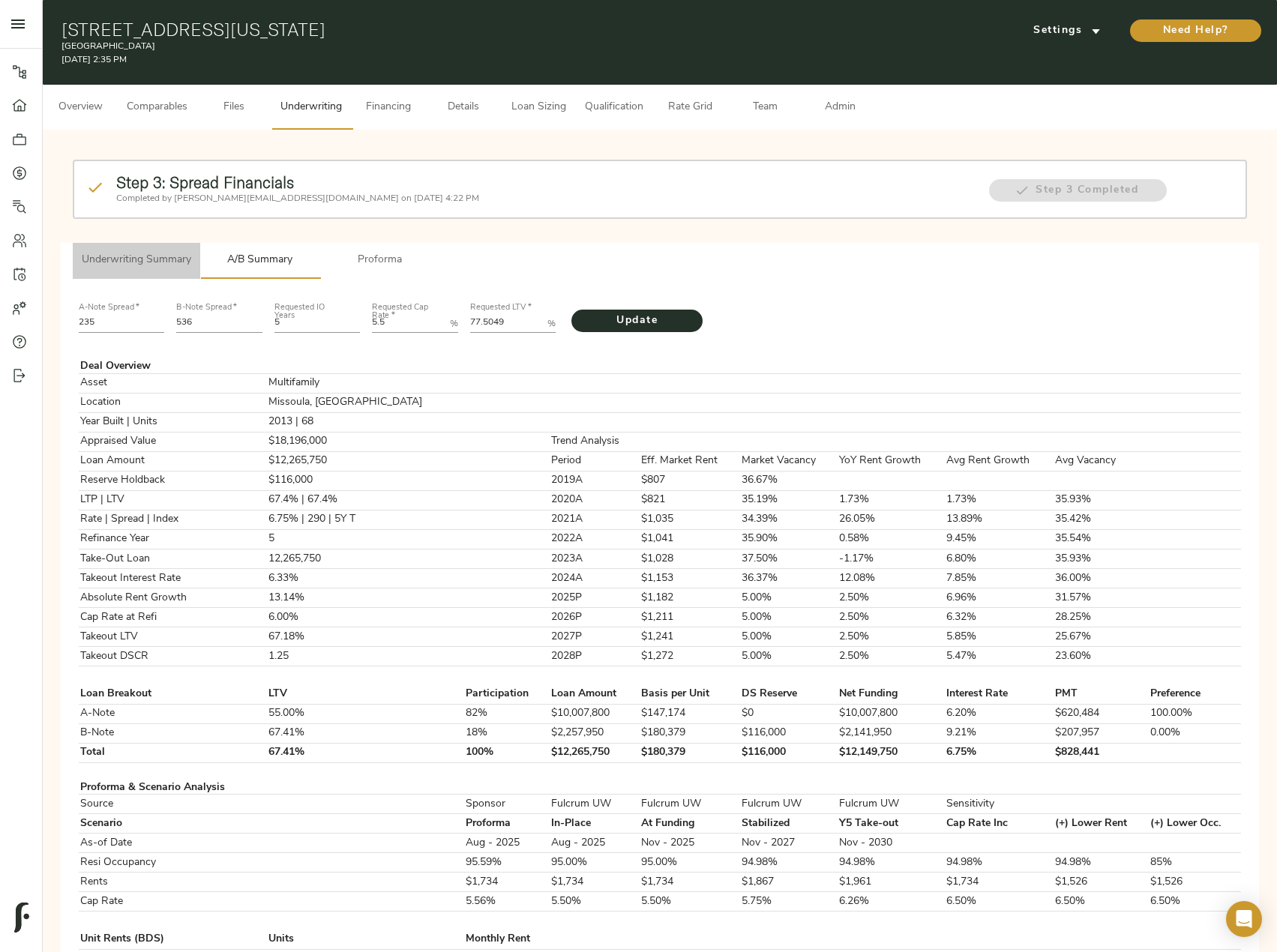
click at [142, 254] on span "Underwriting Summary" at bounding box center [136, 260] width 110 height 19
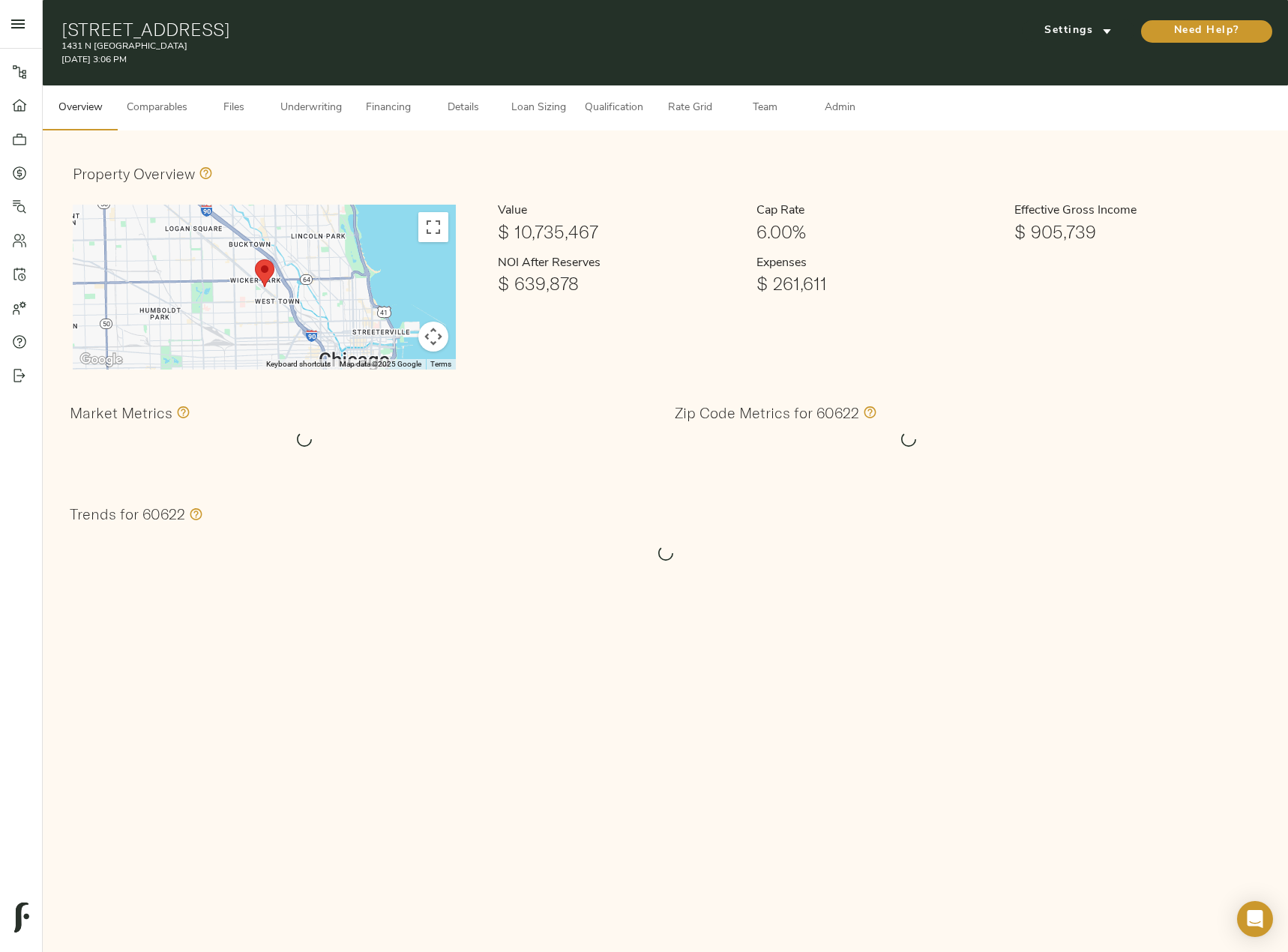
click at [313, 116] on span "Underwriting" at bounding box center [311, 108] width 61 height 19
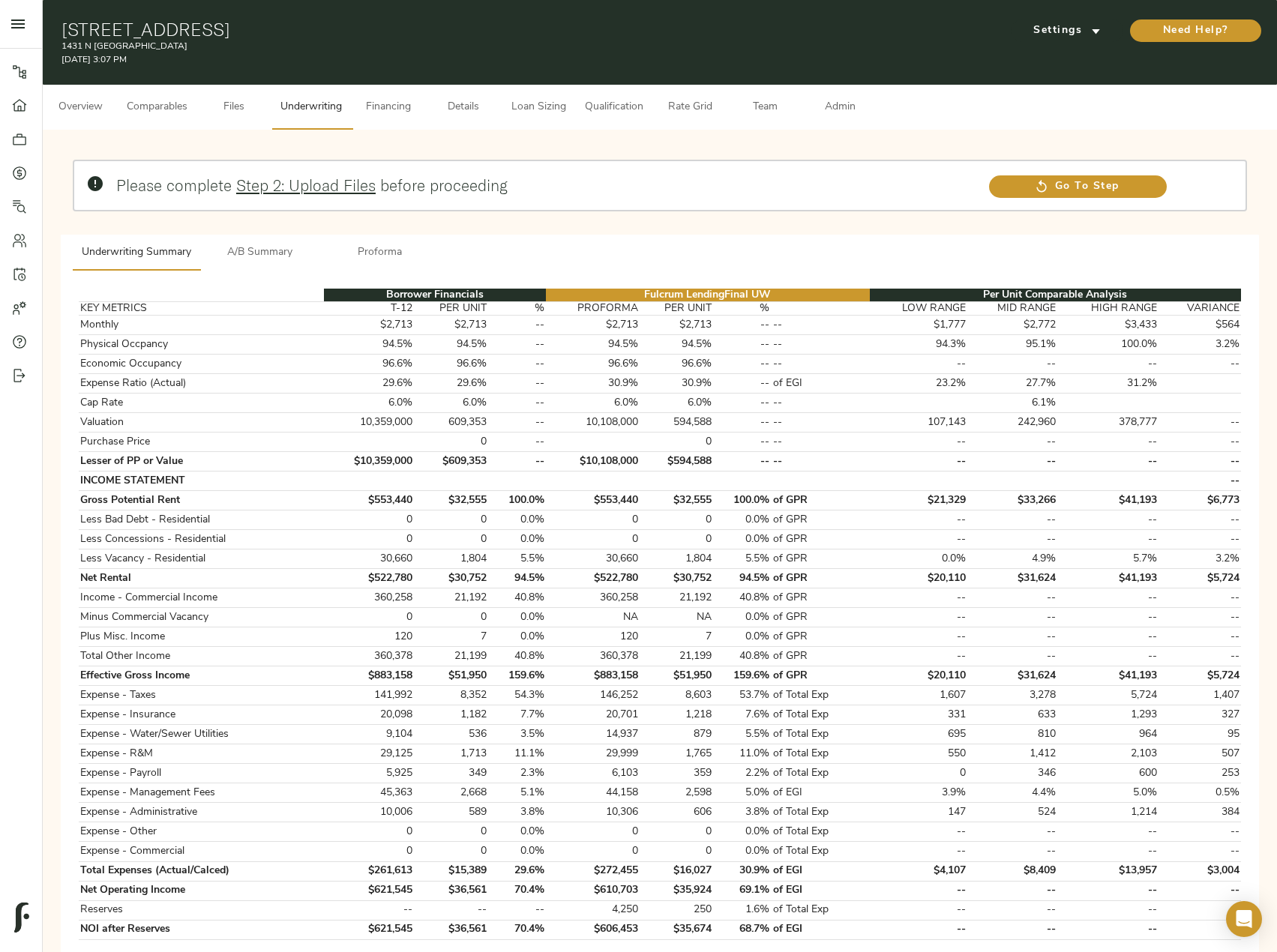
scroll to position [225, 0]
